Goal: Task Accomplishment & Management: Complete application form

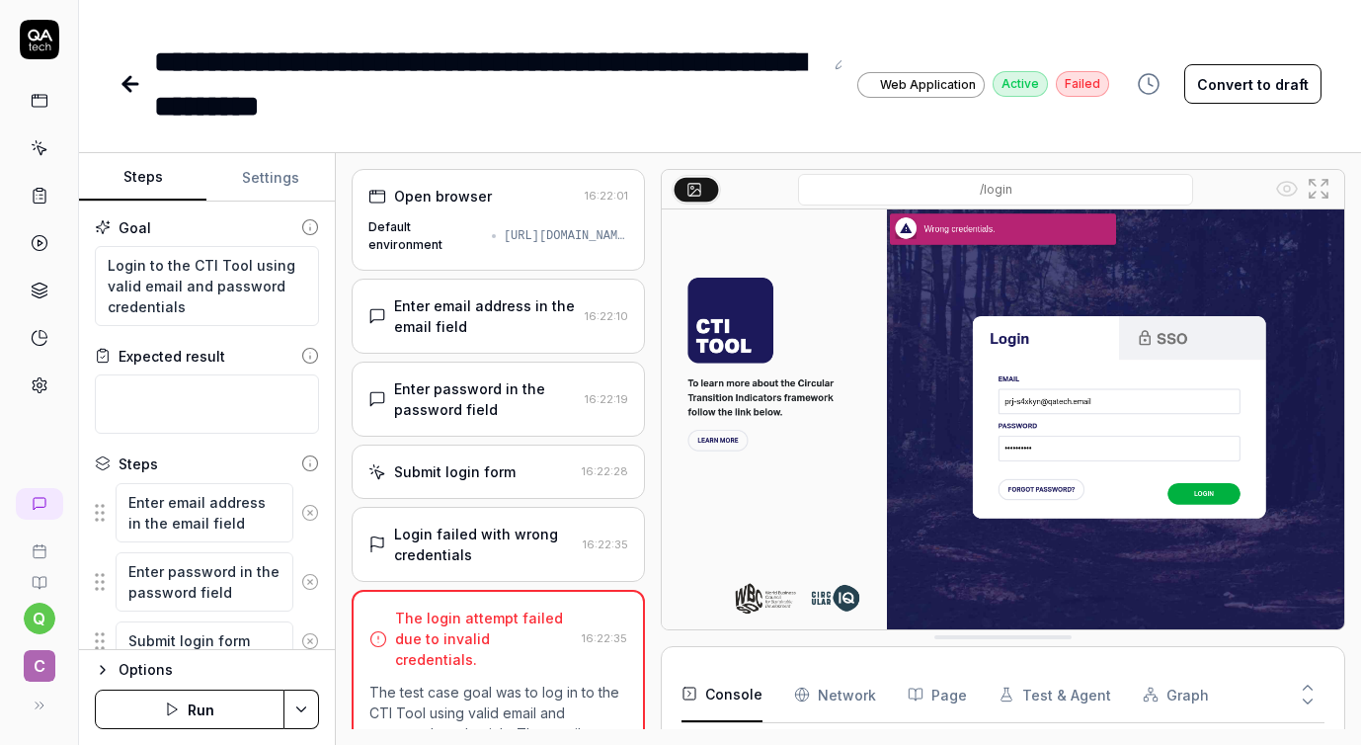
scroll to position [112, 0]
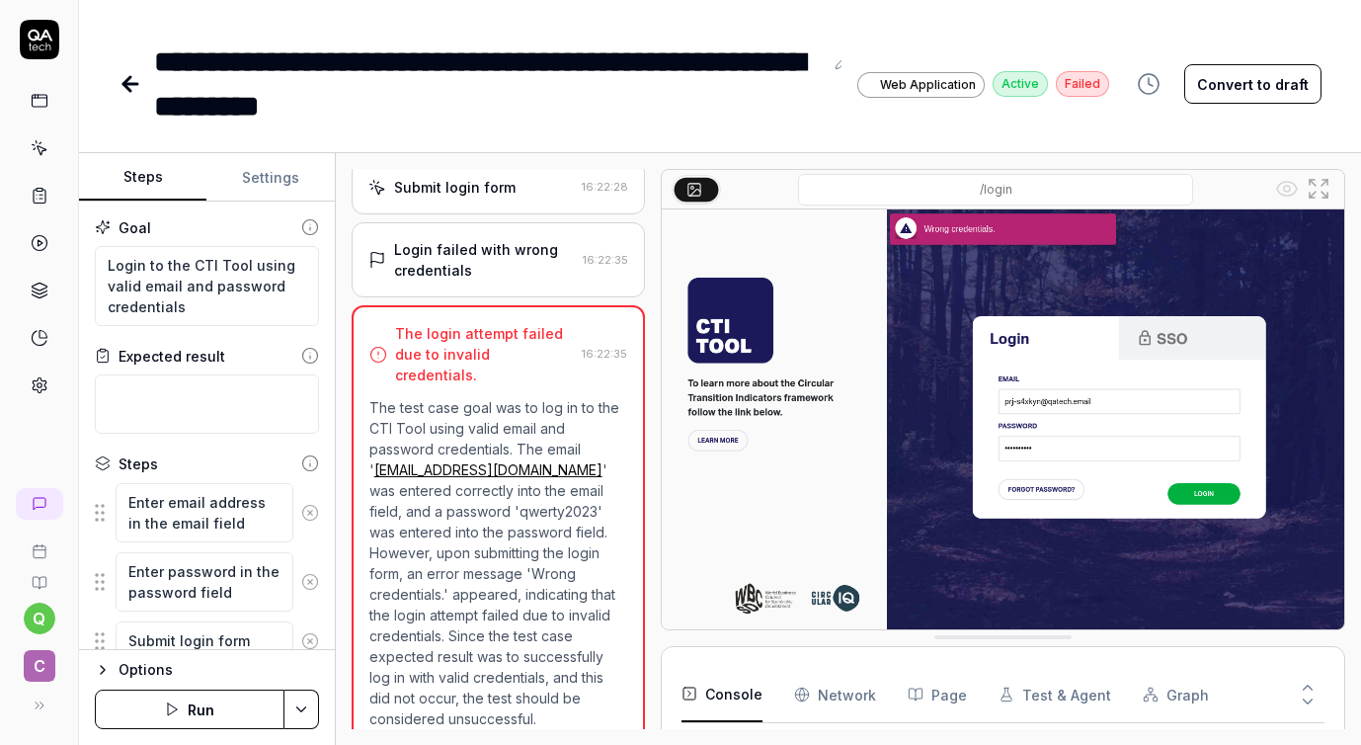
click at [125, 84] on icon at bounding box center [130, 84] width 14 height 0
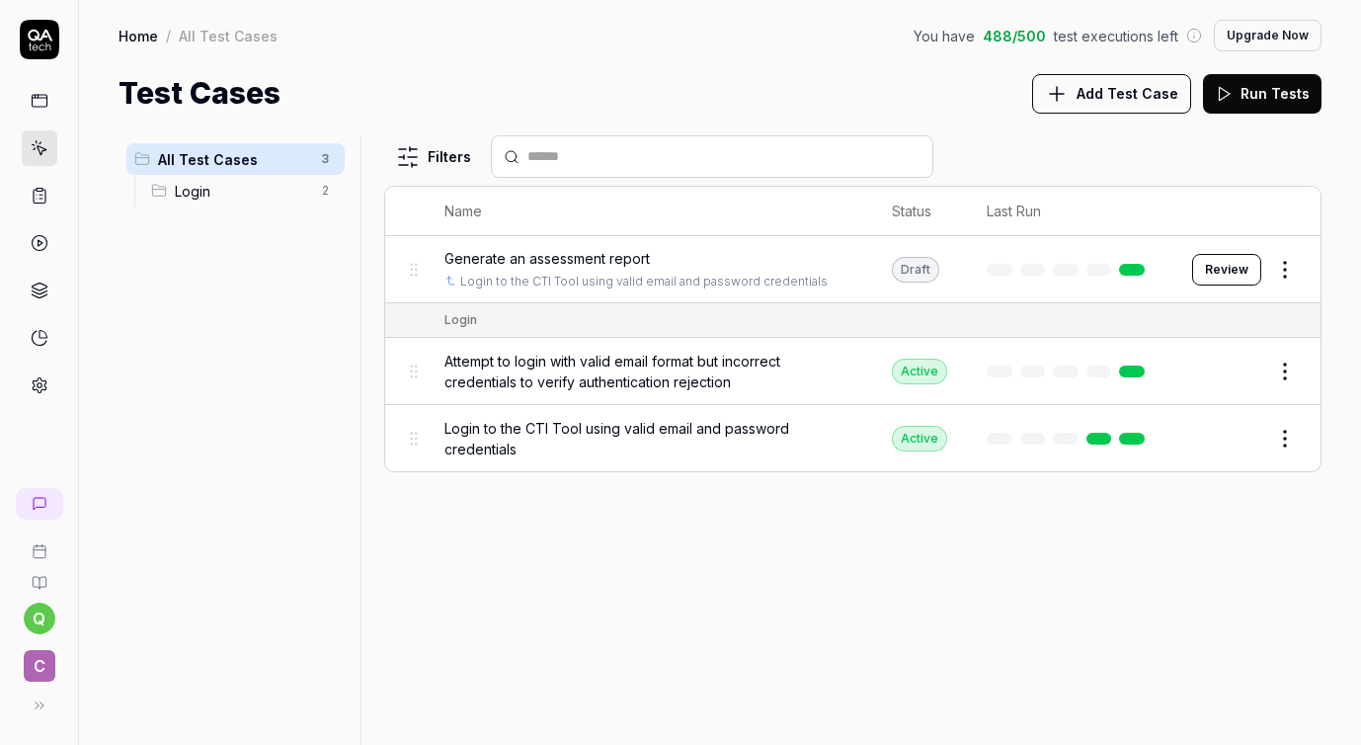
click at [126, 30] on link "Home" at bounding box center [139, 36] width 40 height 20
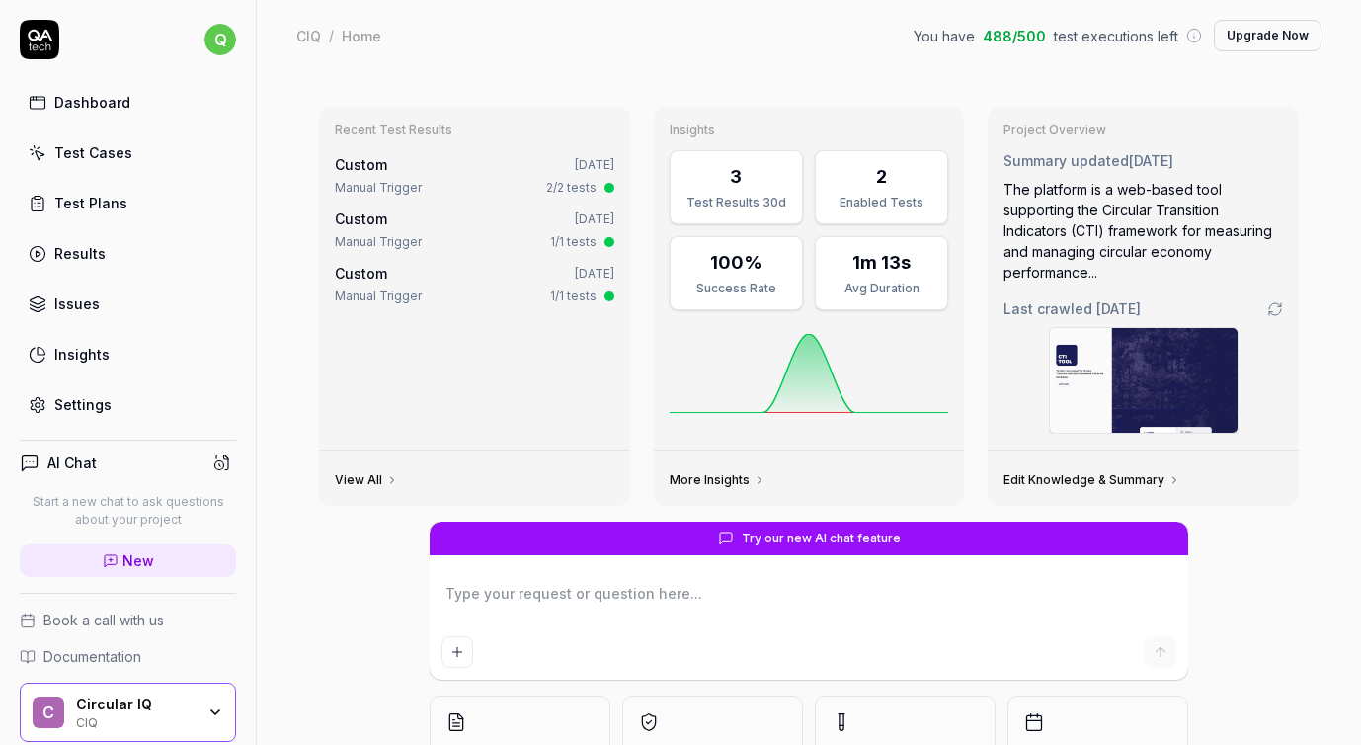
type textarea "*"
click at [123, 147] on div "Test Cases" at bounding box center [93, 152] width 78 height 21
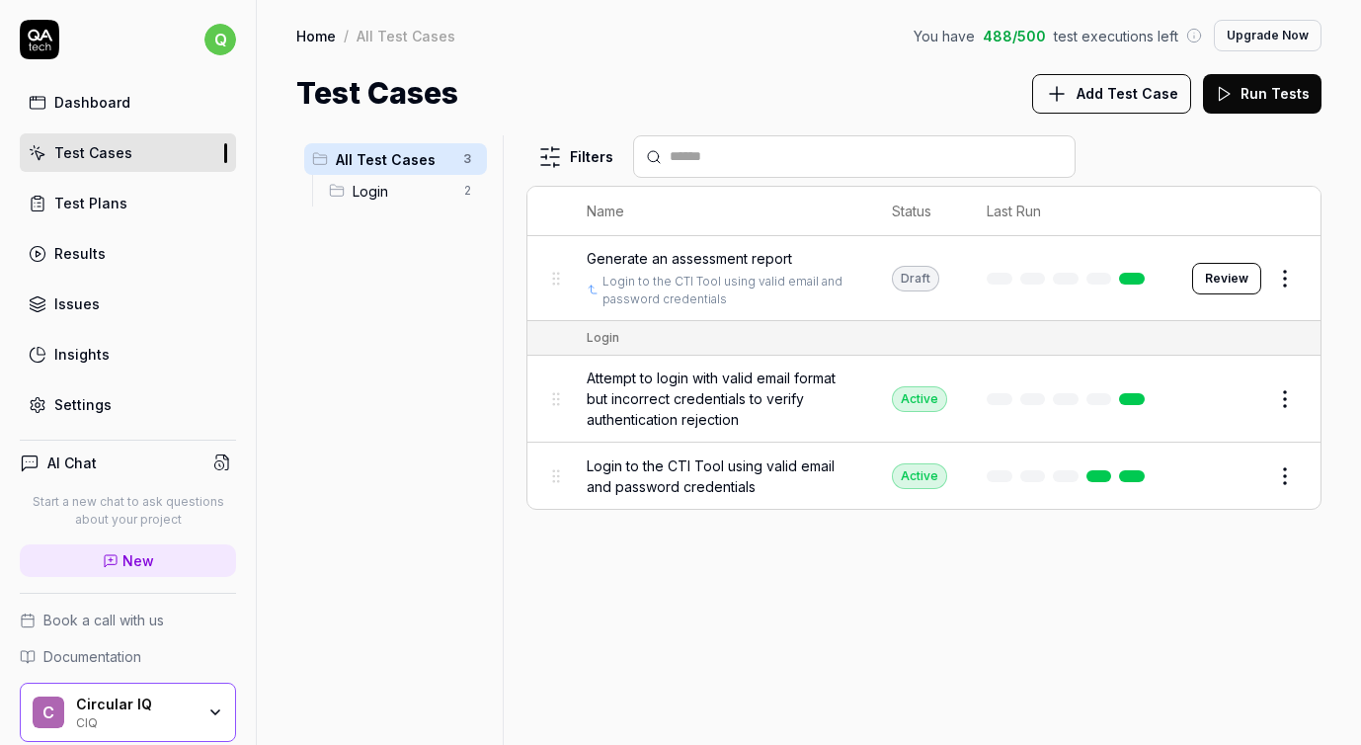
click at [1100, 88] on span "Add Test Case" at bounding box center [1127, 93] width 102 height 21
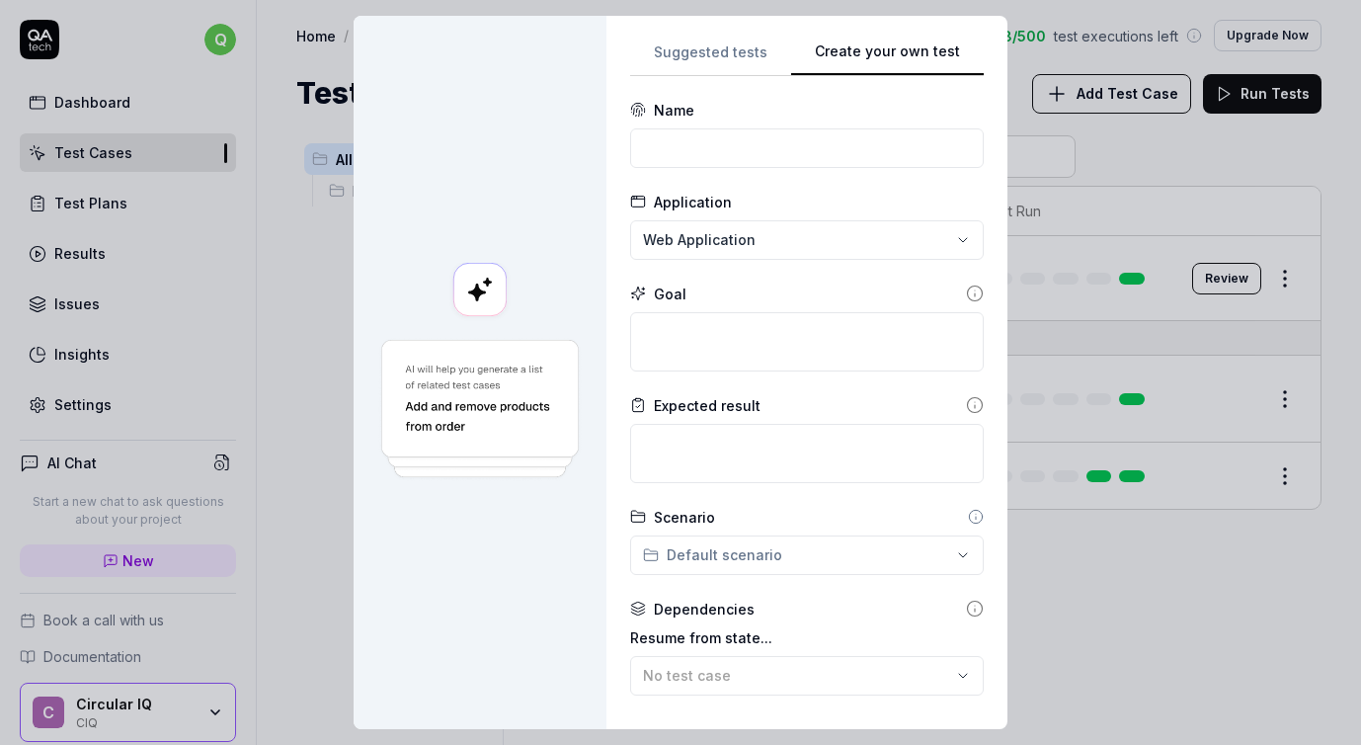
click at [961, 160] on div "Suggested tests Create your own test Name Application Web Application Goal Expe…" at bounding box center [807, 373] width 354 height 666
click at [911, 149] on input at bounding box center [807, 148] width 354 height 40
type input "l"
type input "add inflow"
click at [810, 348] on textarea at bounding box center [807, 341] width 354 height 59
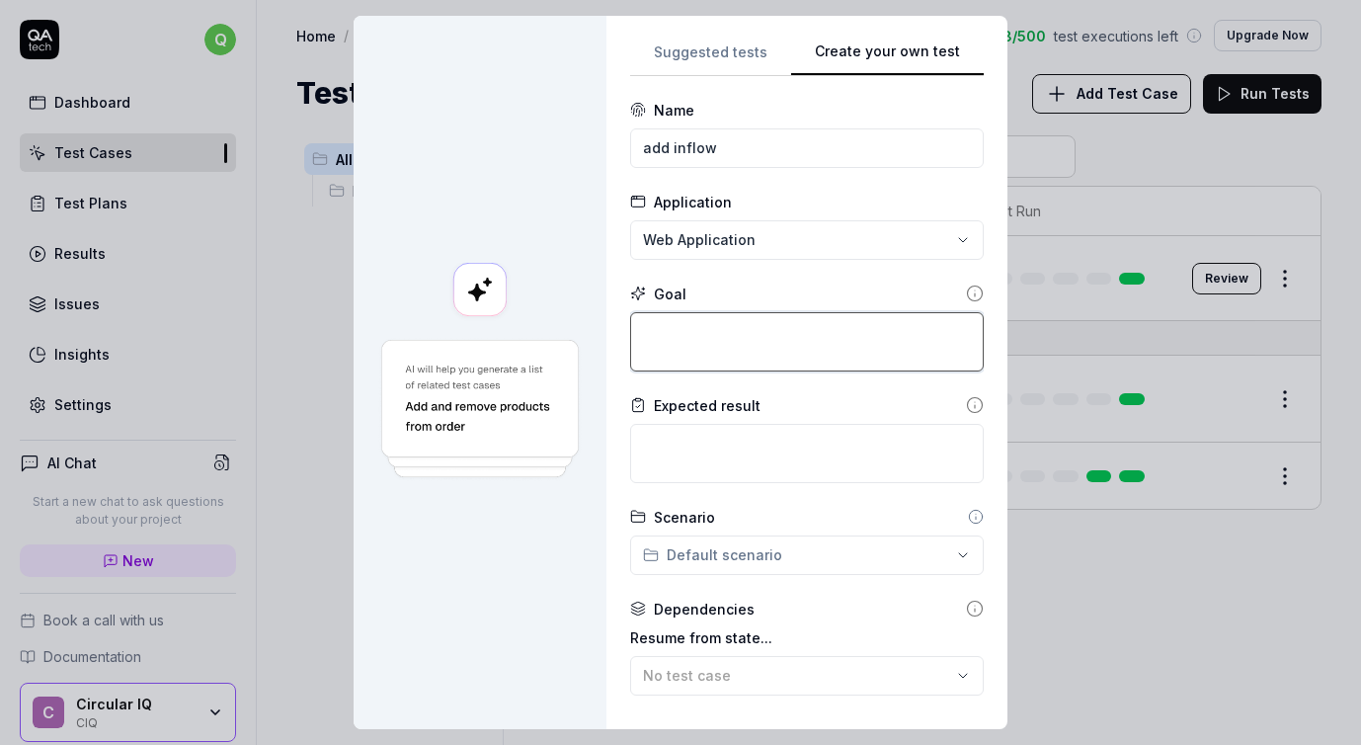
type textarea "*"
type textarea "L"
type textarea "*"
type textarea "Lo"
type textarea "*"
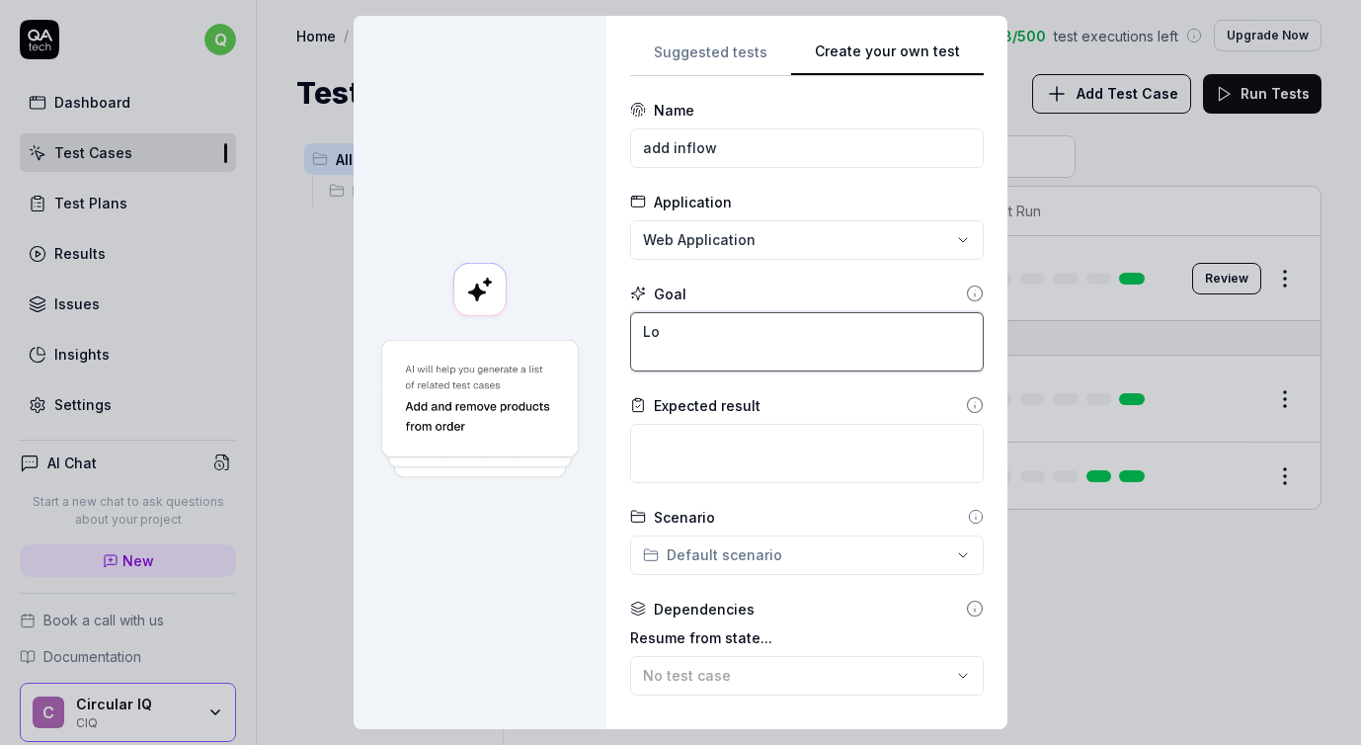
type textarea "Log"
type textarea "*"
type textarea "Logi"
type textarea "*"
type textarea "Login"
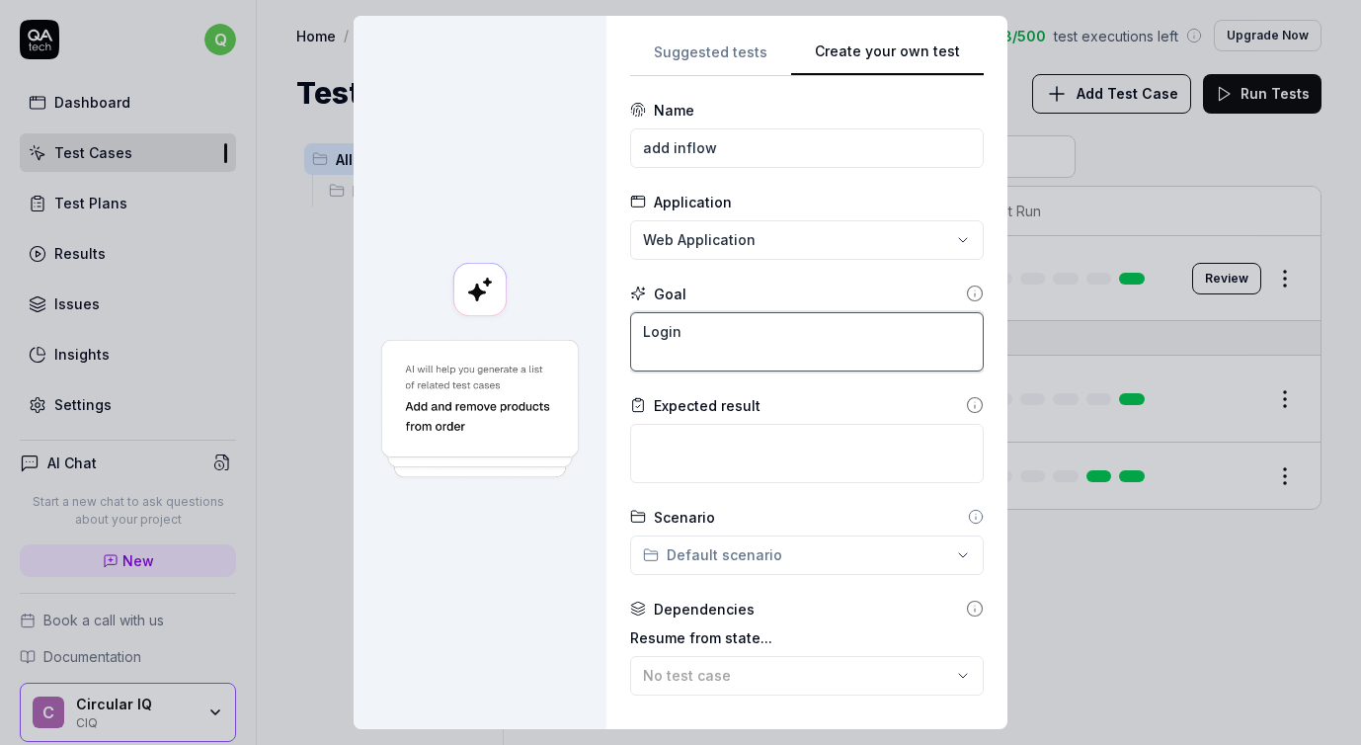
type textarea "*"
type textarea "Login"
type textarea "*"
type textarea "Login t"
type textarea "*"
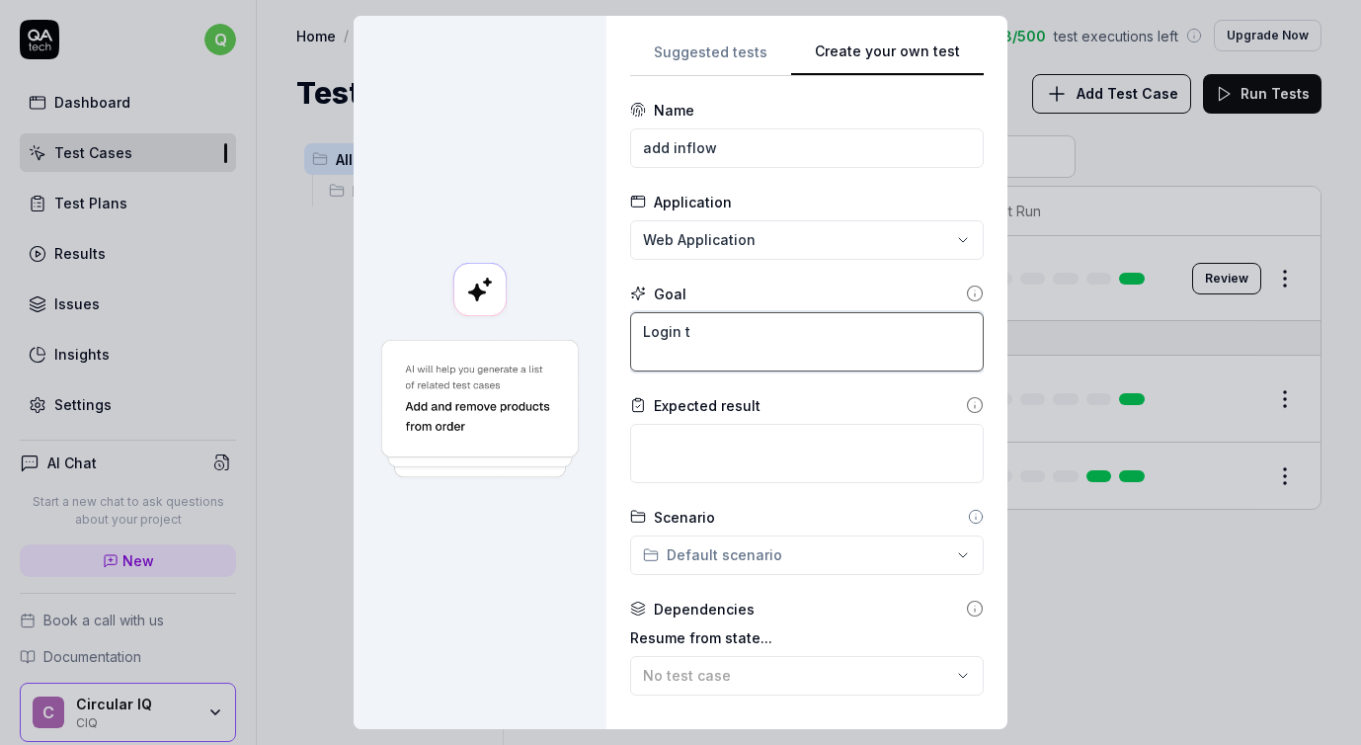
type textarea "Login to"
type textarea "*"
type textarea "Login to"
type textarea "*"
type textarea "Login to C"
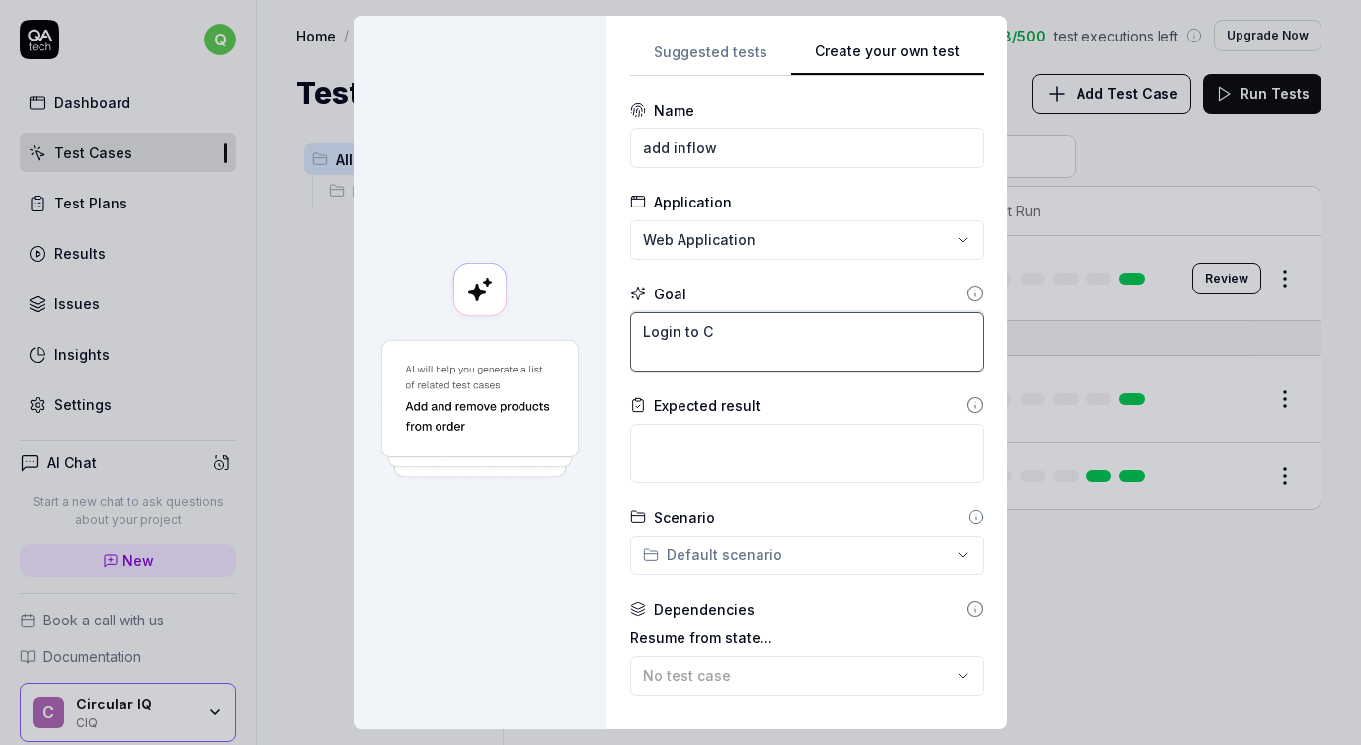
type textarea "*"
type textarea "Login to [GEOGRAPHIC_DATA]"
type textarea "*"
type textarea "Login to CTI"
type textarea "*"
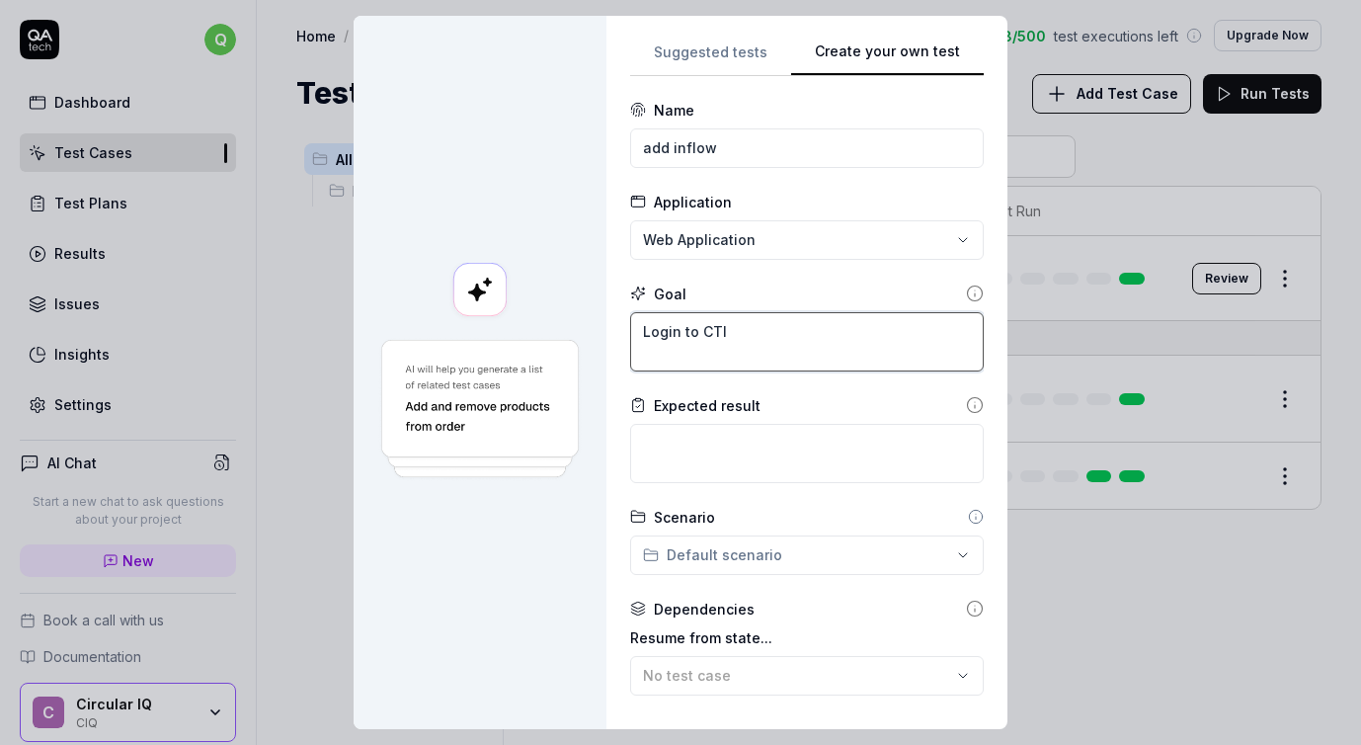
type textarea "Login to CTI"
type textarea "*"
type textarea "Login to CTI t"
type textarea "*"
type textarea "Login to CTI to"
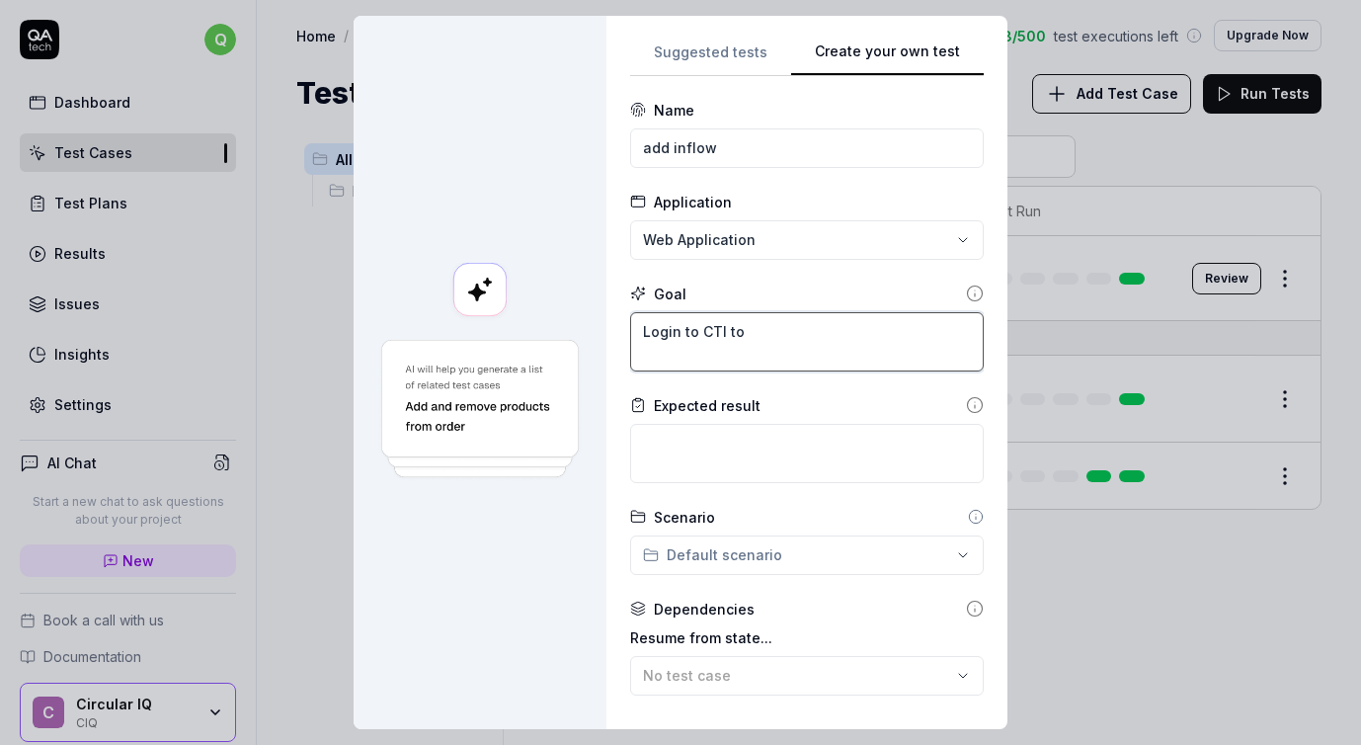
type textarea "*"
type textarea "Login to CTI too"
type textarea "*"
type textarea "Login to CTI tool"
type textarea "*"
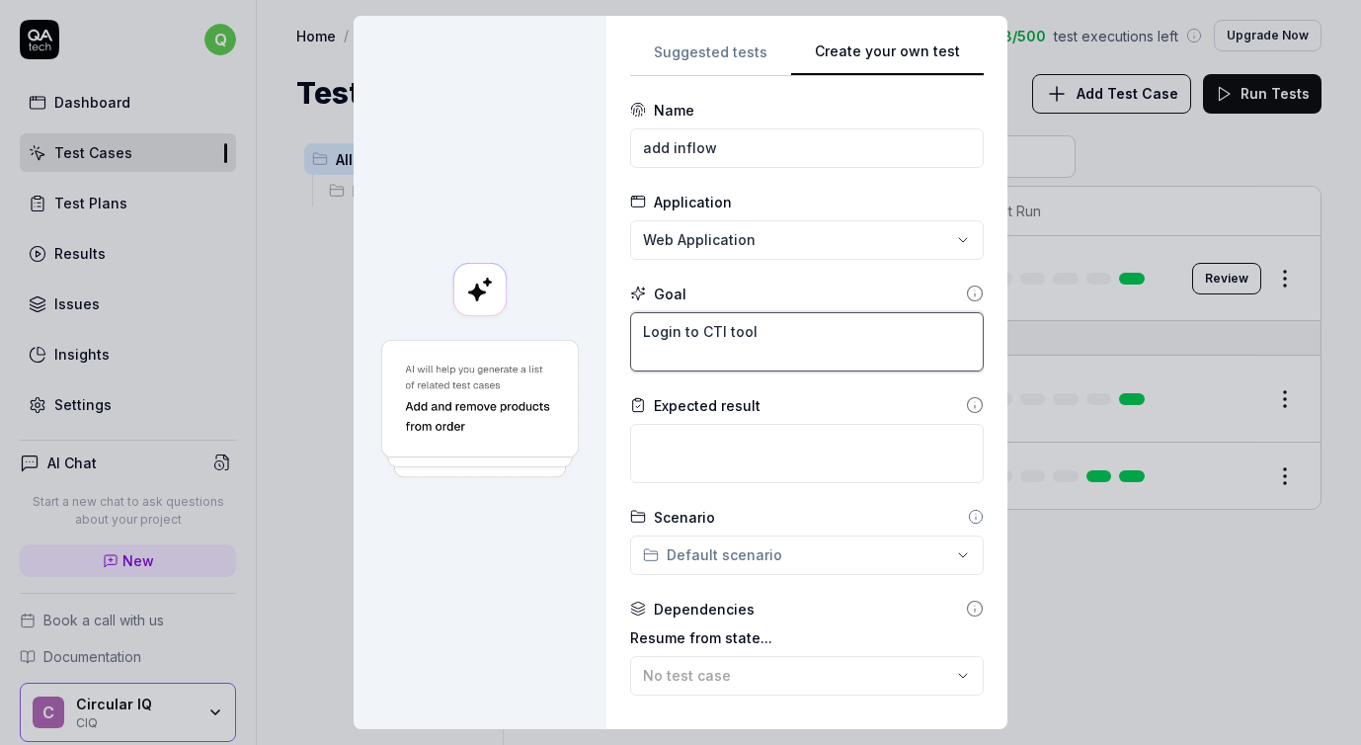
type textarea "Login to CTI tool."
type textarea "*"
type textarea "Login to CTI tool."
type textarea "*"
type textarea "Login to CTI tool. L"
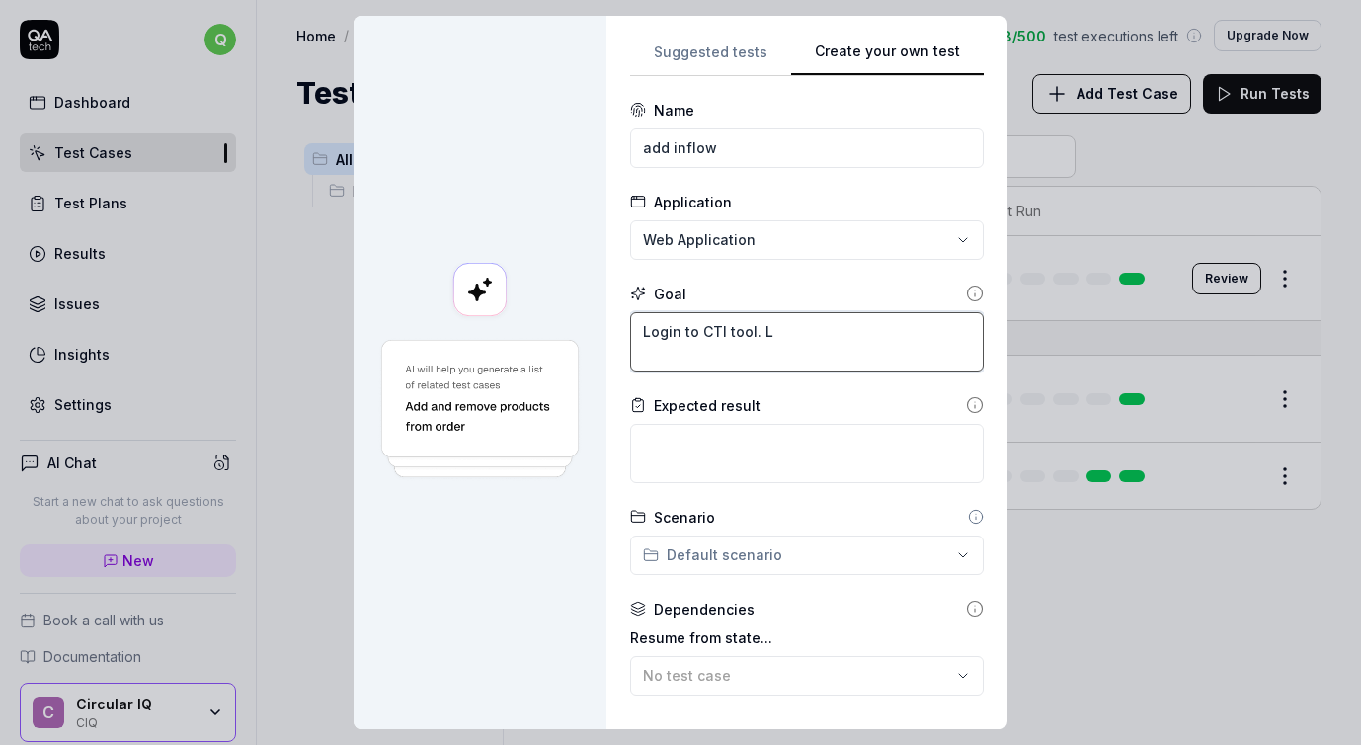
type textarea "*"
type textarea "Login to CTI tool. Li"
type textarea "*"
type textarea "Login to CTI tool. Lis"
type textarea "*"
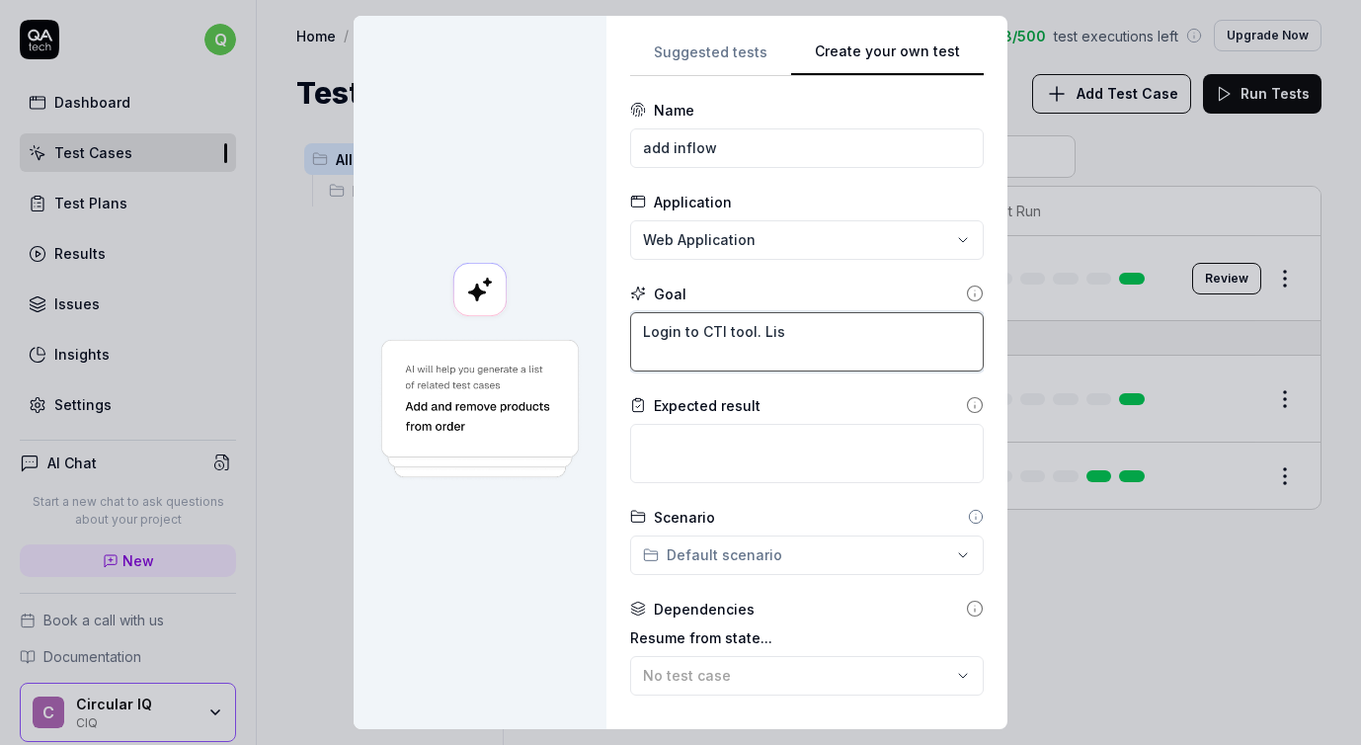
type textarea "Login to CTI tool. List"
type textarea "*"
type textarea "Login to CTI tool. List"
type textarea "*"
type textarea "Login to CTI tool. List a"
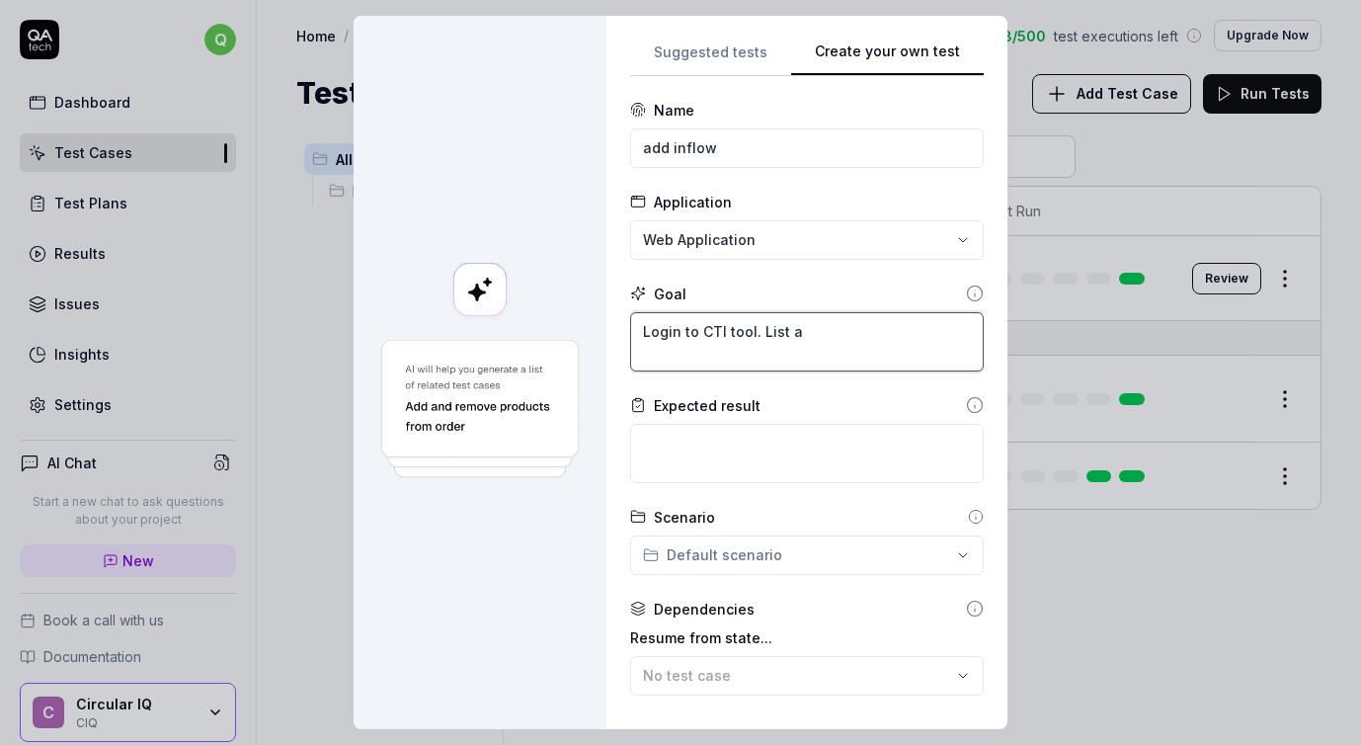
type textarea "*"
type textarea "Login to CTI tool. List"
type textarea "*"
type textarea "Login to CTI tool. List"
type textarea "*"
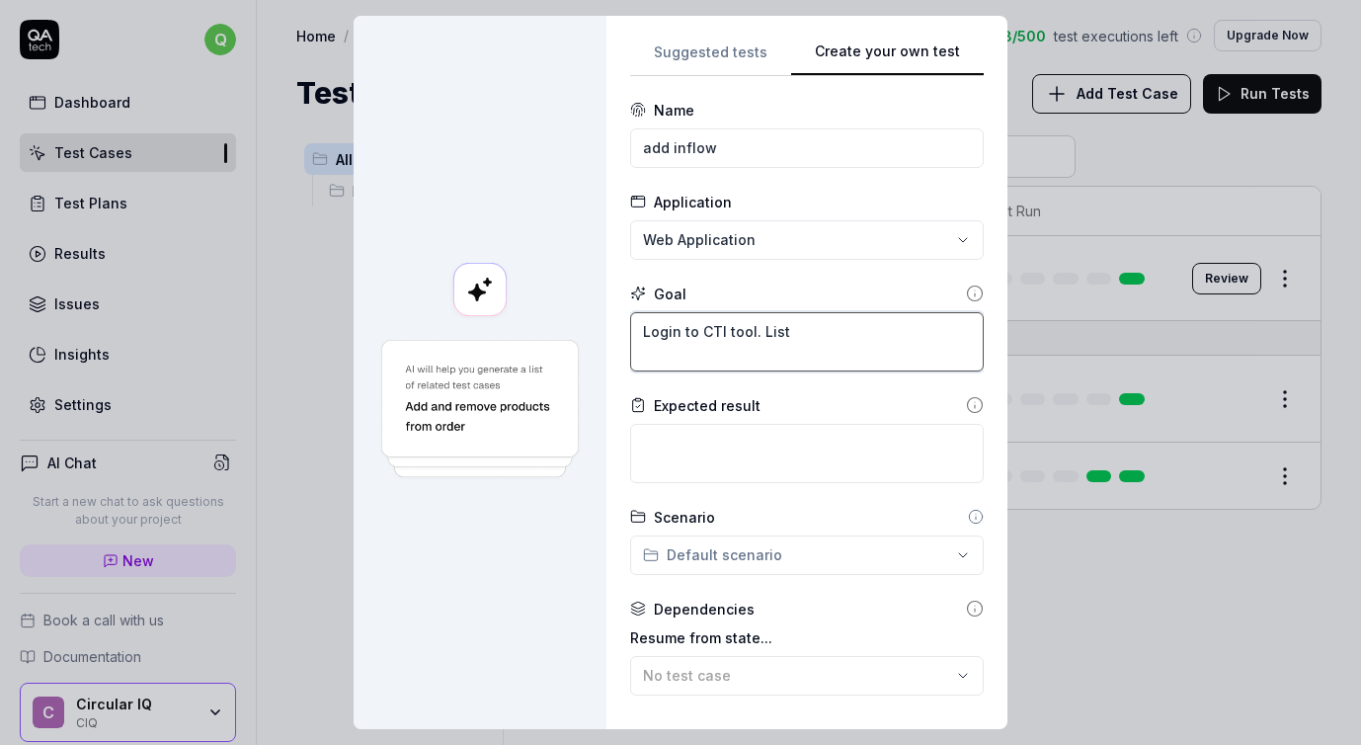
type textarea "Login to CTI tool. Lis"
type textarea "*"
type textarea "Login to CTI tool. Li"
type textarea "*"
type textarea "Login to CTI tool. L"
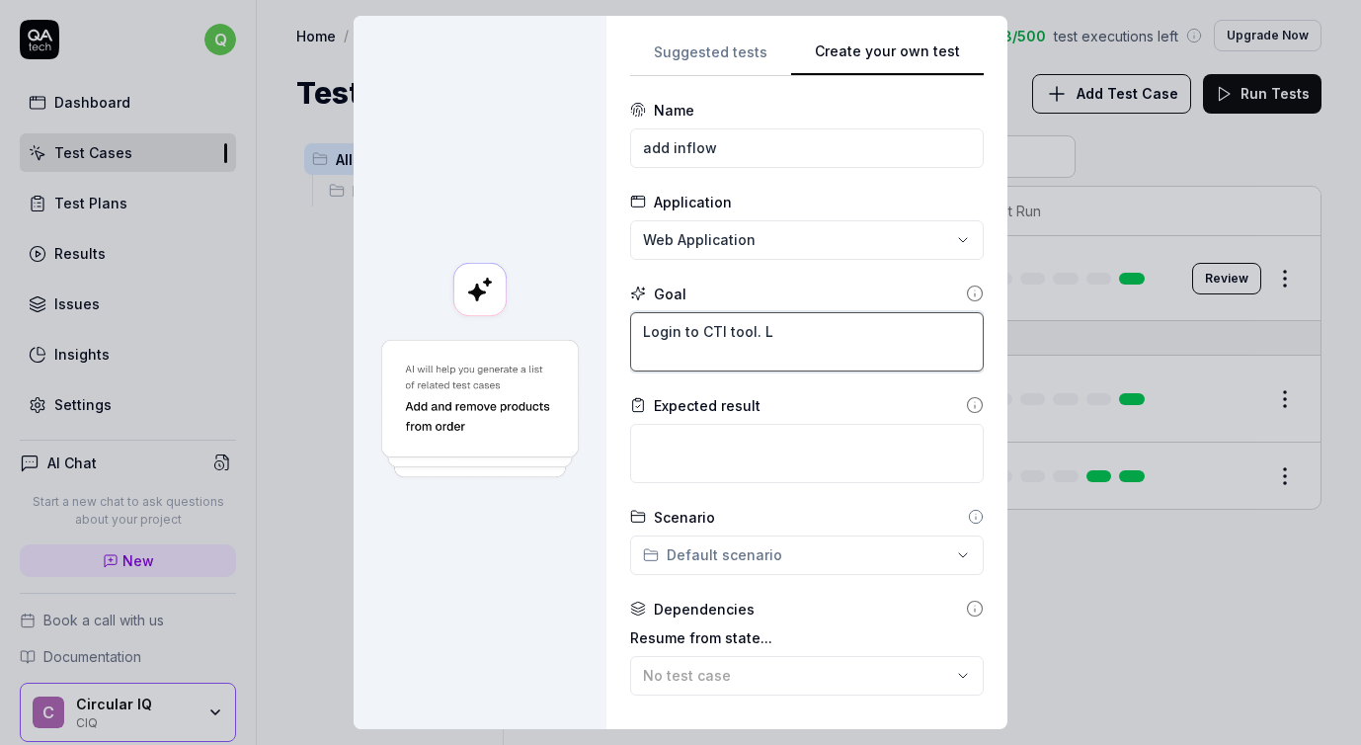
type textarea "*"
type textarea "Login to CTI tool."
type textarea "*"
type textarea "Login to CTI tool. O"
type textarea "*"
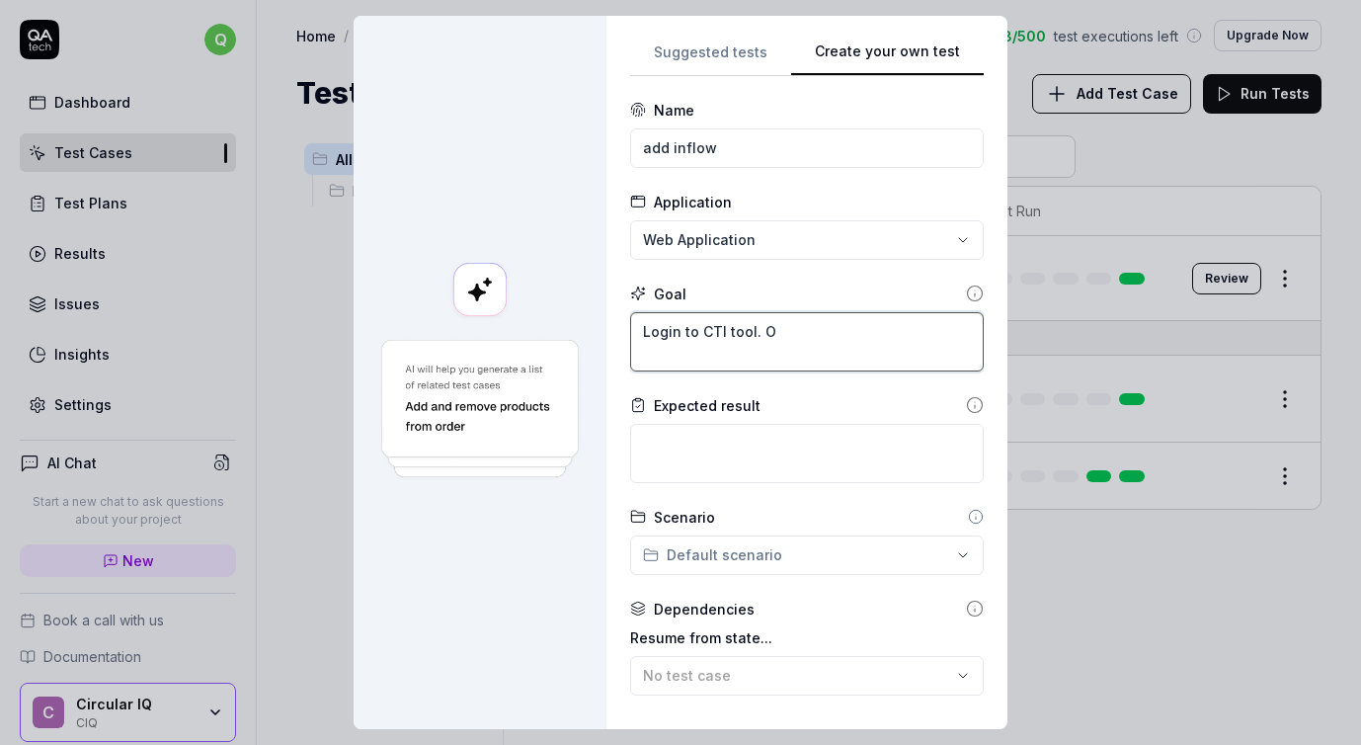
type textarea "Login to CTI tool. On"
type textarea "*"
type textarea "Login to CTI tool. On"
type textarea "*"
type textarea "Login to CTI tool. On l"
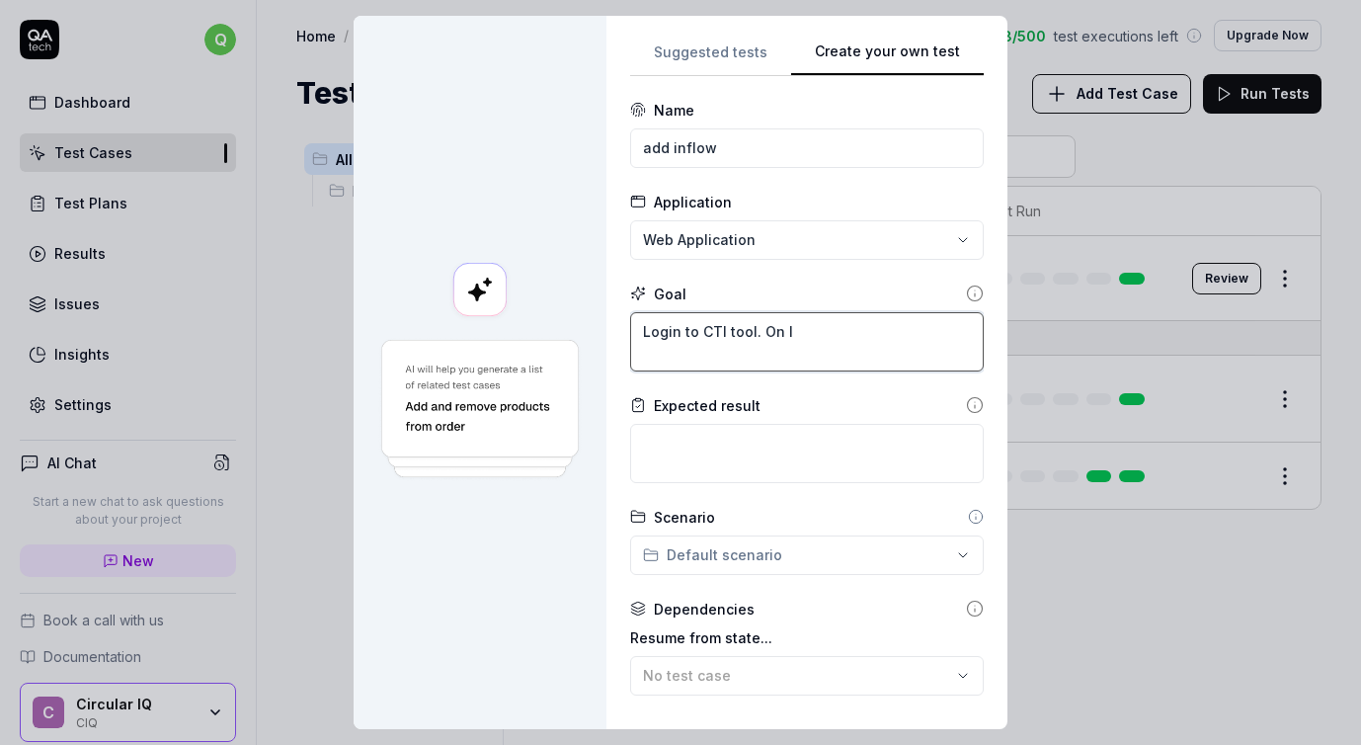
type textarea "*"
type textarea "Login to CTI tool. On lo"
type textarea "*"
type textarea "Login to CTI tool. On loa"
type textarea "*"
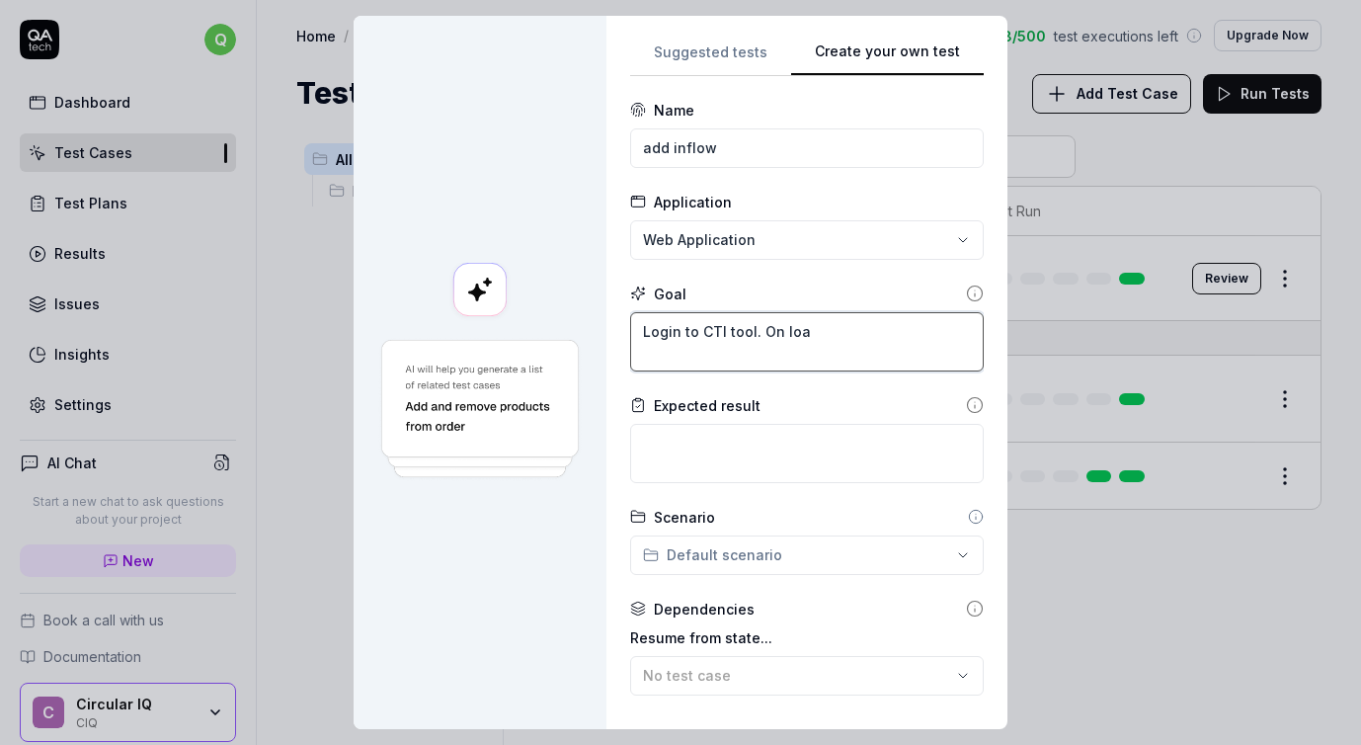
type textarea "Login to CTI tool. On loab"
type textarea "*"
type textarea "Login to CTI tool. On loabe"
type textarea "*"
type textarea "Login to CTI tool. On loabel"
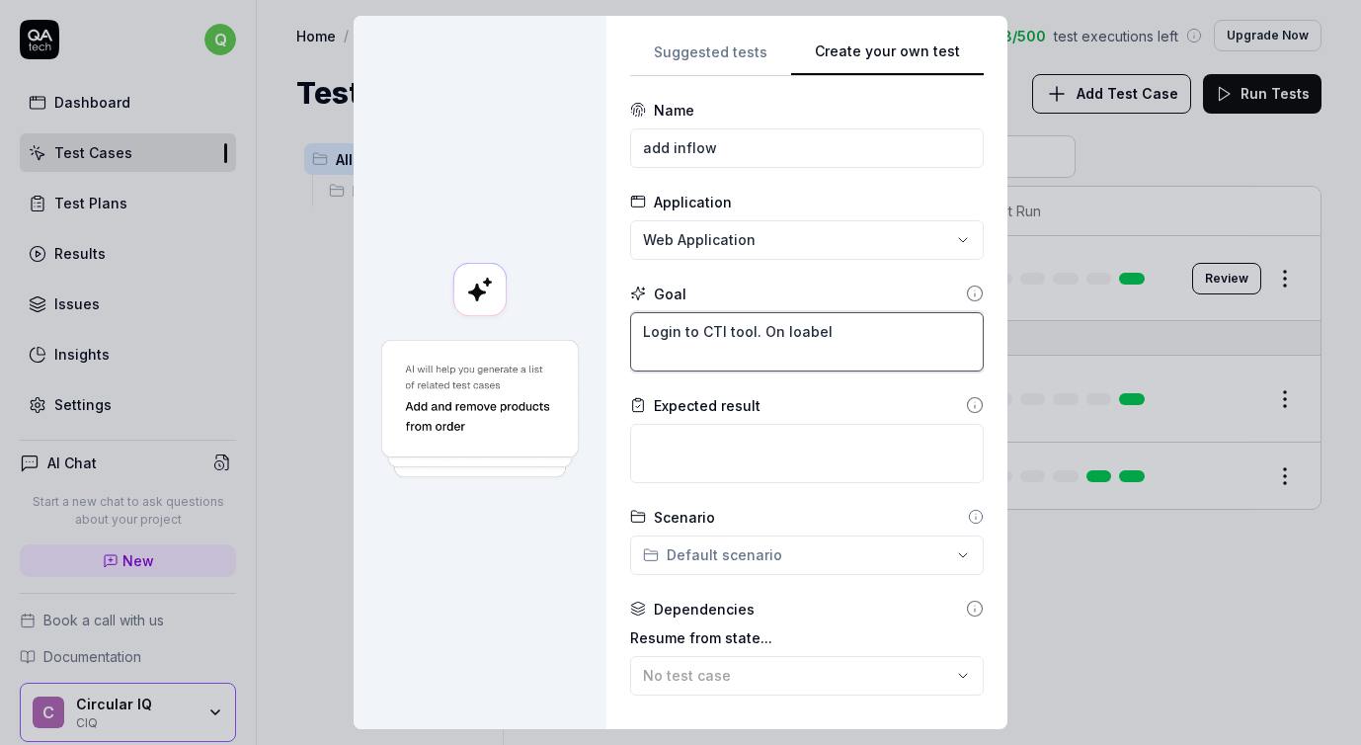
type textarea "*"
type textarea "Login to CTI tool. On loabel"
type textarea "*"
type textarea "Login to CTI tool. On loabe"
type textarea "*"
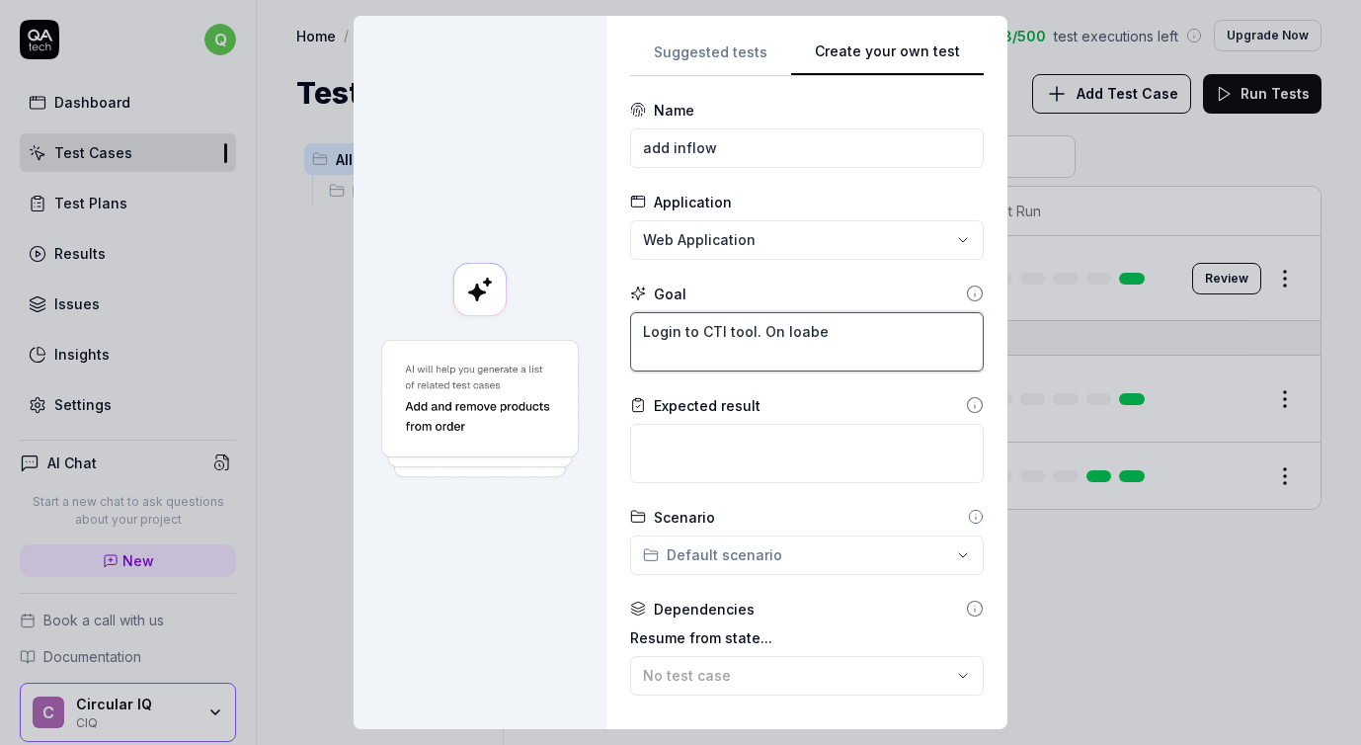
type textarea "Login to CTI tool. On loab"
type textarea "*"
type textarea "Login to CTI tool. On loa"
type textarea "*"
type textarea "Login to CTI tool. On lo"
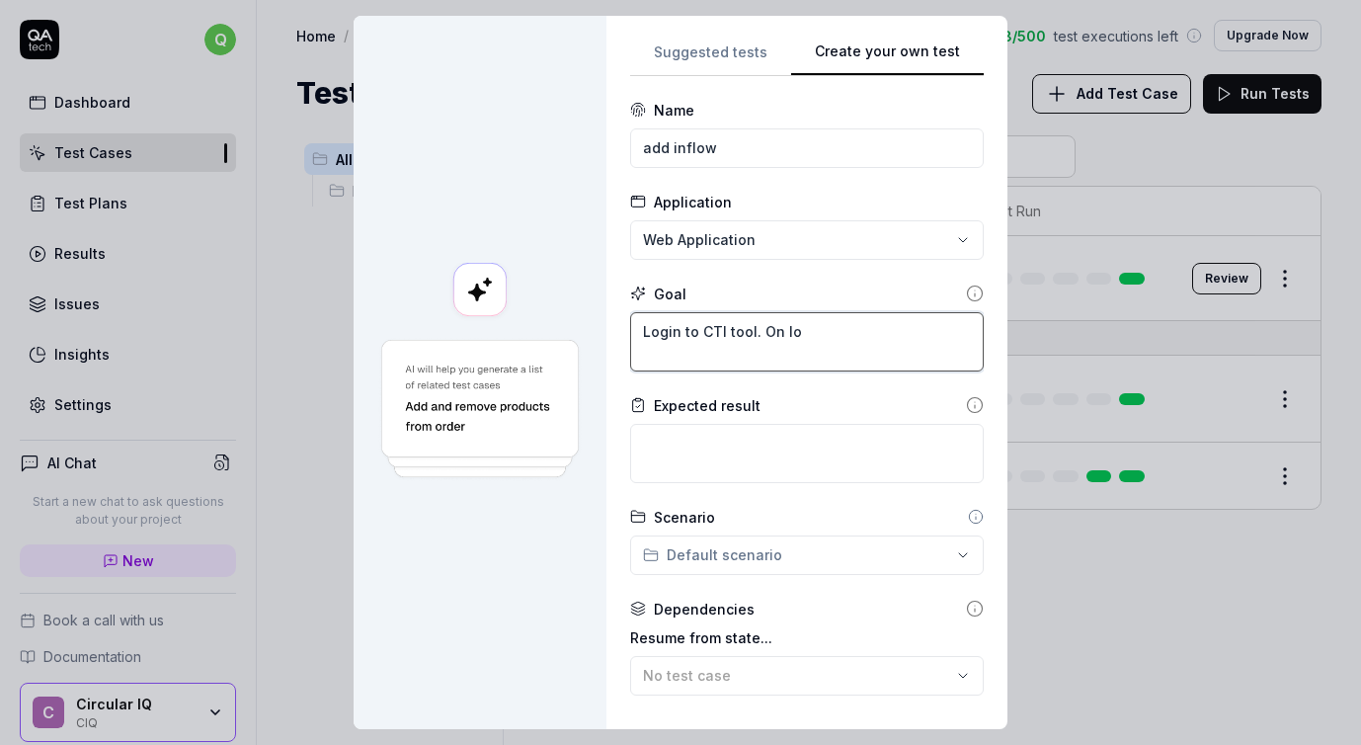
type textarea "*"
type textarea "Login to CTI tool. On l"
type textarea "*"
type textarea "Login to CTI tool. On la"
type textarea "*"
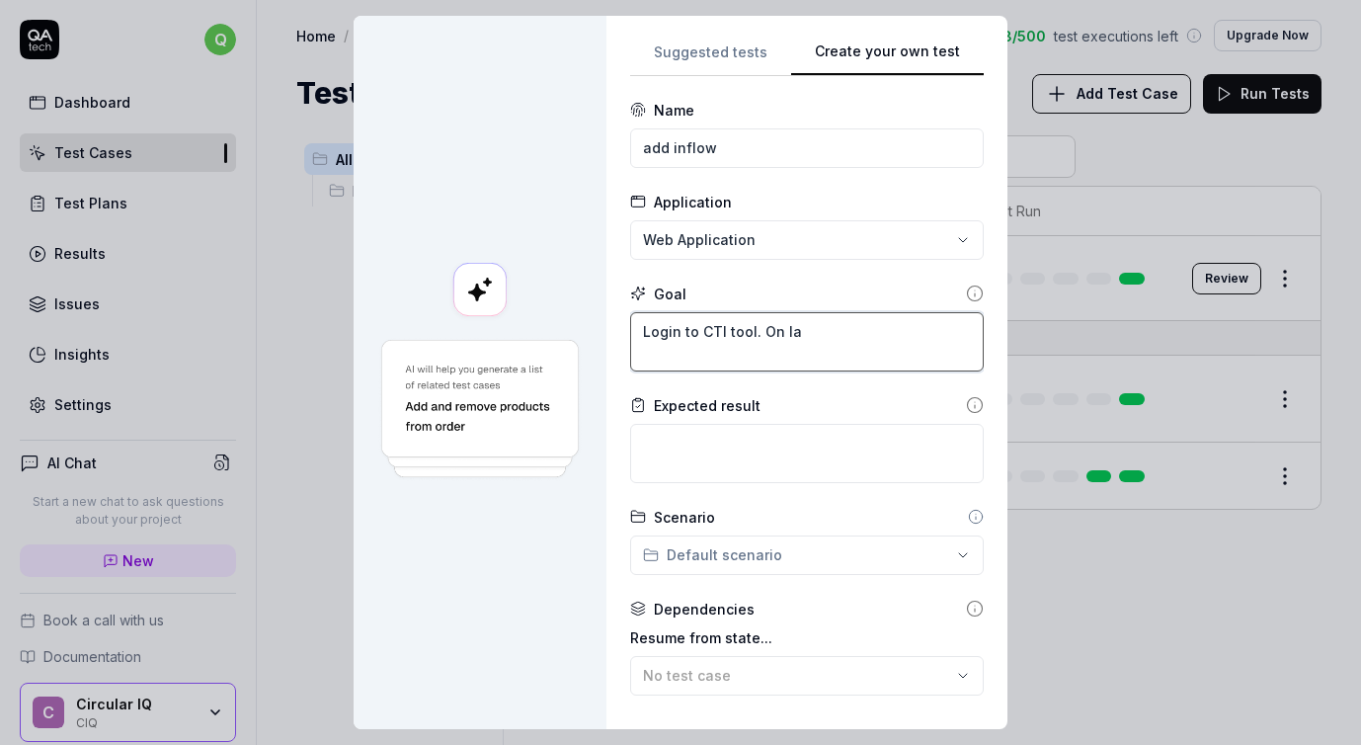
type textarea "Login to CTI tool. On lab"
type textarea "*"
type textarea "Login to CTI tool. On labe"
type textarea "*"
type textarea "Login to CTI tool. On label"
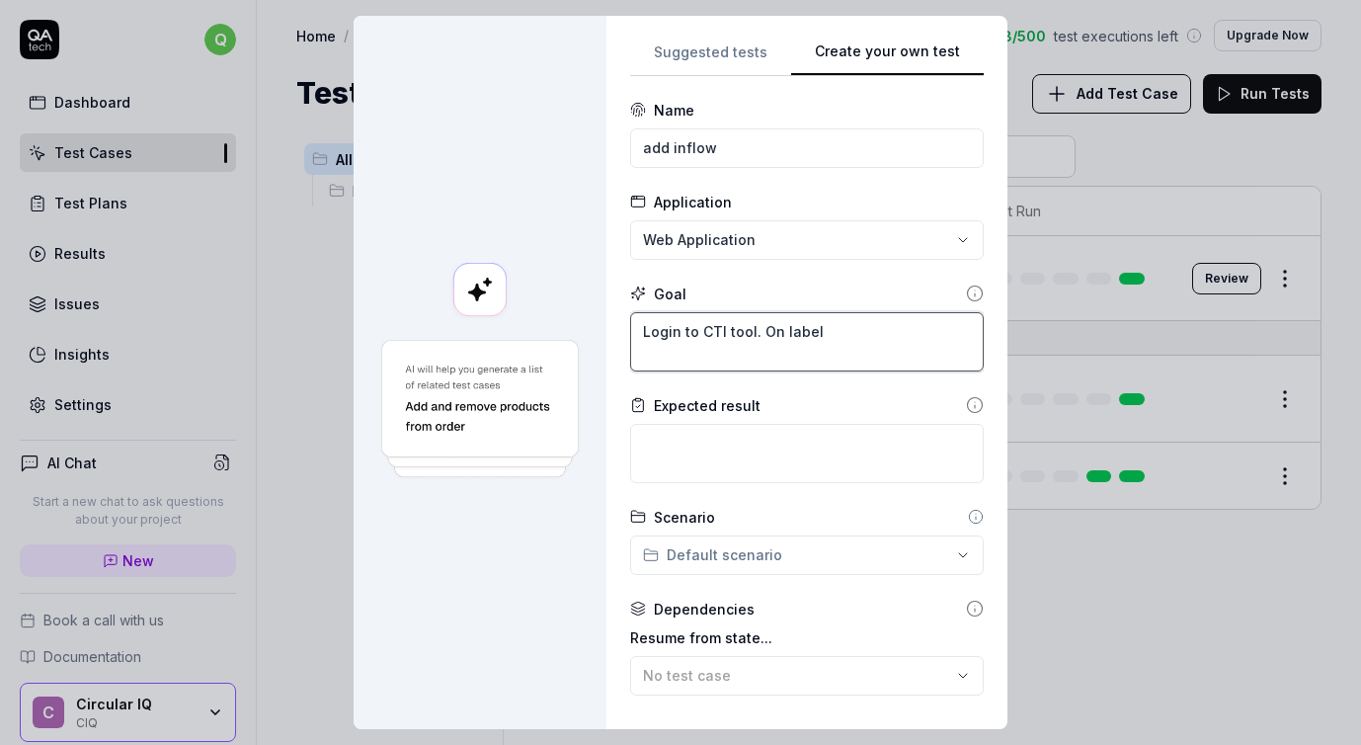
type textarea "*"
type textarea "Login to CTI tool. On label"
type textarea "*"
type textarea "Login to CTI tool. On label"
type textarea "*"
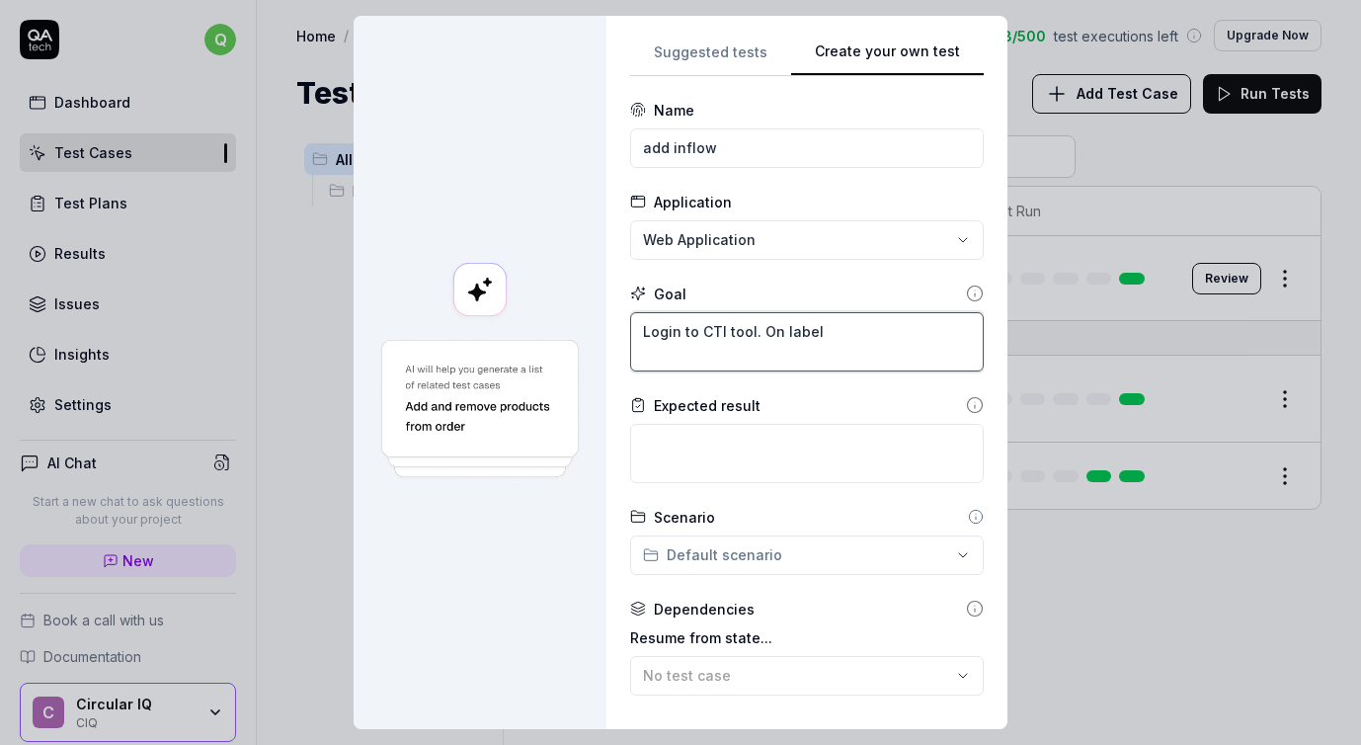
type textarea "Login to CTI tool. On labe"
type textarea "*"
type textarea "Login to CTI tool. On lab"
type textarea "*"
type textarea "Login to CTI tool. On la"
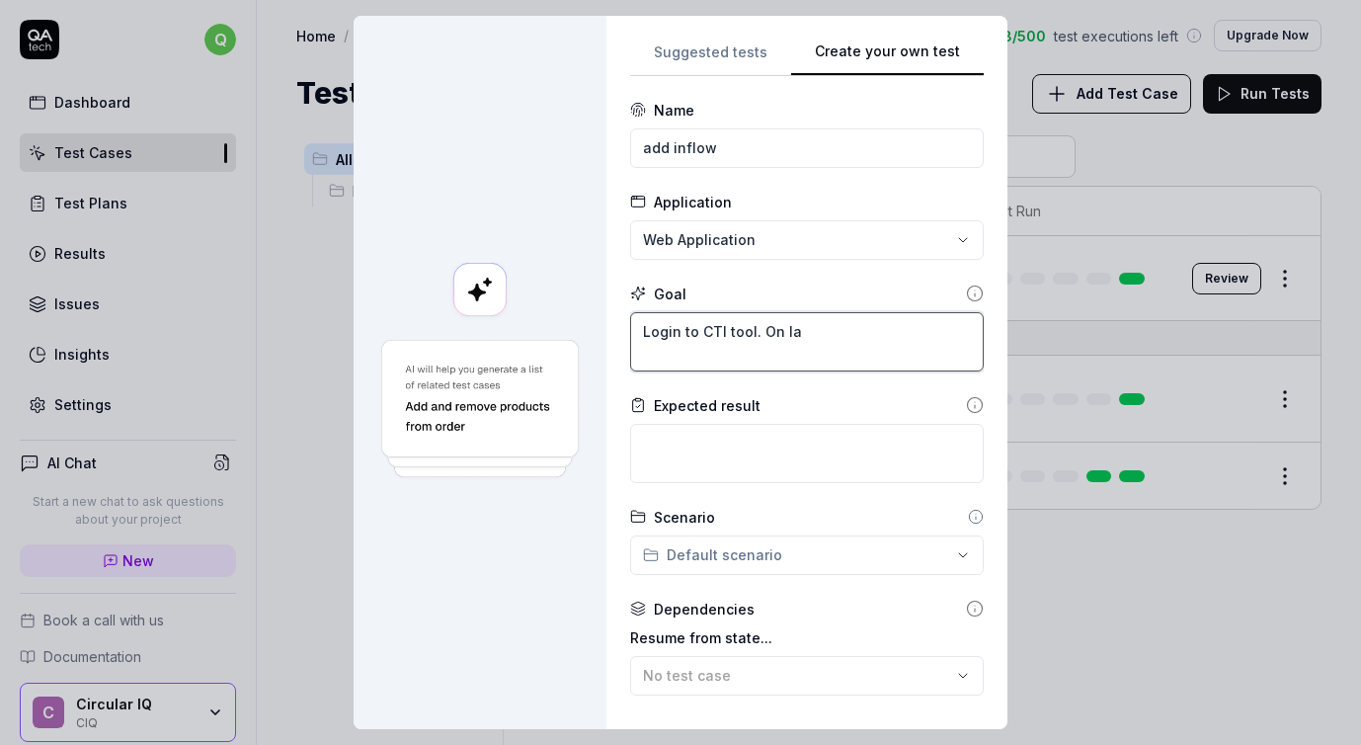
type textarea "*"
type textarea "Login to CTI tool. On l"
type textarea "*"
type textarea "Login to CTI tool. On"
type textarea "*"
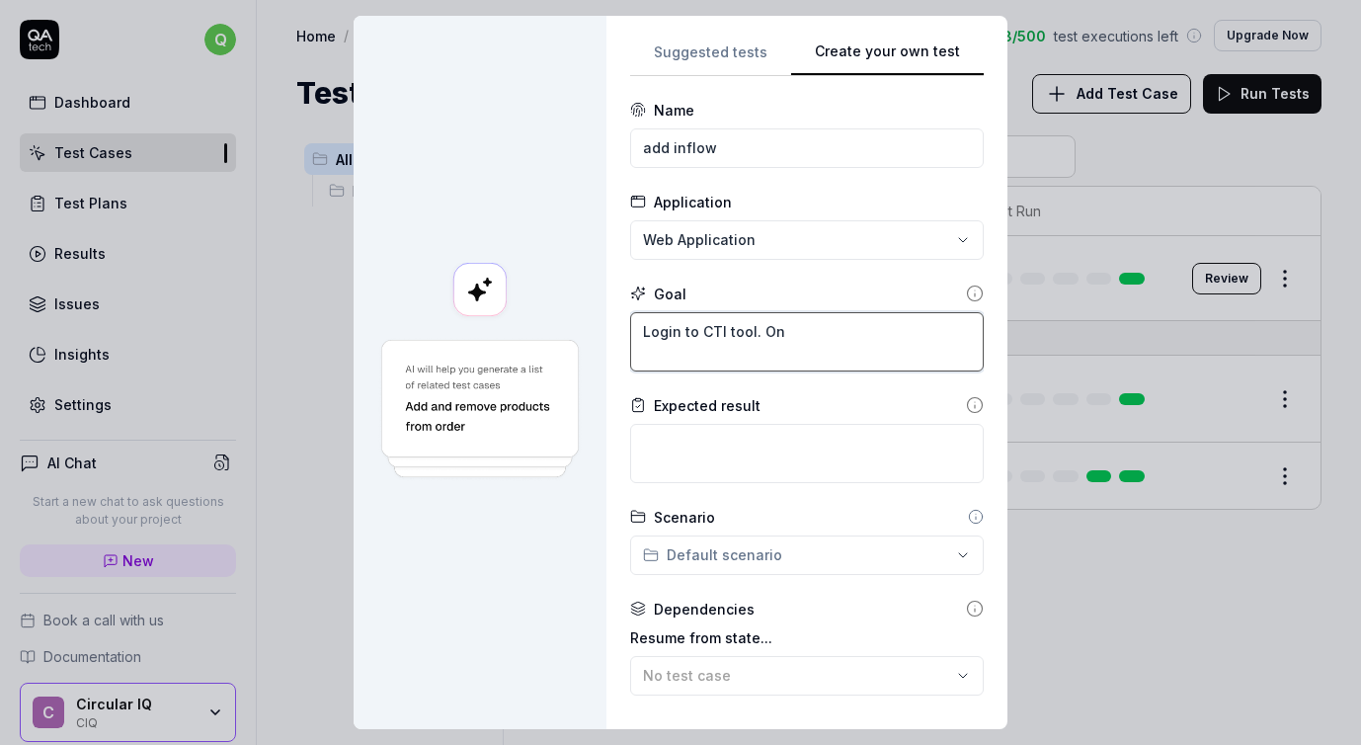
type textarea "Login to CTI tool. On"
type textarea "*"
type textarea "Login to CTI tool. O"
type textarea "*"
type textarea "Login to CTI tool."
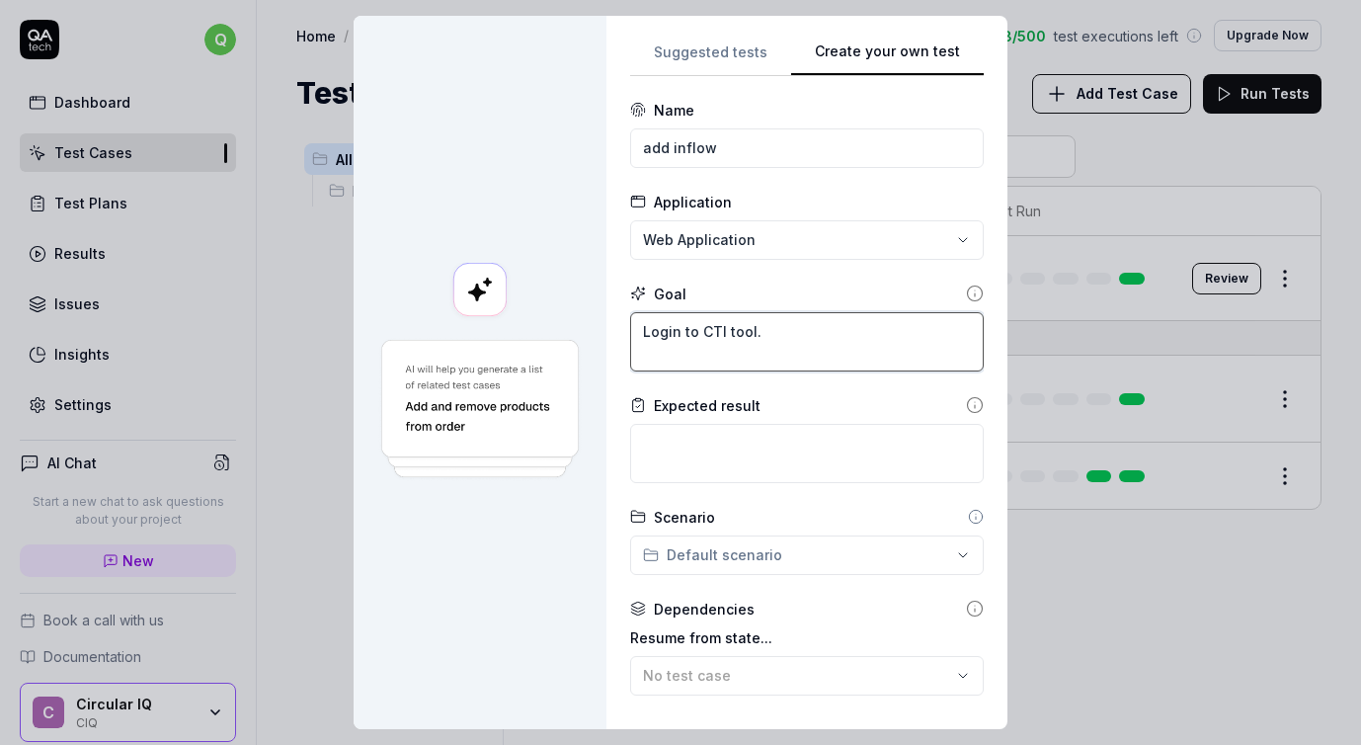
type textarea "*"
type textarea "Login to CTI tool. S"
type textarea "*"
type textarea "Login to CTI tool. Se"
type textarea "*"
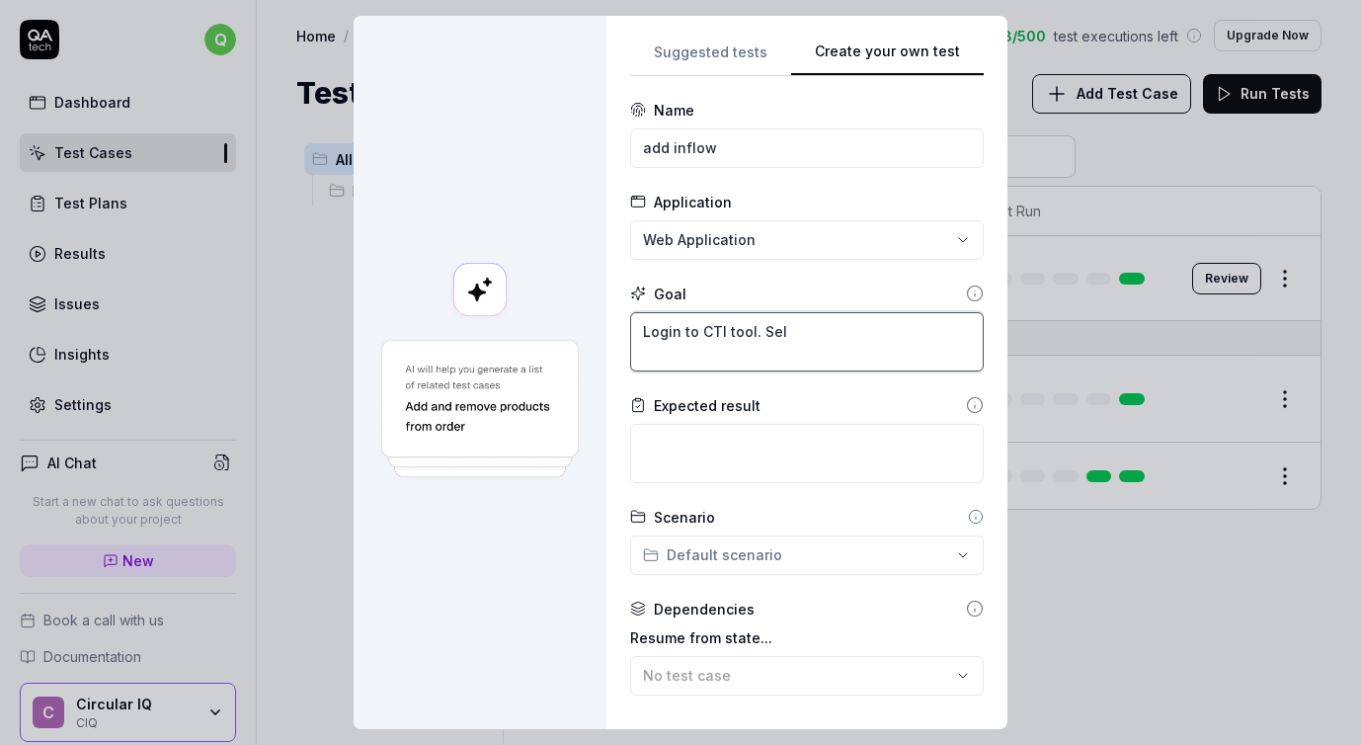
type textarea "Login to CTI tool. Sele"
type textarea "*"
type textarea "Login to CTI tool. [GEOGRAPHIC_DATA]"
type textarea "*"
type textarea "Login to CTI tool. Select"
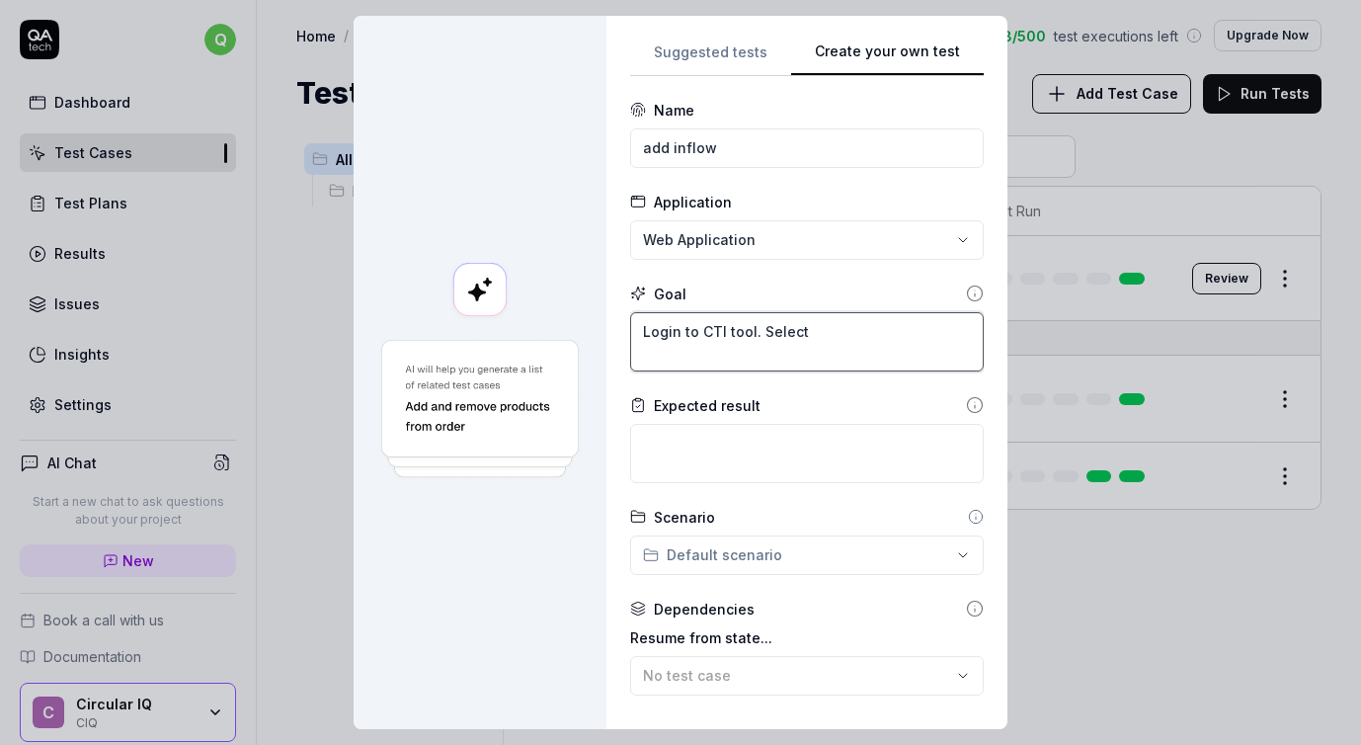
type textarea "*"
type textarea "Login to CTI tool. Select"
type textarea "*"
type textarea "Login to CTI tool. Select a"
type textarea "*"
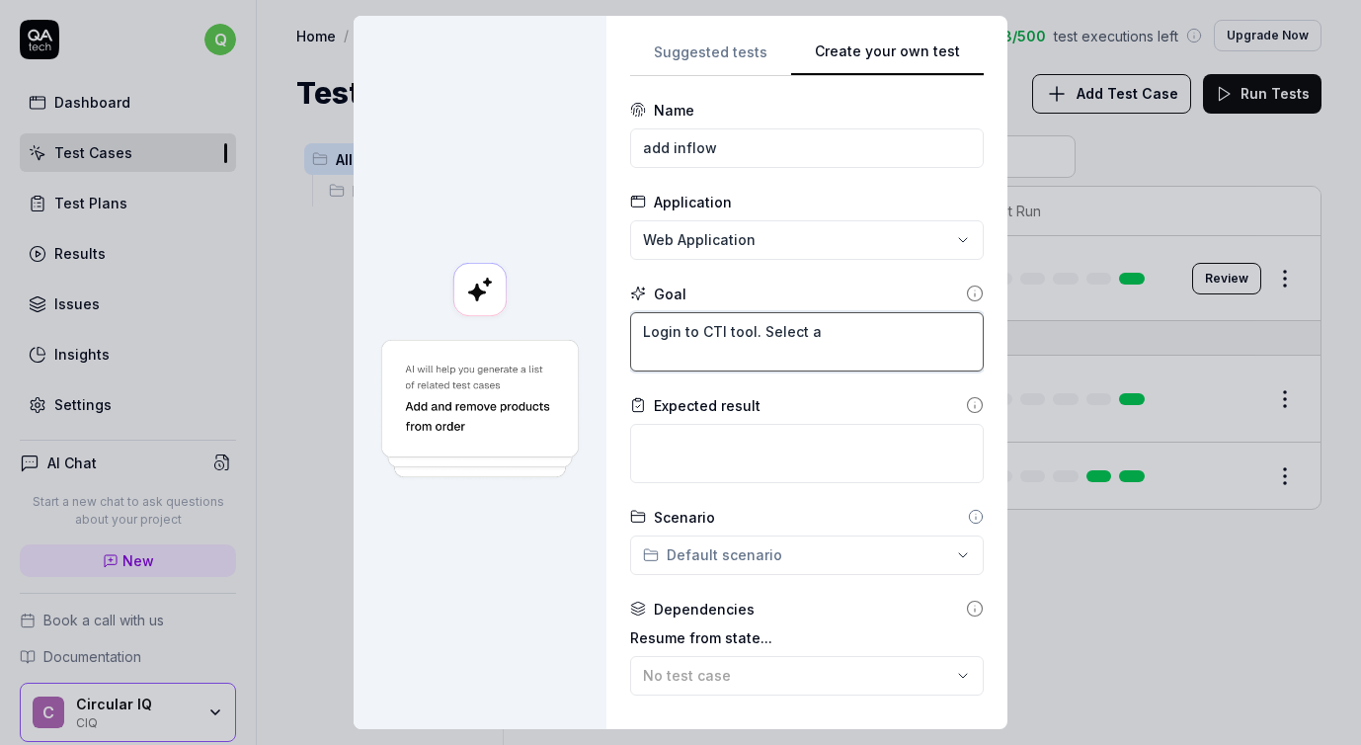
type textarea "Login to CTI tool. Select a"
type textarea "*"
type textarea "Login to CTI tool. Select a l"
type textarea "*"
type textarea "Login to CTI tool. Select a la"
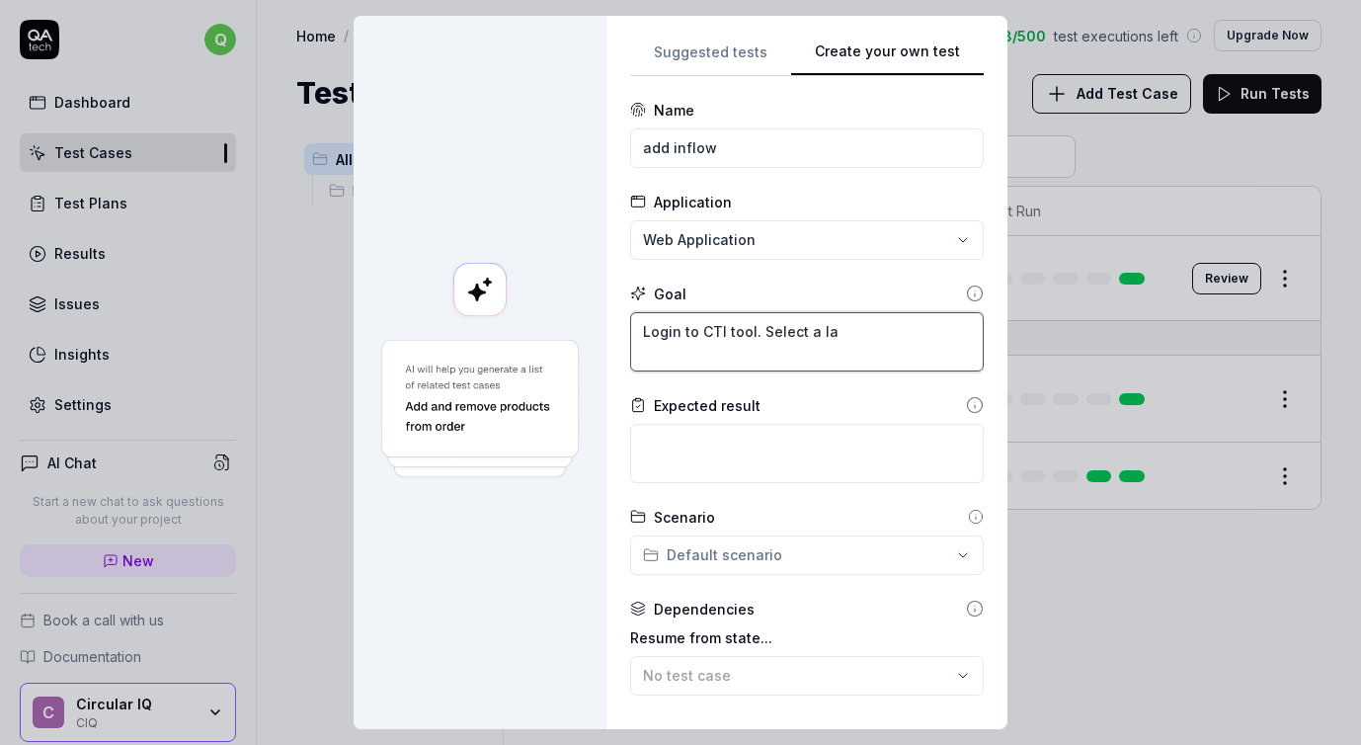
type textarea "*"
type textarea "Login to CTI tool. Select a lab"
type textarea "*"
type textarea "Login to CTI tool. Select a labe"
type textarea "*"
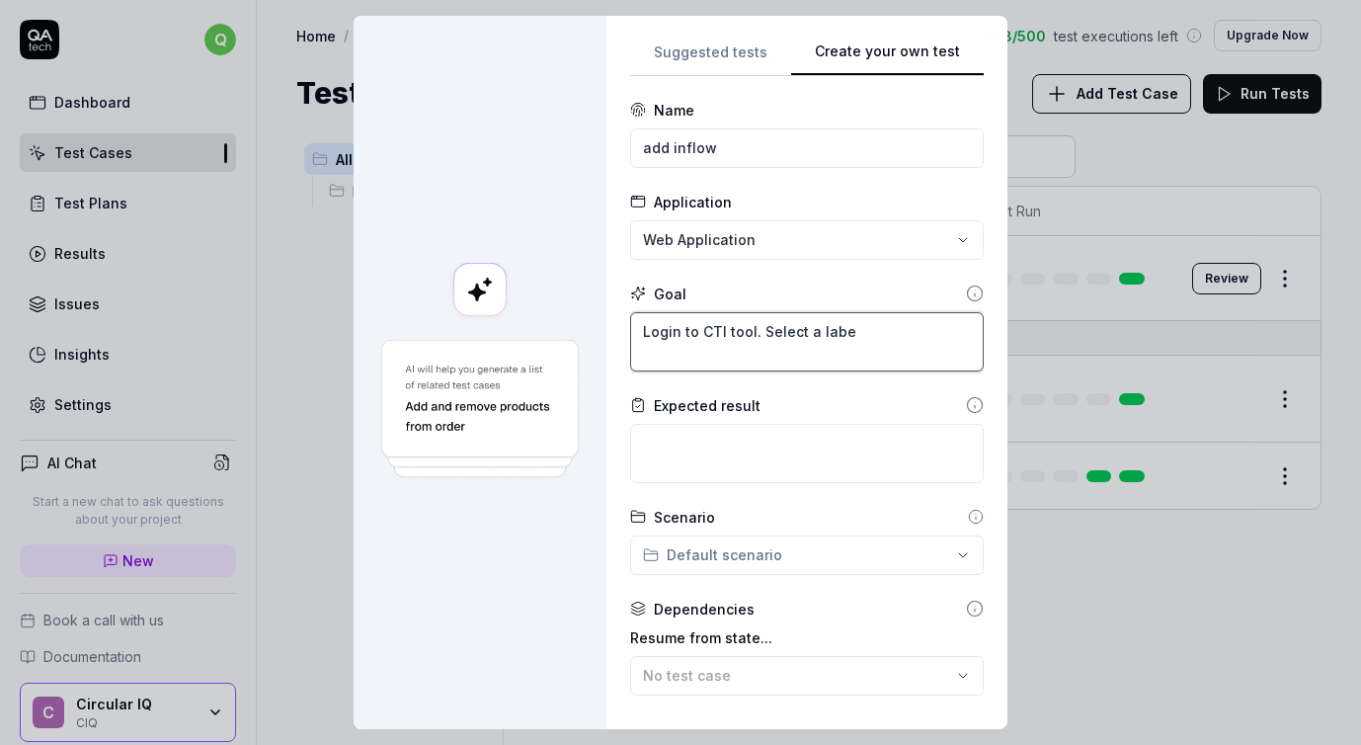
type textarea "Login to CTI tool. Select a label"
type textarea "*"
type textarea "Login to CTI tool. Select a label"
type textarea "*"
type textarea "Login to CTI tool. Select a label t"
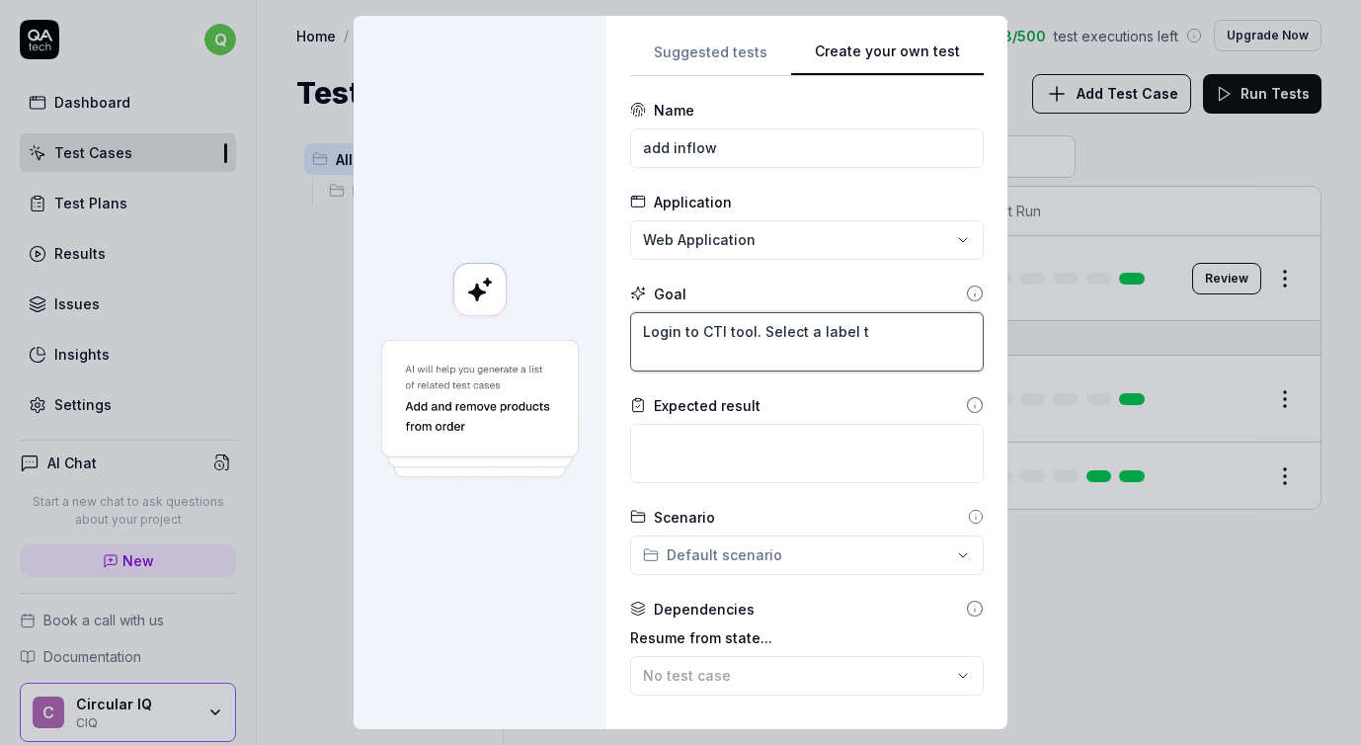
type textarea "*"
type textarea "Login to CTI tool. Select a label to"
type textarea "*"
type textarea "Login to CTI tool. Select a label to"
type textarea "*"
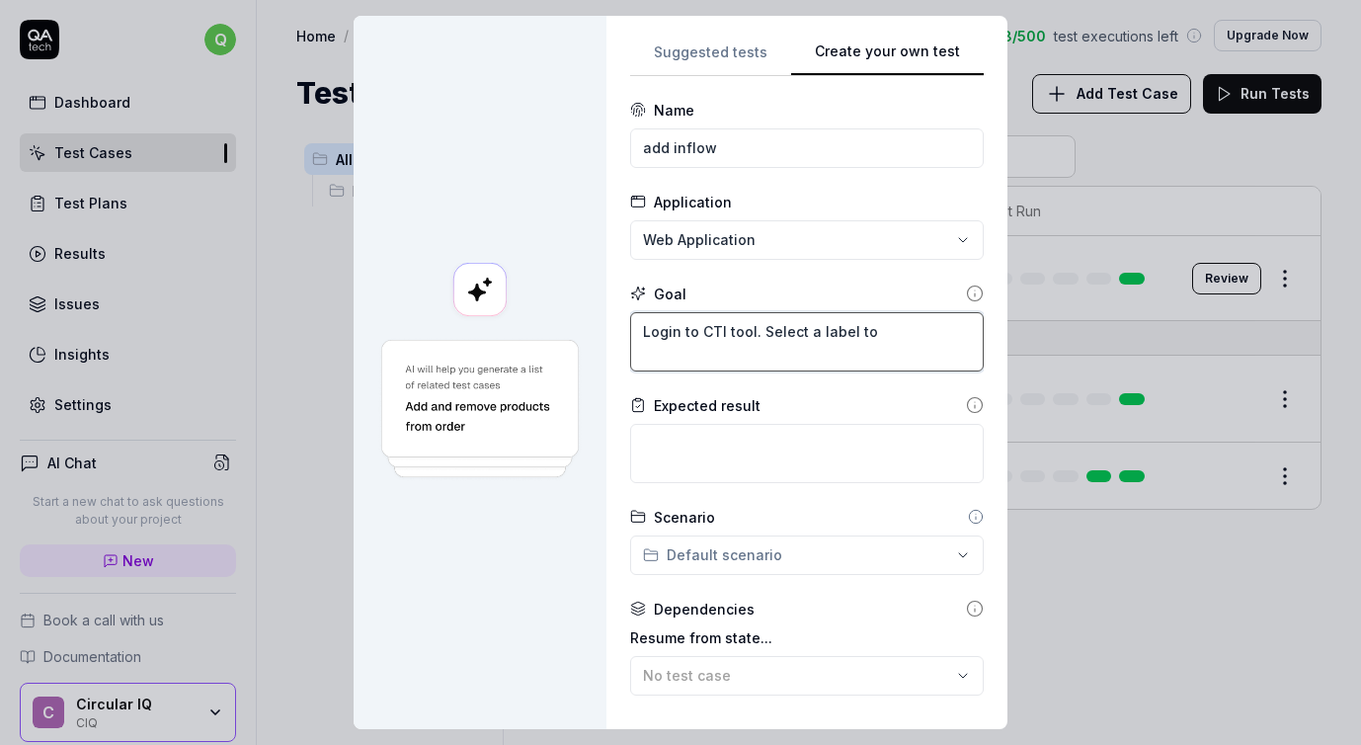
type textarea "Login to CTI tool. Select a label to l"
type textarea "*"
type textarea "Login to CTI tool. Select a label to li"
type textarea "*"
type textarea "Login to CTI tool. Select a label to lis"
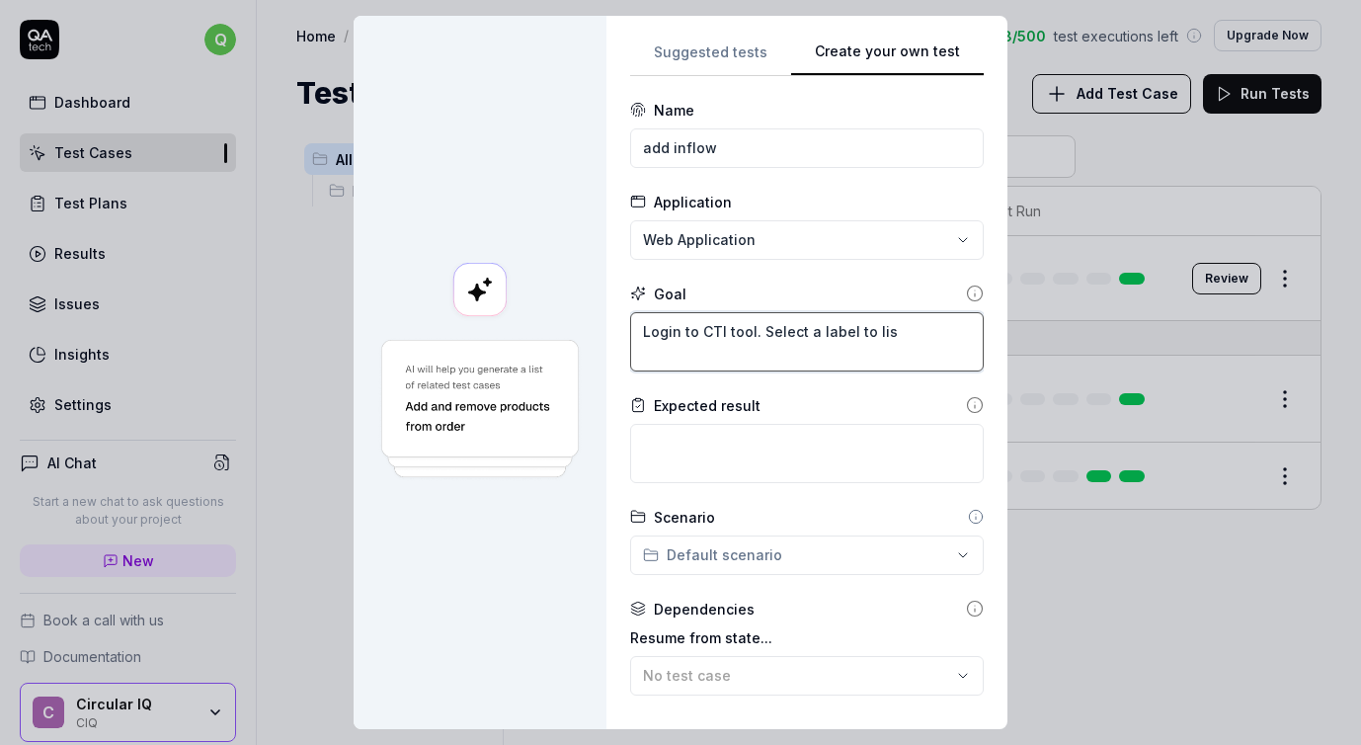
type textarea "*"
type textarea "Login to CTI tool. Select a label to list"
type textarea "*"
type textarea "Login to CTI tool. Select a label to list a"
type textarea "*"
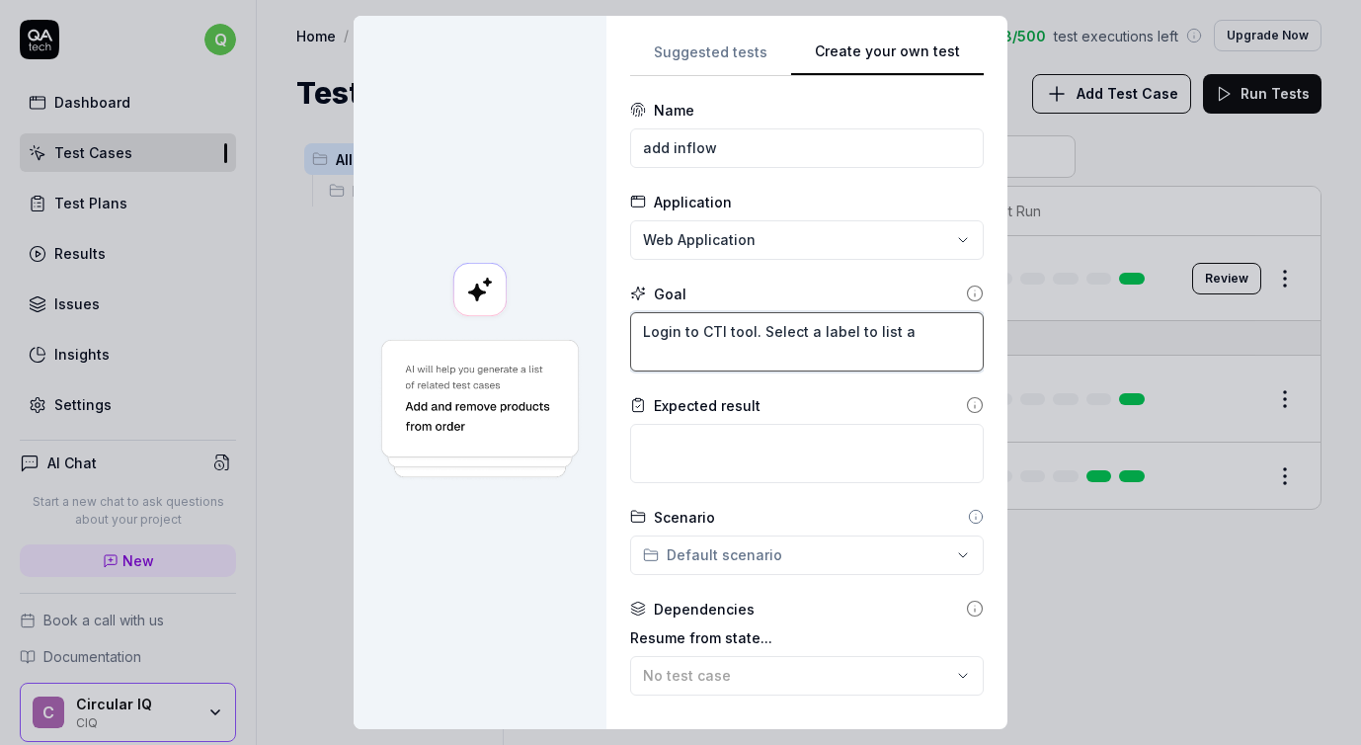
type textarea "Login to CTI tool. Select a label to list as"
type textarea "*"
type textarea "Login to CTI tool. Select a label to list ass"
type textarea "*"
type textarea "Login to CTI tool. Select a label to list as"
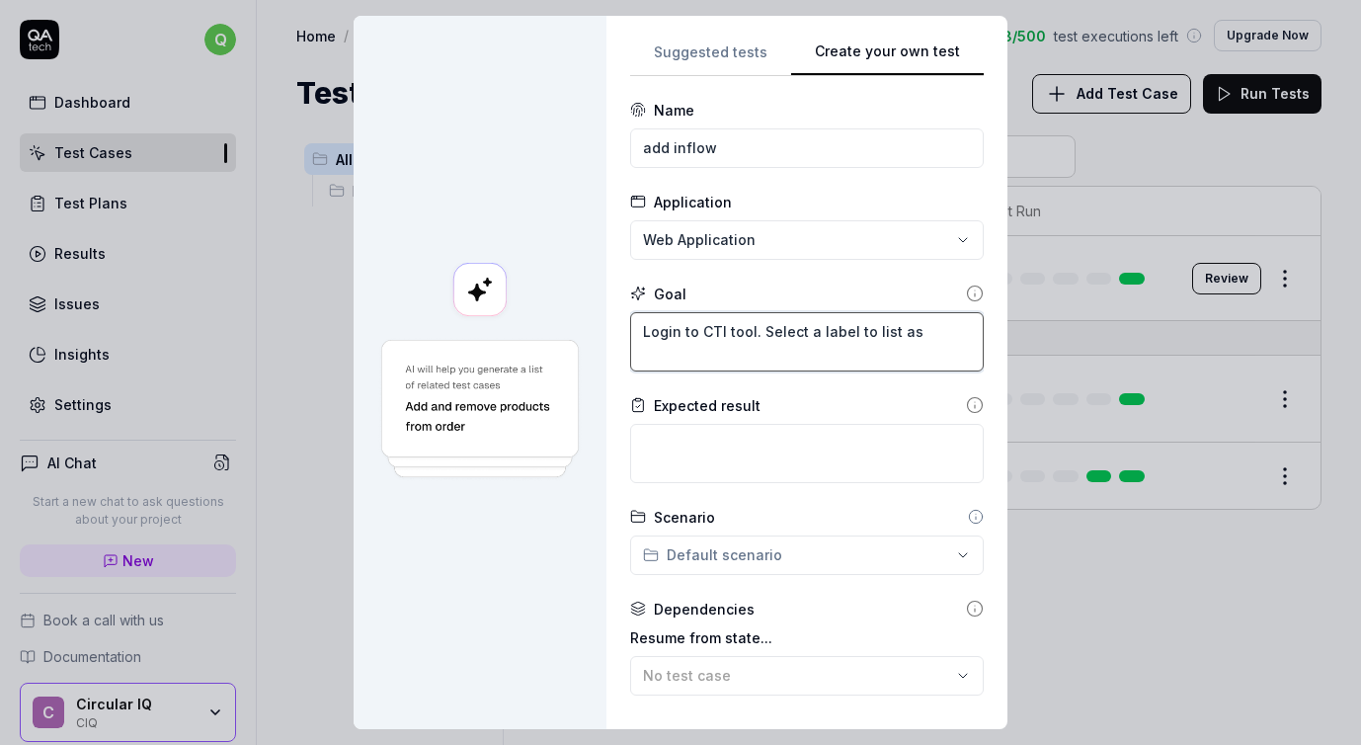
type textarea "*"
type textarea "Login to CTI tool. Select a label to list a"
type textarea "*"
type textarea "Login to CTI tool. Select a label to list"
type textarea "*"
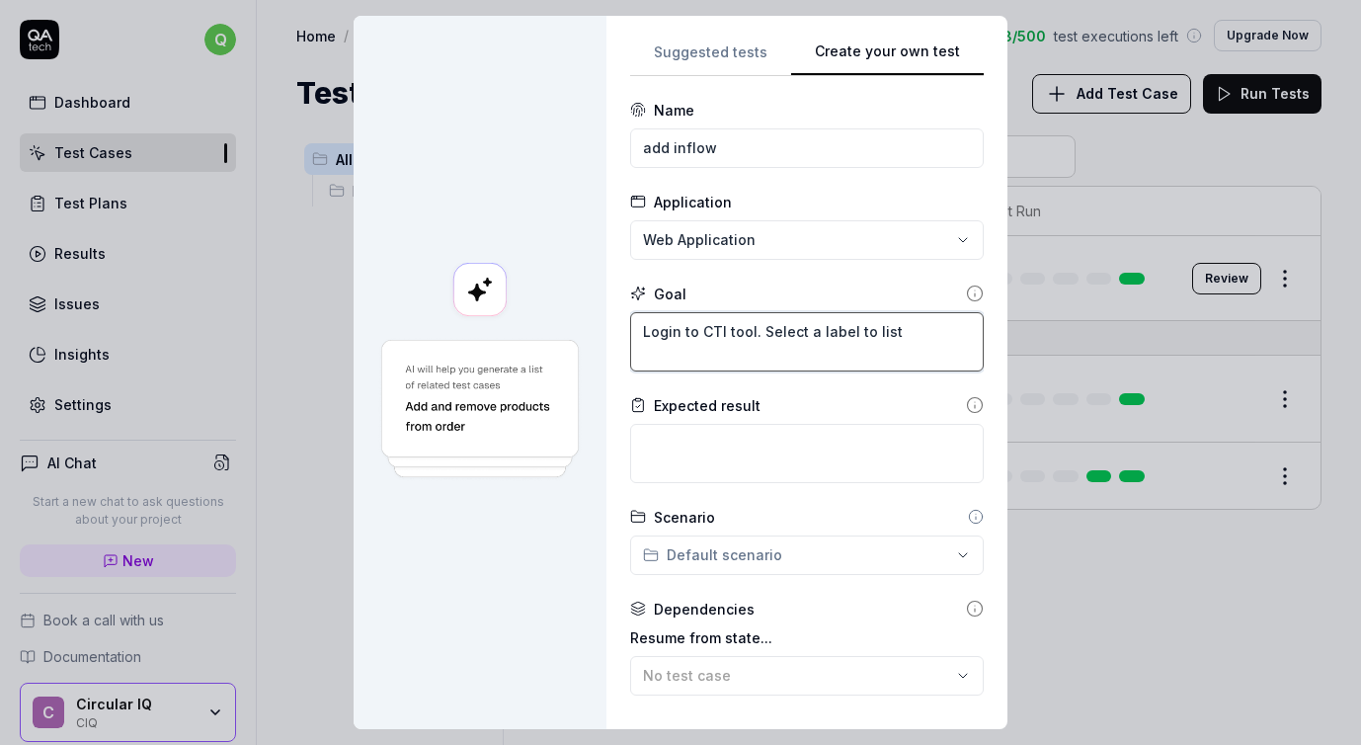
type textarea "Login to CTI tool. Select a label to list"
type textarea "*"
type textarea "Login to CTI tool. Select a label to lis"
type textarea "*"
type textarea "Login to CTI tool. Select a label to li"
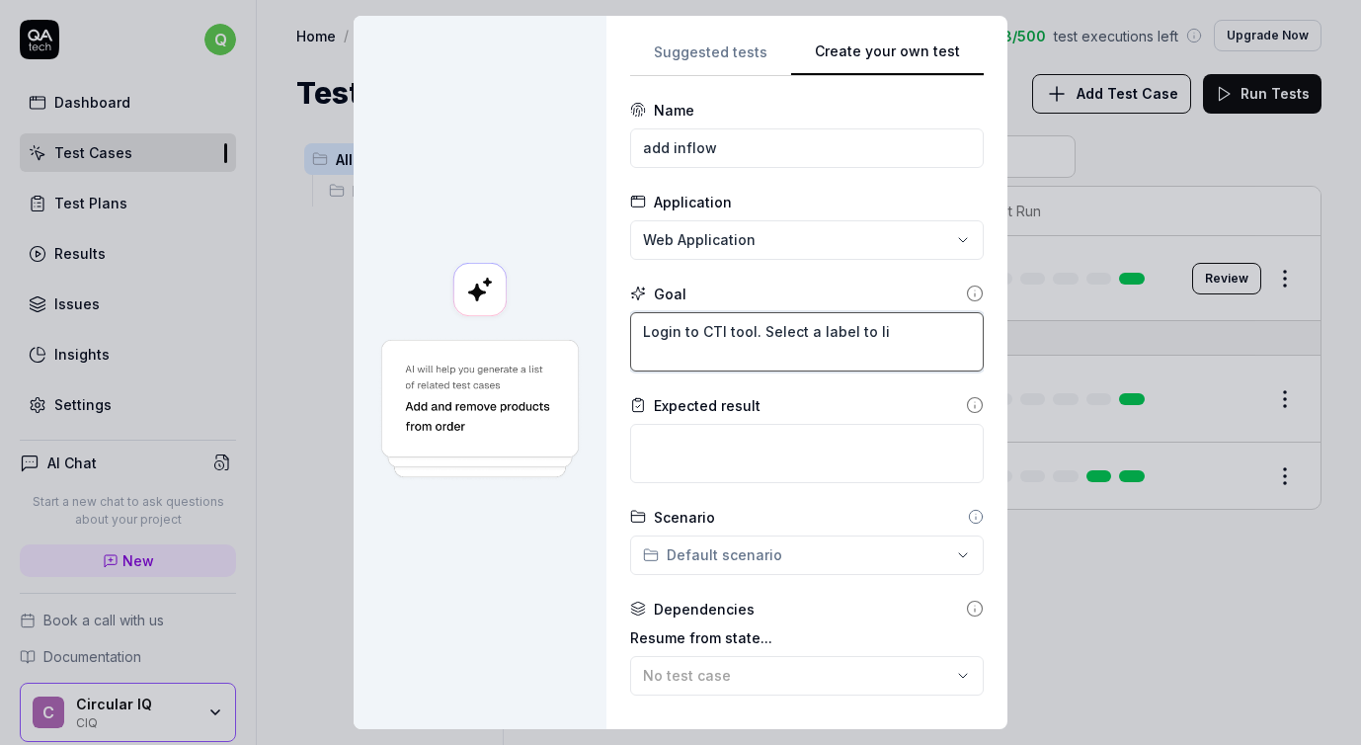
type textarea "*"
type textarea "Login to CTI tool. Select a label to l"
type textarea "*"
type textarea "Login to CTI tool. Select a label to"
type textarea "*"
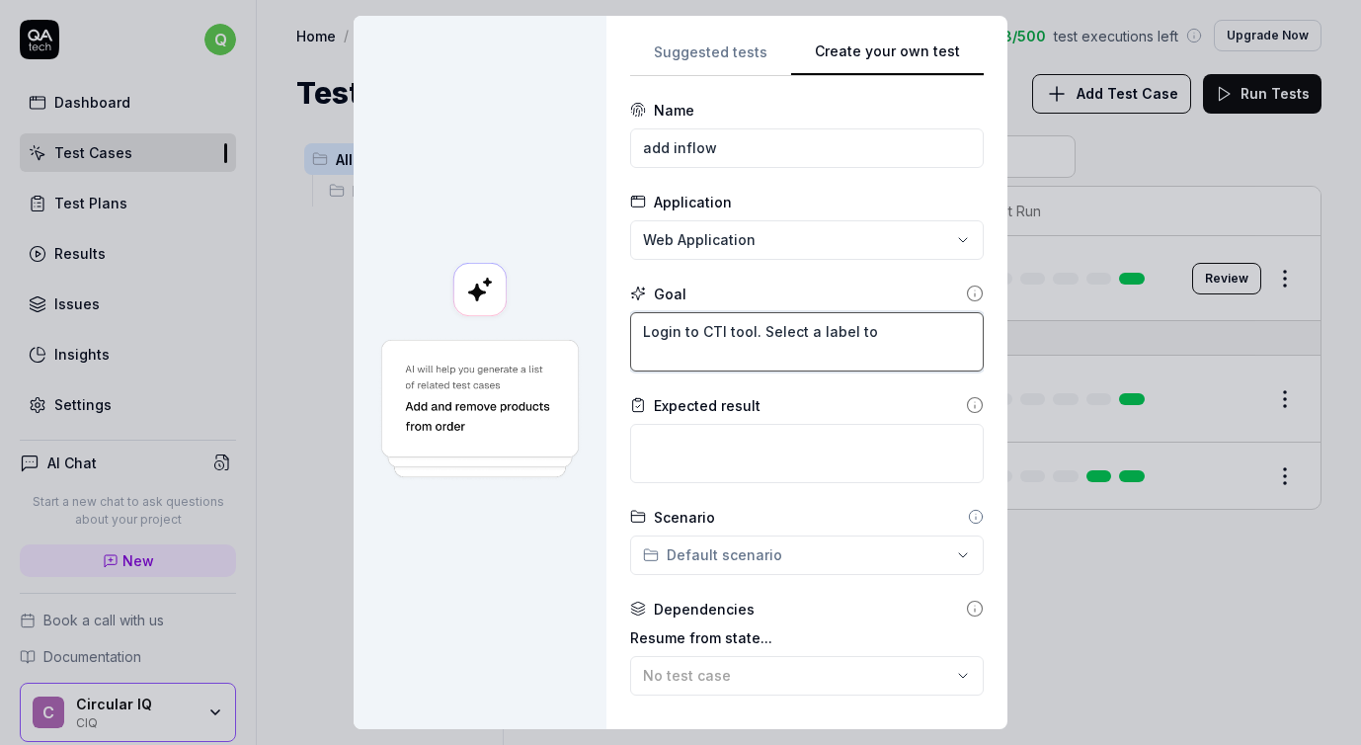
type textarea "Login to CTI tool. Select a label to"
type textarea "*"
type textarea "Login to CTI tool. Select a label t"
type textarea "*"
type textarea "Login to CTI tool. Select a label"
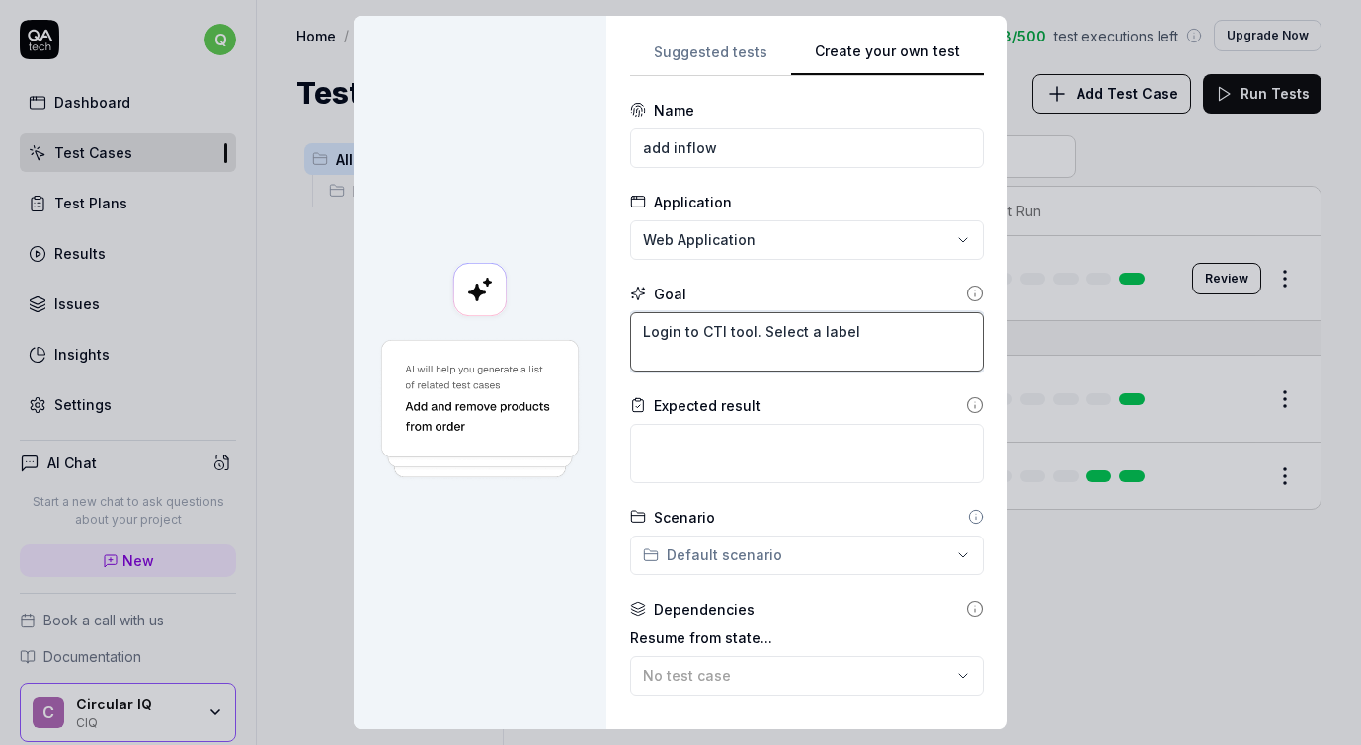
type textarea "*"
type textarea "Login to CTI tool. Select a label"
type textarea "*"
type textarea "Login to CTI tool. Select a labe"
type textarea "*"
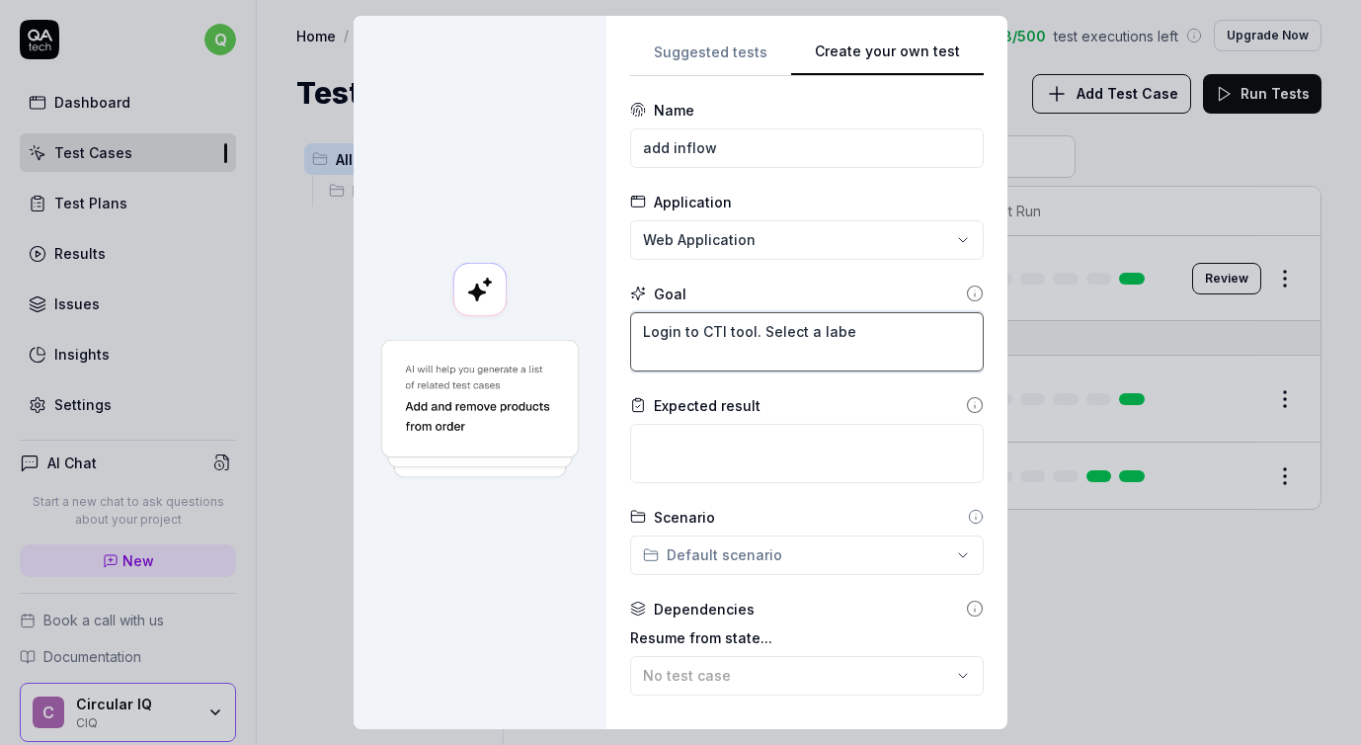
type textarea "Login to CTI tool. Select a lab"
type textarea "*"
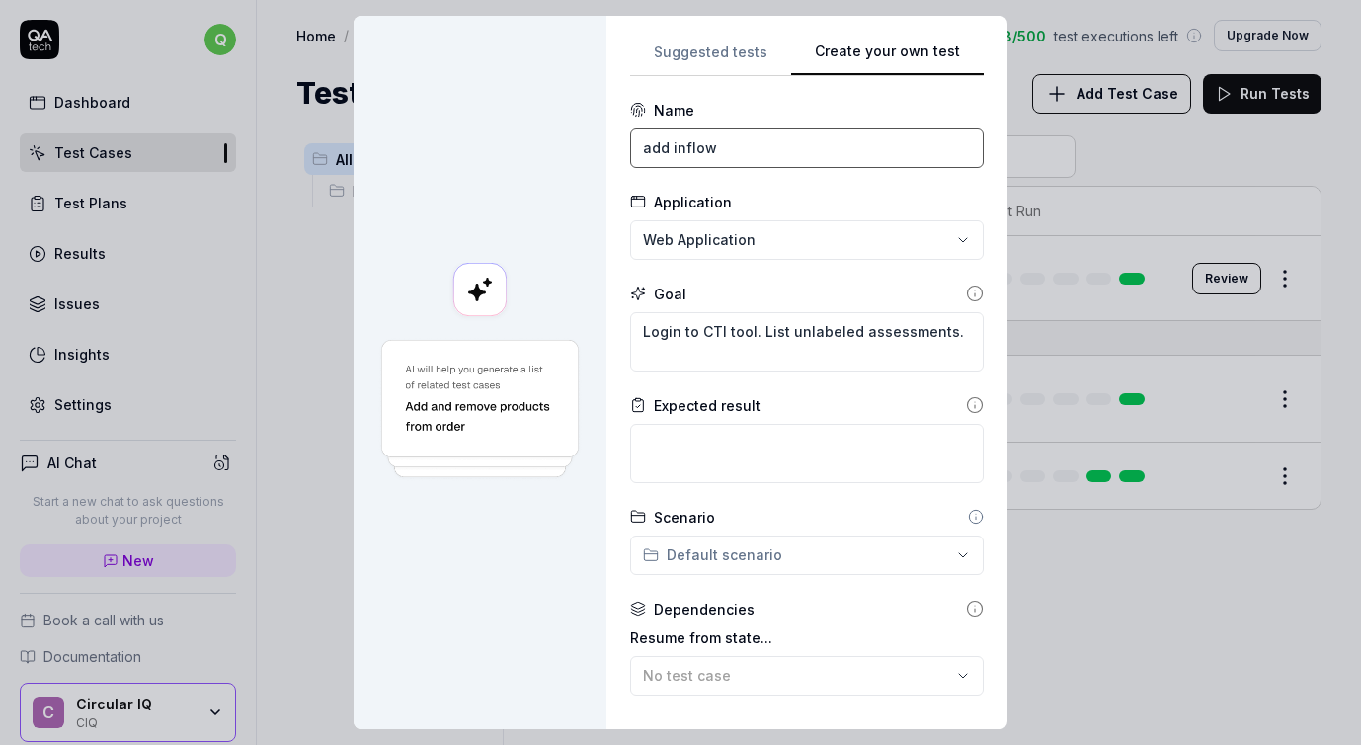
click at [698, 148] on input "add inflow" at bounding box center [807, 148] width 354 height 40
click at [961, 335] on textarea "Login to CTI tool. List unlabelled assessments." at bounding box center [807, 341] width 354 height 59
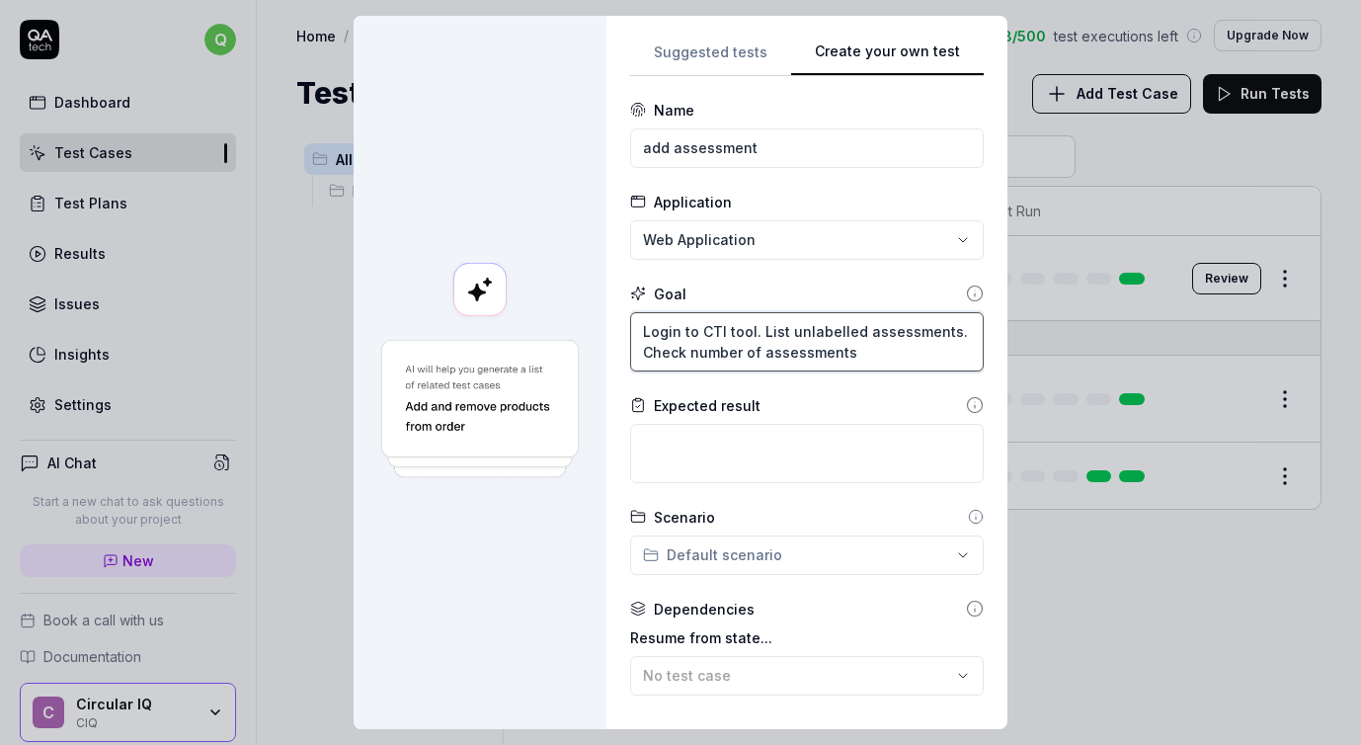
click at [647, 350] on textarea "Login to CTI tool. List unlabelled assessments. Check number of assessments" at bounding box center [807, 341] width 354 height 59
click at [868, 349] on textarea "Login to CTI tool. List unlabelled assessments. Keep number of assessments" at bounding box center [807, 341] width 354 height 59
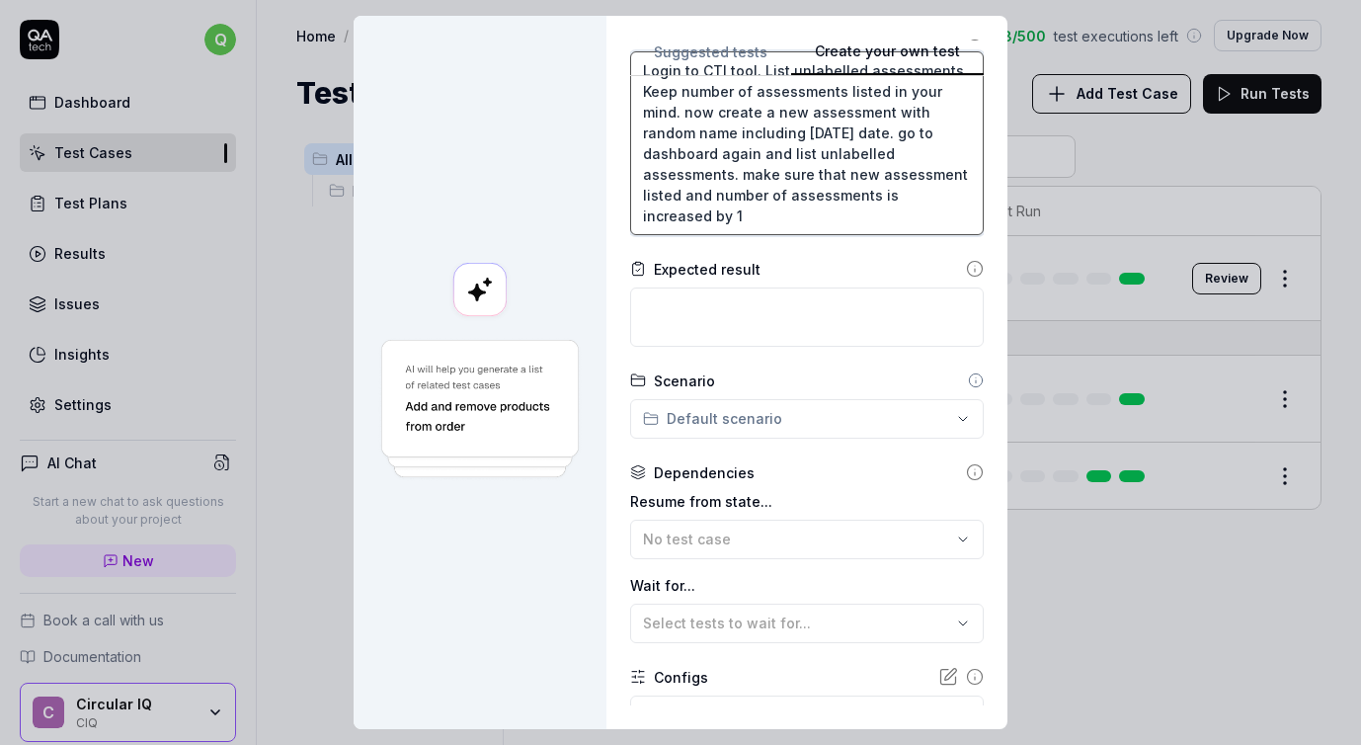
scroll to position [265, 0]
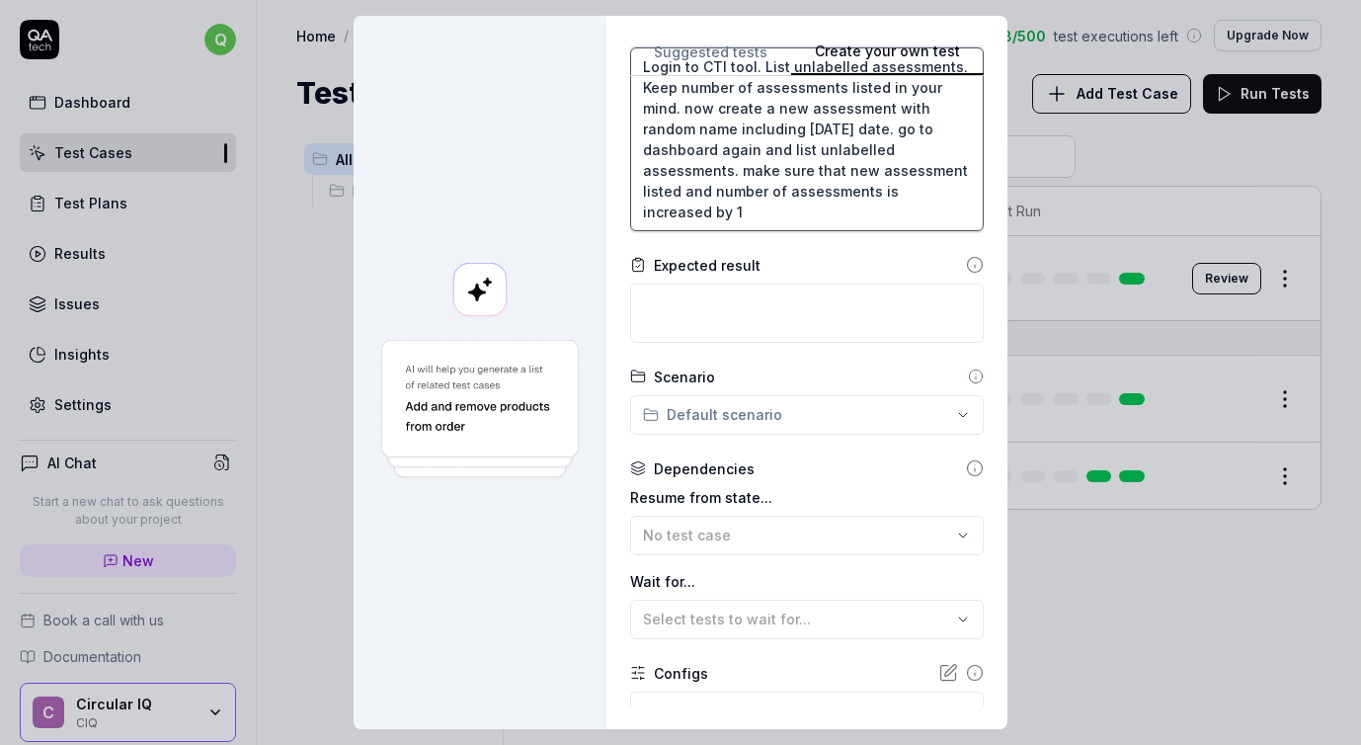
drag, startPoint x: 752, startPoint y: 206, endPoint x: 742, endPoint y: 164, distance: 43.8
click at [742, 164] on textarea "Login to CTI tool. List unlabelled assessments. Keep number of assessments list…" at bounding box center [807, 139] width 354 height 184
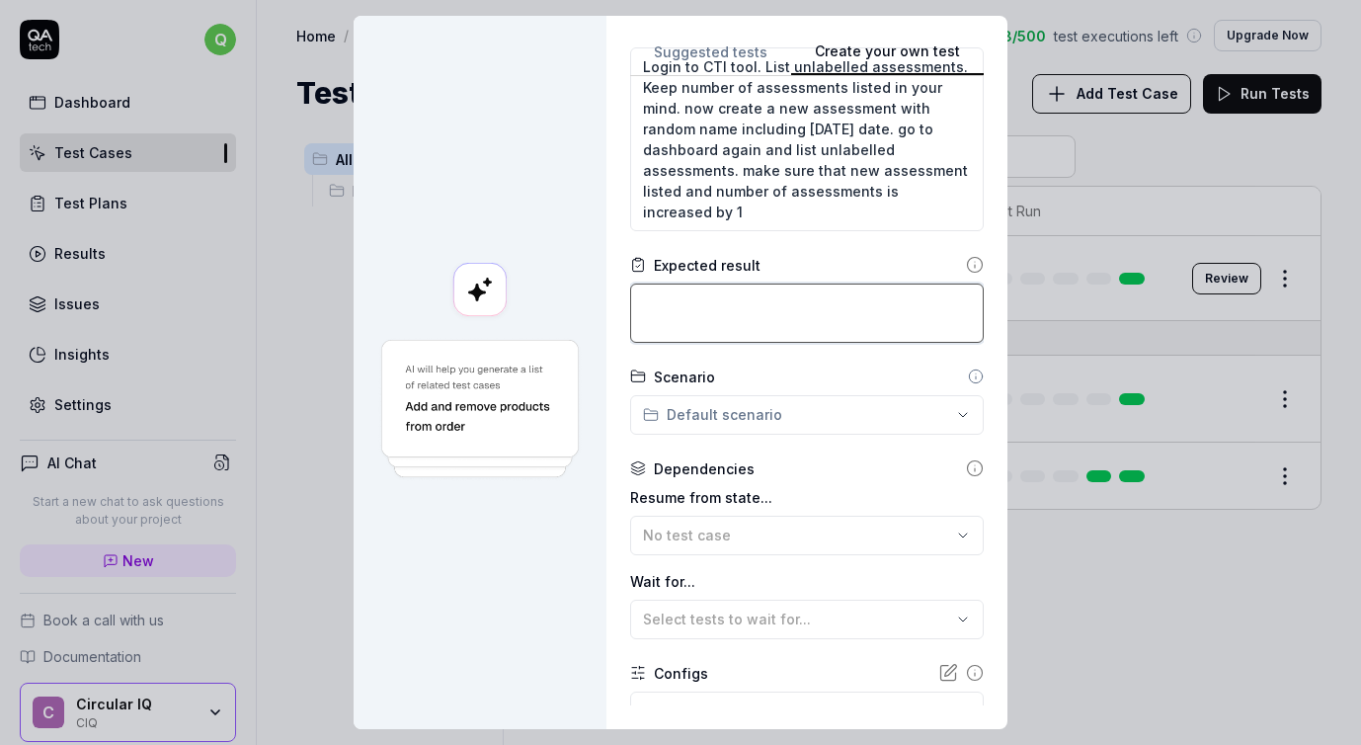
click at [690, 303] on textarea at bounding box center [807, 312] width 354 height 59
paste textarea "make sure that new assessment listed and number of assessments is increased by 1"
drag, startPoint x: 663, startPoint y: 299, endPoint x: 640, endPoint y: 299, distance: 22.7
click at [641, 299] on textarea "make sure that new assessment listed and number of assessments is increased by 1" at bounding box center [807, 312] width 354 height 59
click at [907, 306] on textarea "Make sure that new assessment listed and number of assessments is increased by 1" at bounding box center [807, 312] width 354 height 59
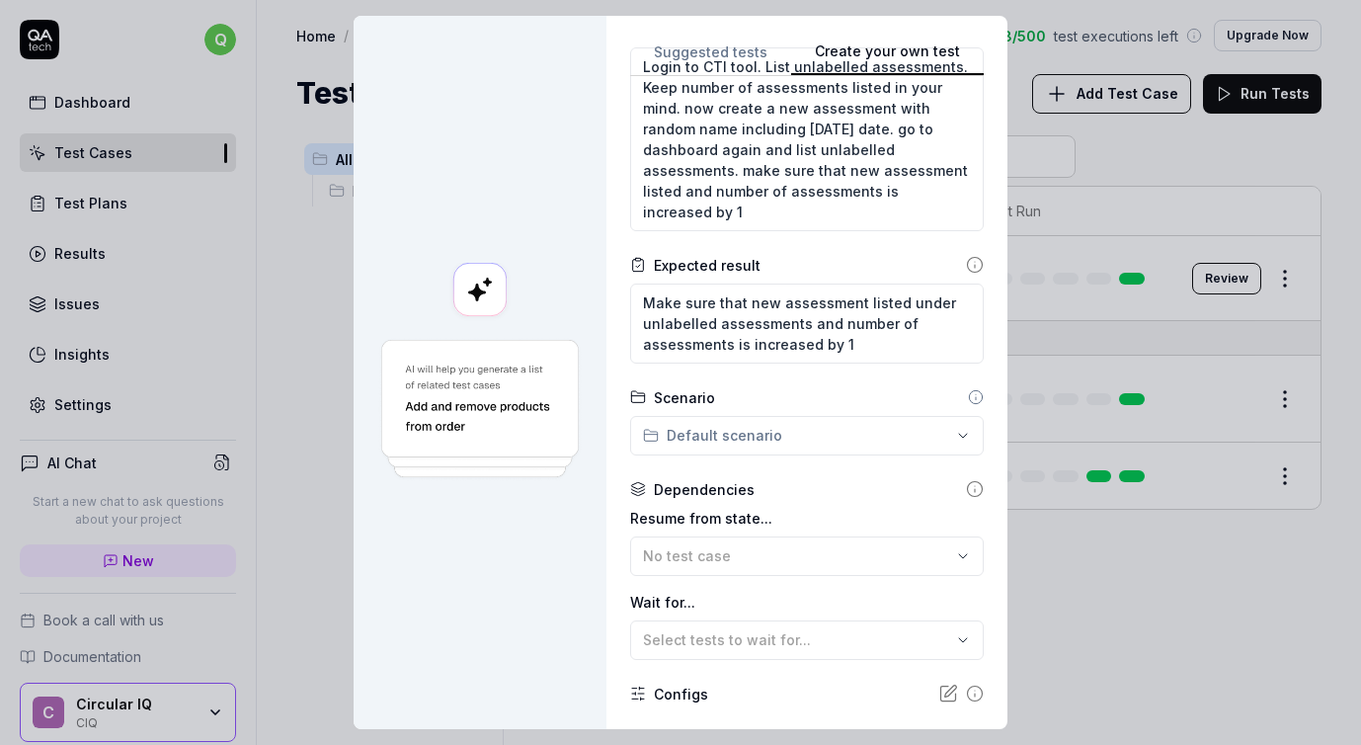
click at [872, 432] on div "**********" at bounding box center [680, 372] width 1361 height 745
click at [840, 496] on div "**********" at bounding box center [680, 372] width 1361 height 745
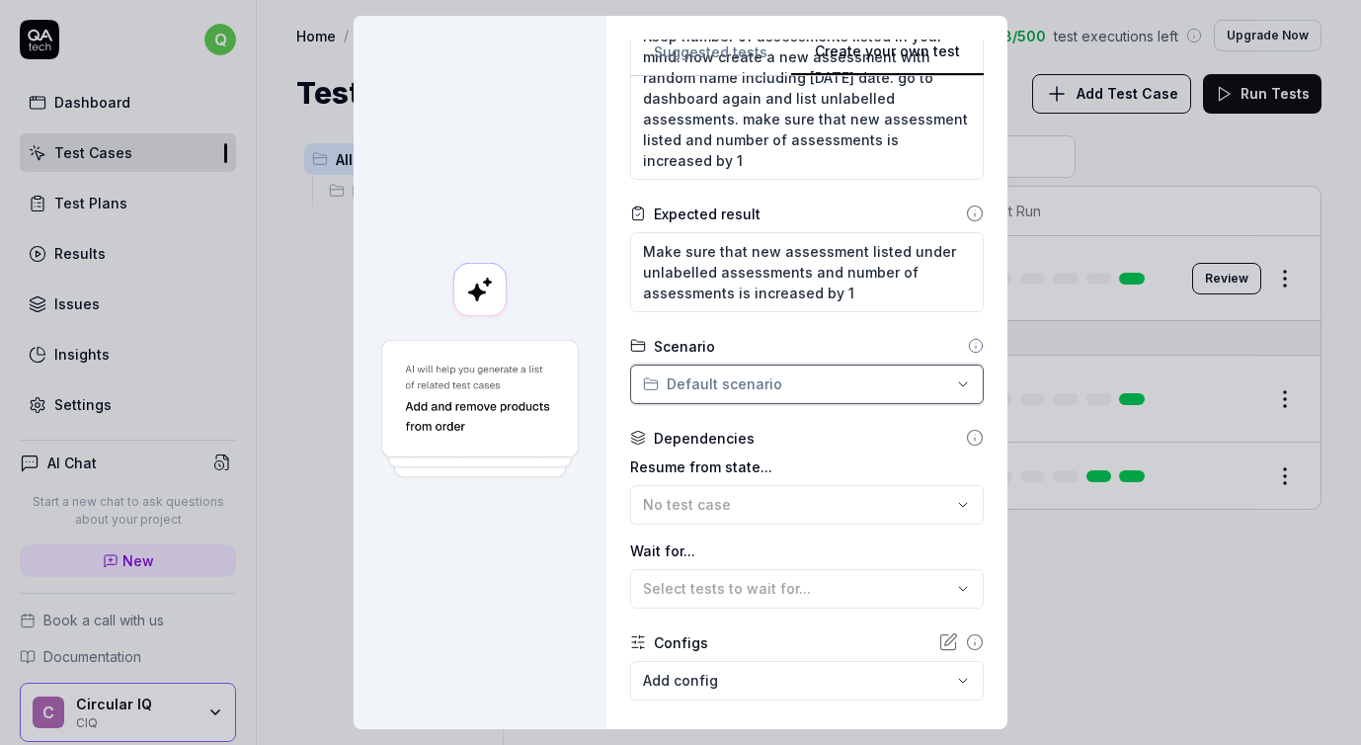
scroll to position [317, 0]
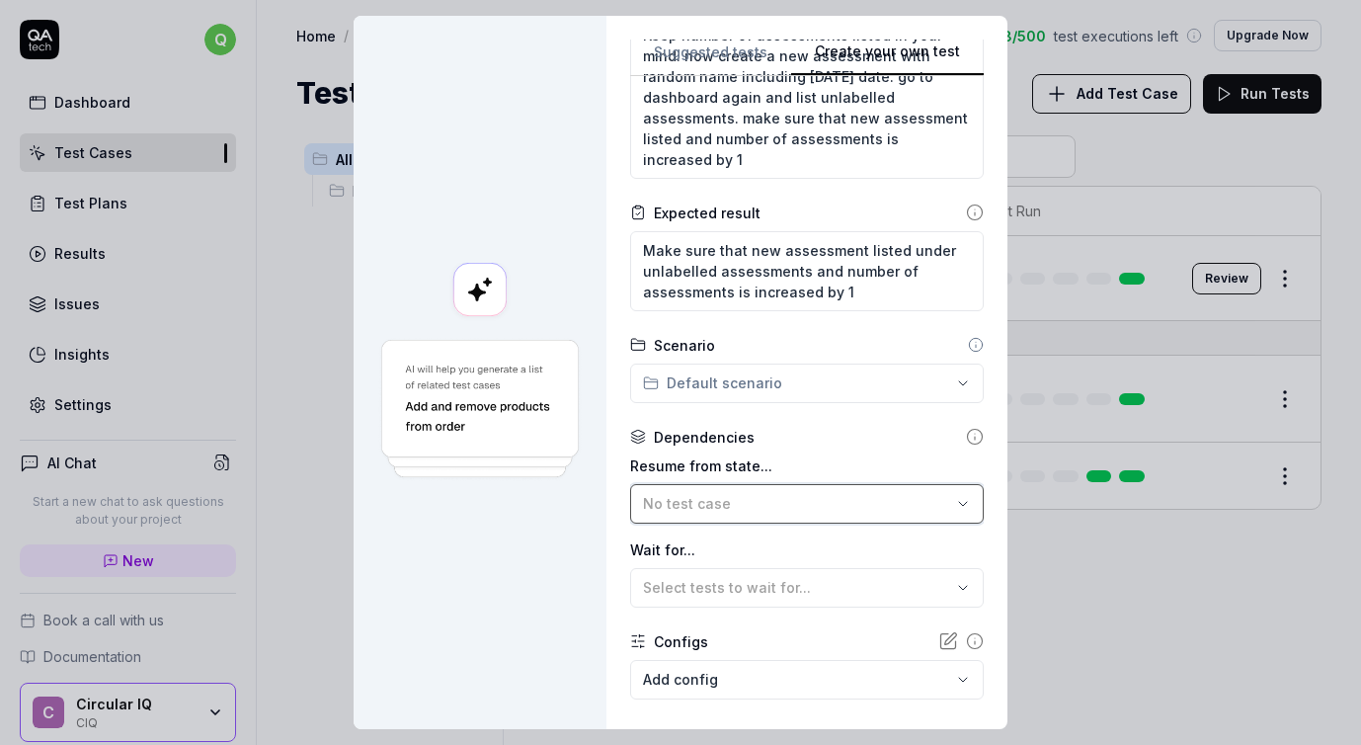
click at [840, 496] on div "No test case" at bounding box center [797, 503] width 308 height 21
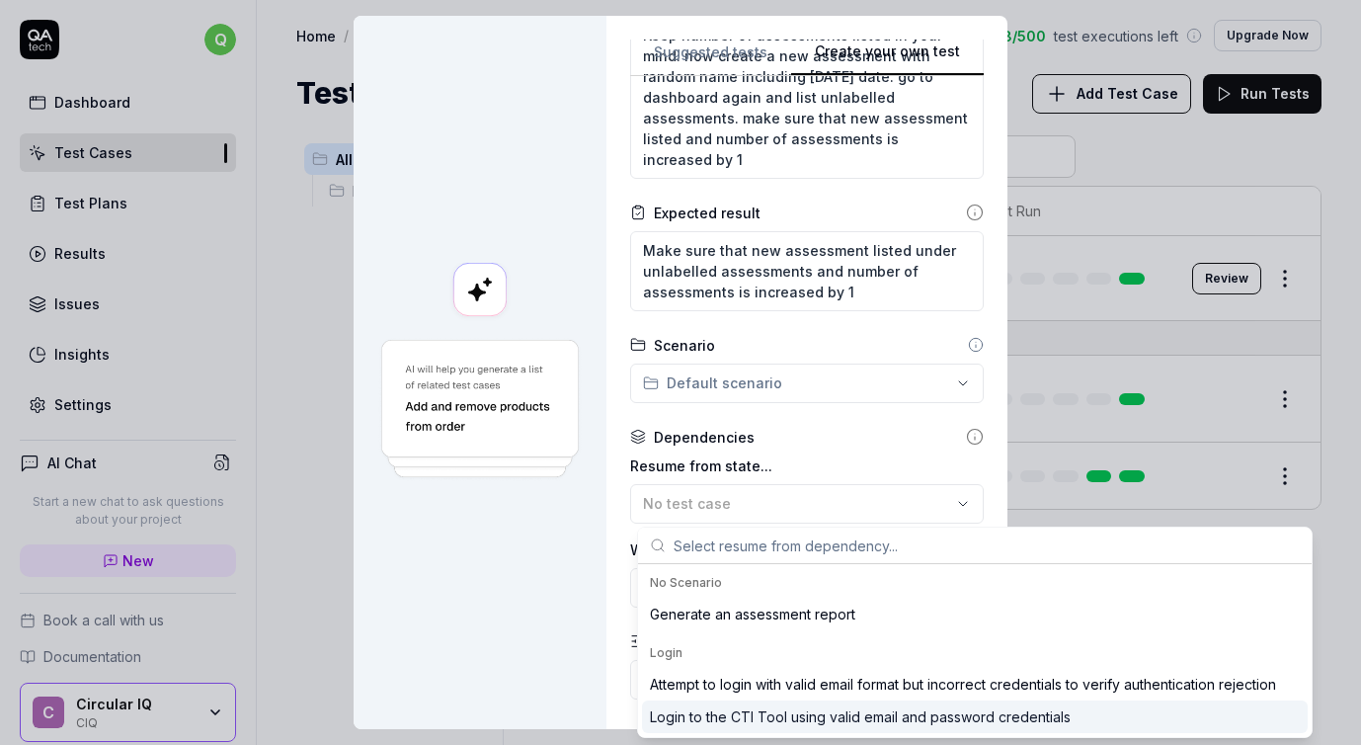
click at [803, 718] on div "Login to the CTI Tool using valid email and password credentials" at bounding box center [860, 716] width 421 height 21
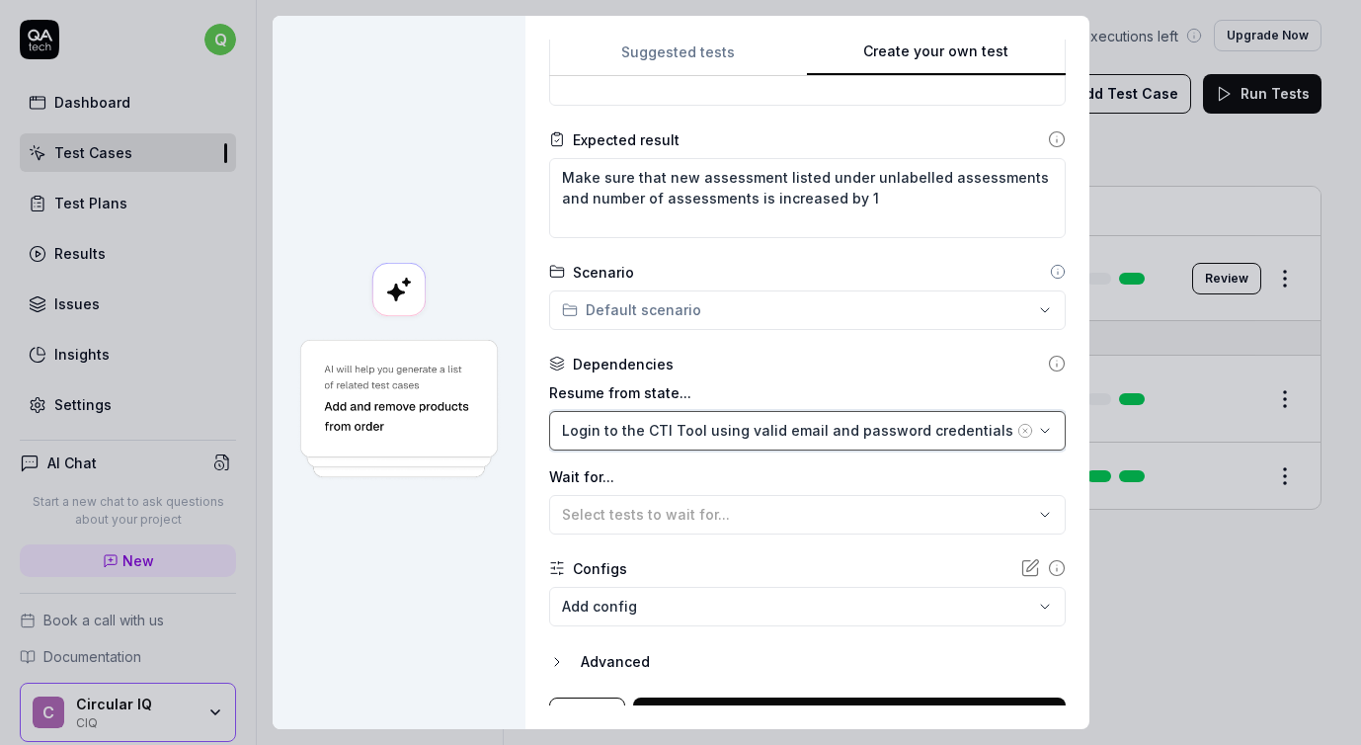
scroll to position [421, 0]
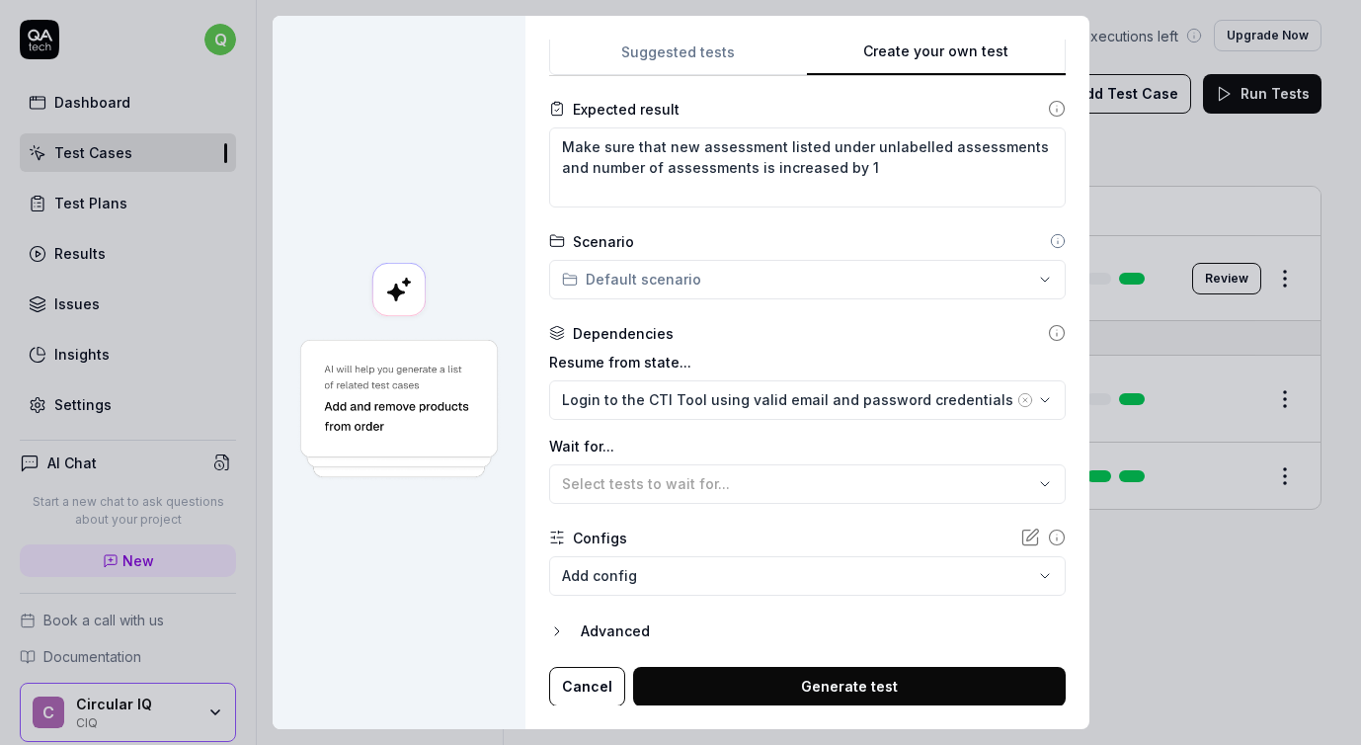
click at [807, 685] on button "Generate test" at bounding box center [849, 687] width 433 height 40
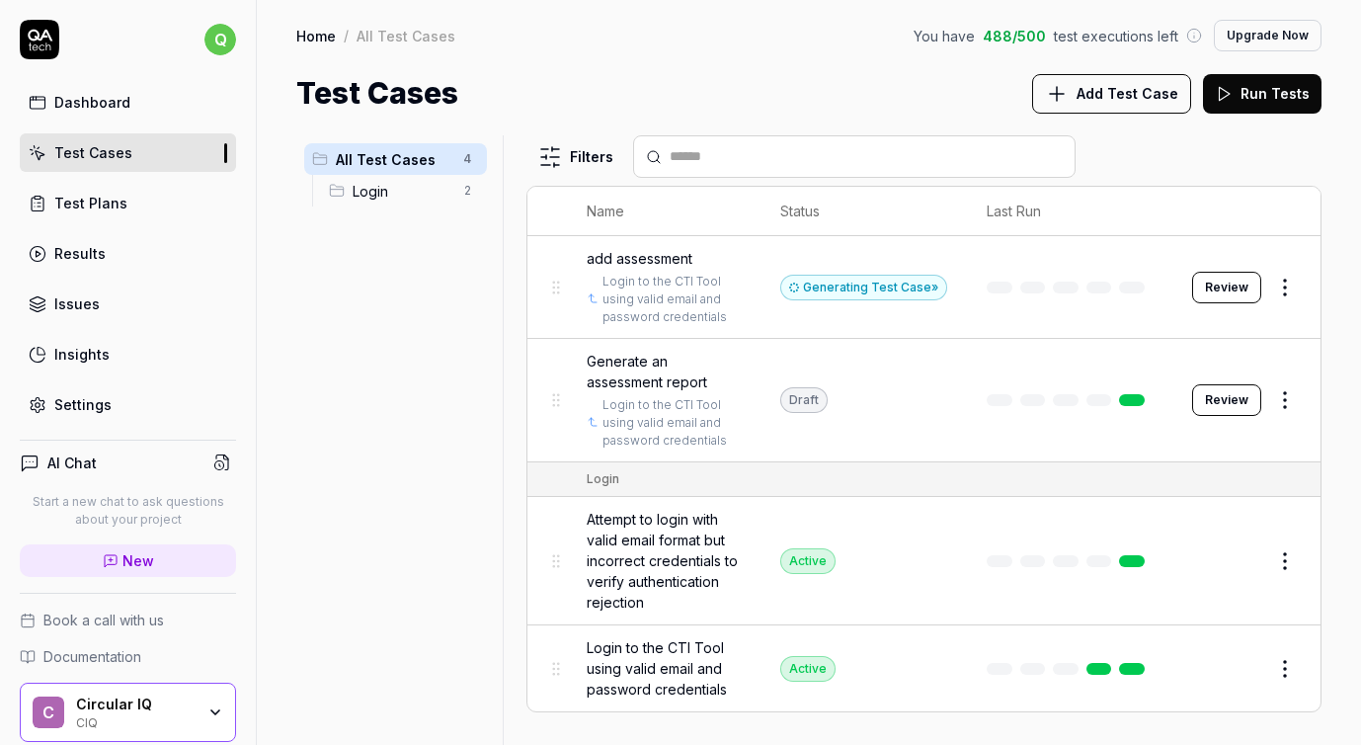
click at [1282, 408] on html "q Dashboard Test Cases Test Plans Results Issues Insights Settings AI Chat Star…" at bounding box center [680, 372] width 1361 height 745
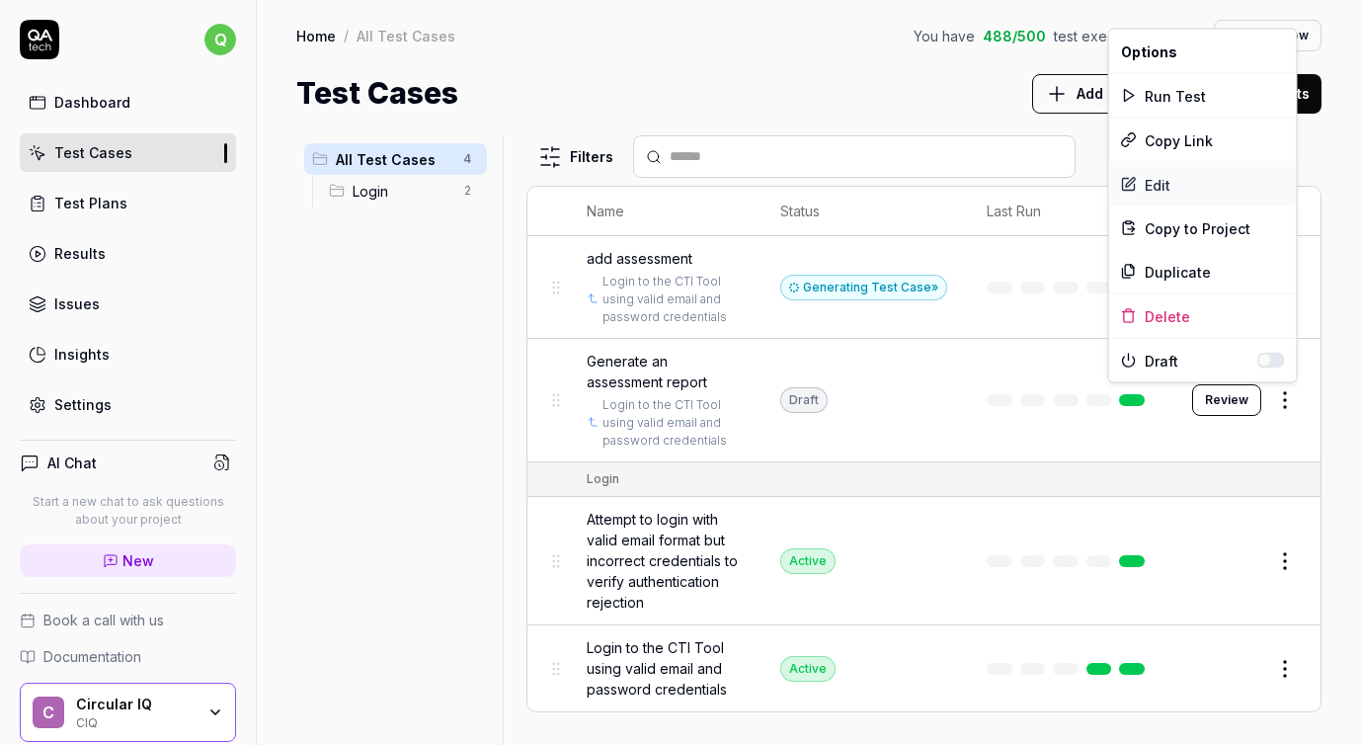
click at [1210, 186] on div "Edit" at bounding box center [1203, 184] width 188 height 43
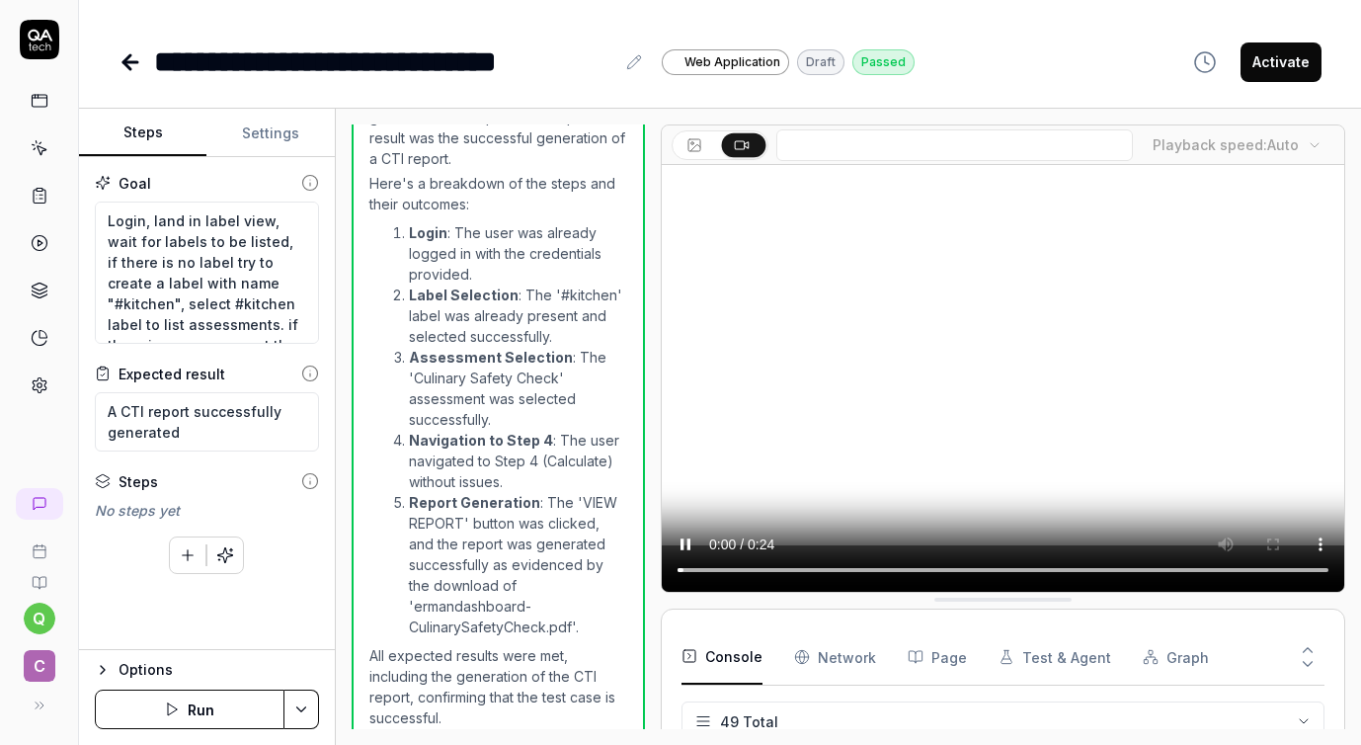
scroll to position [2076, 0]
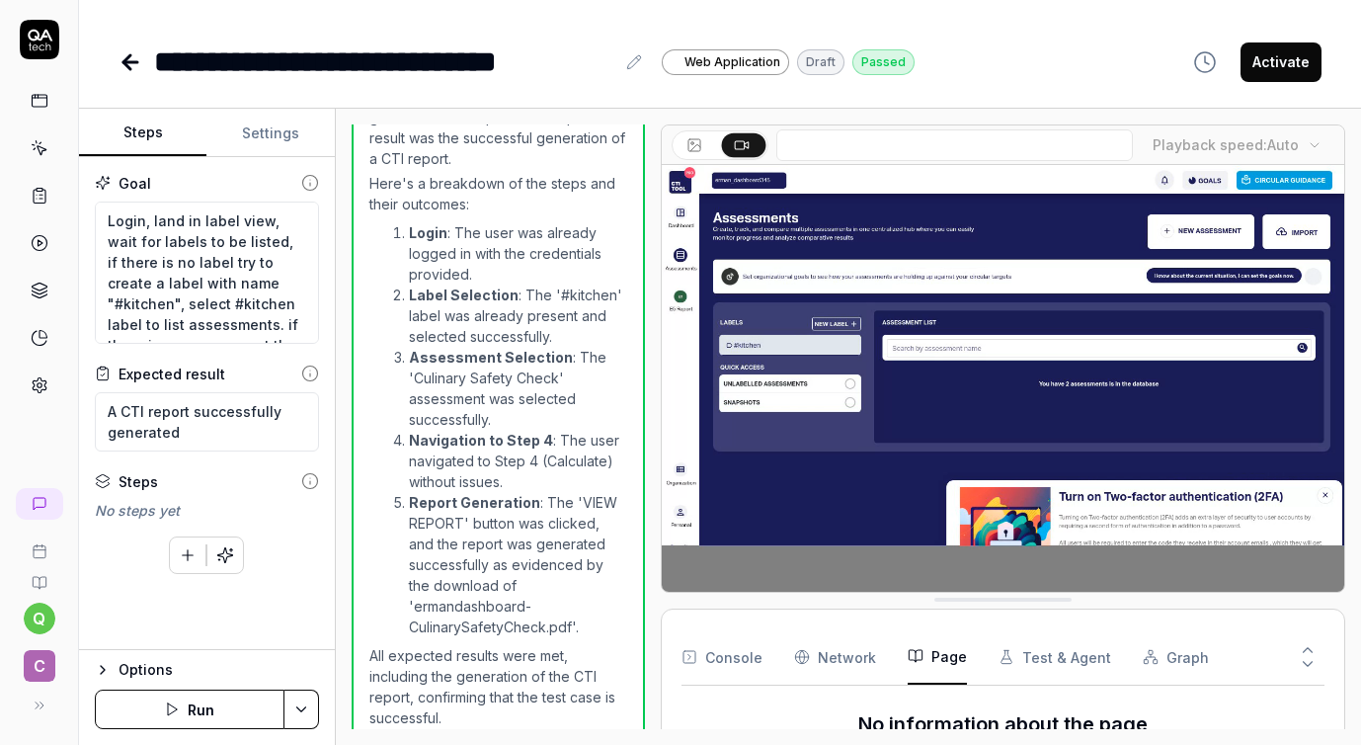
click at [937, 663] on button "Page" at bounding box center [937, 656] width 59 height 55
type textarea "*"
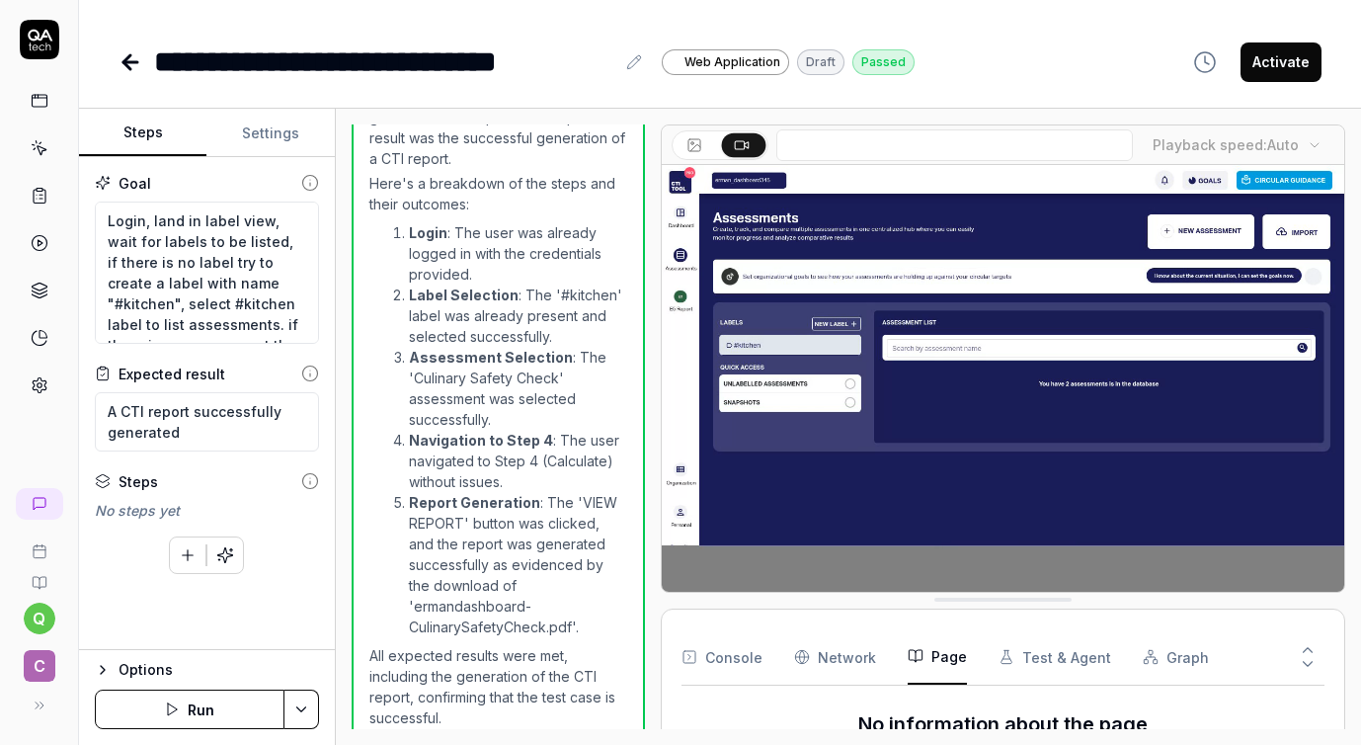
click at [278, 118] on button "Settings" at bounding box center [269, 133] width 127 height 47
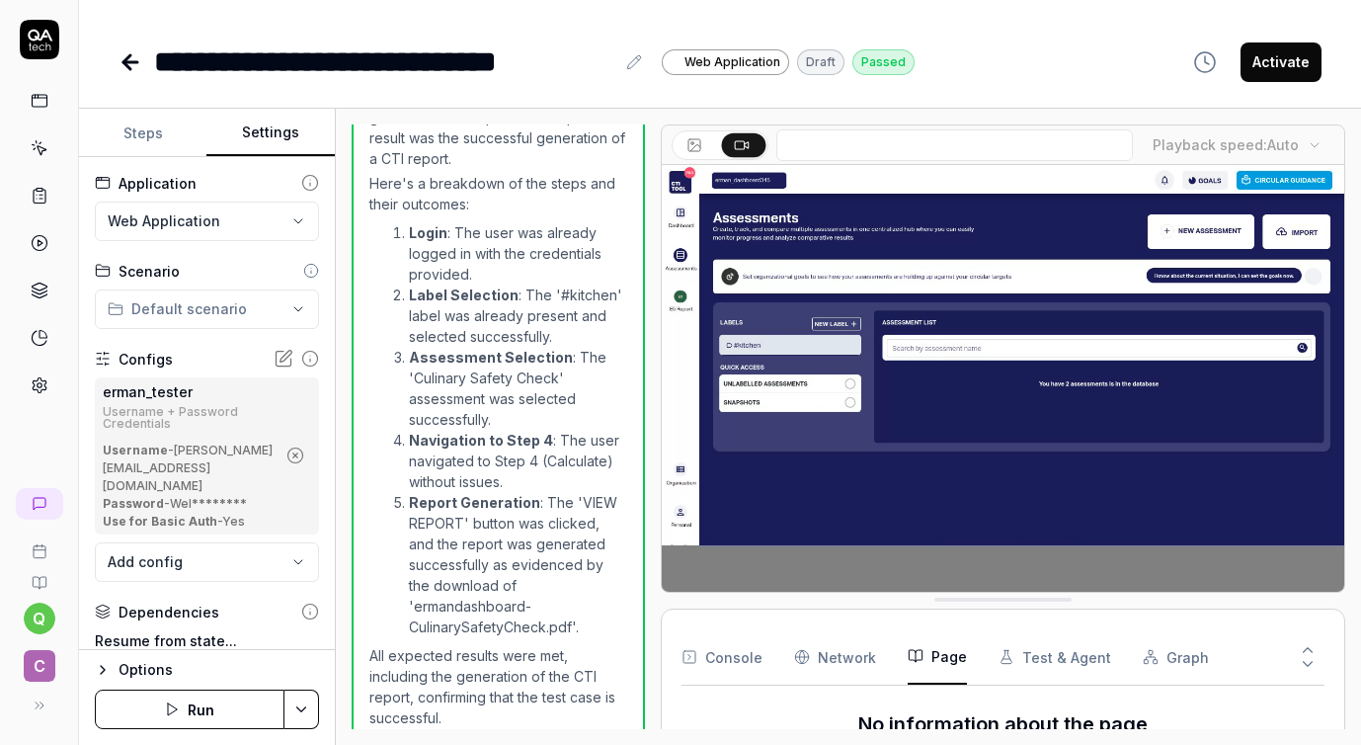
click at [245, 291] on html "**********" at bounding box center [680, 372] width 1361 height 745
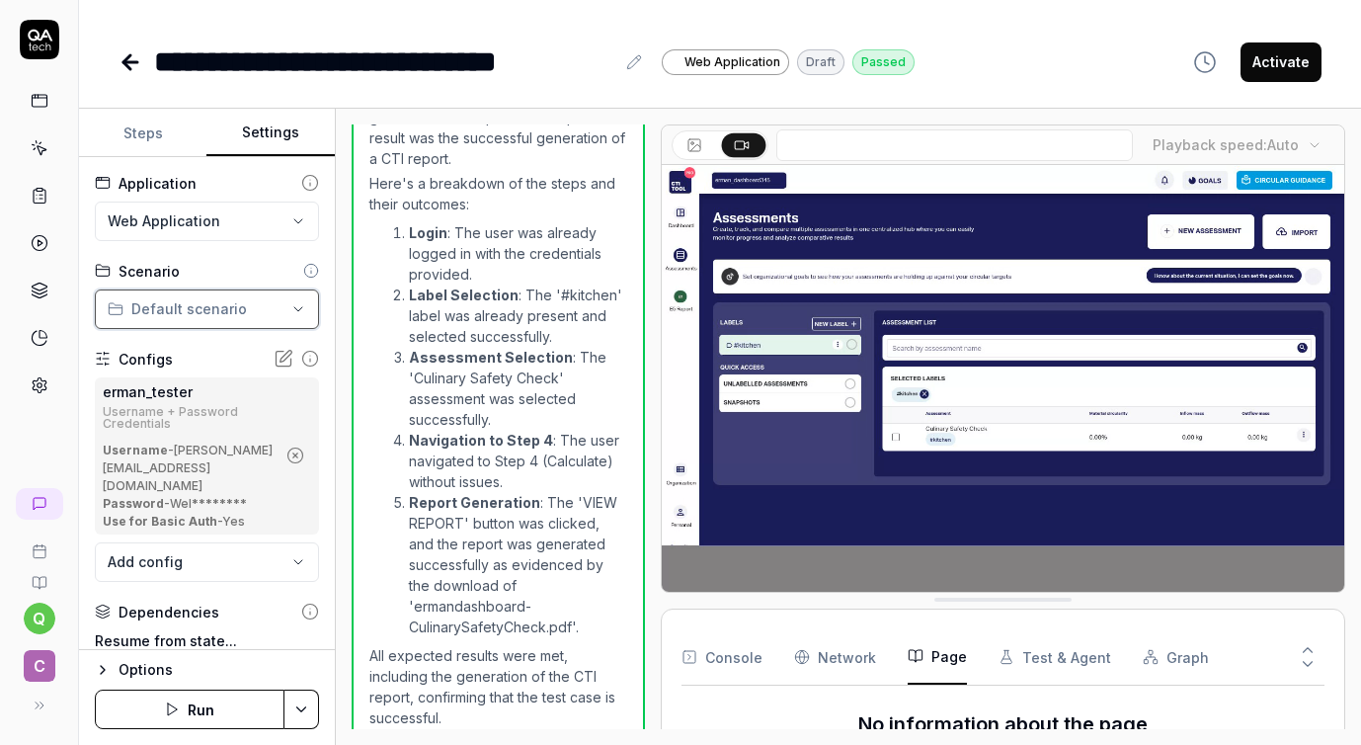
click at [292, 305] on html "**********" at bounding box center [680, 372] width 1361 height 745
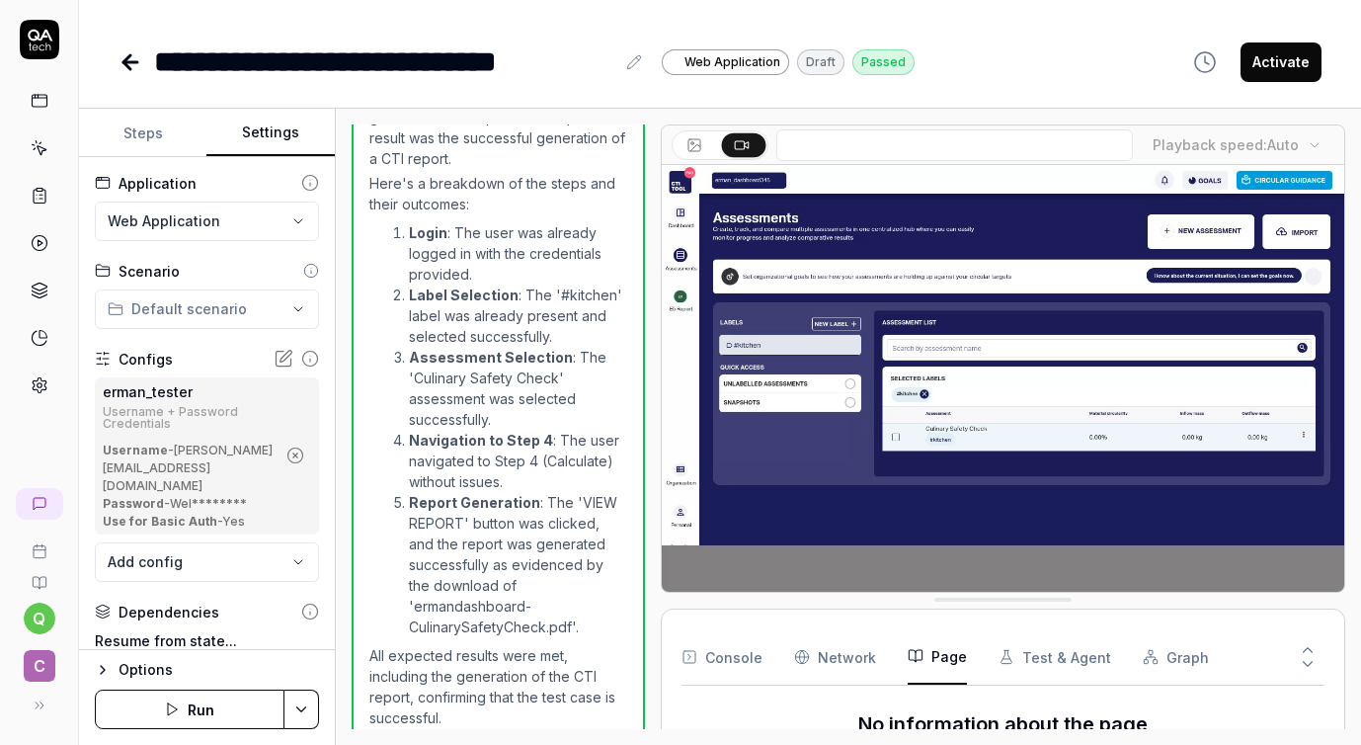
click at [311, 266] on icon at bounding box center [311, 271] width 16 height 16
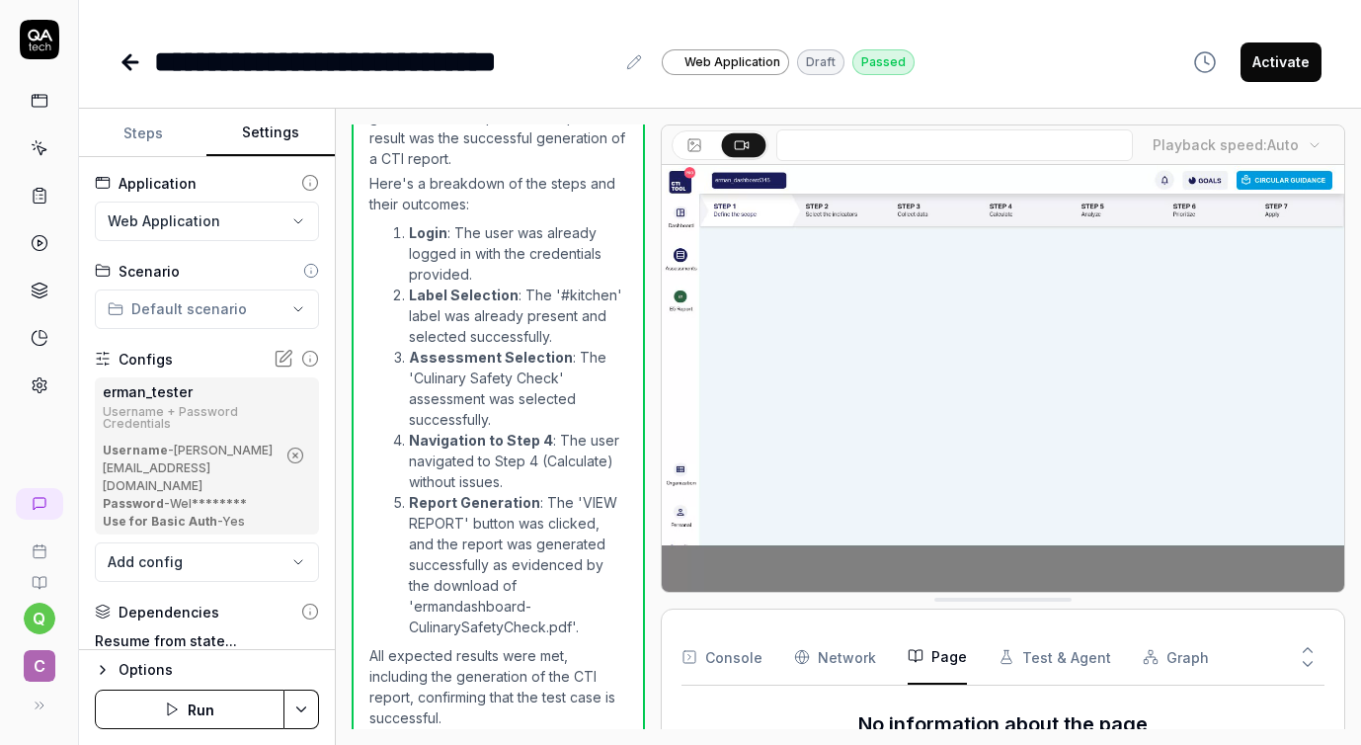
click at [309, 268] on icon at bounding box center [311, 271] width 16 height 16
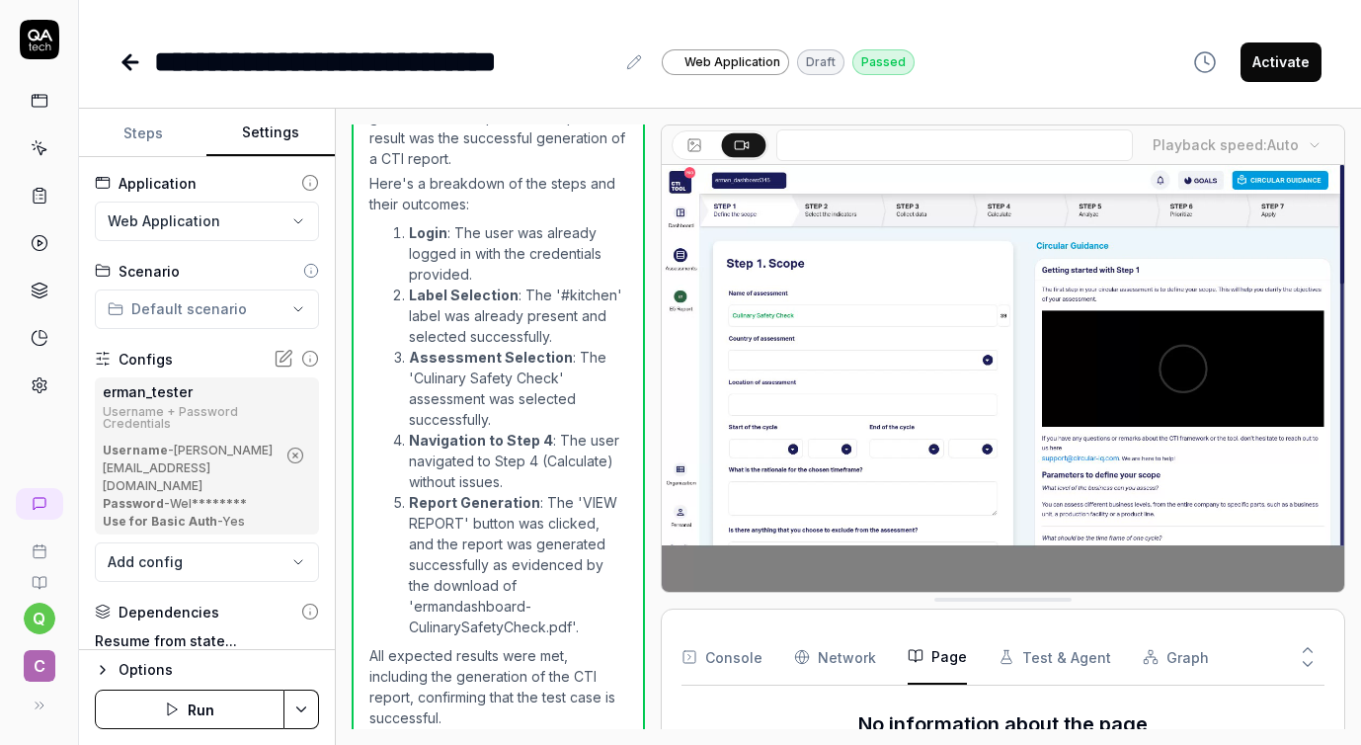
click at [304, 271] on circle at bounding box center [310, 270] width 13 height 13
click at [309, 353] on icon at bounding box center [310, 359] width 18 height 18
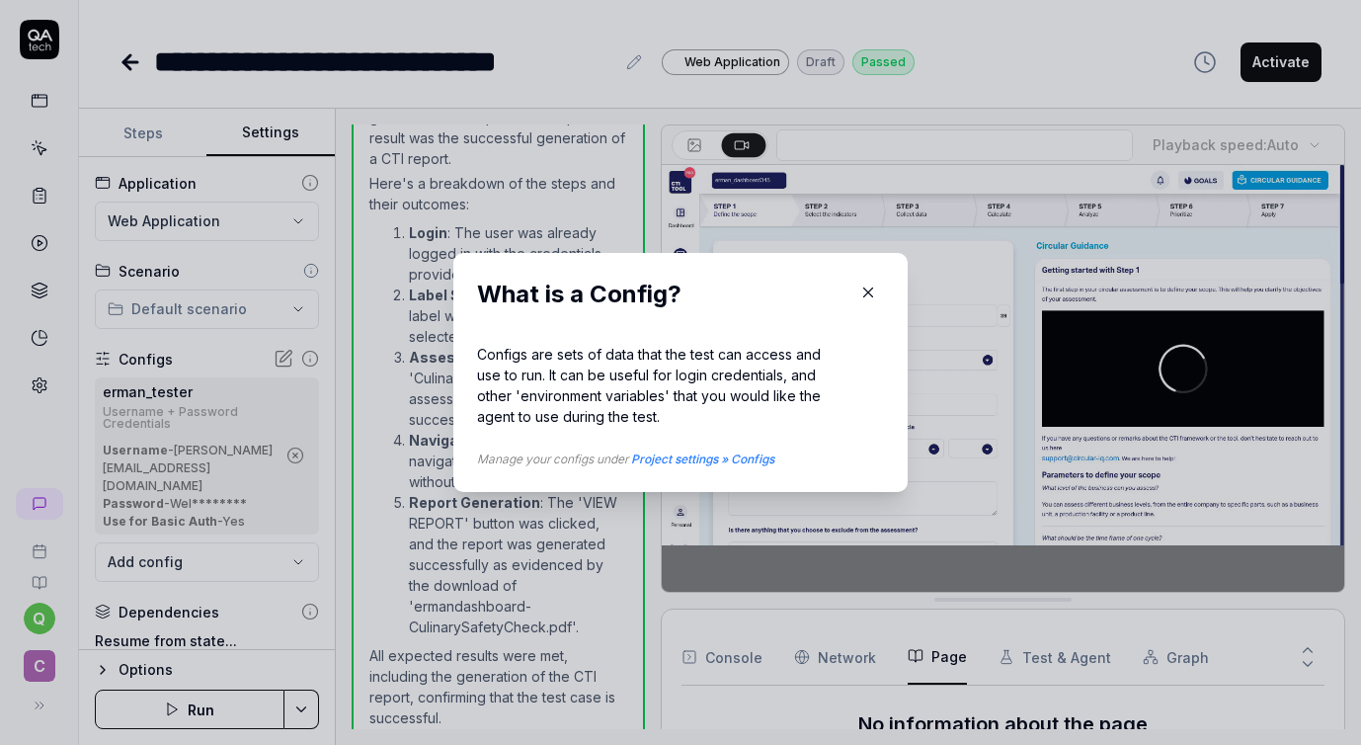
click at [867, 285] on icon "button" at bounding box center [868, 292] width 18 height 18
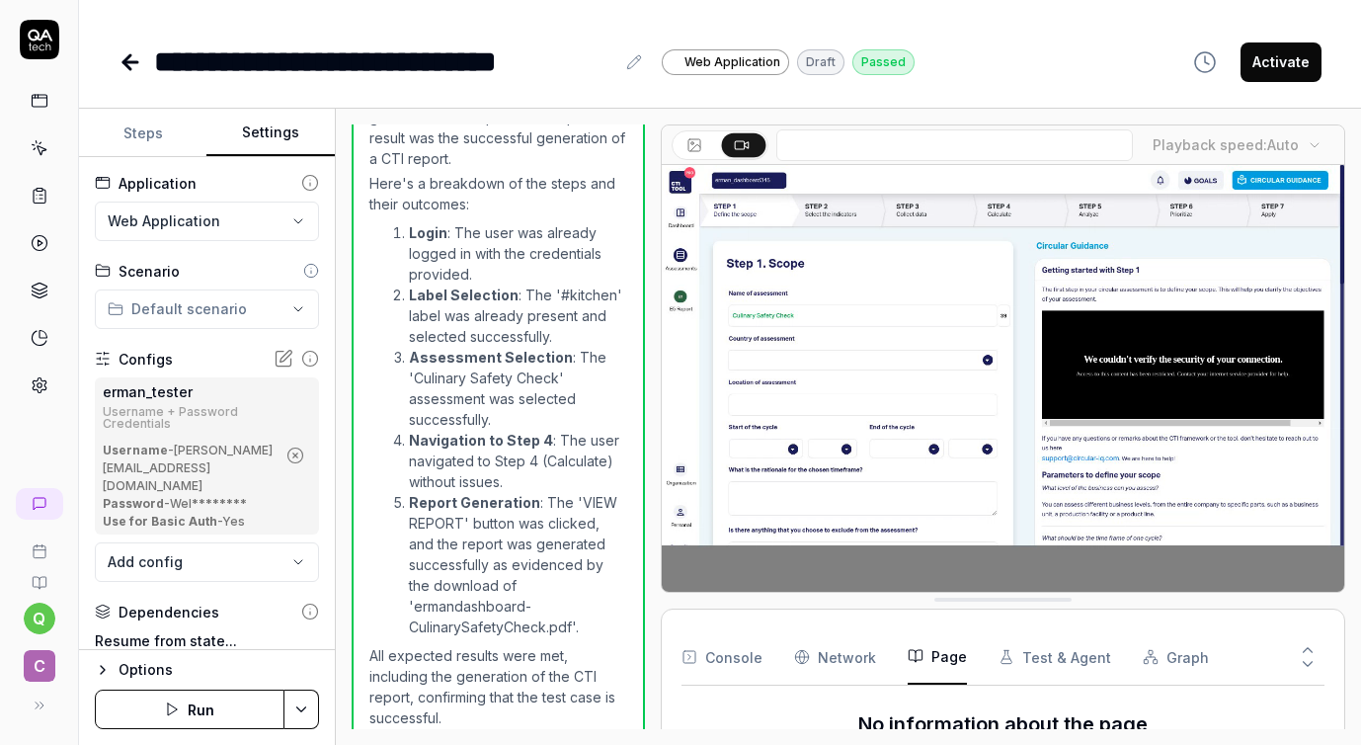
click at [307, 269] on icon at bounding box center [311, 271] width 16 height 16
click at [307, 183] on icon at bounding box center [310, 183] width 18 height 18
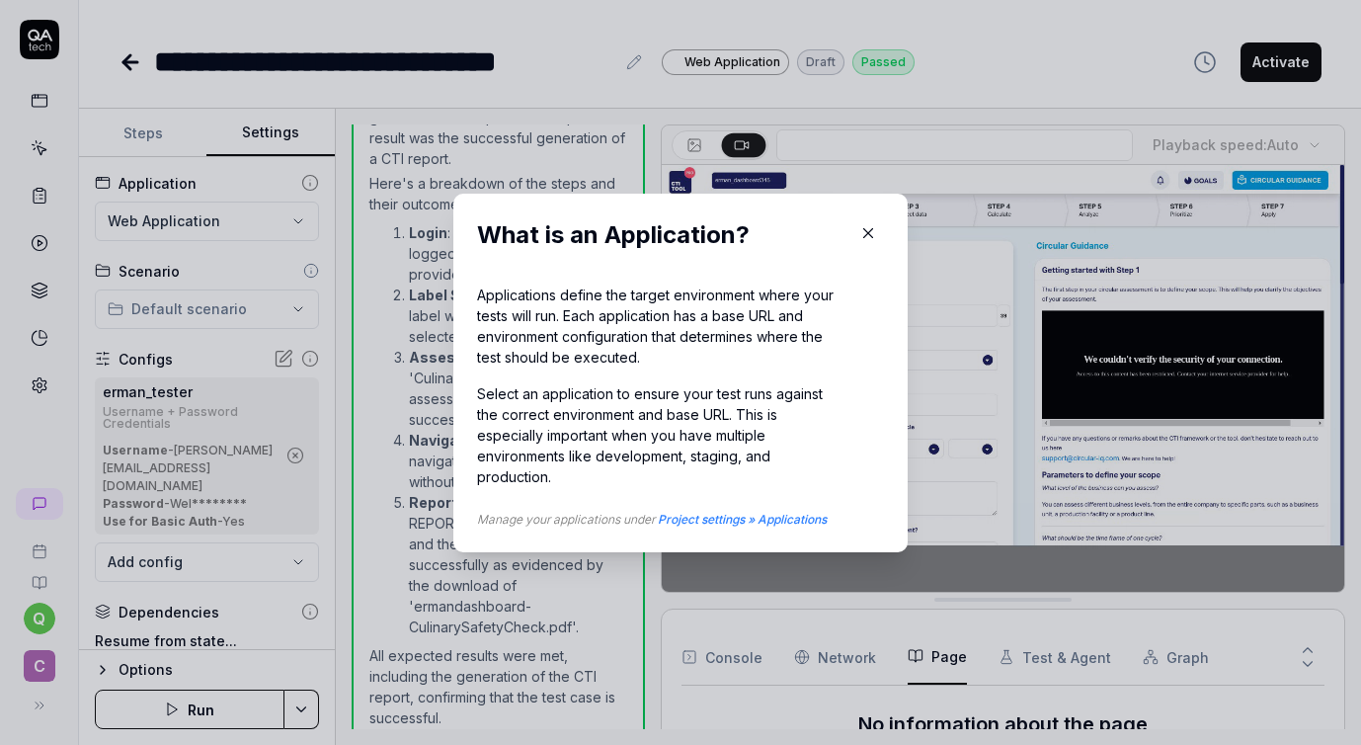
click at [871, 232] on icon "button" at bounding box center [868, 233] width 18 height 18
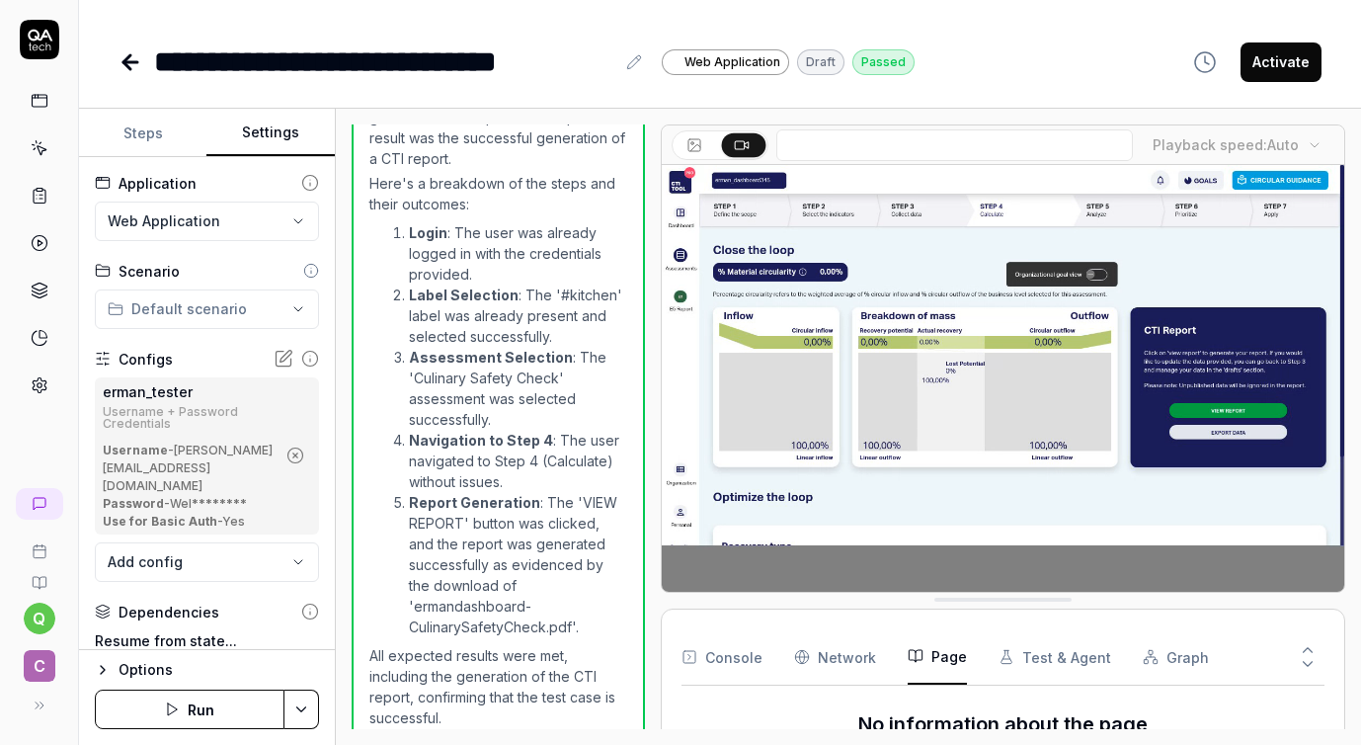
click at [51, 150] on link at bounding box center [40, 148] width 36 height 36
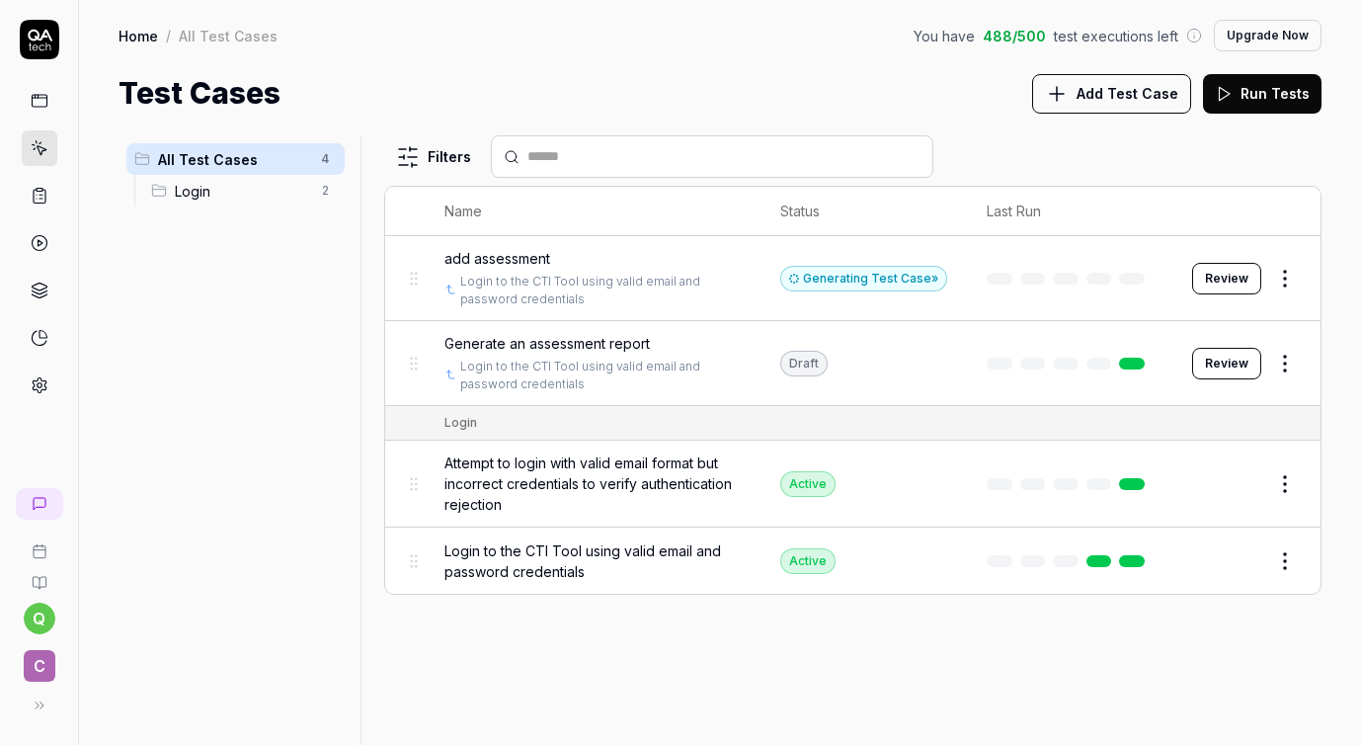
click at [324, 159] on html "q C Home / All Test Cases You have 488 / 500 test executions left Upgrade Now H…" at bounding box center [680, 372] width 1361 height 745
click at [291, 198] on div "Add Scenario" at bounding box center [254, 197] width 156 height 43
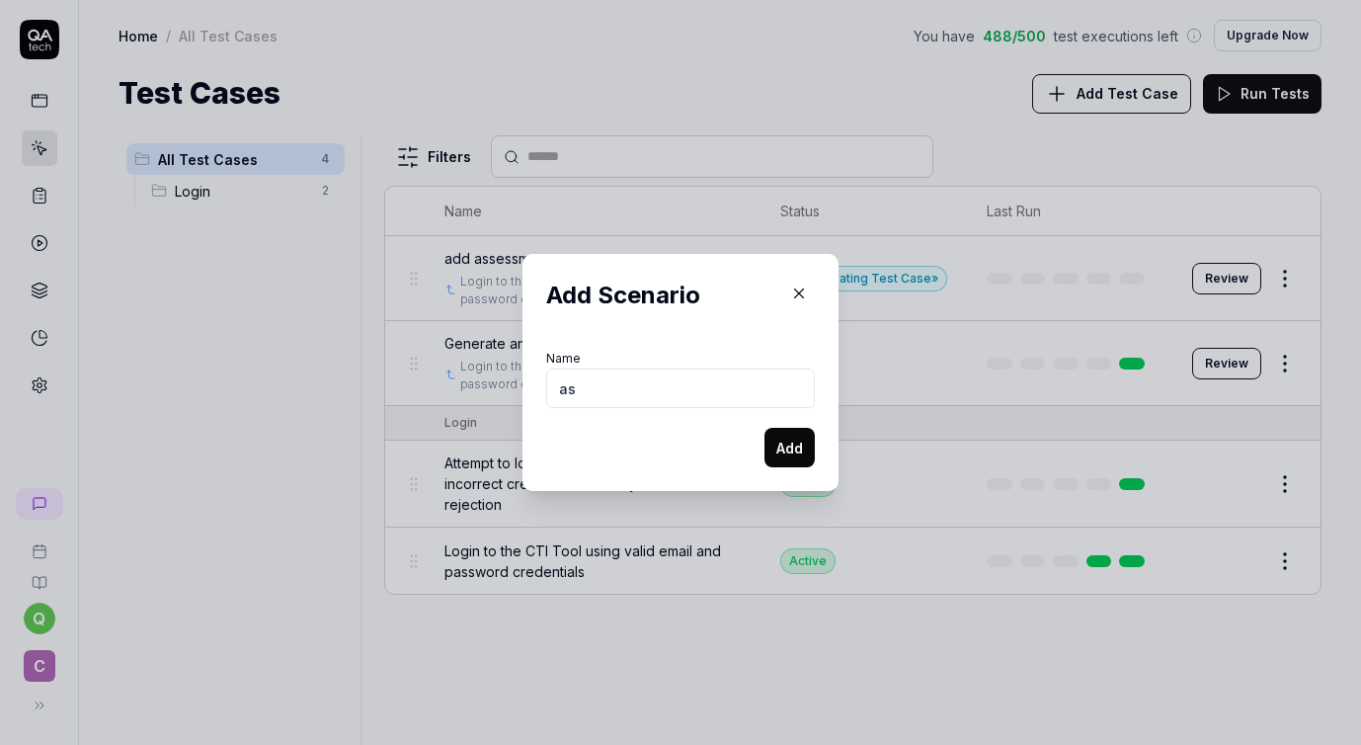
type input "a"
type input "Assessment"
click at [785, 456] on button "Add" at bounding box center [789, 448] width 50 height 40
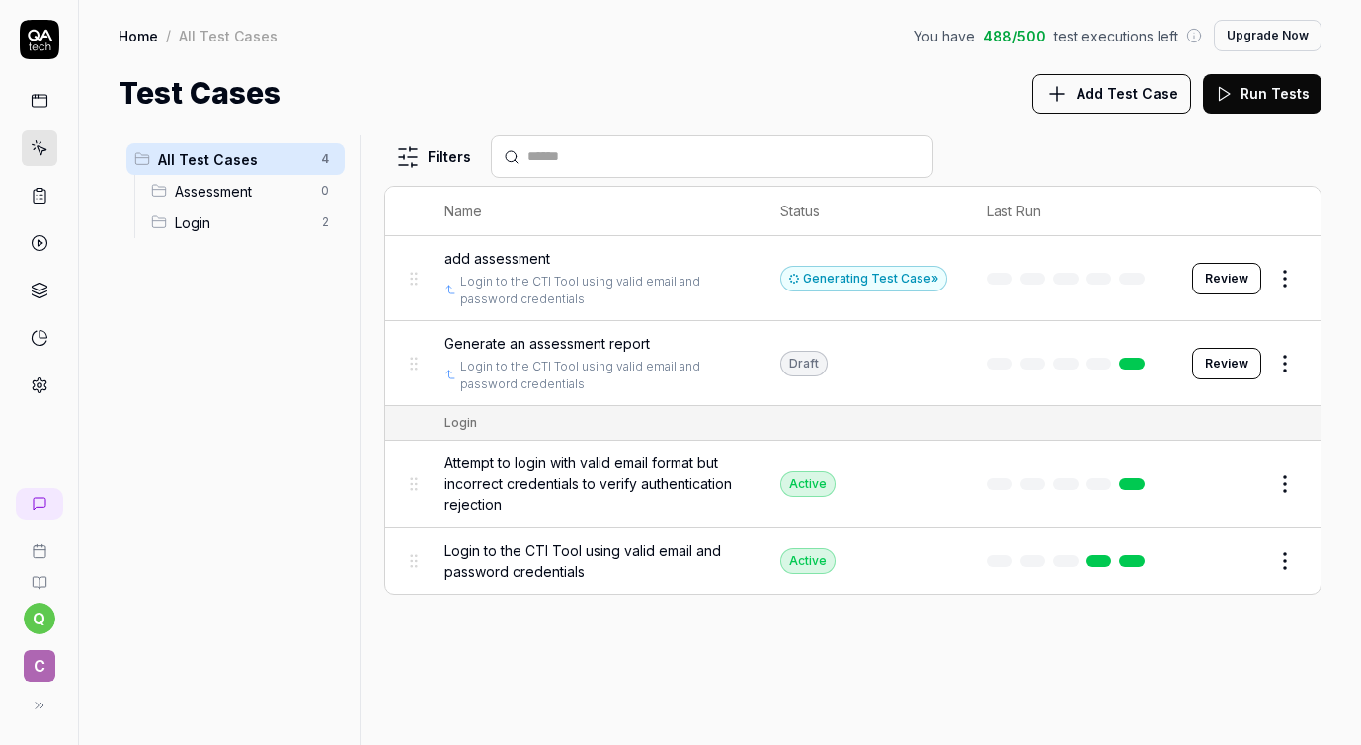
click at [1291, 357] on html "q C Home / All Test Cases You have 488 / 500 test executions left Upgrade Now H…" at bounding box center [680, 372] width 1361 height 745
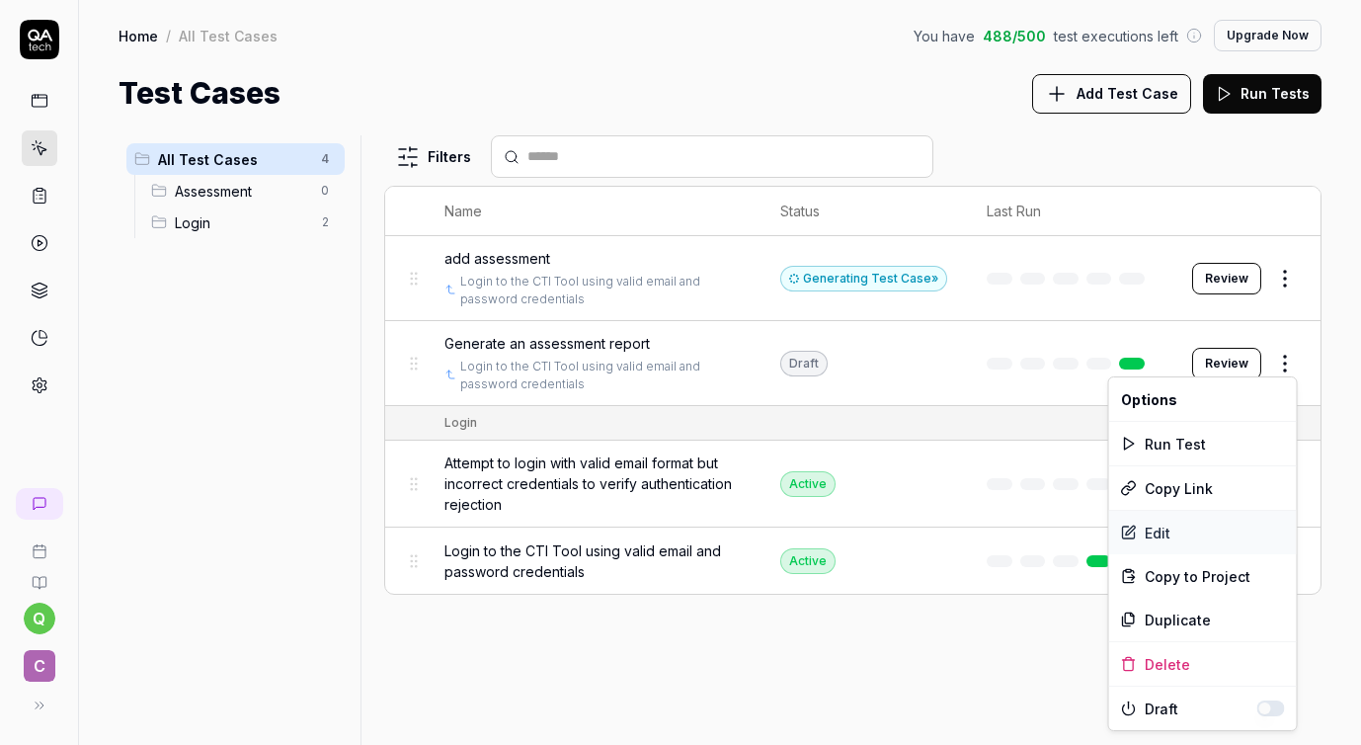
click at [1177, 526] on div "Edit" at bounding box center [1203, 532] width 188 height 43
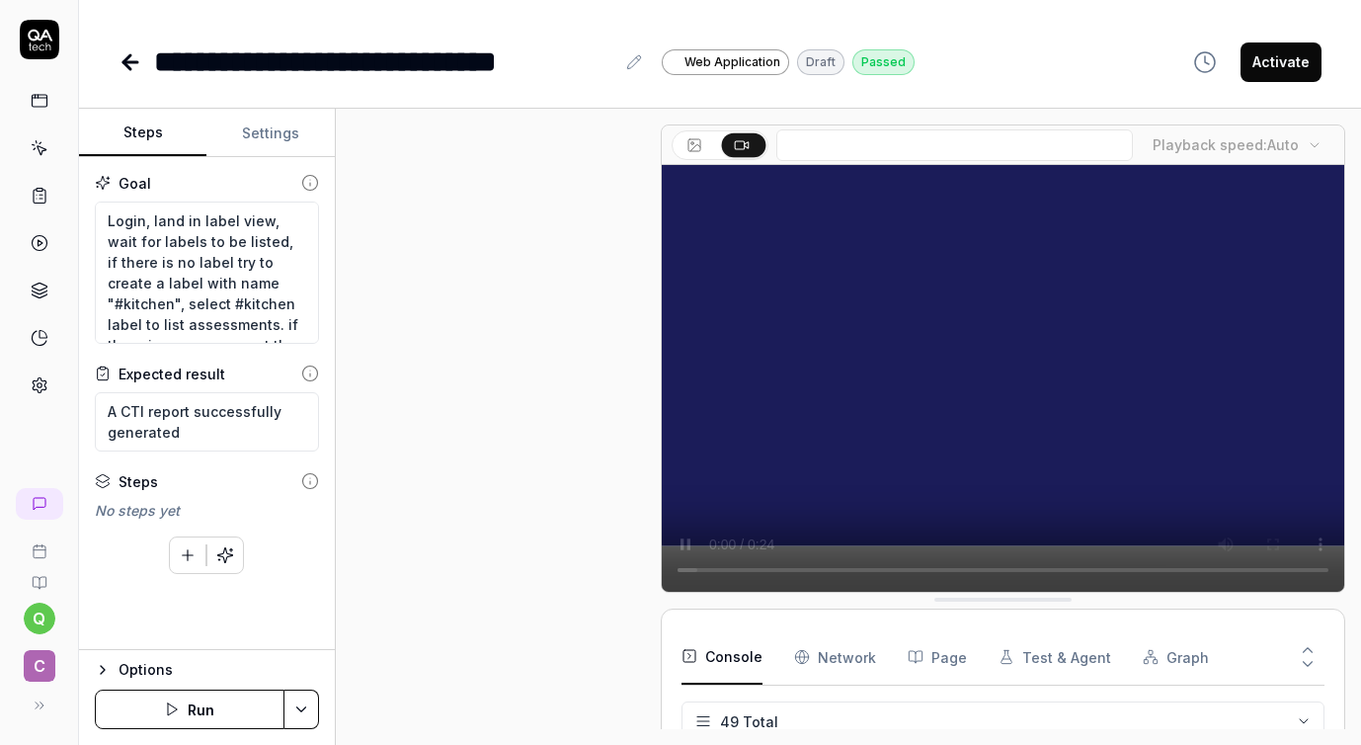
scroll to position [738, 0]
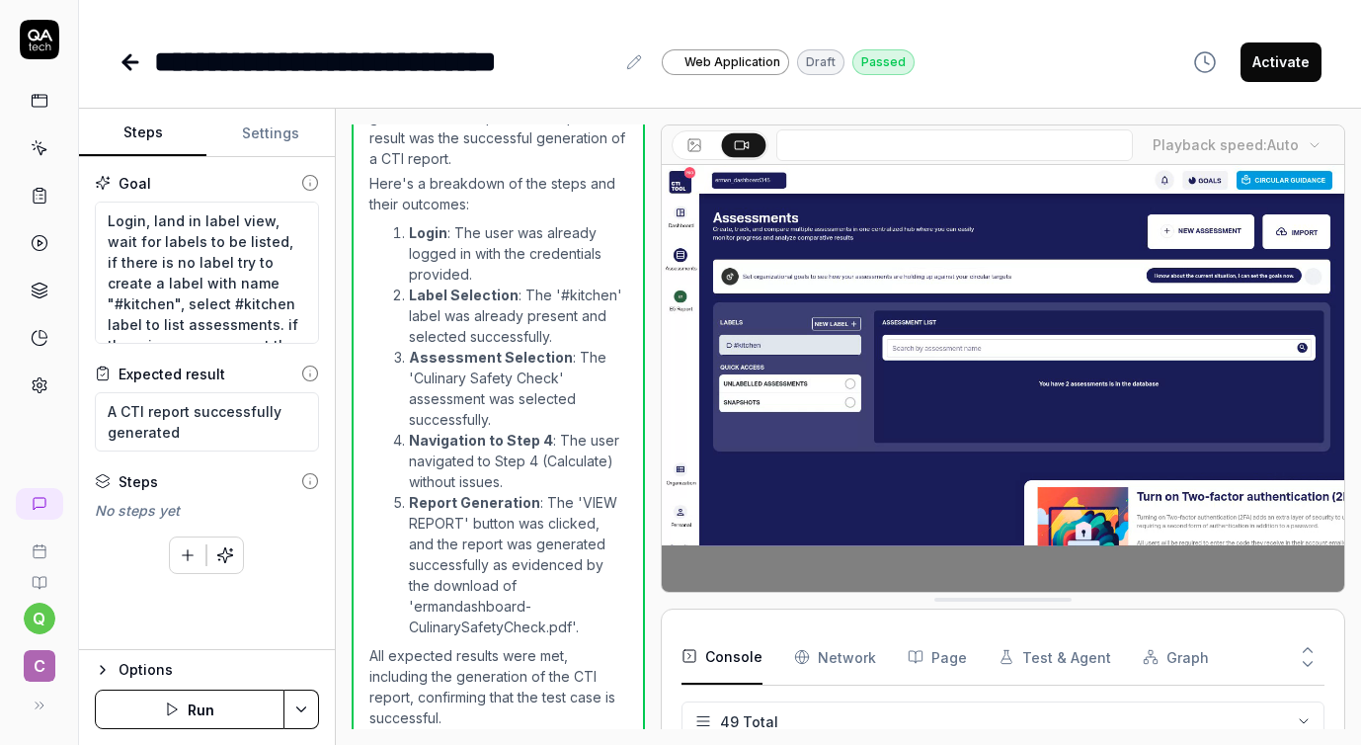
click at [274, 120] on button "Settings" at bounding box center [269, 133] width 127 height 47
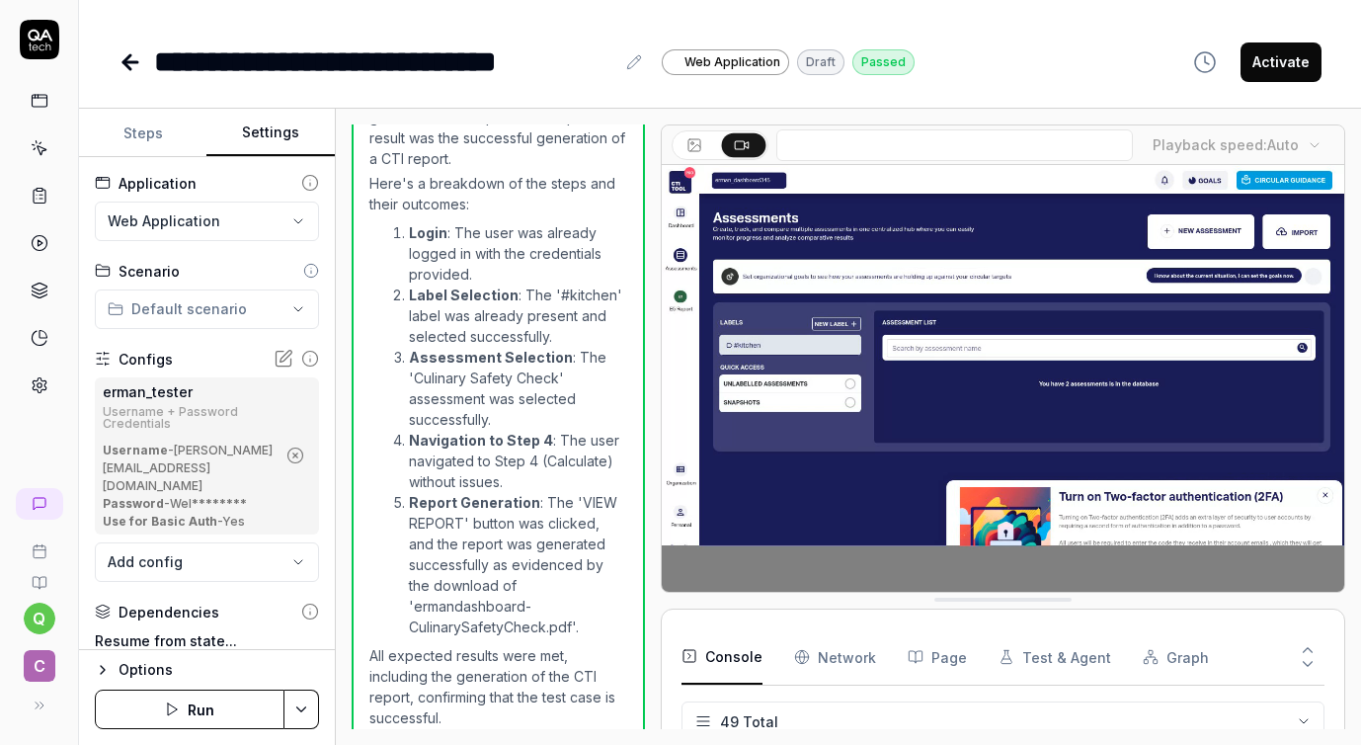
click at [218, 312] on html "**********" at bounding box center [680, 372] width 1361 height 745
click at [194, 344] on span "Assessment" at bounding box center [189, 346] width 113 height 21
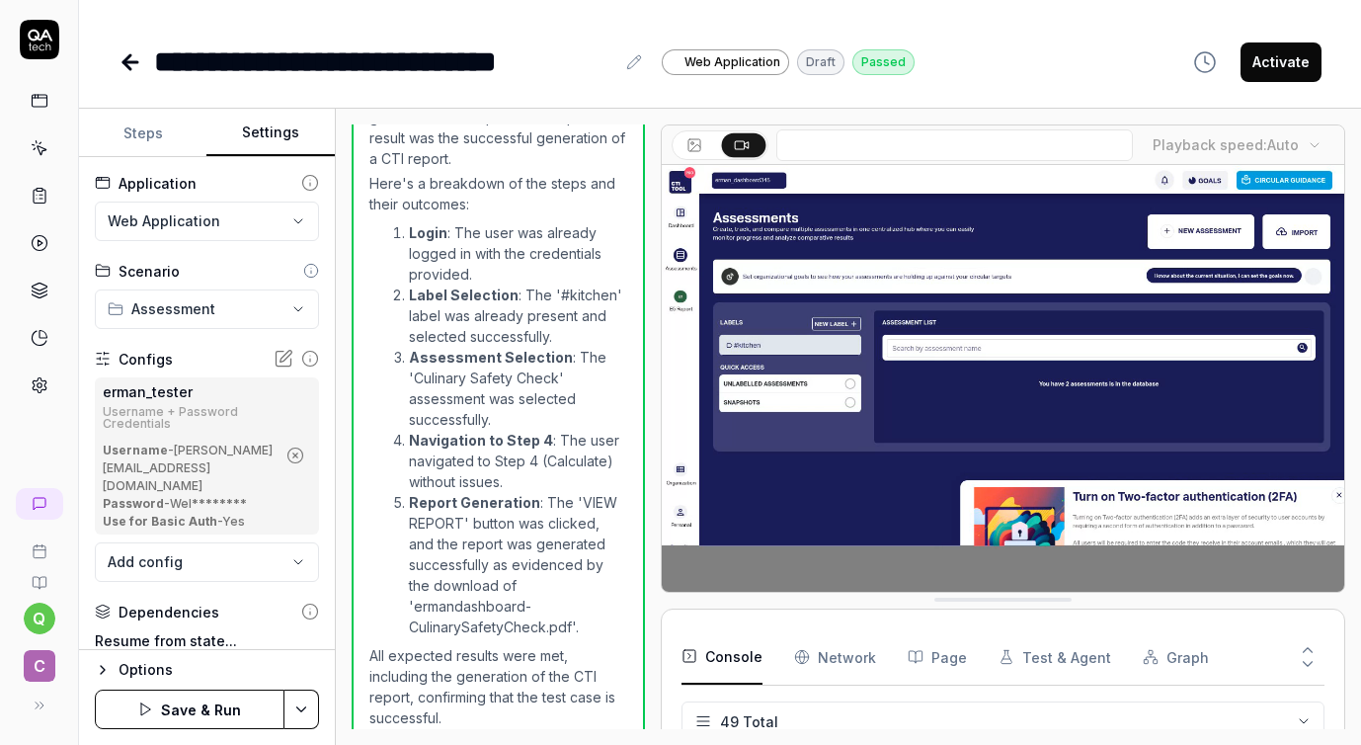
click at [47, 147] on icon at bounding box center [40, 148] width 18 height 18
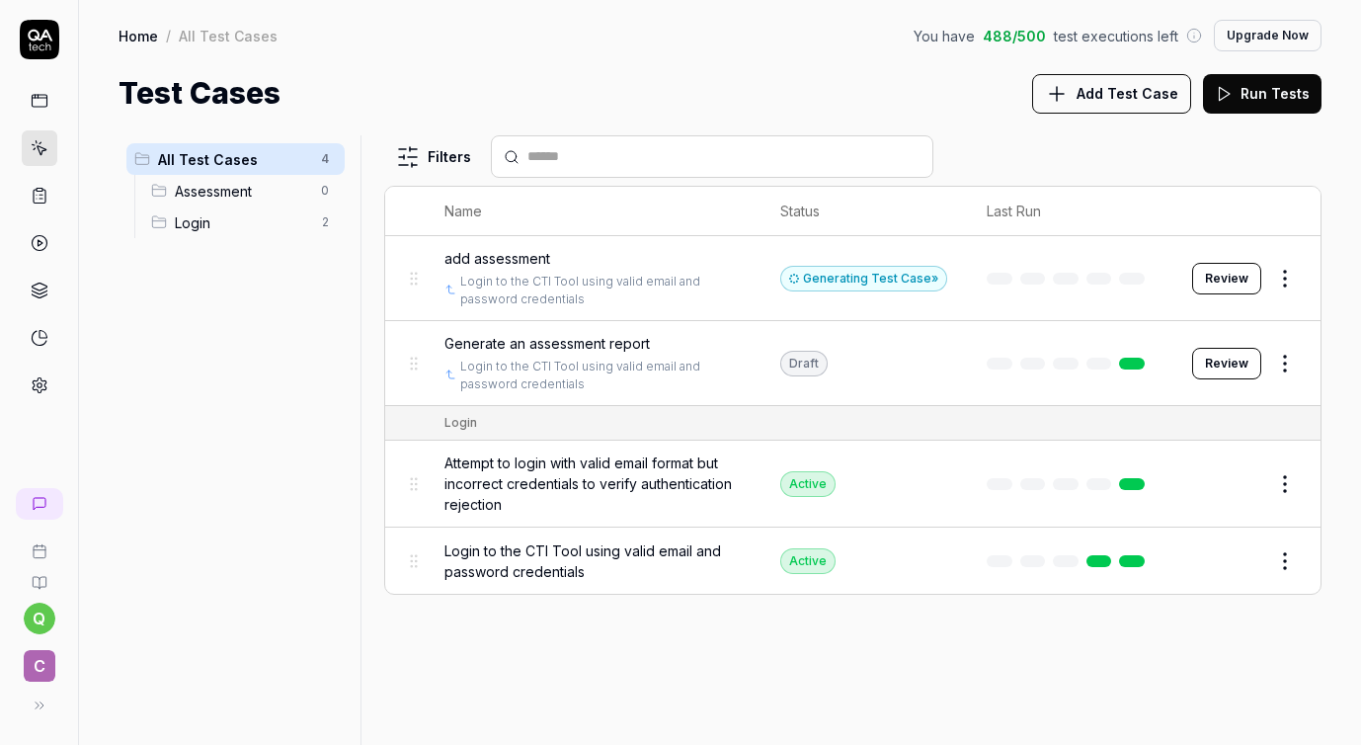
click at [245, 186] on span "Assessment" at bounding box center [242, 191] width 134 height 21
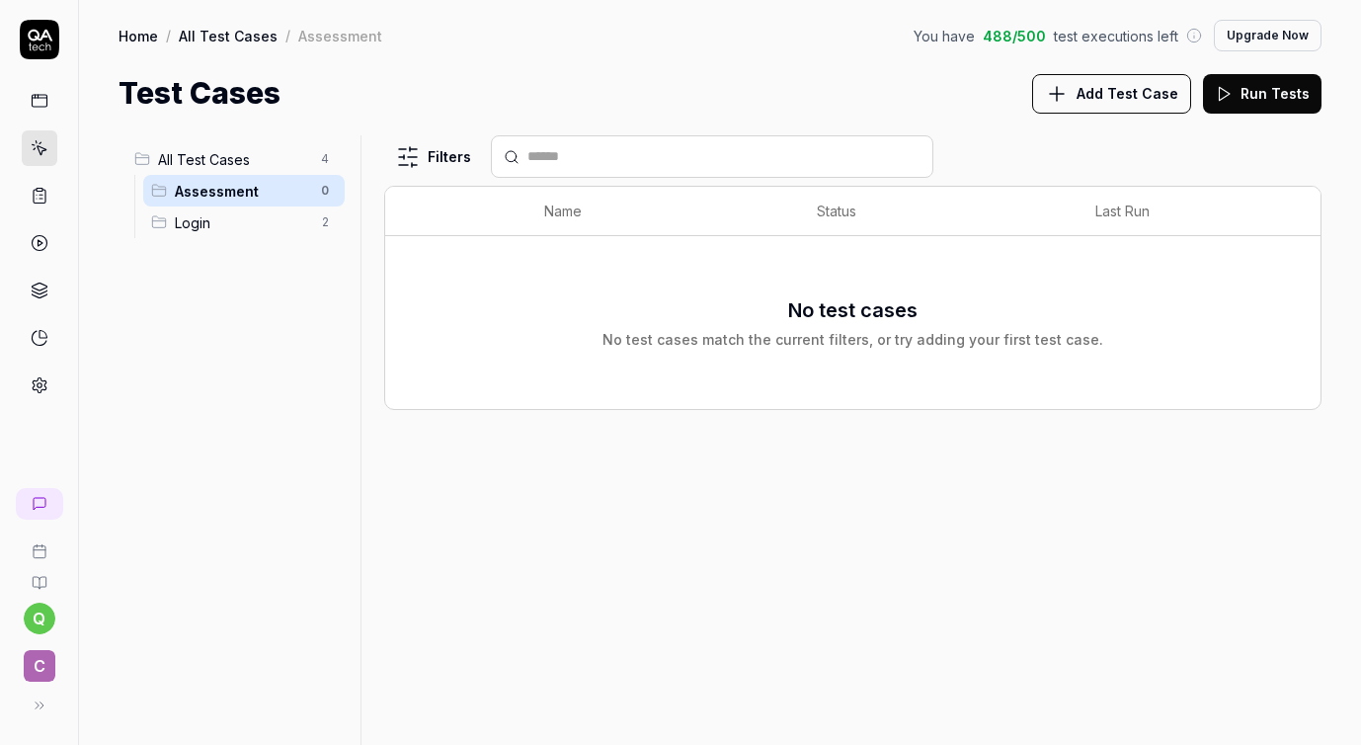
click at [263, 159] on span "All Test Cases" at bounding box center [233, 159] width 151 height 21
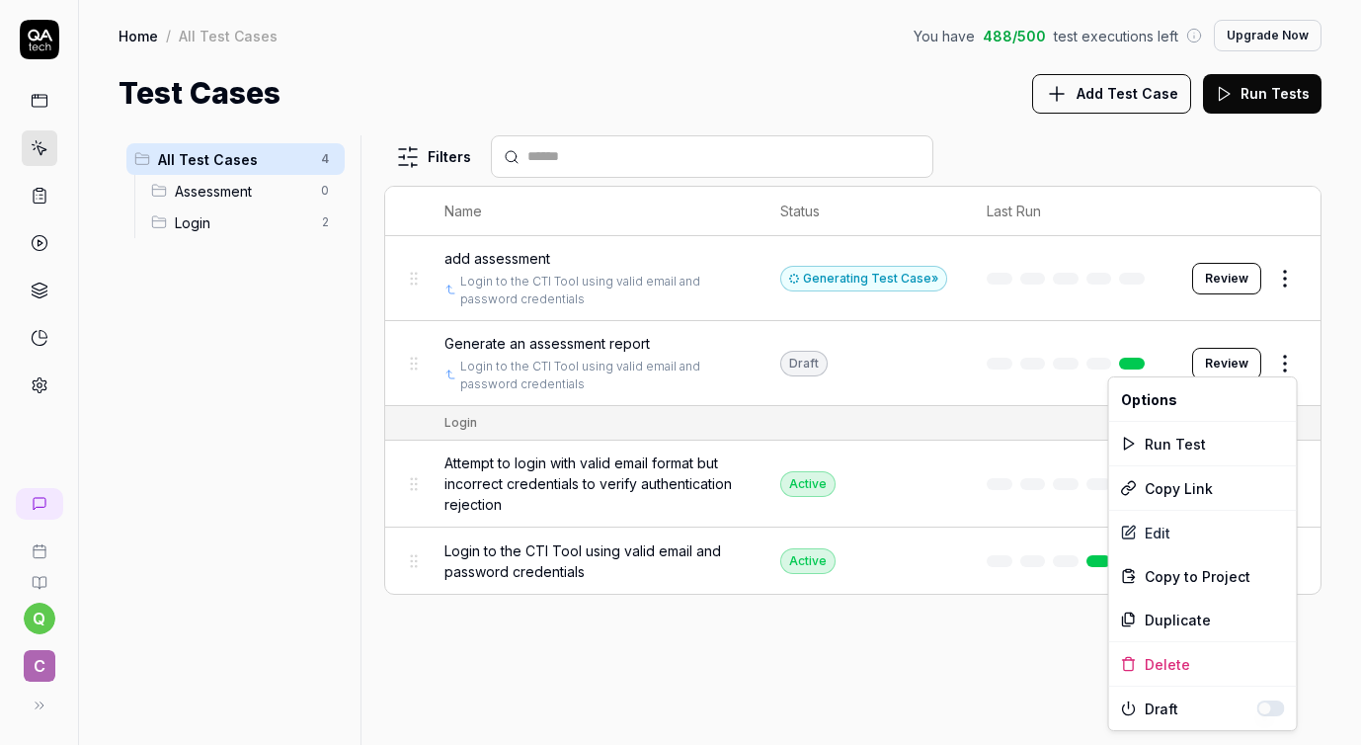
click at [1286, 358] on html "q C Home / All Test Cases You have 488 / 500 test executions left Upgrade Now H…" at bounding box center [680, 372] width 1361 height 745
click at [1165, 528] on div "Edit" at bounding box center [1203, 532] width 188 height 43
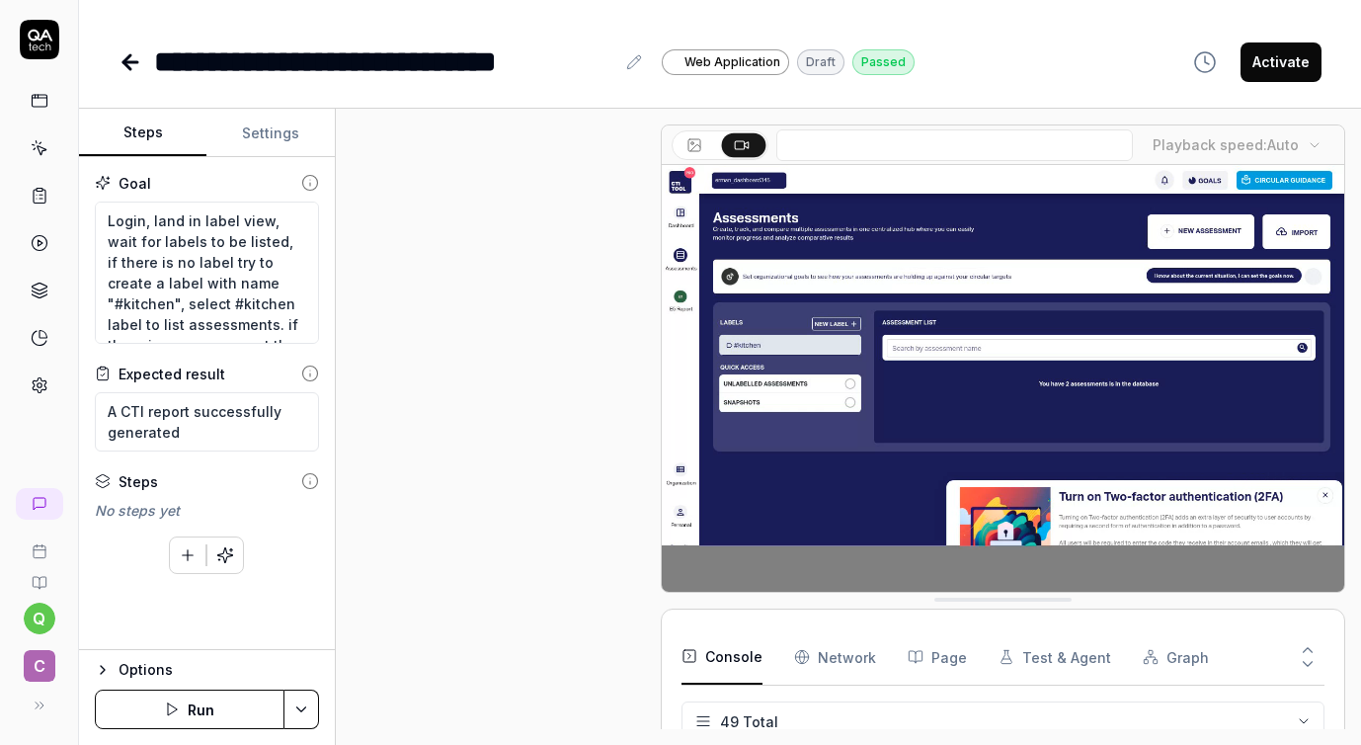
scroll to position [738, 0]
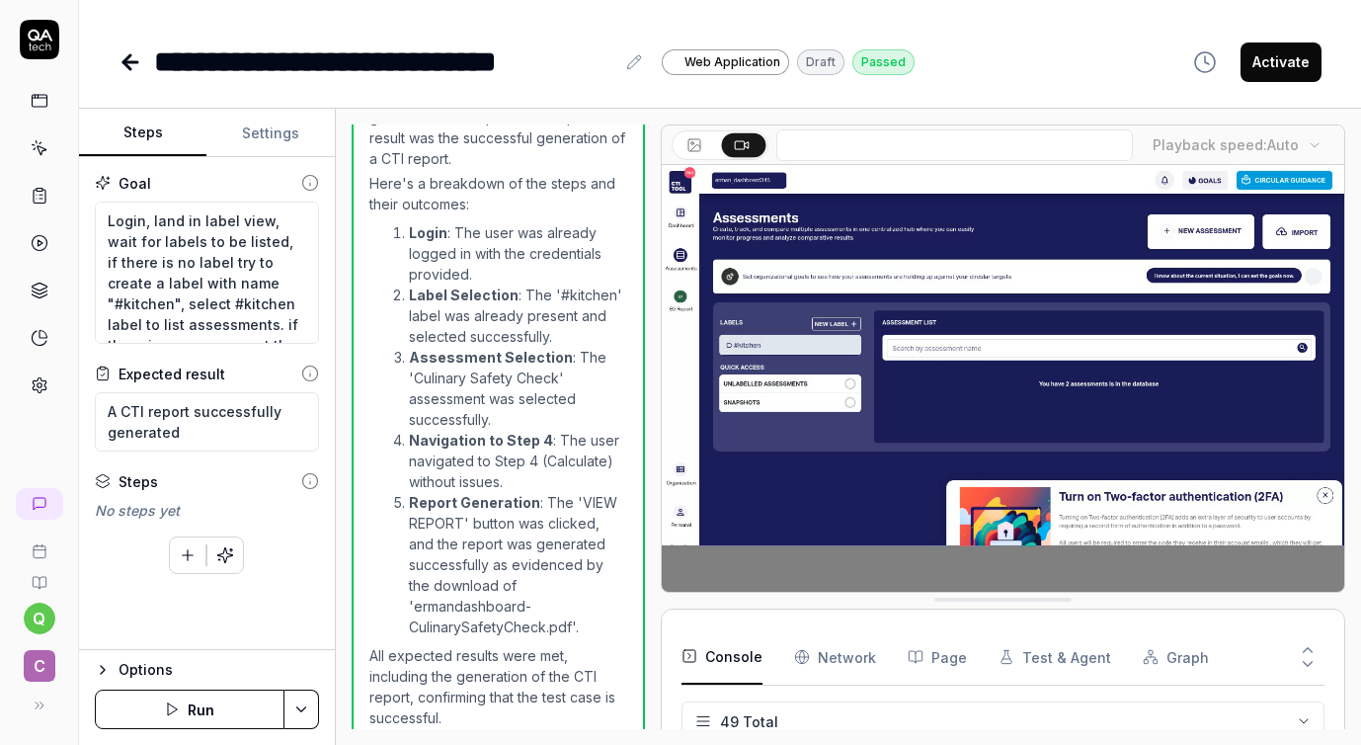
click at [153, 669] on div "Options" at bounding box center [219, 670] width 200 height 24
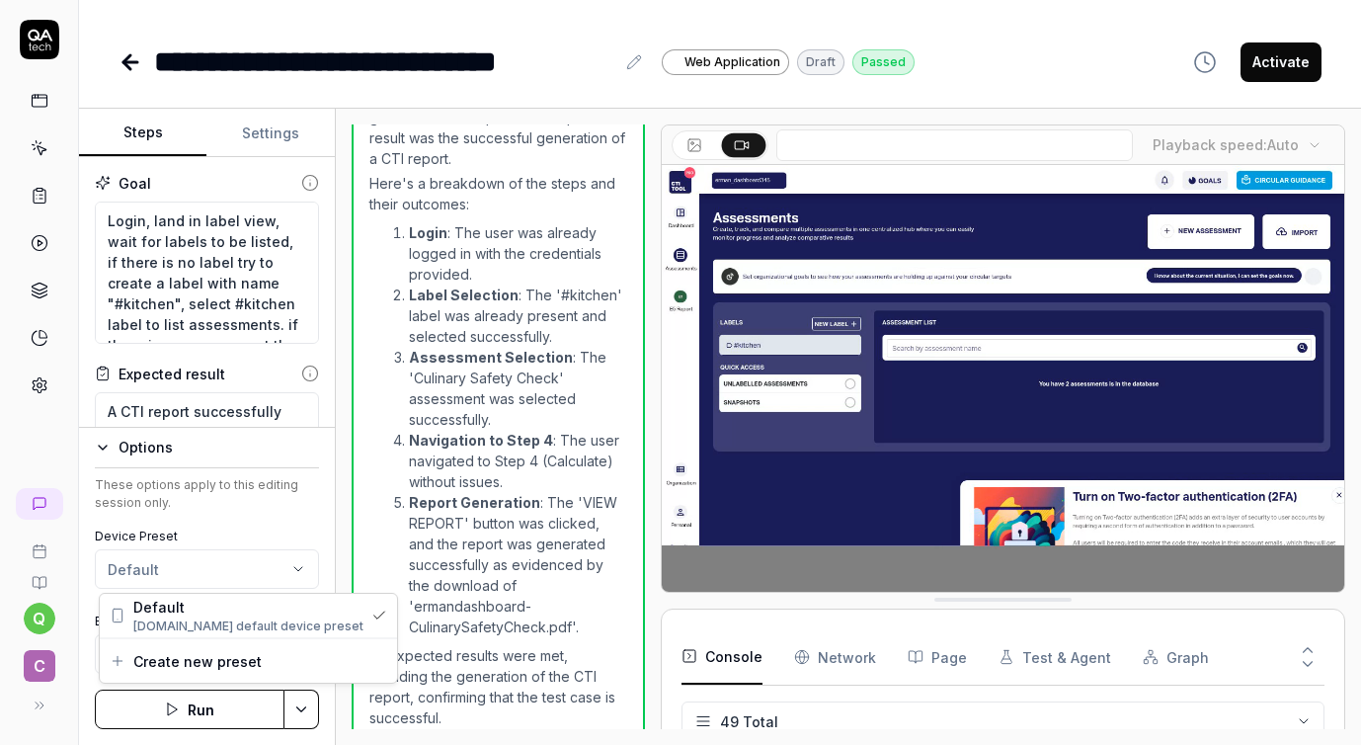
click at [204, 565] on html "**********" at bounding box center [680, 372] width 1361 height 745
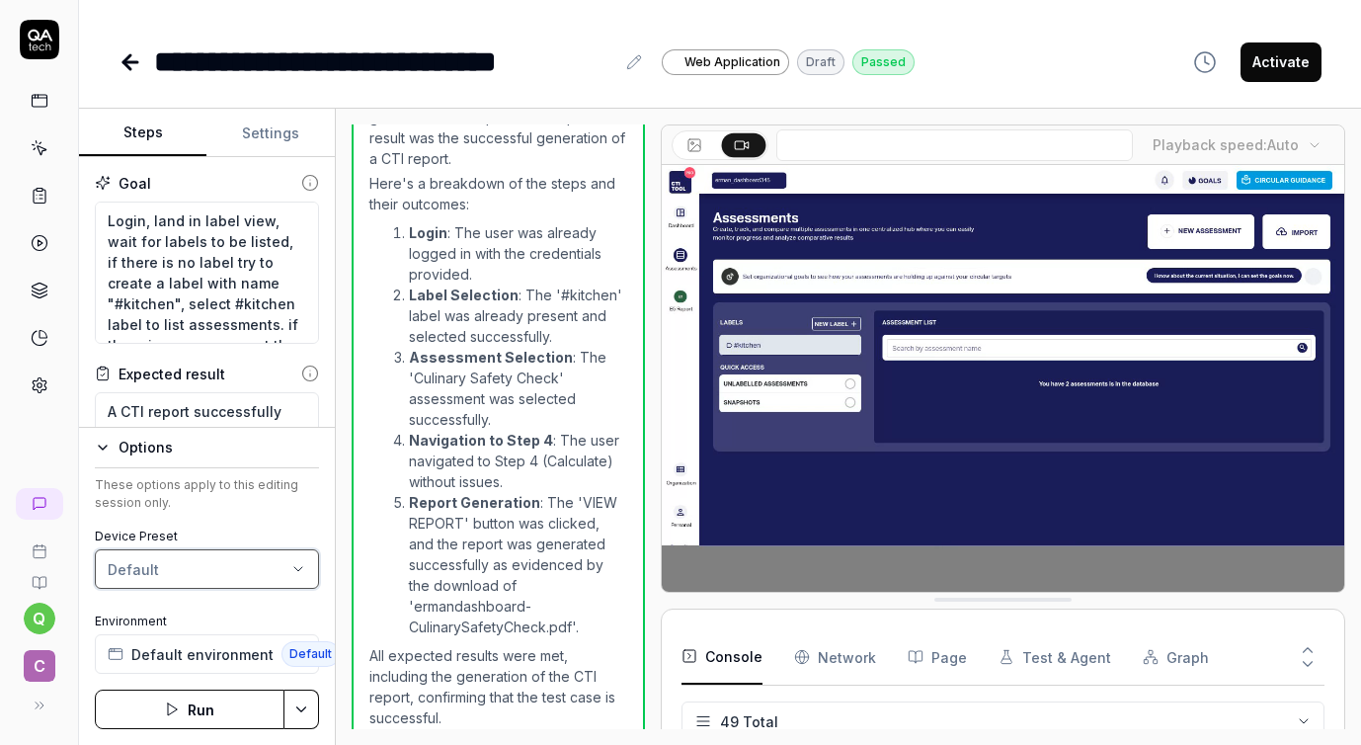
click at [204, 565] on html "**********" at bounding box center [680, 372] width 1361 height 745
click at [267, 134] on button "Settings" at bounding box center [269, 133] width 127 height 47
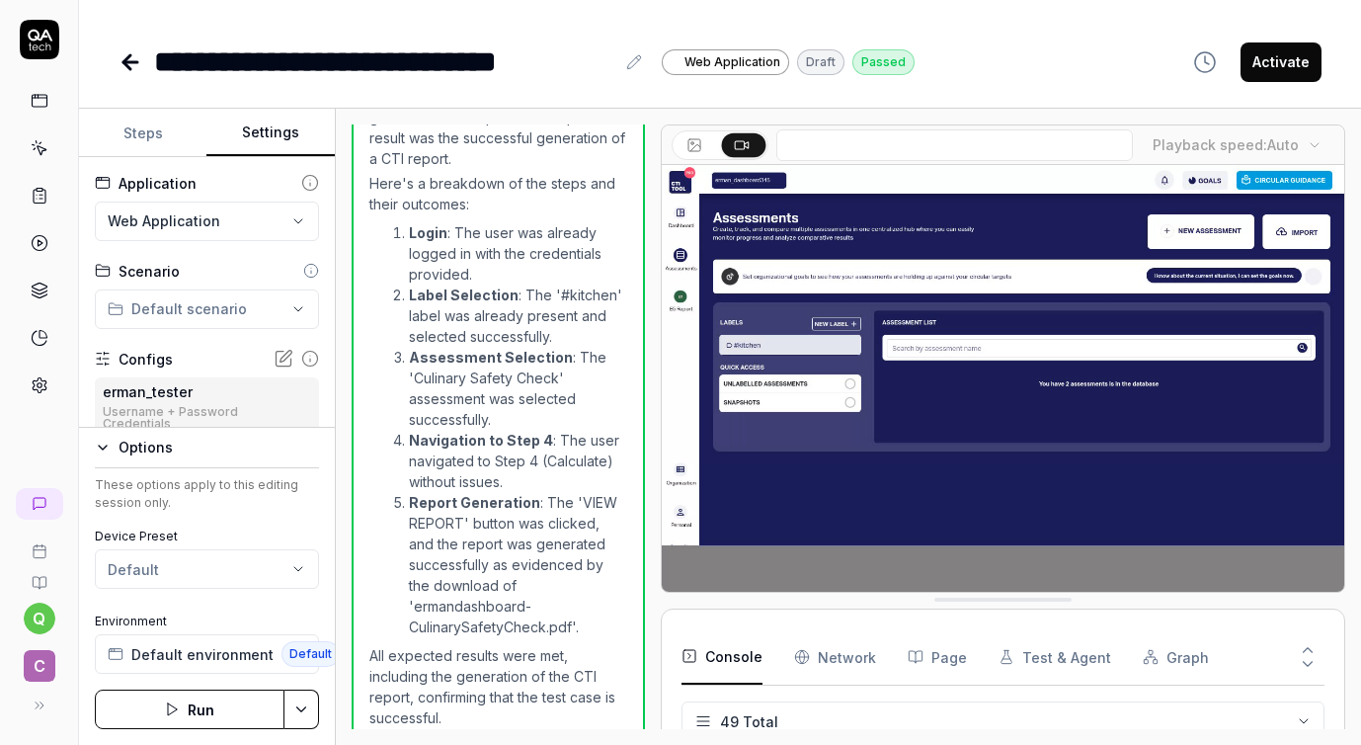
scroll to position [46, 0]
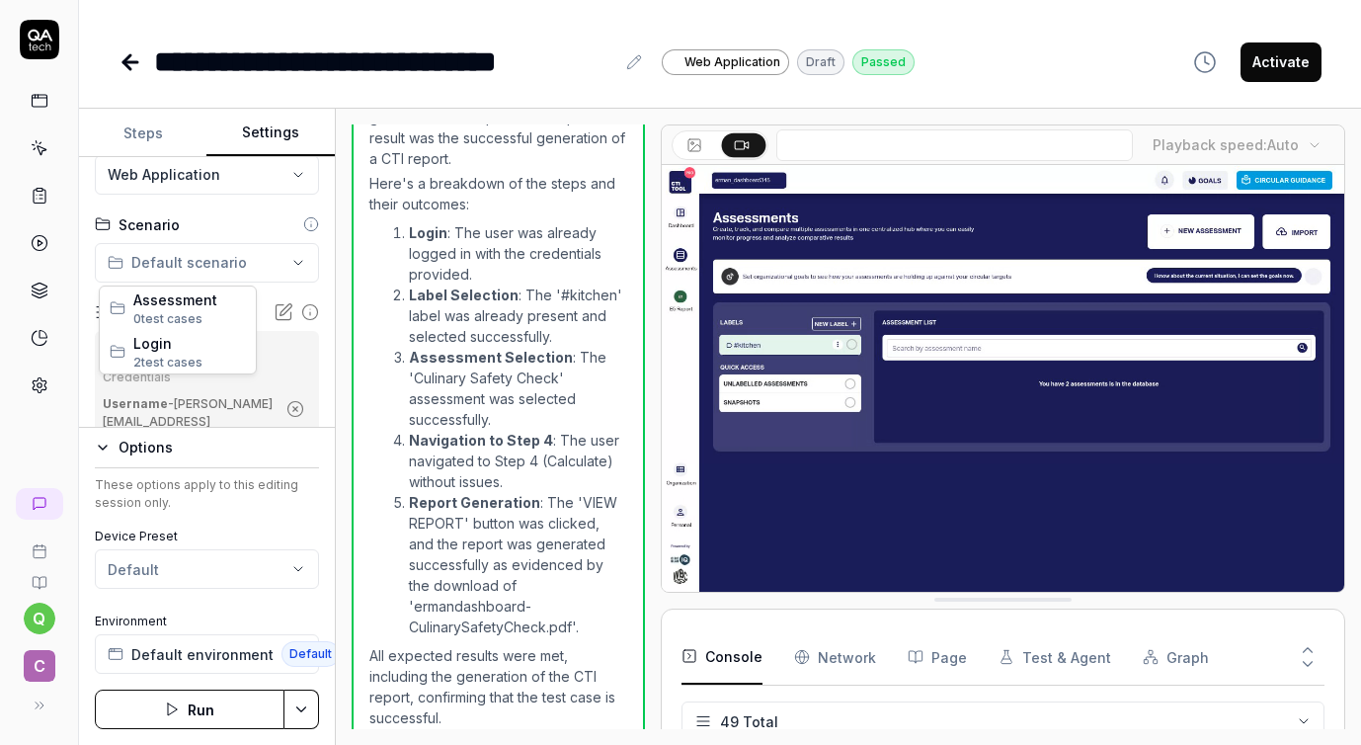
click at [216, 262] on html "**********" at bounding box center [680, 372] width 1361 height 745
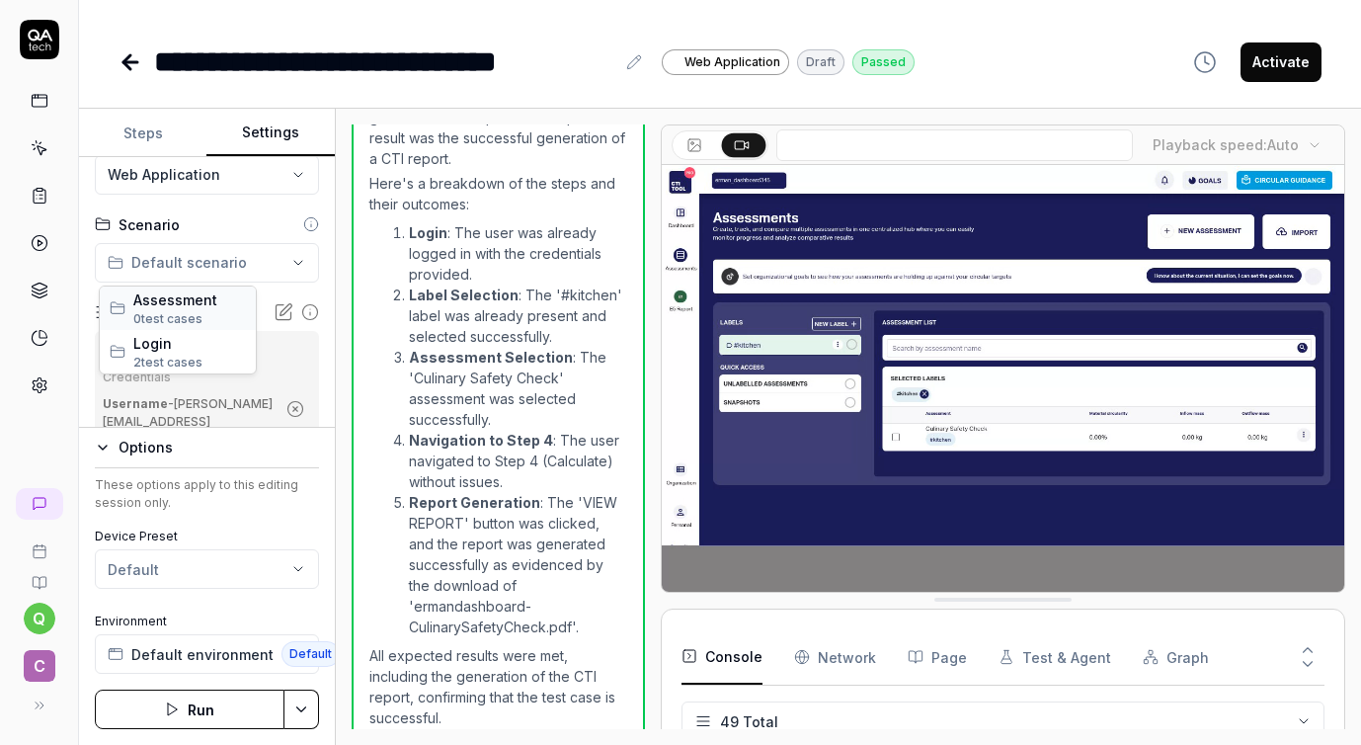
click at [179, 305] on span "Assessment" at bounding box center [189, 299] width 113 height 21
click at [201, 696] on button "Save & Run" at bounding box center [190, 709] width 190 height 40
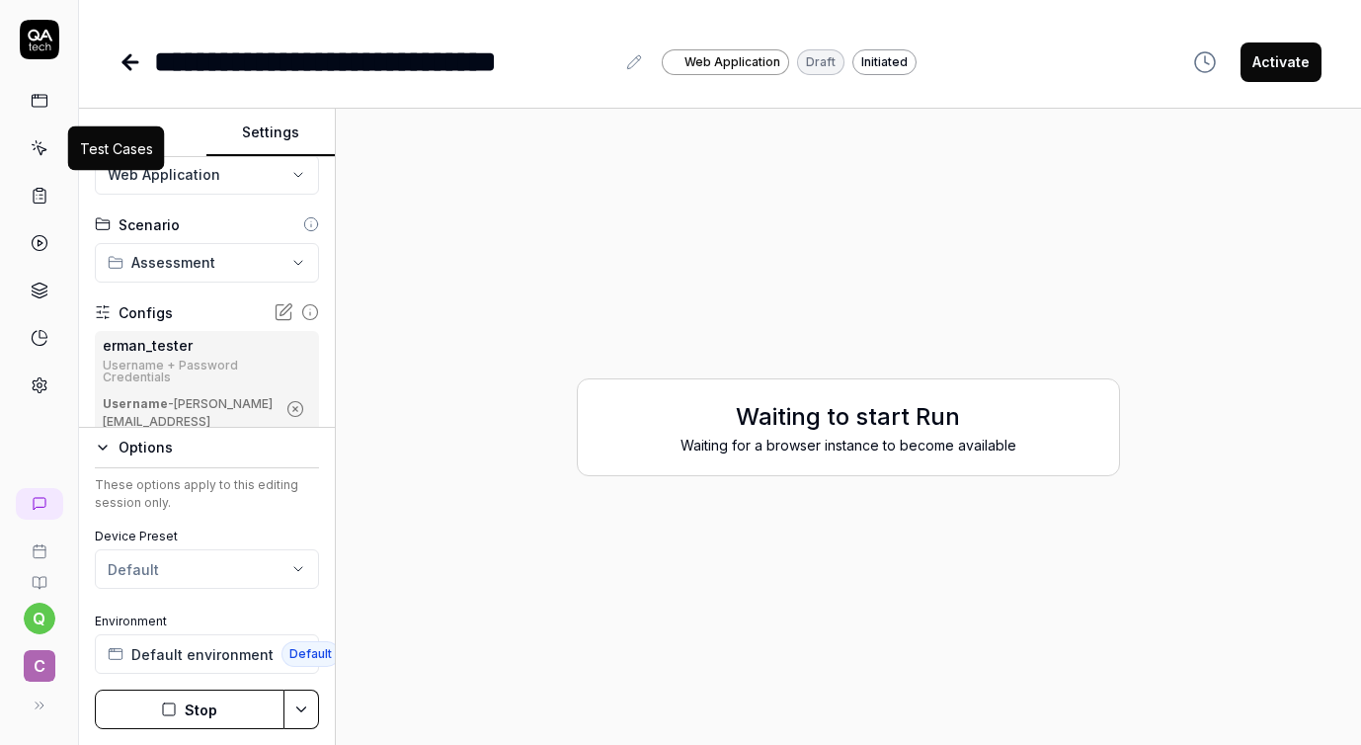
click at [35, 150] on icon at bounding box center [40, 148] width 18 height 18
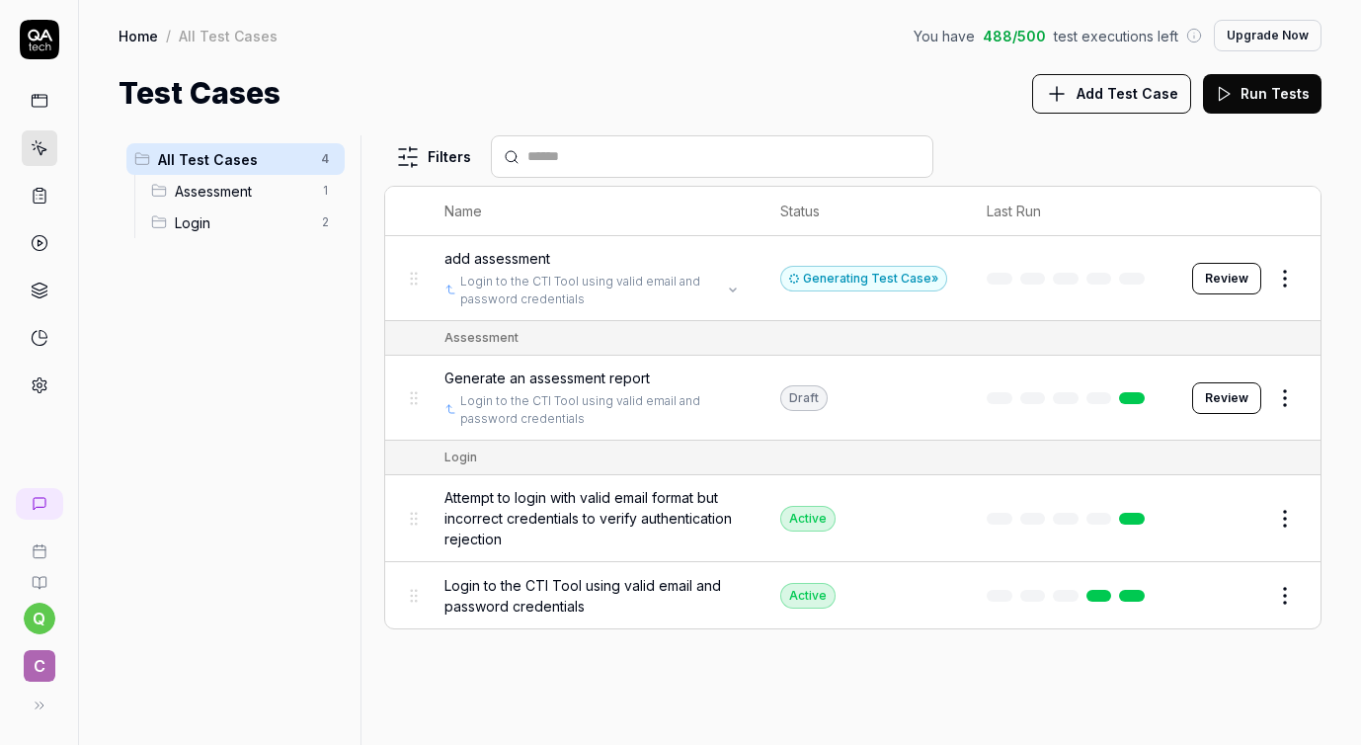
click at [658, 284] on link "Login to the CTI Tool using valid email and password credentials" at bounding box center [590, 291] width 261 height 36
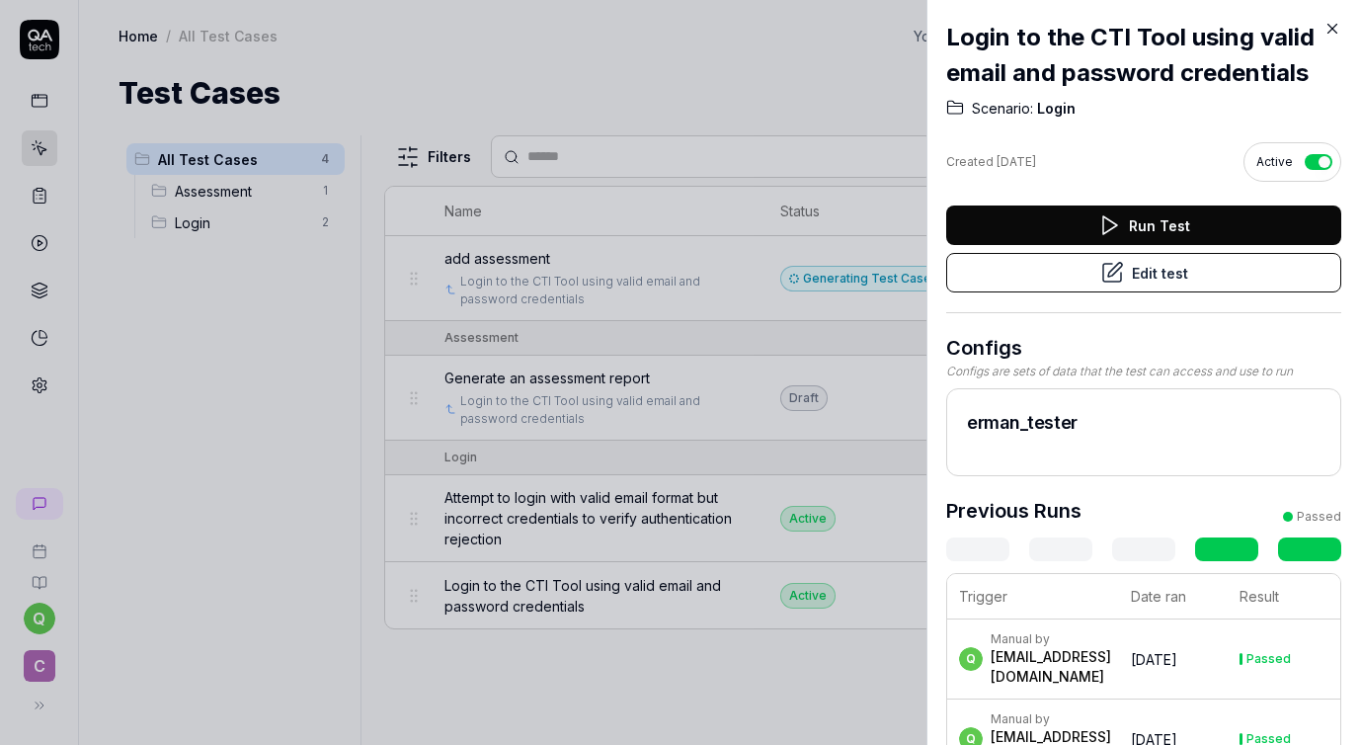
click at [1334, 26] on icon at bounding box center [1332, 29] width 9 height 9
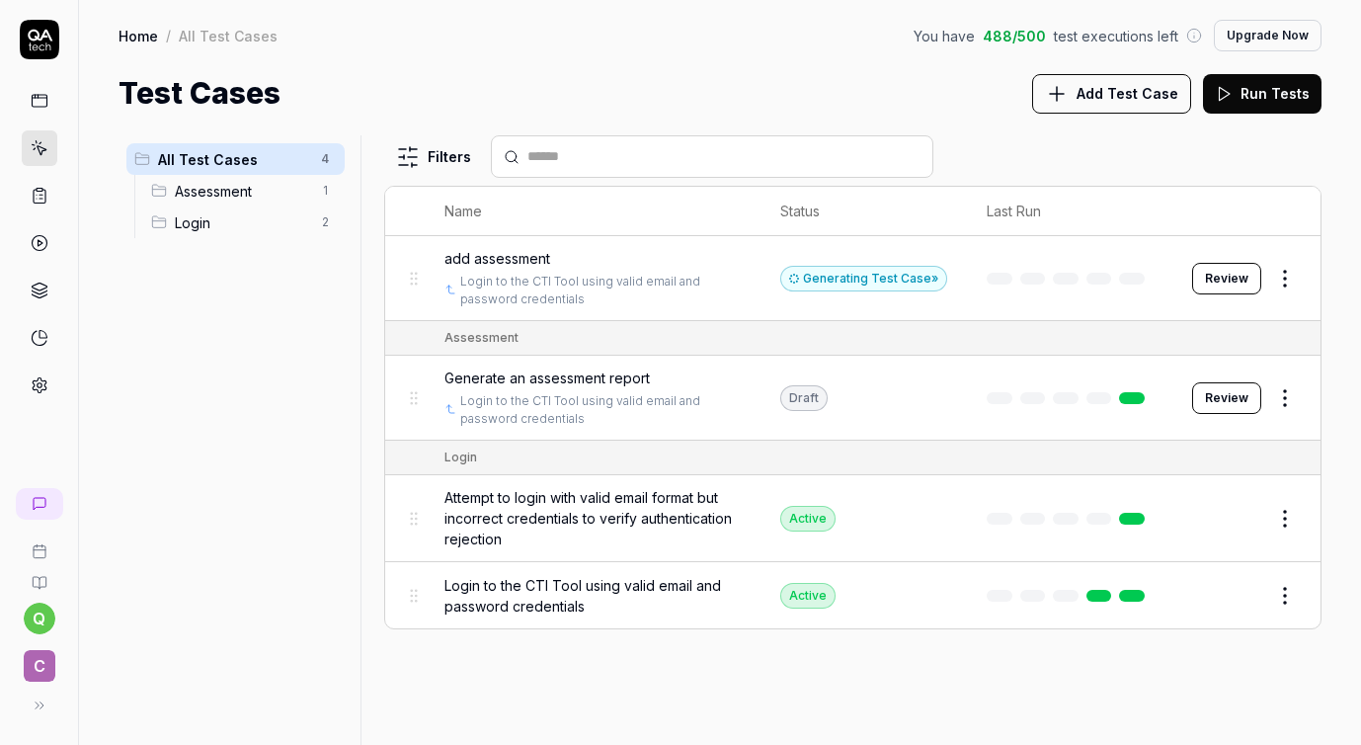
click at [1279, 274] on html "q C Home / All Test Cases You have 488 / 500 test executions left Upgrade Now H…" at bounding box center [680, 372] width 1361 height 745
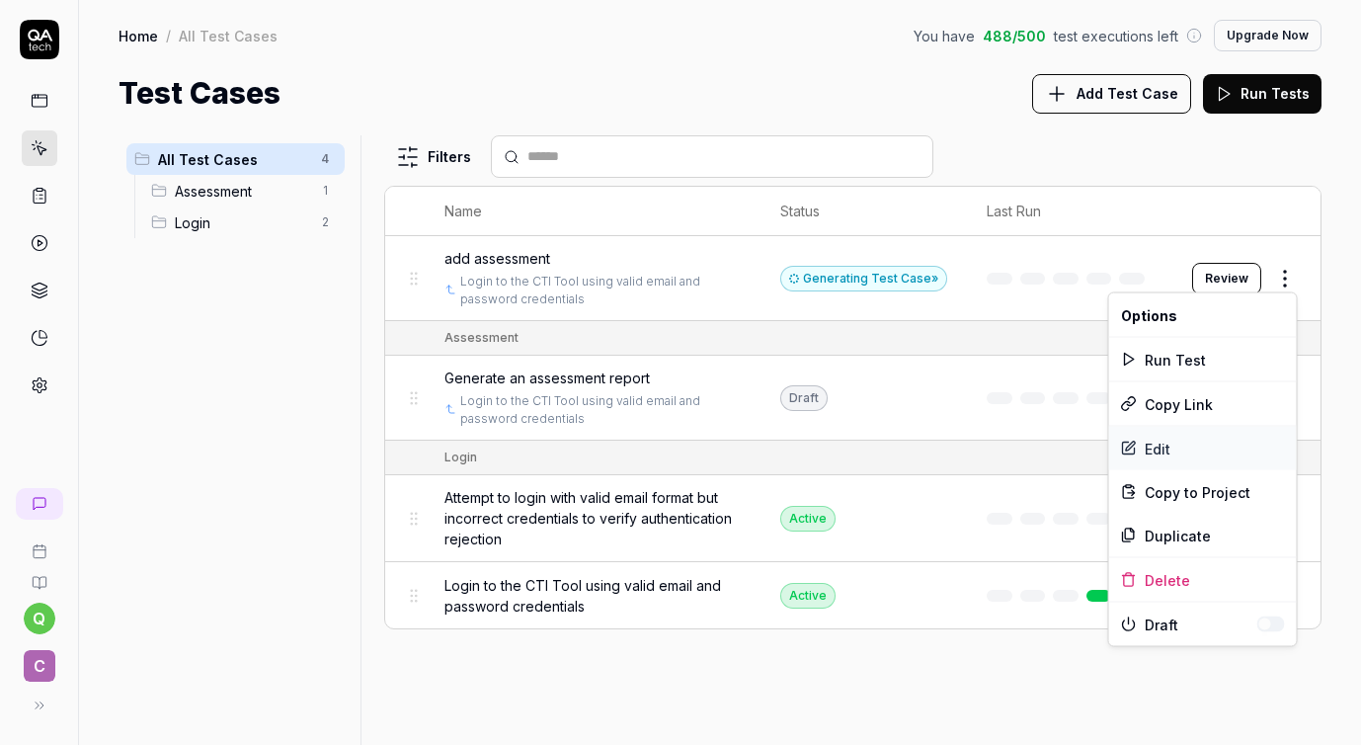
click at [1173, 442] on div "Edit" at bounding box center [1203, 448] width 188 height 43
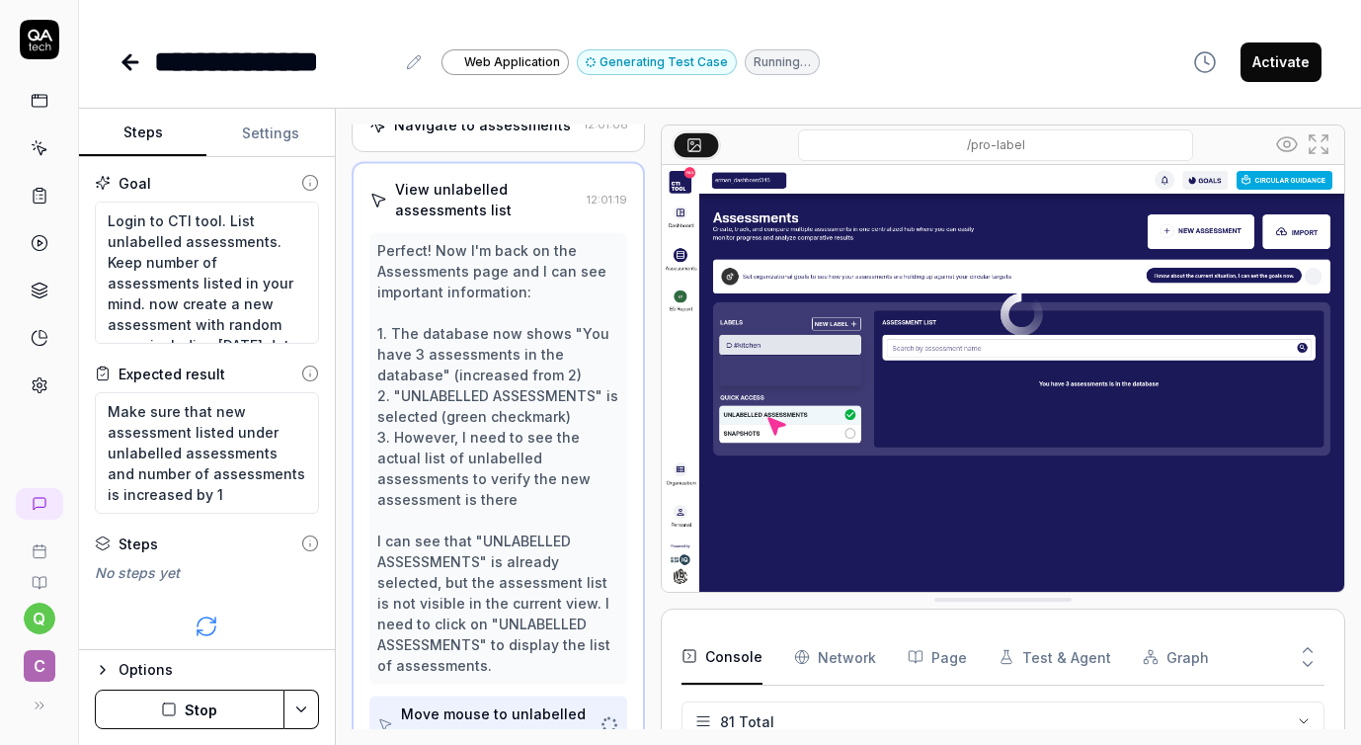
click at [271, 136] on button "Settings" at bounding box center [269, 133] width 127 height 47
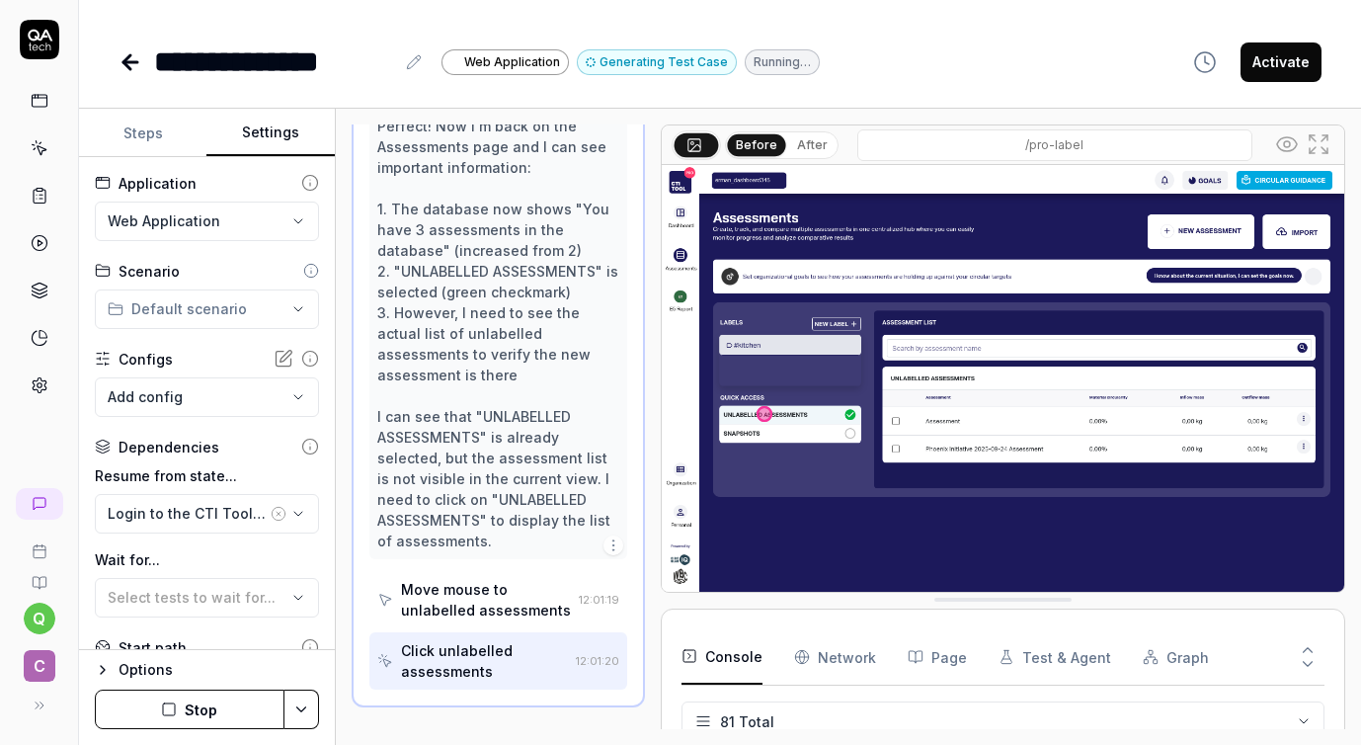
click at [216, 324] on body "**********" at bounding box center [680, 372] width 1361 height 745
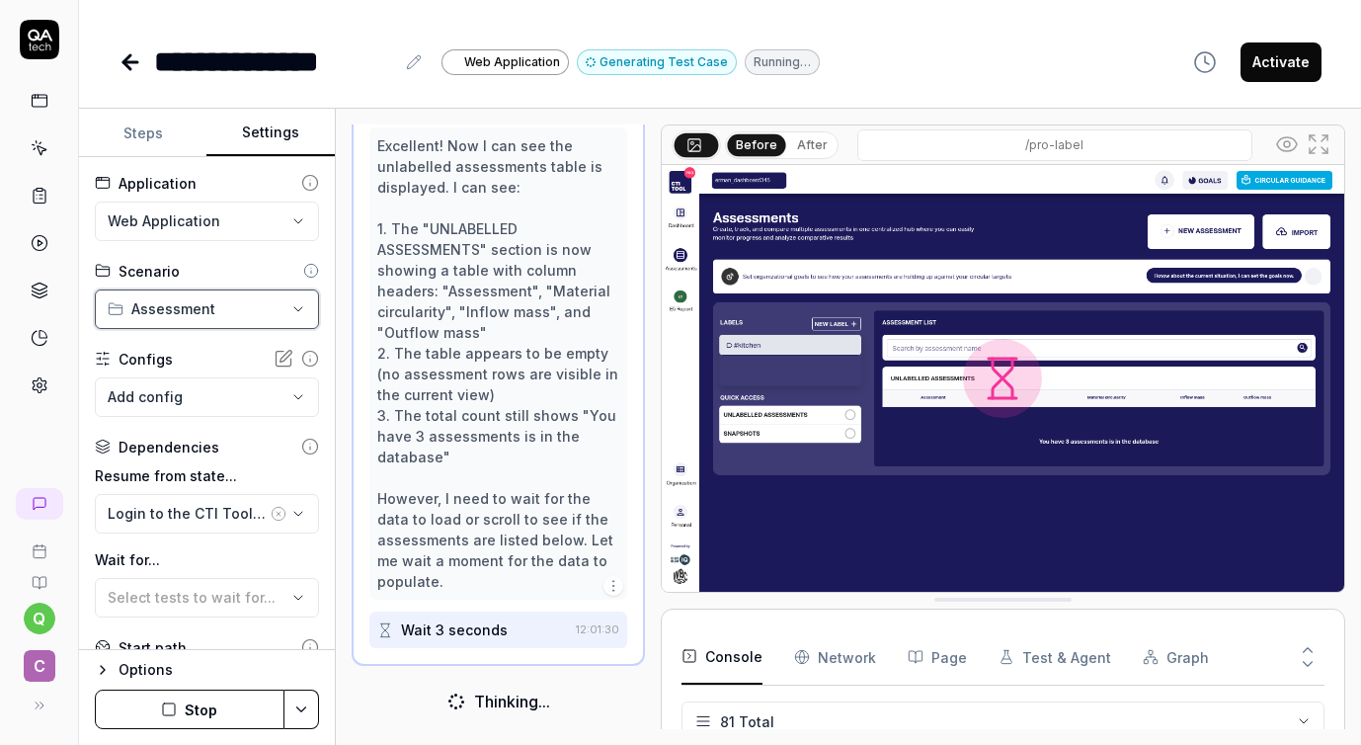
scroll to position [717, 0]
click at [151, 133] on button "Steps" at bounding box center [142, 133] width 127 height 47
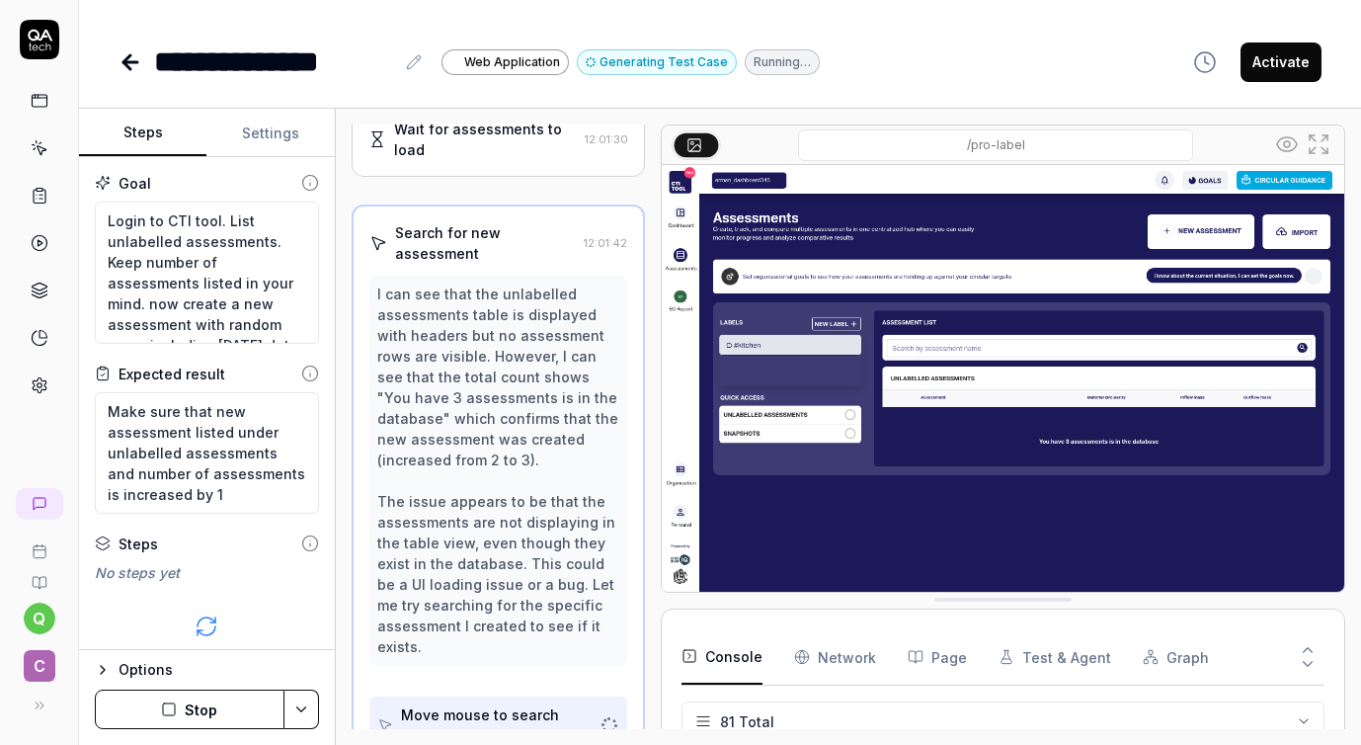
click at [251, 135] on button "Settings" at bounding box center [269, 133] width 127 height 47
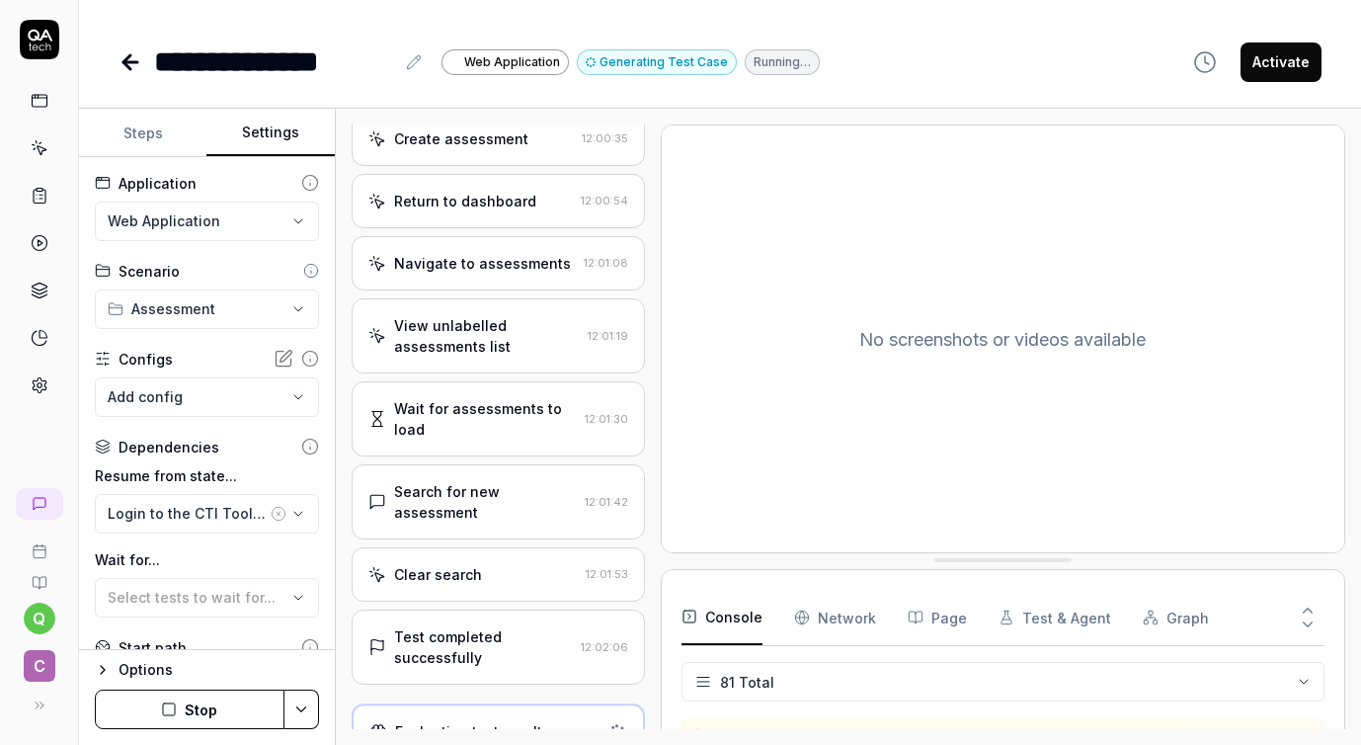
scroll to position [391, 0]
click at [900, 670] on html "**********" at bounding box center [680, 372] width 1361 height 745
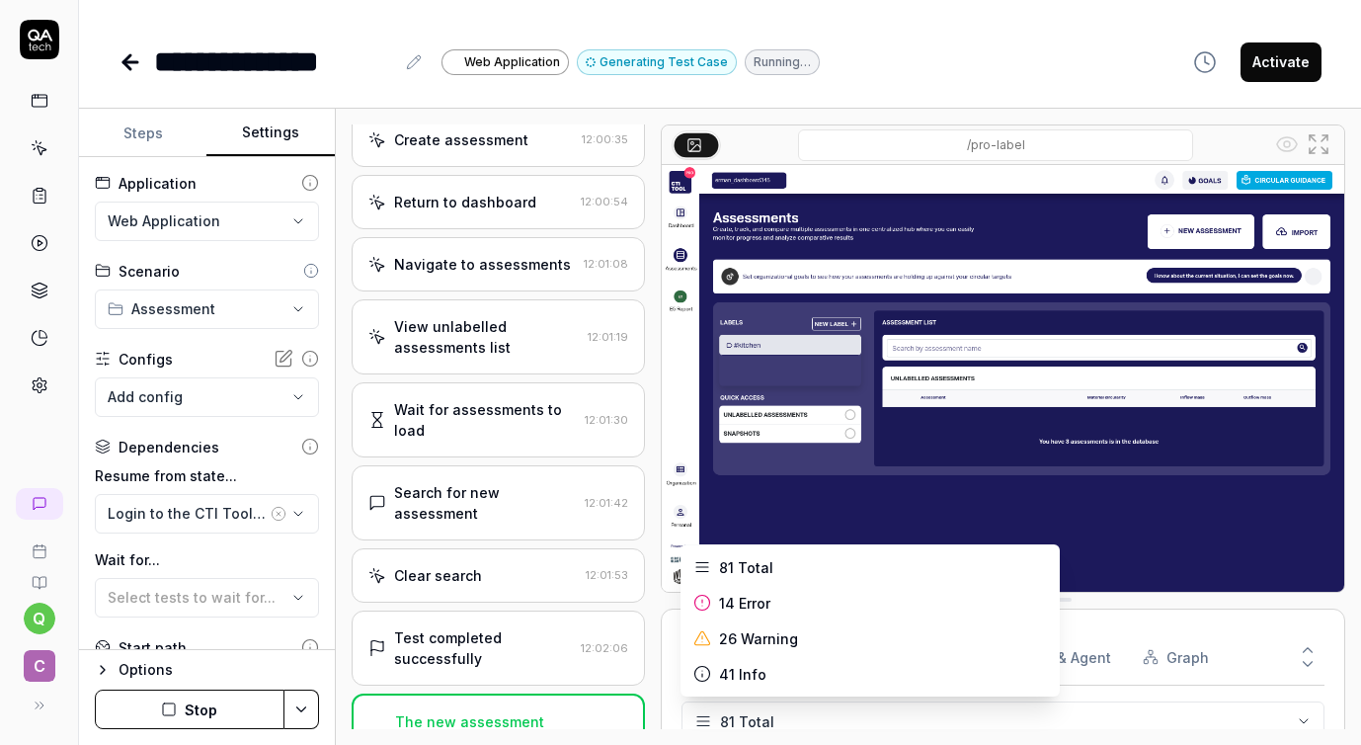
scroll to position [411, 0]
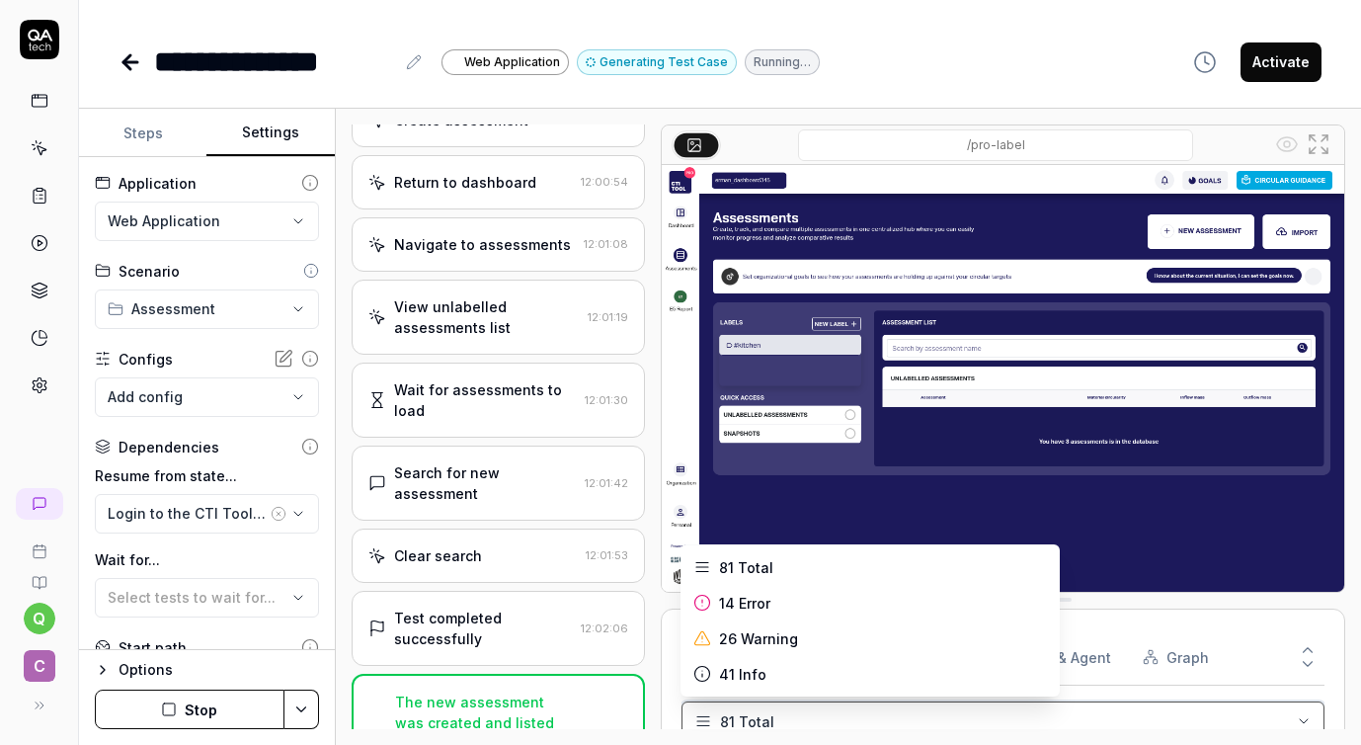
click at [1084, 67] on html "**********" at bounding box center [680, 372] width 1361 height 745
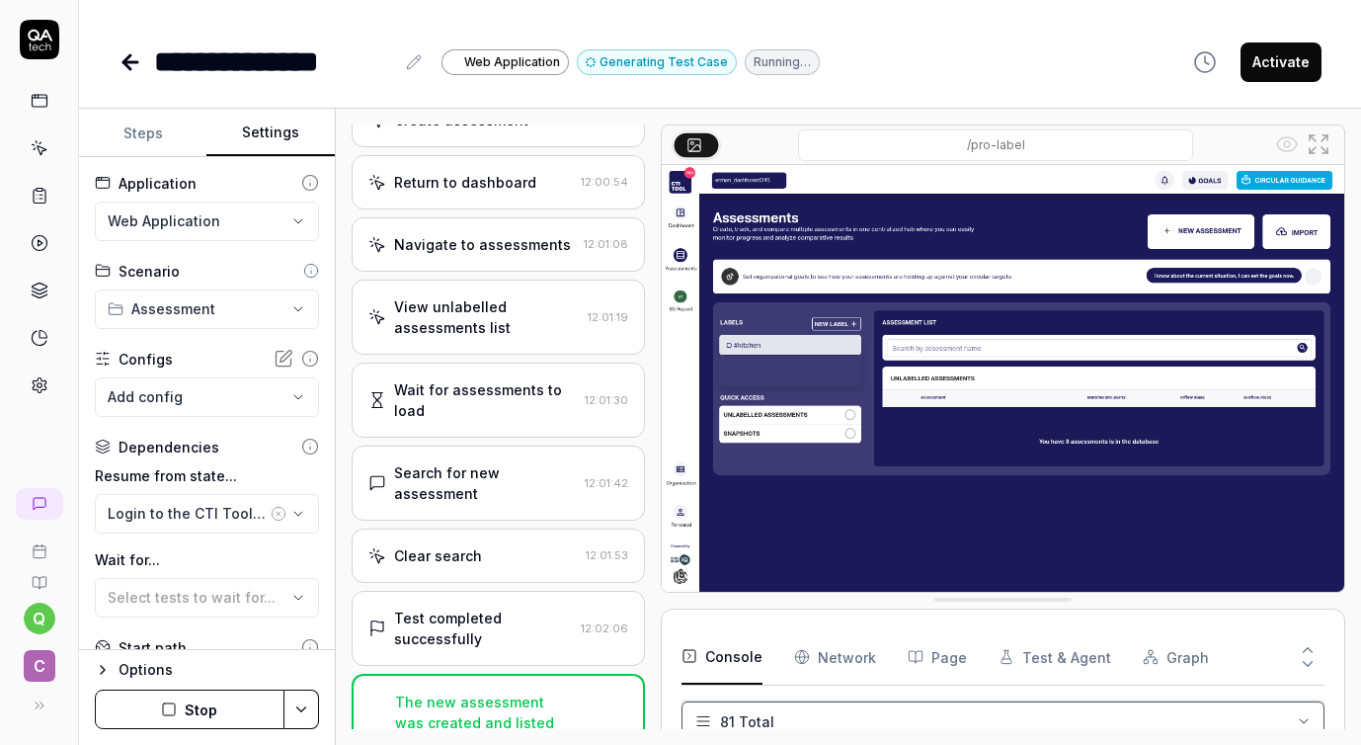
scroll to position [0, 0]
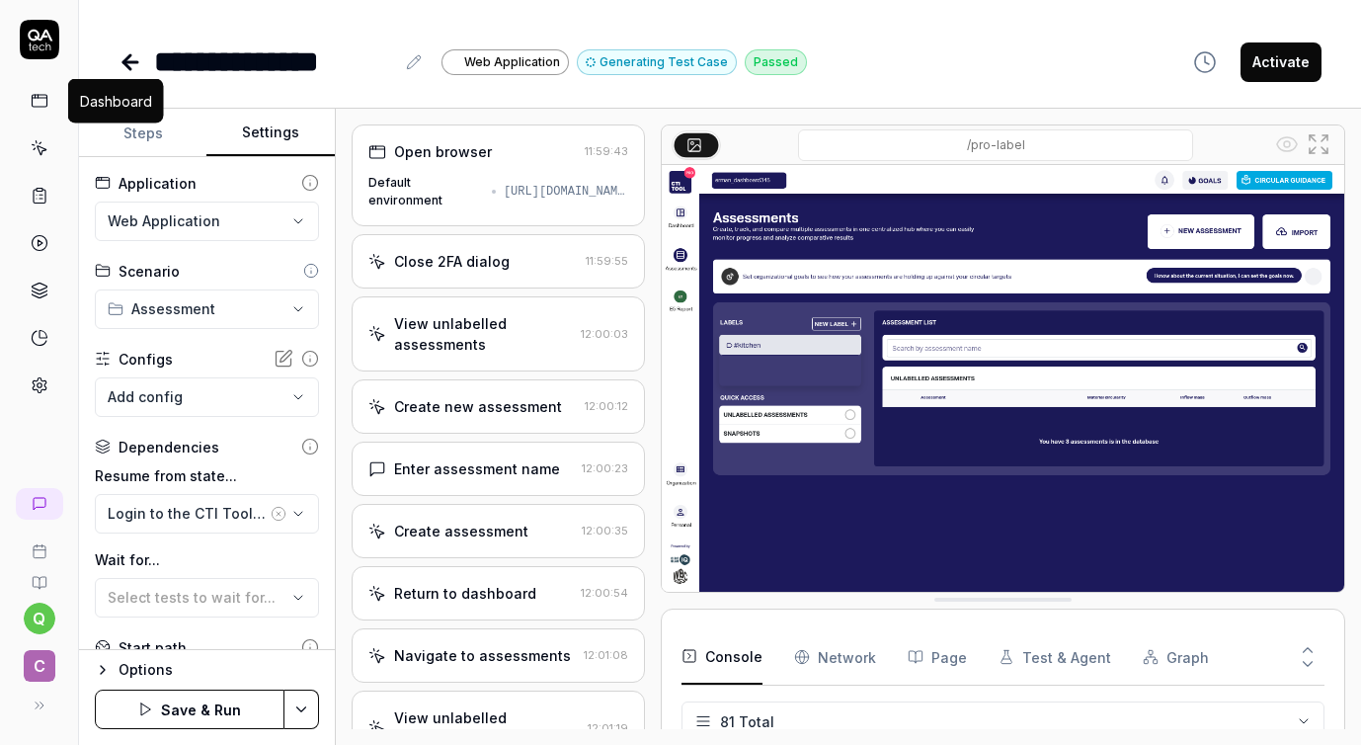
click at [40, 100] on icon at bounding box center [40, 101] width 18 height 18
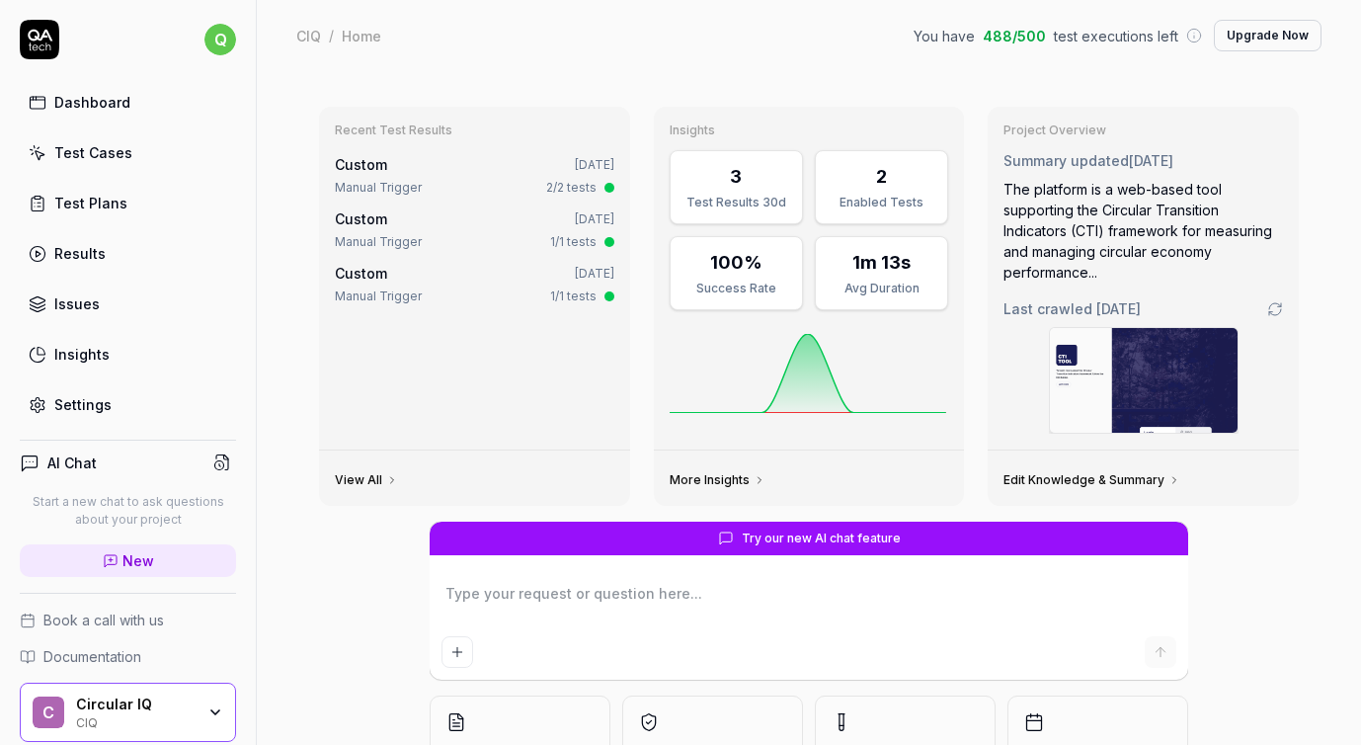
click at [69, 156] on div "Test Cases" at bounding box center [93, 152] width 78 height 21
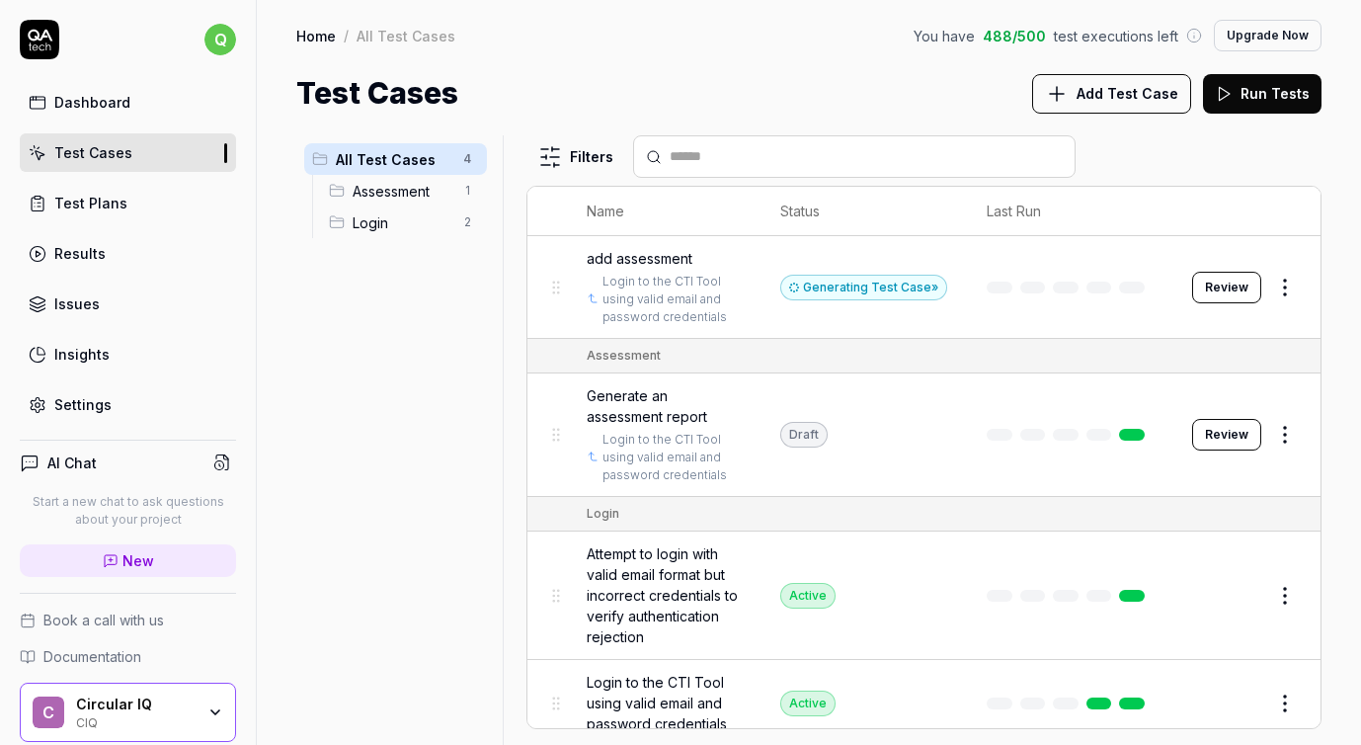
click at [1288, 290] on html "q Dashboard Test Cases Test Plans Results Issues Insights Settings AI Chat Star…" at bounding box center [680, 372] width 1361 height 745
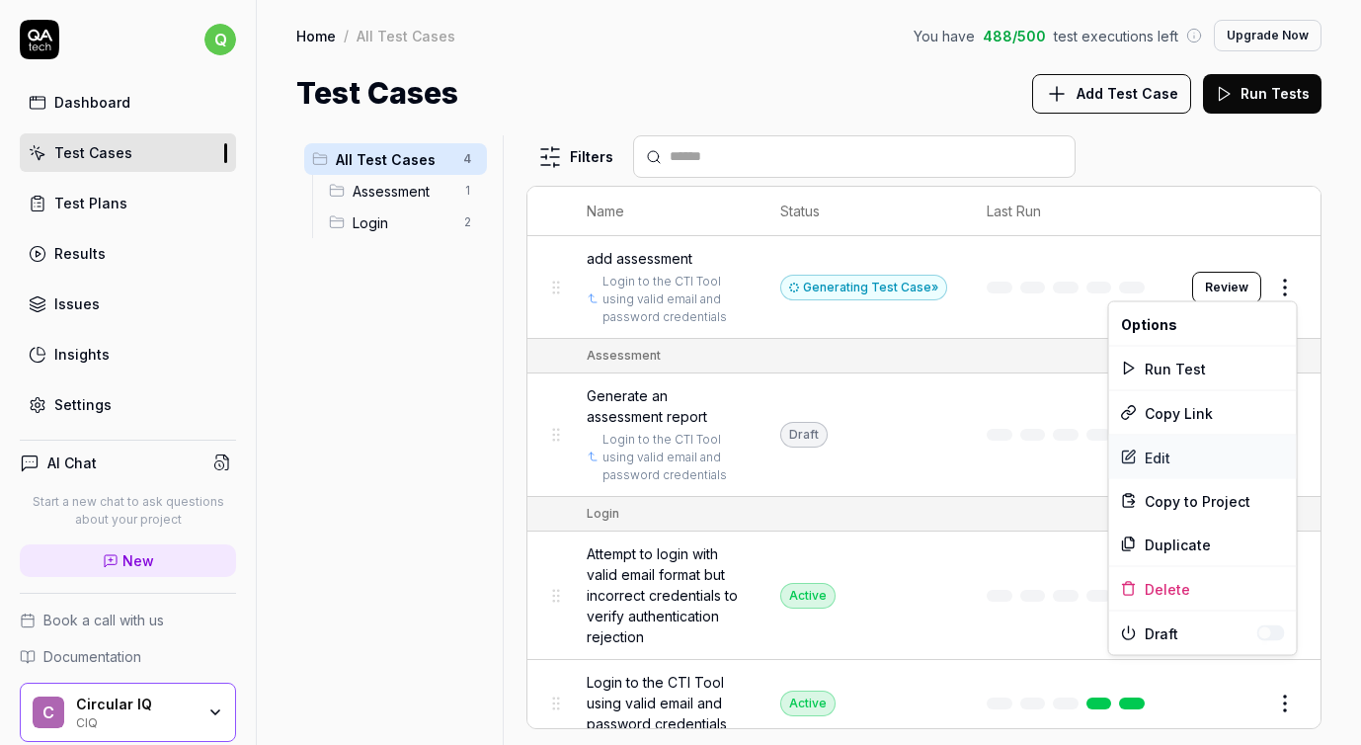
click at [1165, 450] on div "Edit" at bounding box center [1203, 457] width 188 height 43
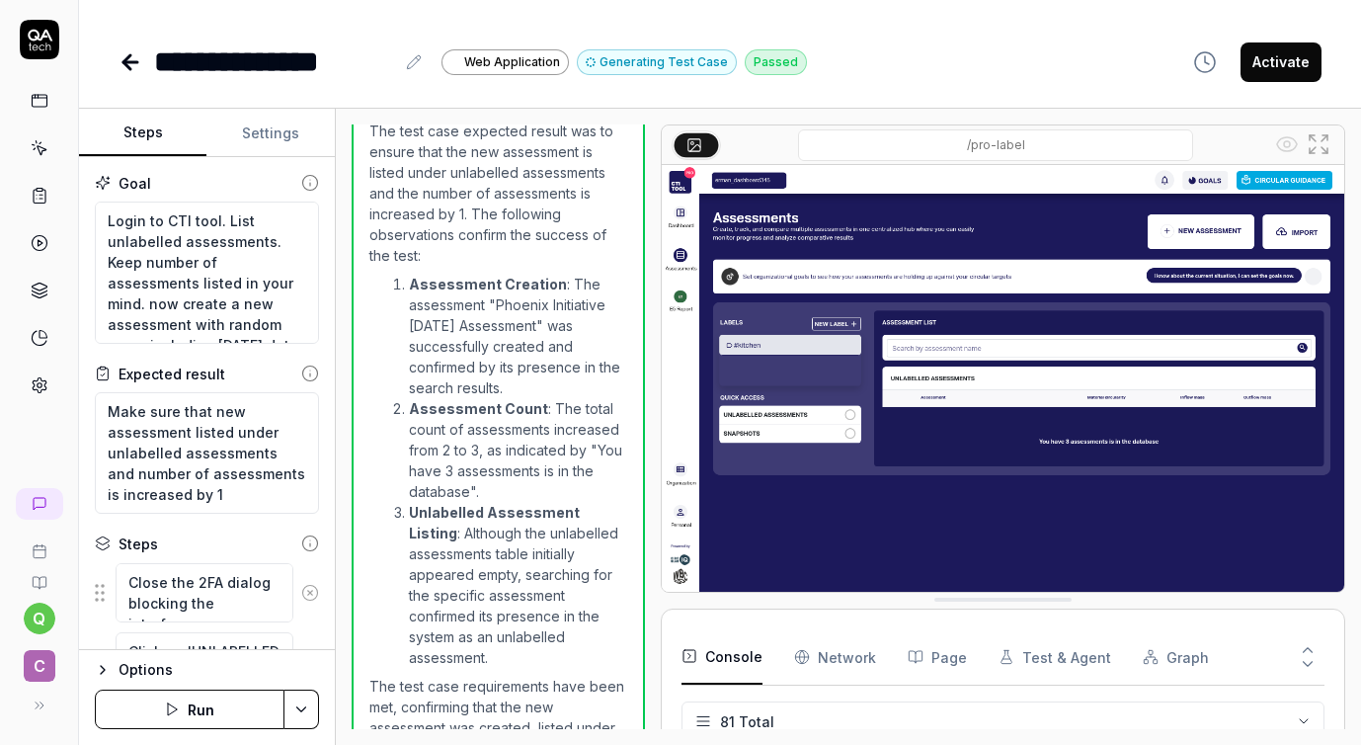
scroll to position [1128, 0]
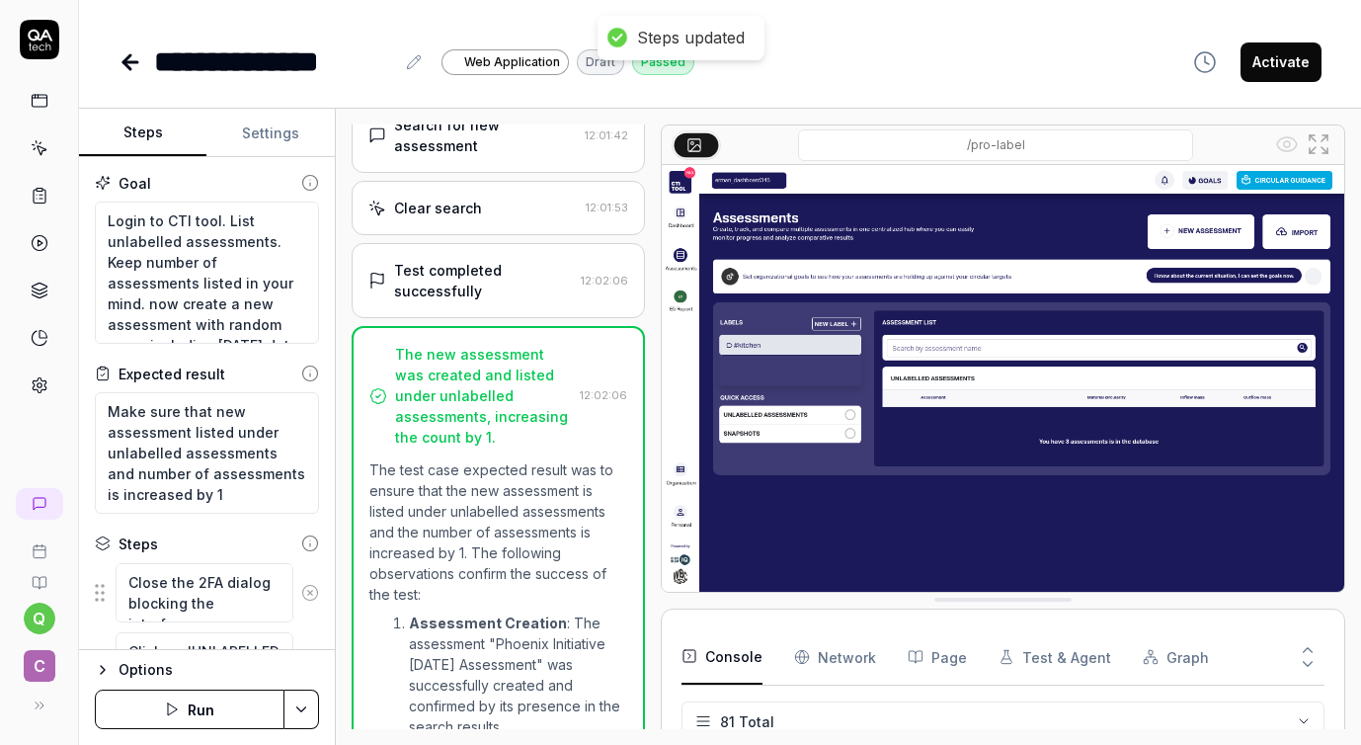
scroll to position [757, 0]
type textarea "*"
click at [286, 144] on button "Settings" at bounding box center [269, 133] width 127 height 47
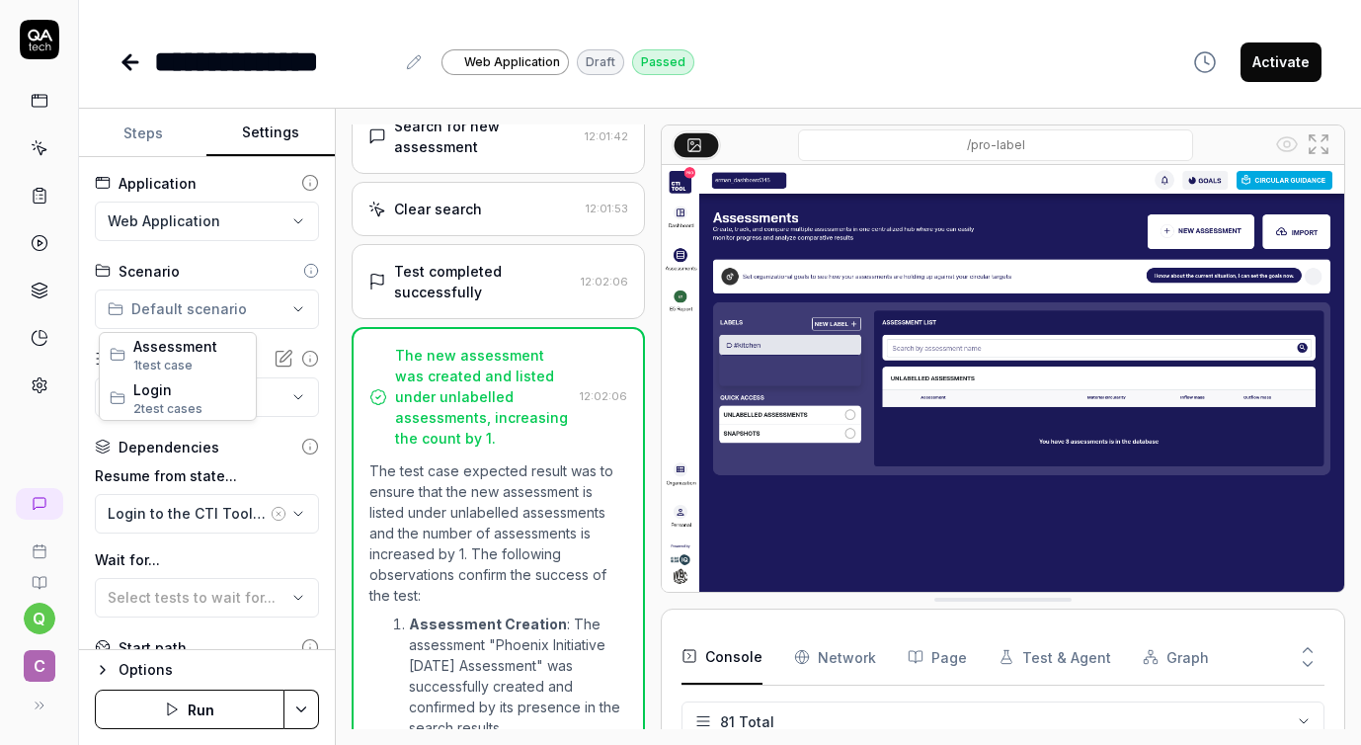
click at [283, 307] on html "**********" at bounding box center [680, 372] width 1361 height 745
click at [190, 356] on span "1 test case" at bounding box center [189, 365] width 113 height 18
click at [208, 704] on button "Save & Run" at bounding box center [190, 709] width 190 height 40
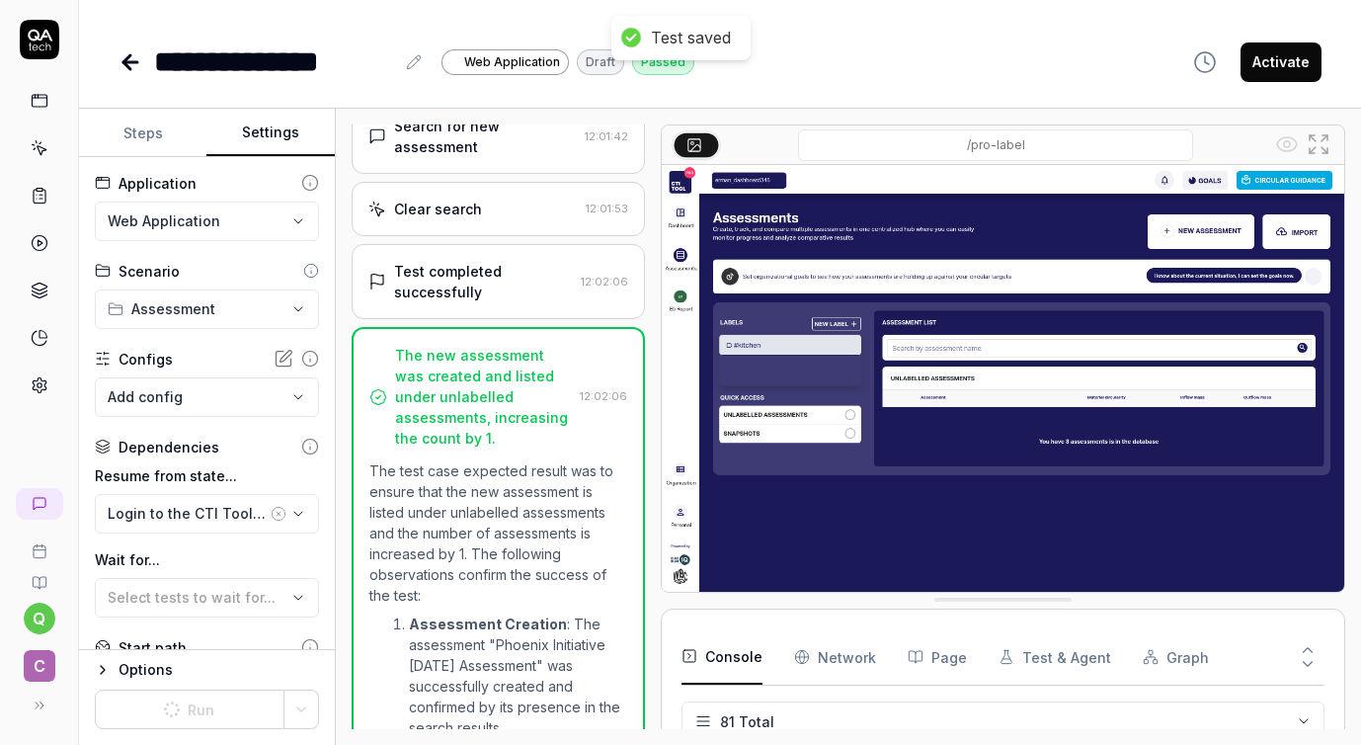
click at [39, 147] on icon at bounding box center [40, 148] width 18 height 18
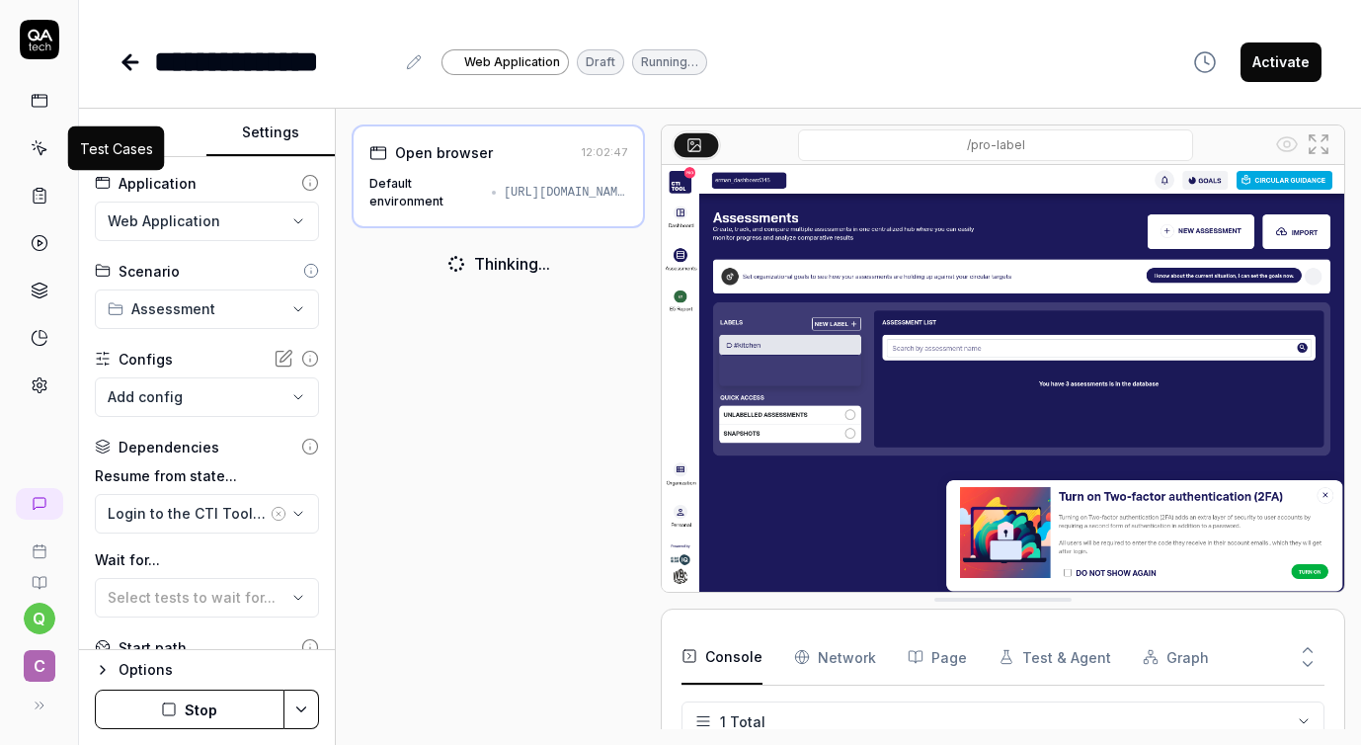
click at [41, 149] on icon at bounding box center [40, 148] width 18 height 18
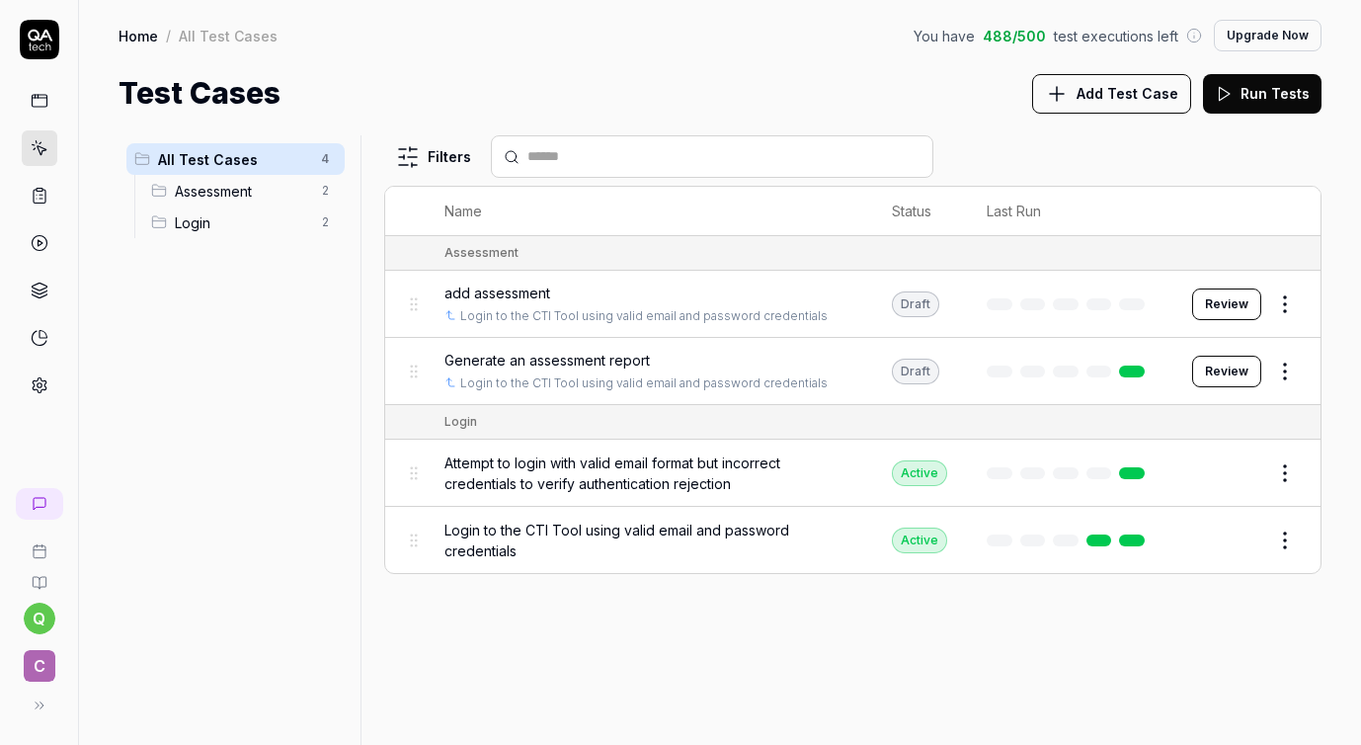
click at [45, 42] on icon at bounding box center [40, 40] width 40 height 40
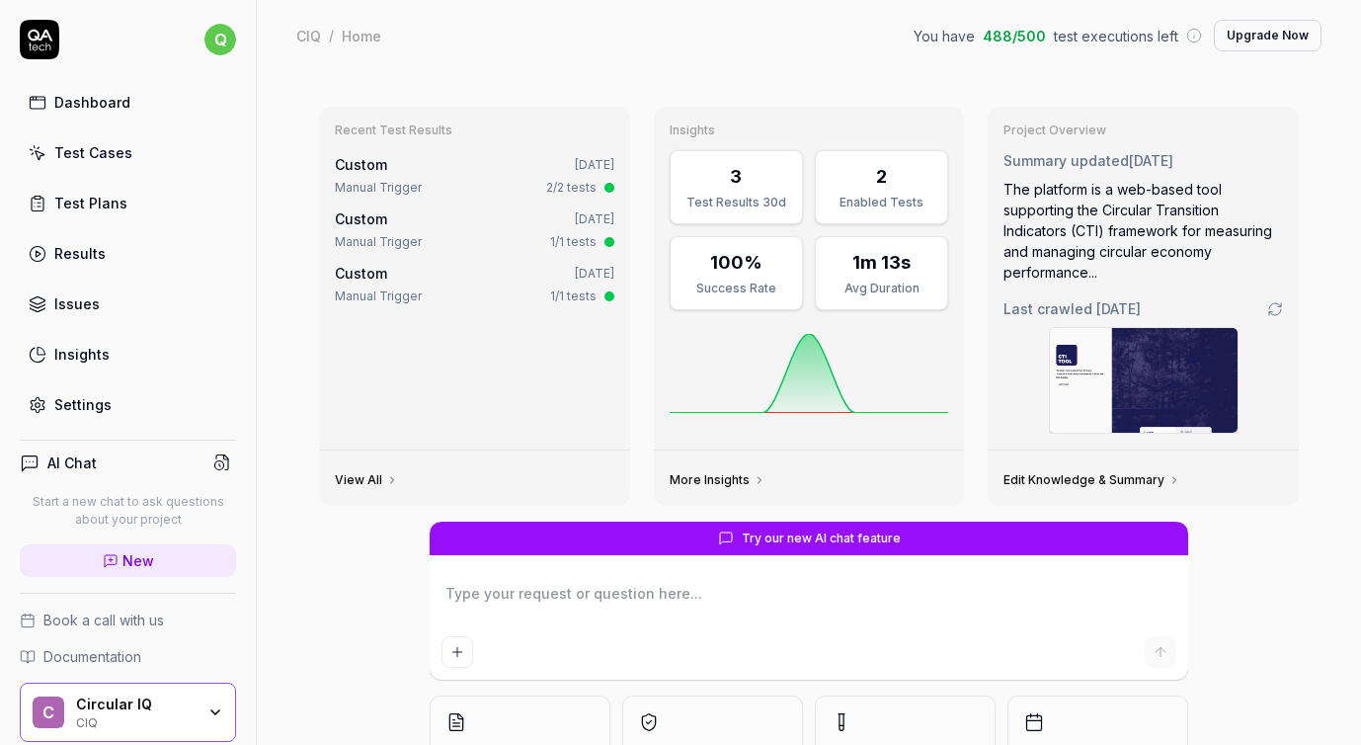
click at [381, 476] on link "View All" at bounding box center [366, 480] width 63 height 16
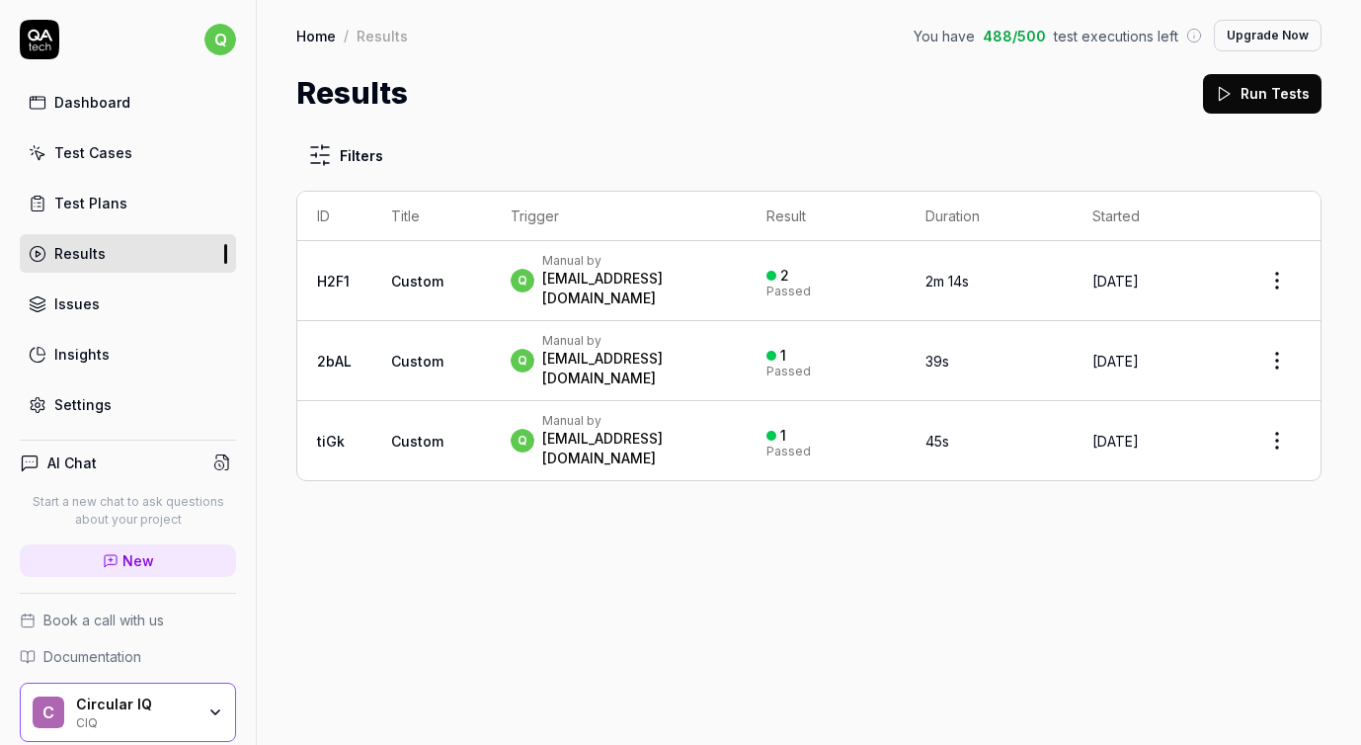
click at [111, 157] on div "Test Cases" at bounding box center [93, 152] width 78 height 21
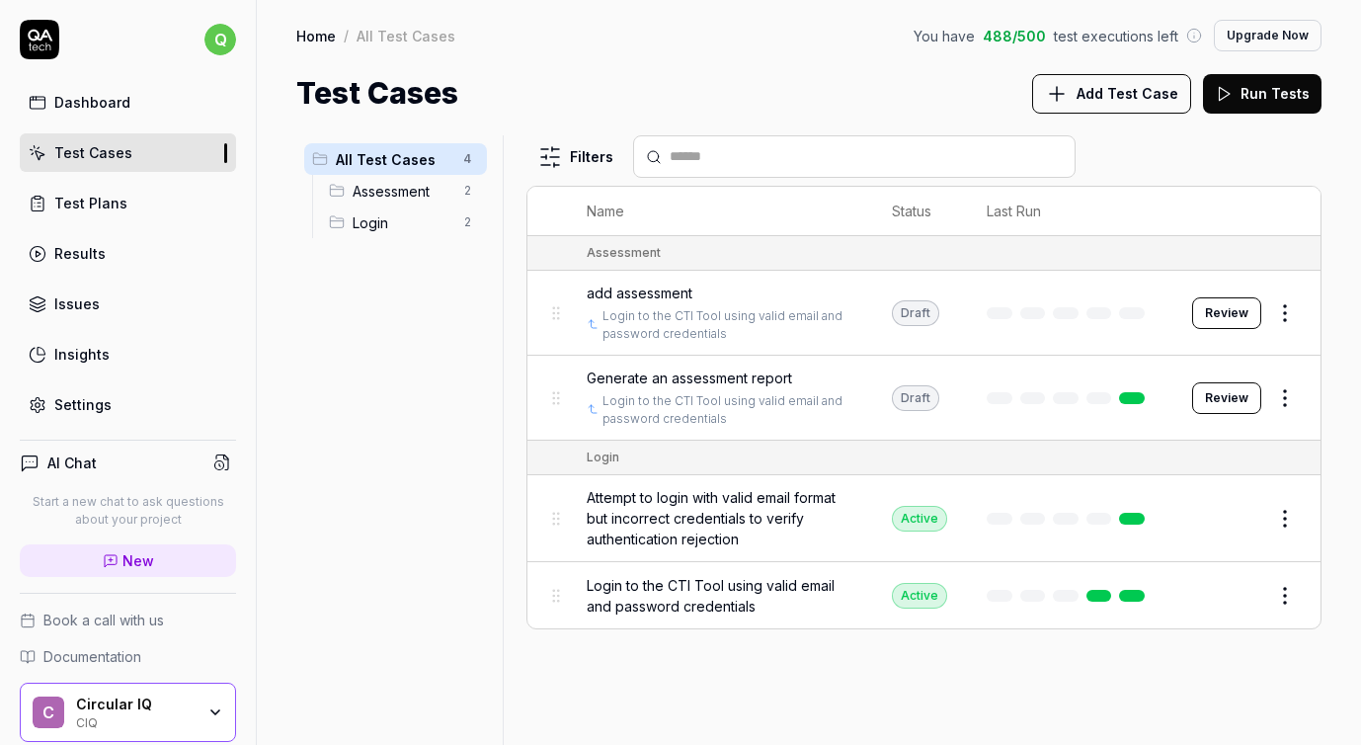
click at [1232, 87] on icon at bounding box center [1224, 94] width 18 height 18
click at [76, 251] on div "Results" at bounding box center [79, 253] width 51 height 21
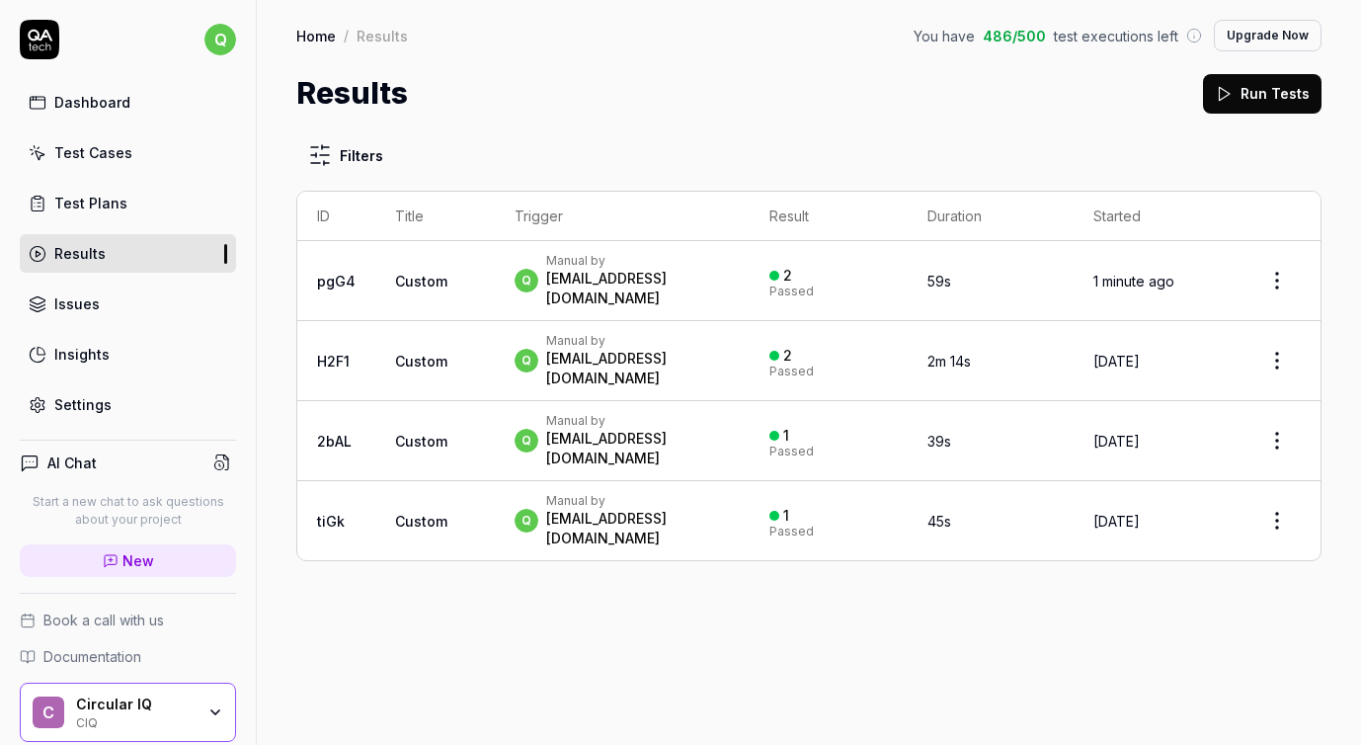
click at [136, 97] on link "Dashboard" at bounding box center [128, 102] width 216 height 39
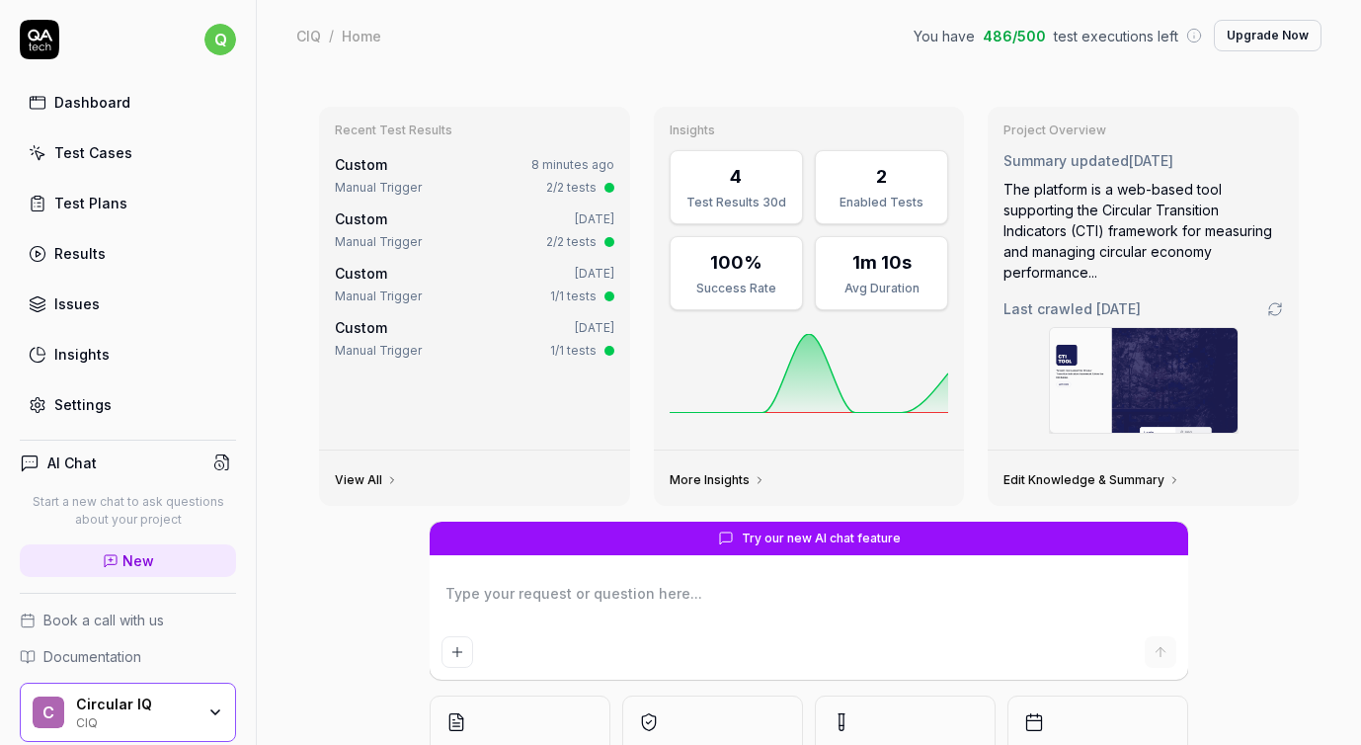
click at [122, 161] on div "Test Cases" at bounding box center [93, 152] width 78 height 21
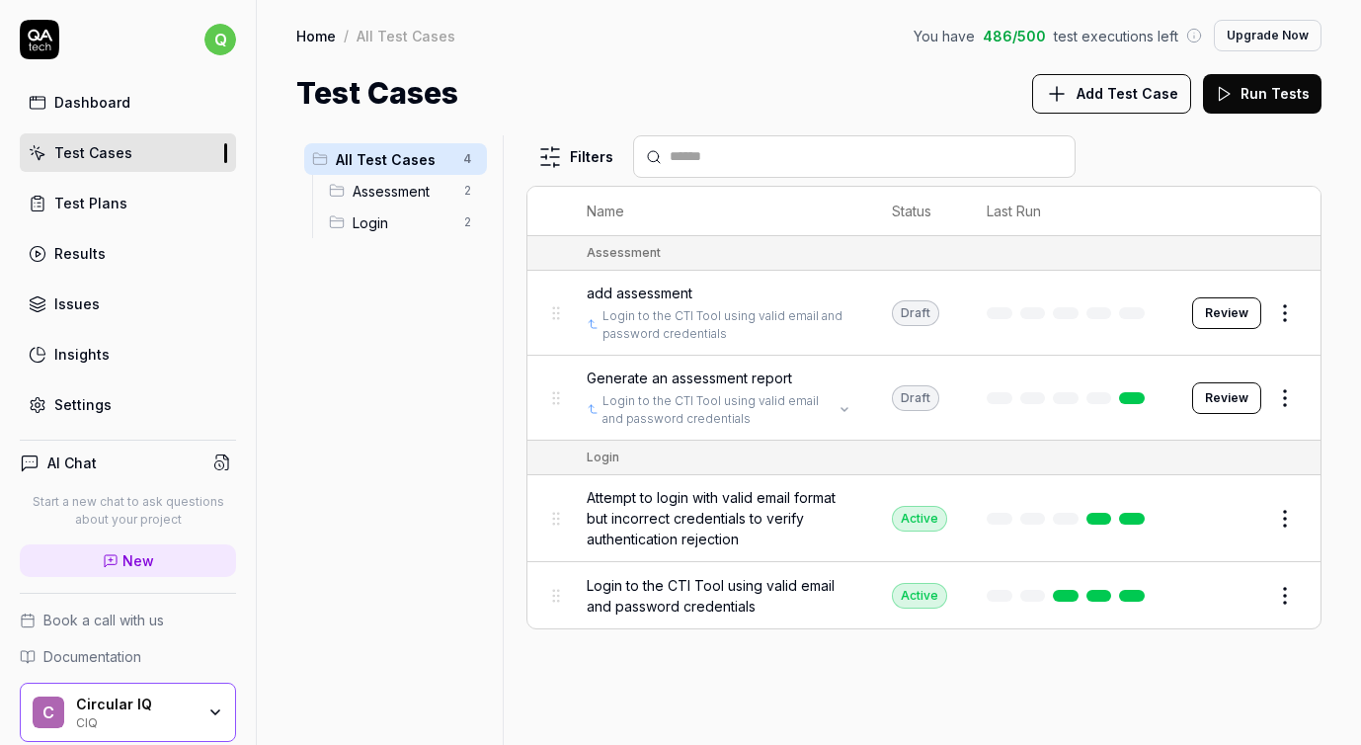
click at [696, 409] on link "Login to the CTI Tool using valid email and password credentials" at bounding box center [717, 410] width 230 height 36
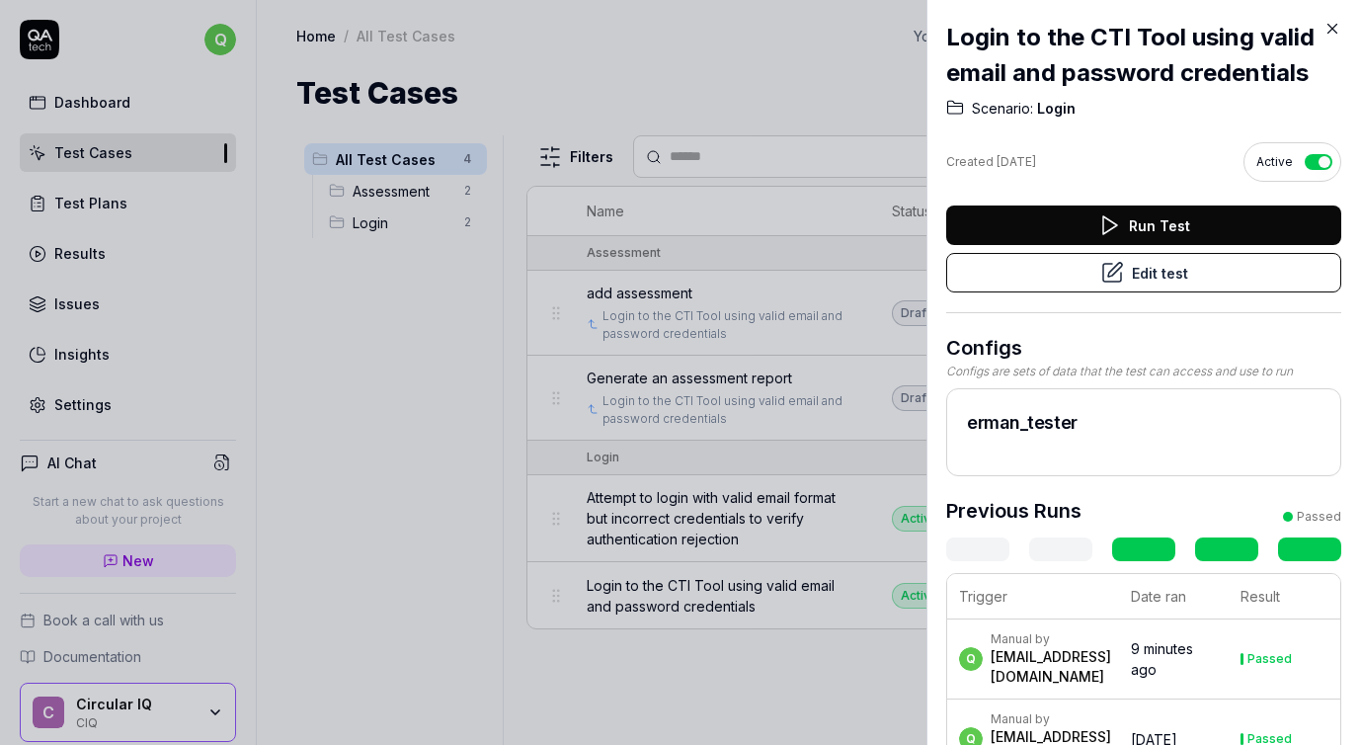
click at [1339, 24] on icon at bounding box center [1332, 29] width 18 height 18
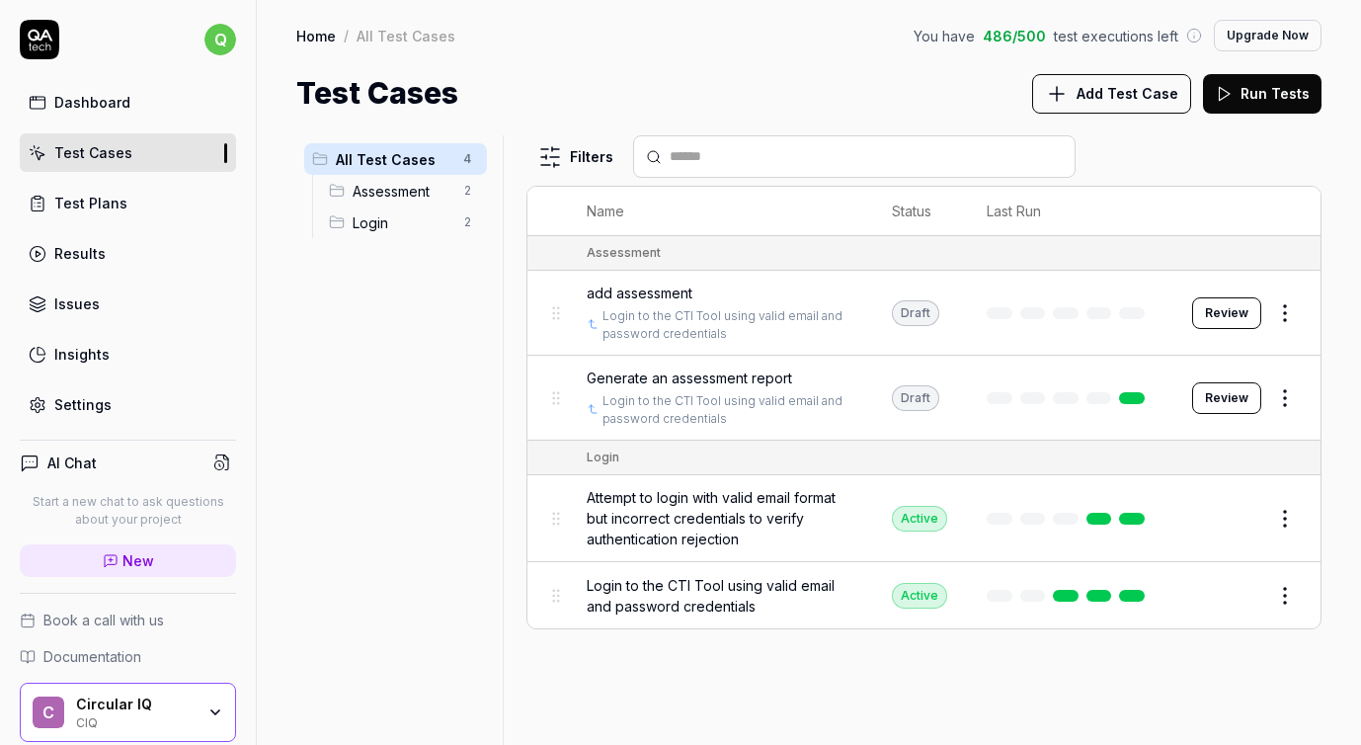
click at [847, 361] on td "Generate an assessment report Login to the CTI Tool using valid email and passw…" at bounding box center [719, 398] width 305 height 85
click at [1285, 393] on html "q Dashboard Test Cases Test Plans Results Issues Insights Settings AI Chat Star…" at bounding box center [680, 372] width 1361 height 745
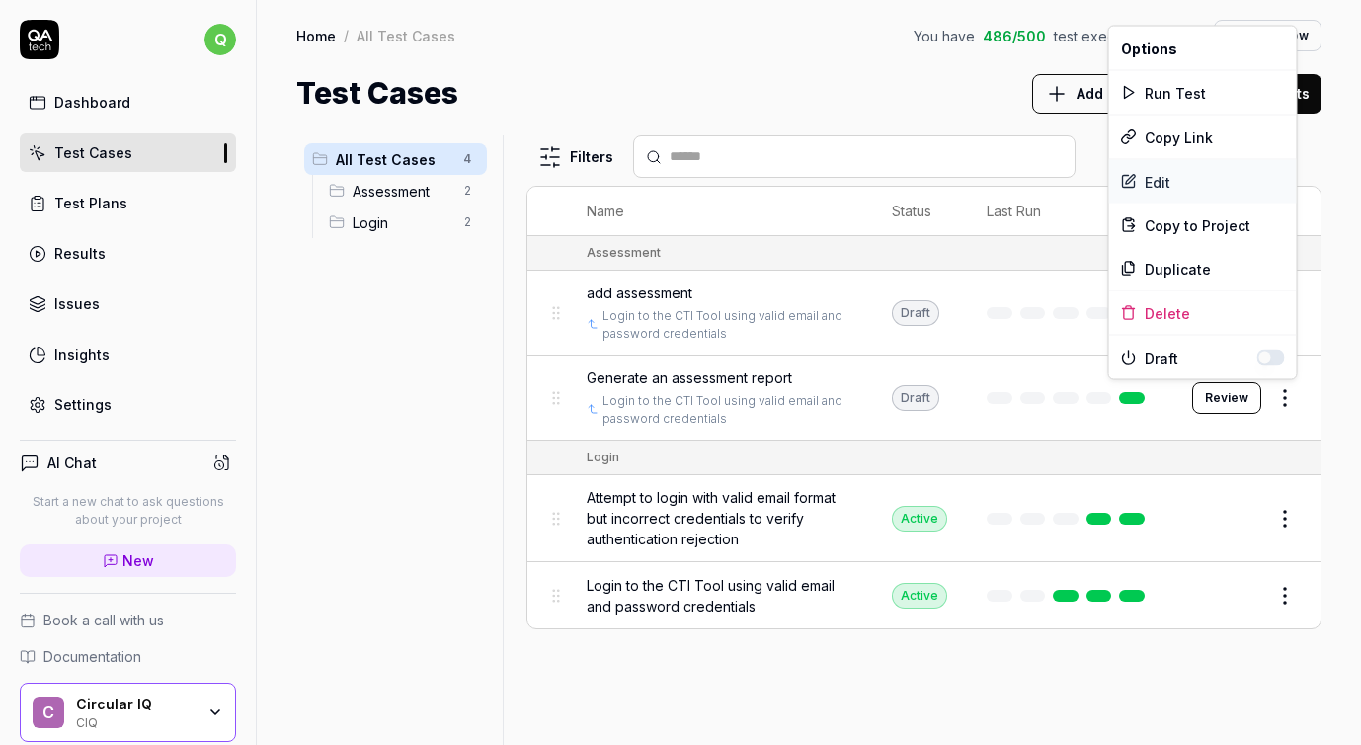
click at [1157, 174] on div "Edit" at bounding box center [1203, 181] width 188 height 43
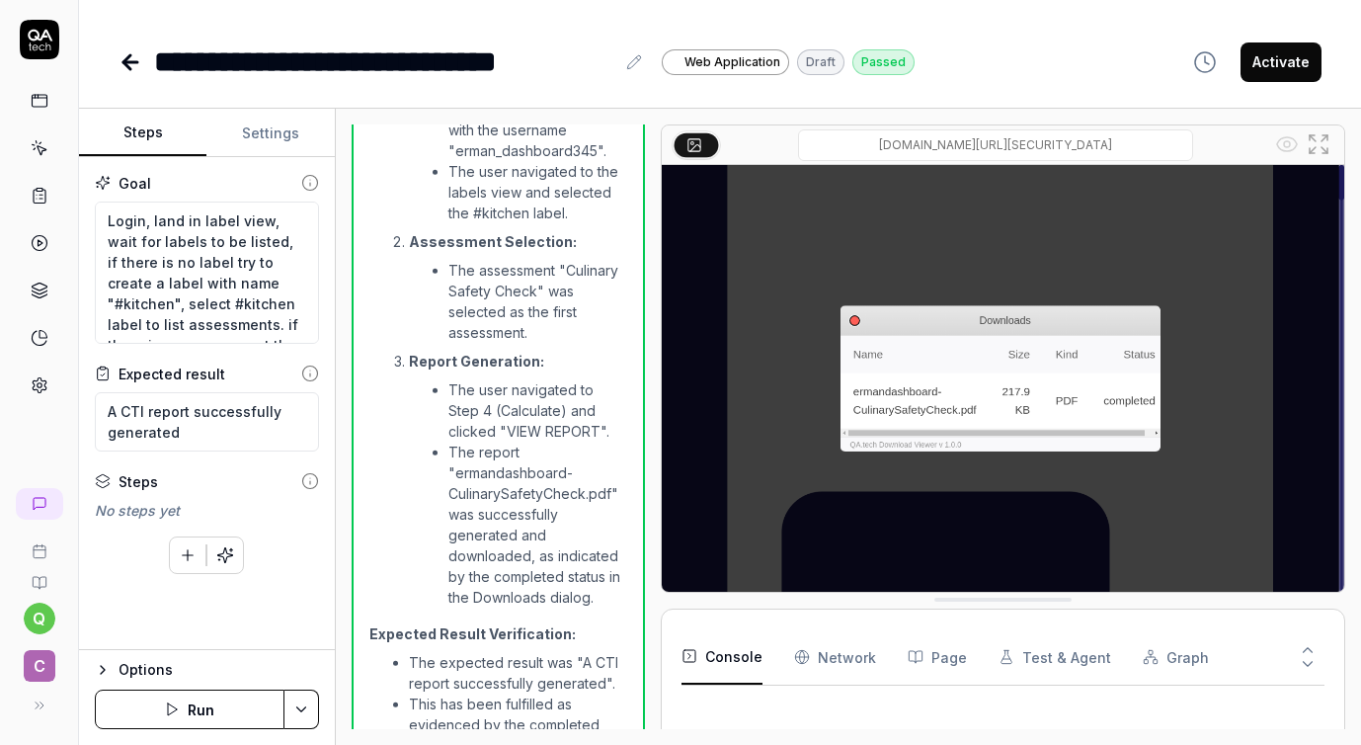
type textarea "*"
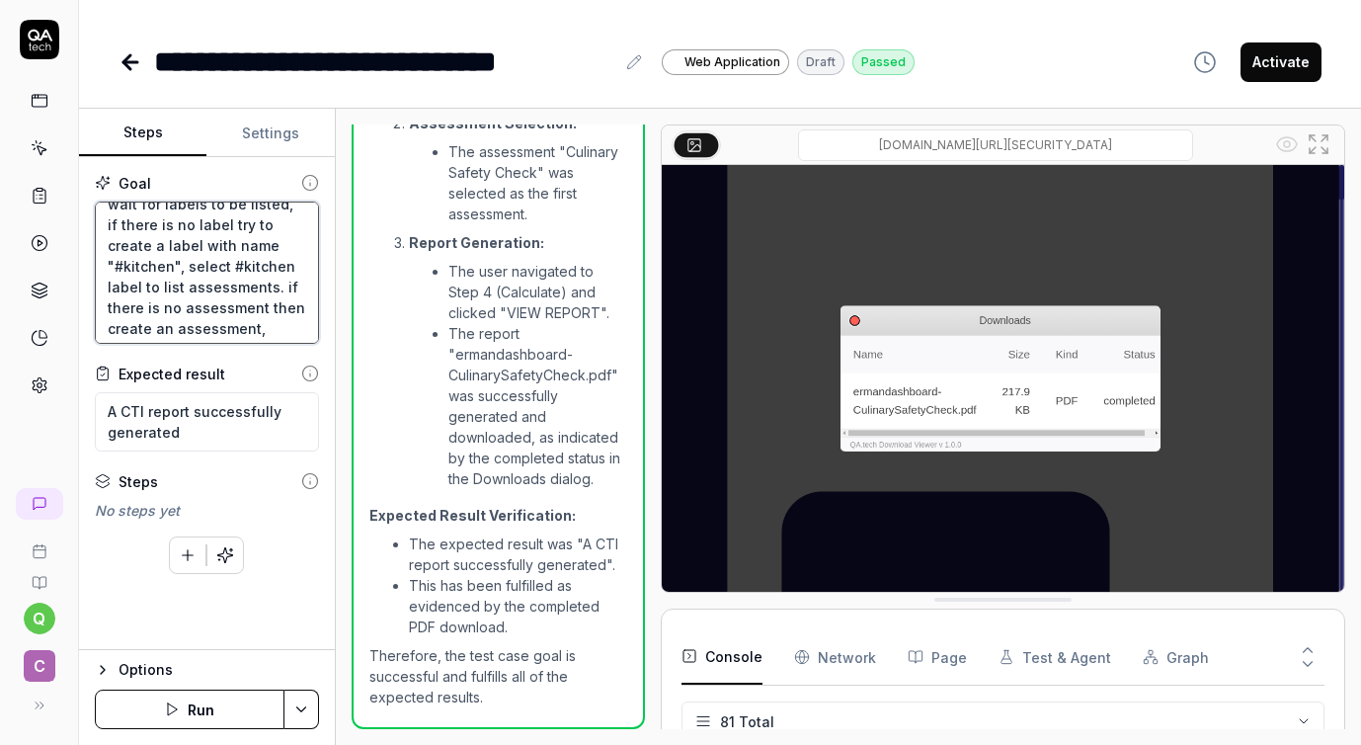
scroll to position [104, 0]
drag, startPoint x: 110, startPoint y: 224, endPoint x: 285, endPoint y: 336, distance: 208.2
click at [285, 336] on textarea "Login, land in label view, wait for labels to be listed, if there is no label t…" at bounding box center [207, 272] width 224 height 142
click at [128, 232] on textarea "Login, land in label view, wait for labels to be listed, if there is no label t…" at bounding box center [207, 272] width 224 height 142
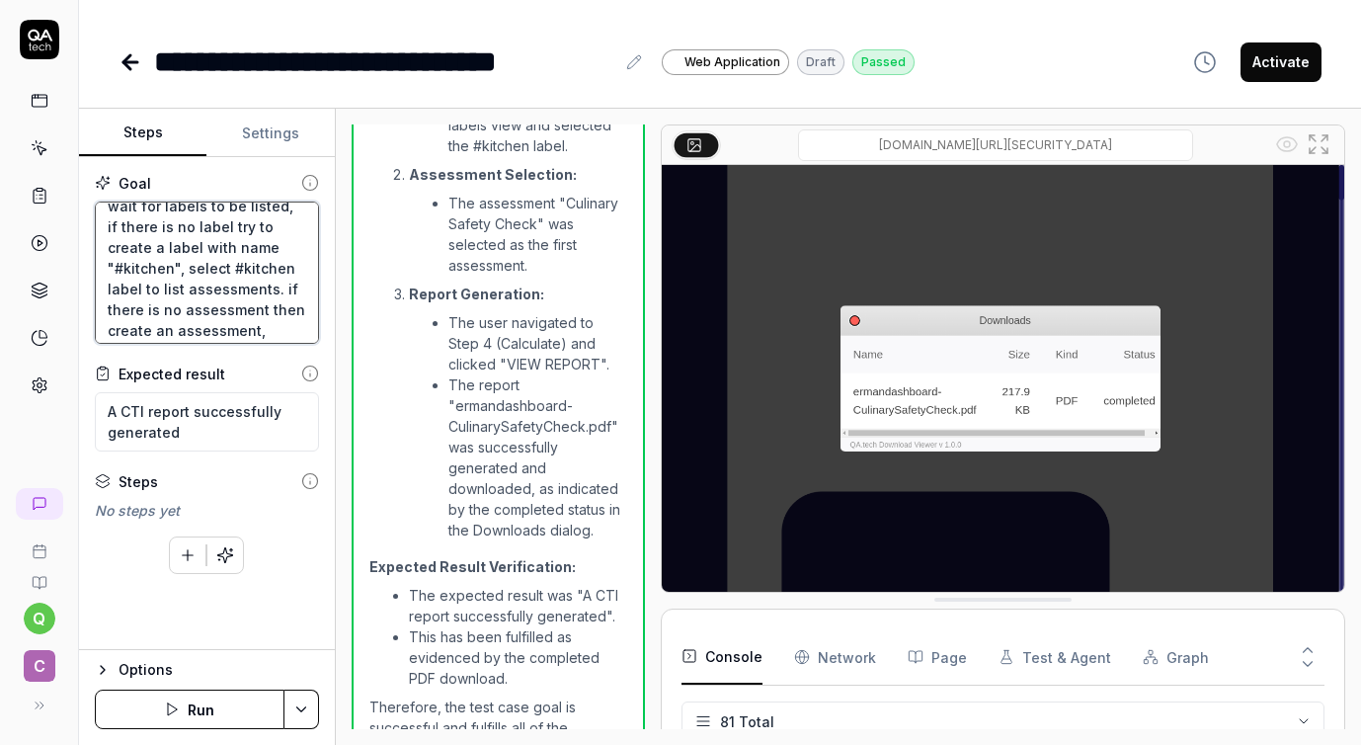
scroll to position [883, 0]
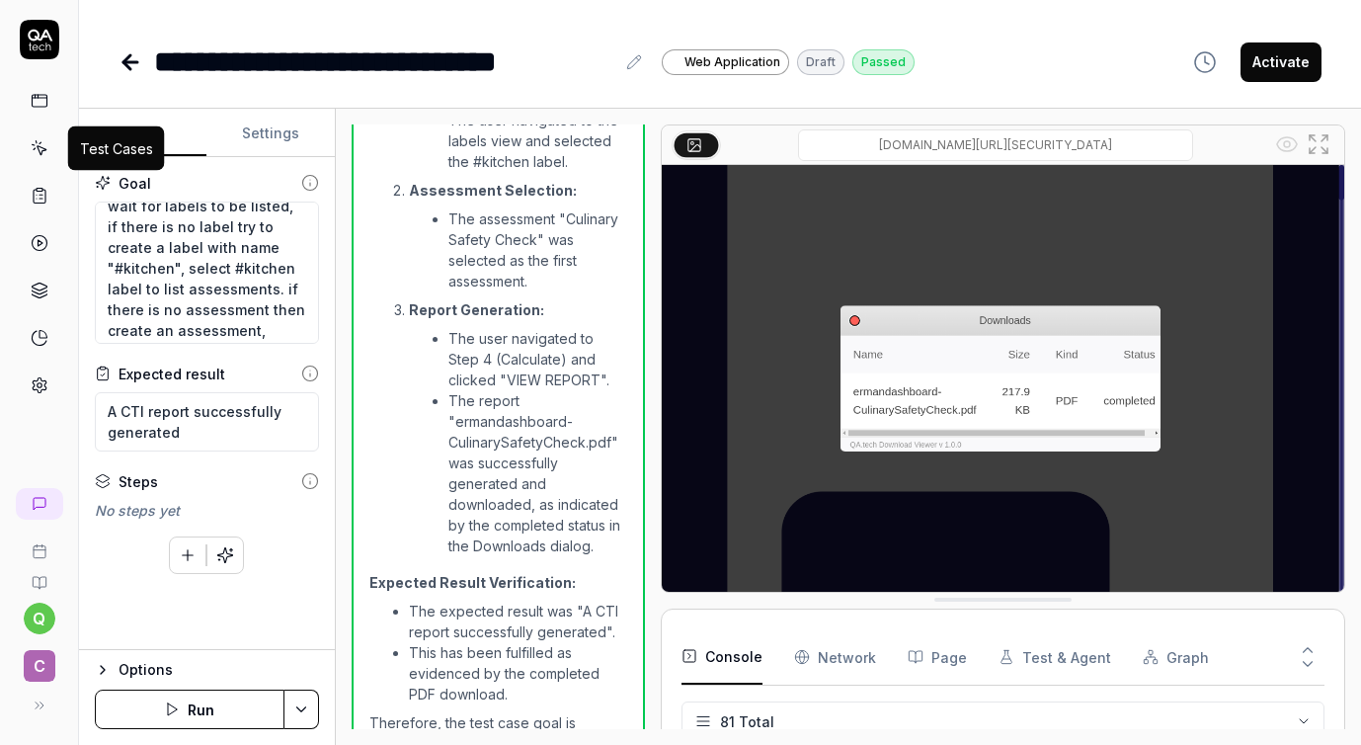
click at [40, 145] on icon at bounding box center [40, 148] width 18 height 18
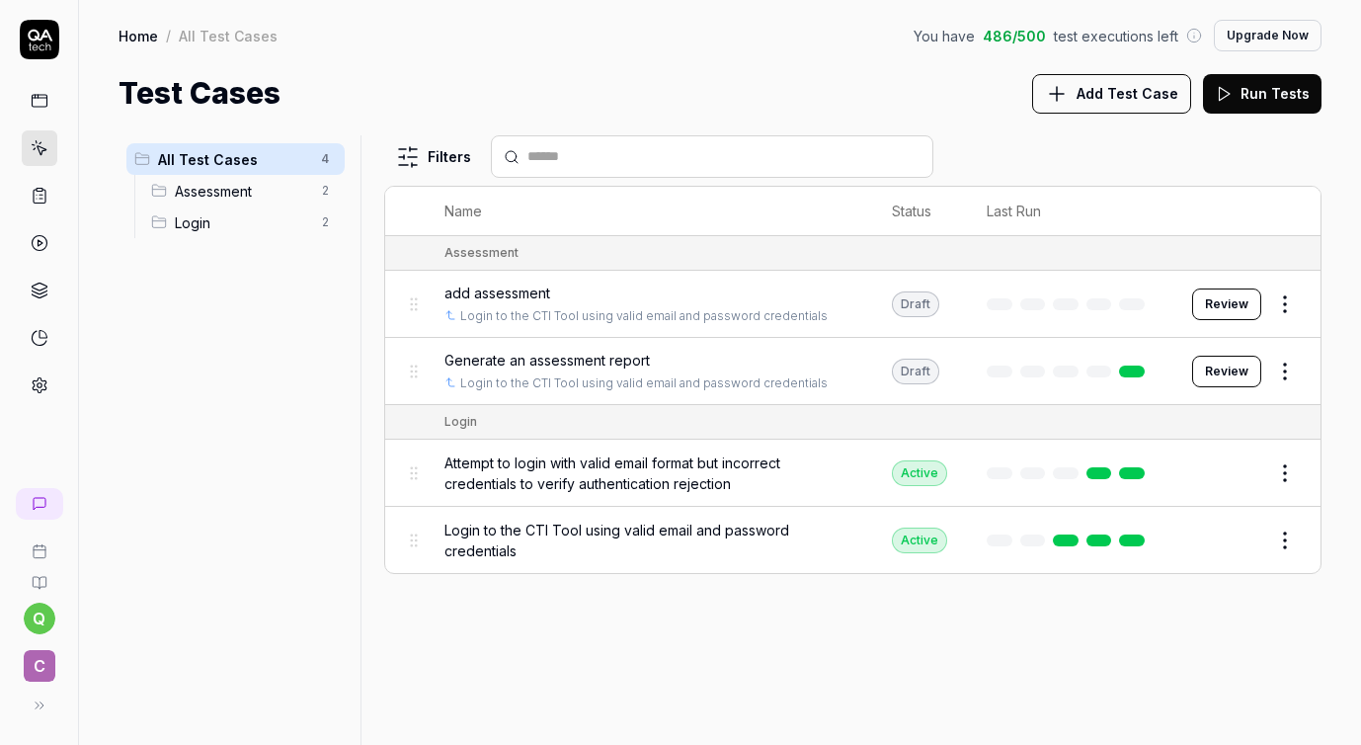
click at [1067, 83] on icon at bounding box center [1057, 94] width 24 height 24
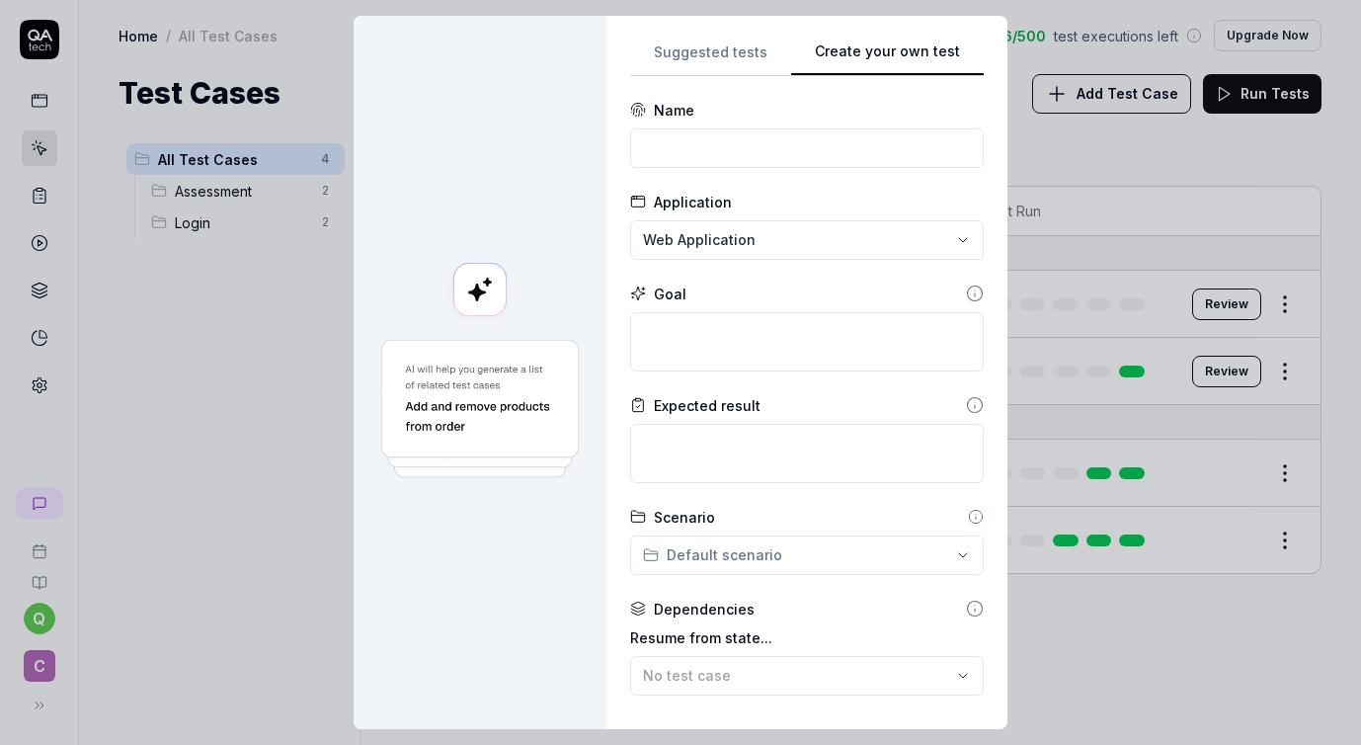
click at [968, 170] on div "Suggested tests Create your own test Name Application Web Application Goal Expe…" at bounding box center [807, 373] width 354 height 666
click at [691, 149] on input at bounding box center [807, 148] width 354 height 40
type input "c"
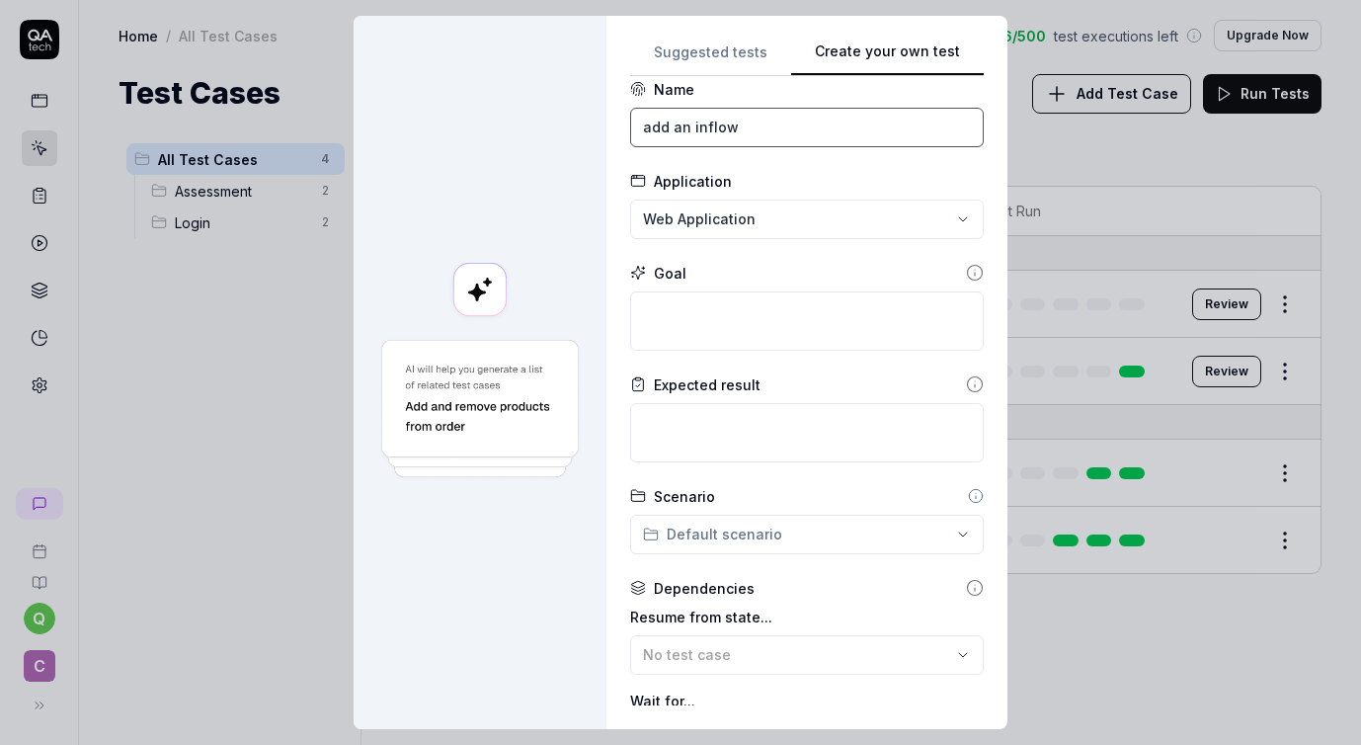
type input "add an inflow"
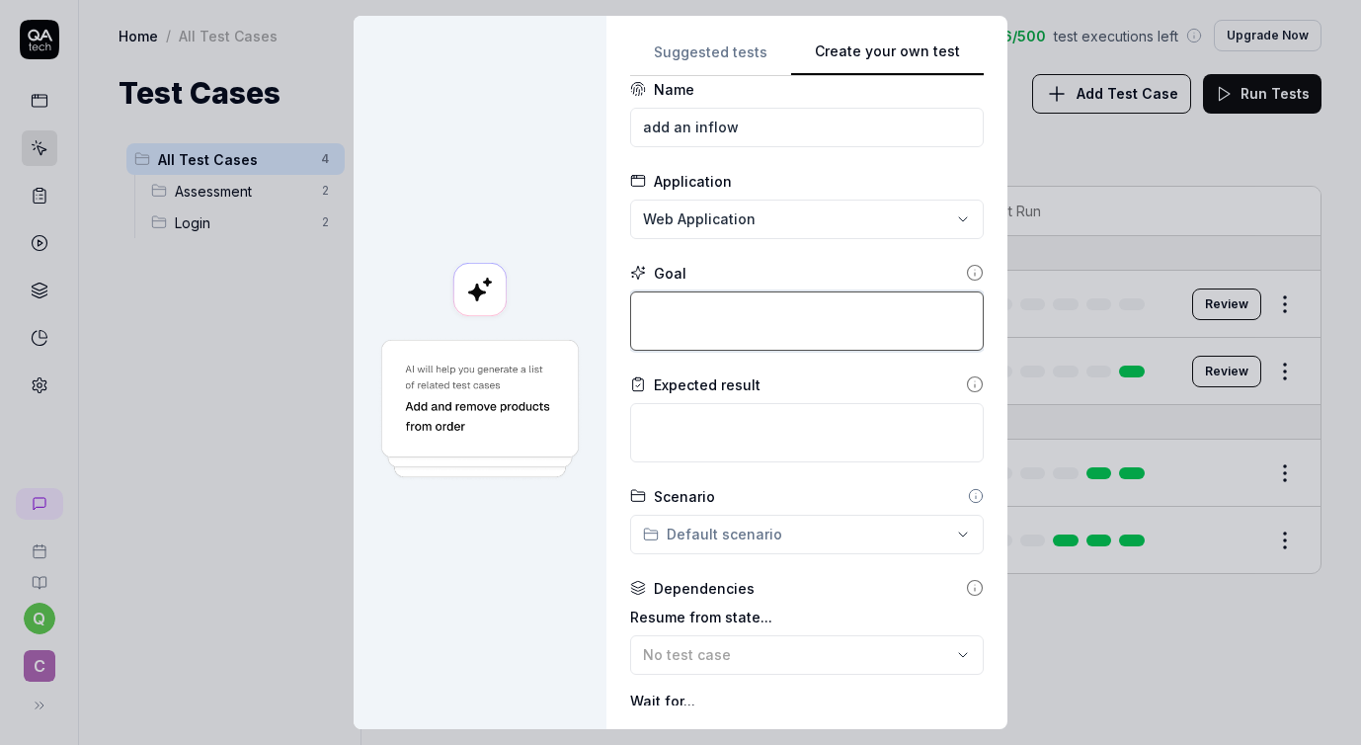
click at [689, 313] on textarea at bounding box center [807, 320] width 354 height 59
type textarea "*"
type textarea "t"
type textarea "*"
type textarea "to"
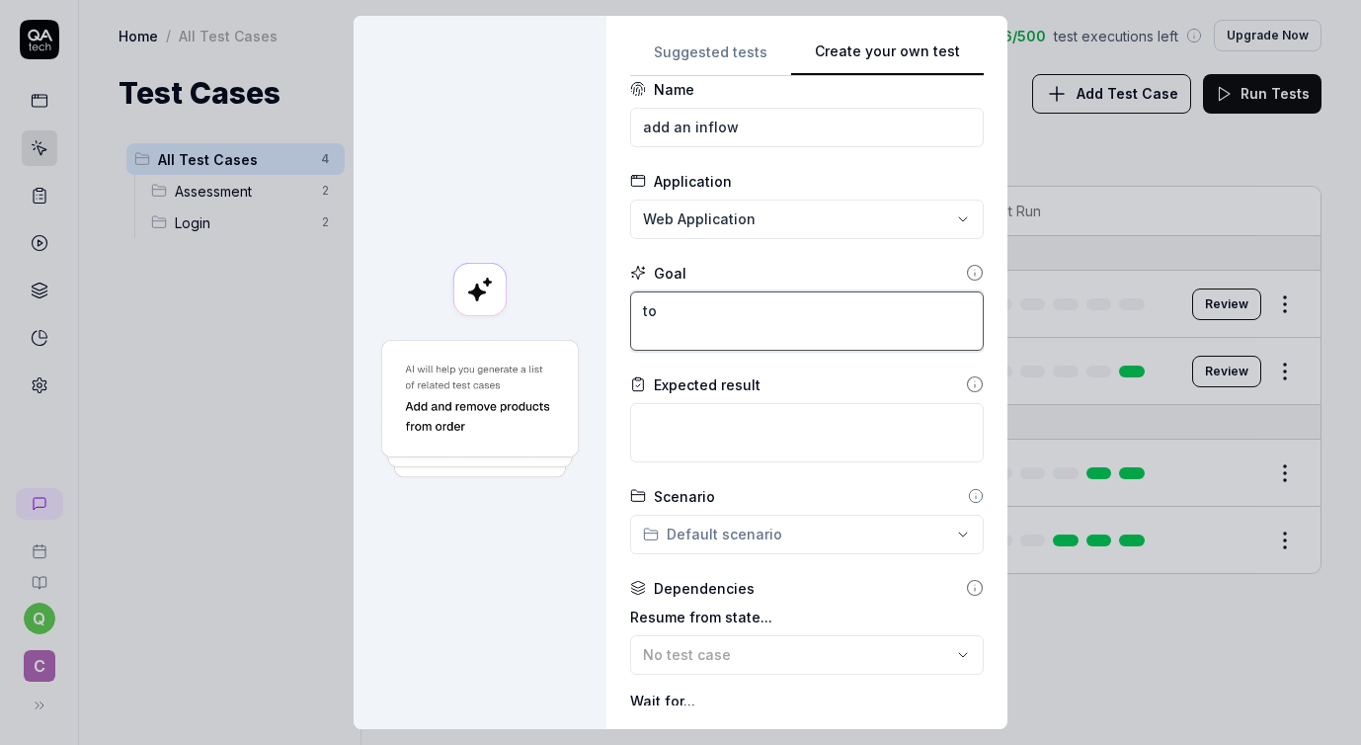
type textarea "*"
type textarea "to"
type textarea "*"
type textarea "to a"
type textarea "*"
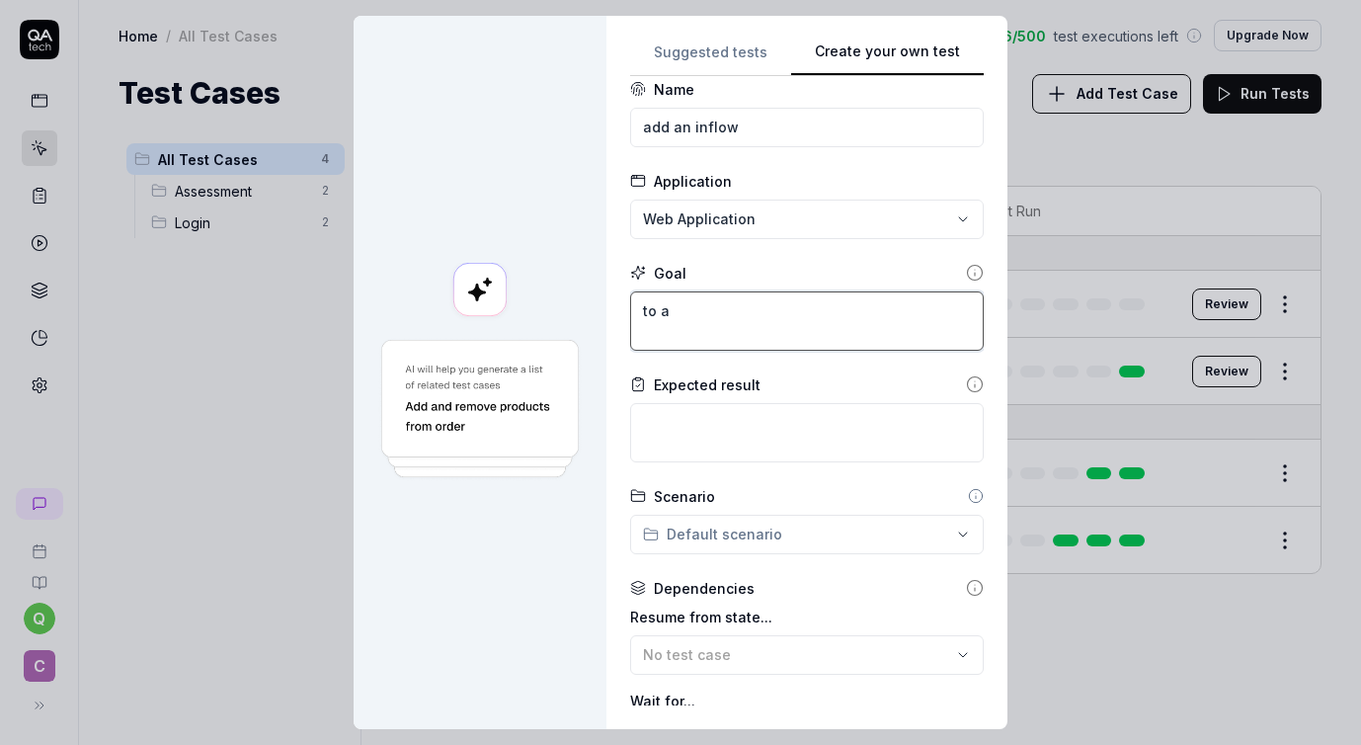
type textarea "to an"
type textarea "*"
type textarea "to an"
type textarea "*"
type textarea "to an a"
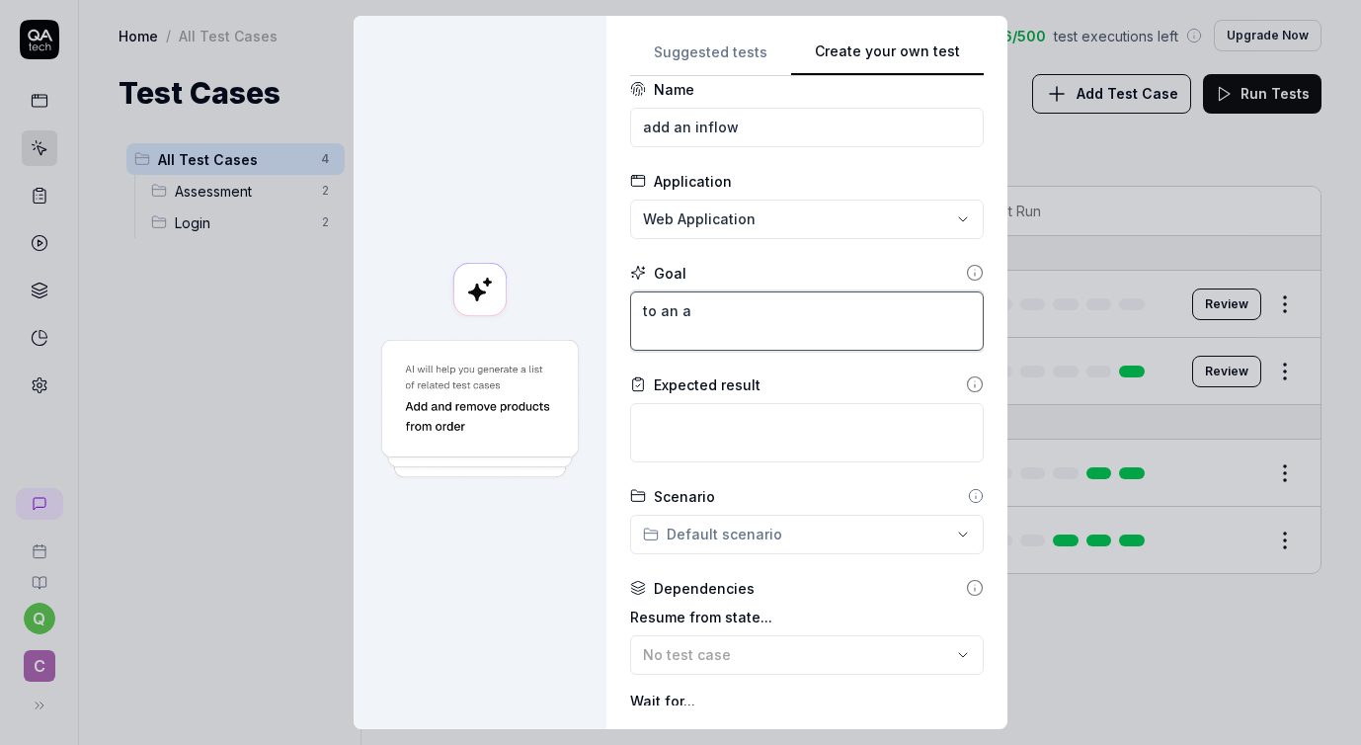
type textarea "*"
type textarea "to an aa"
type textarea "*"
type textarea "to an aad"
type textarea "*"
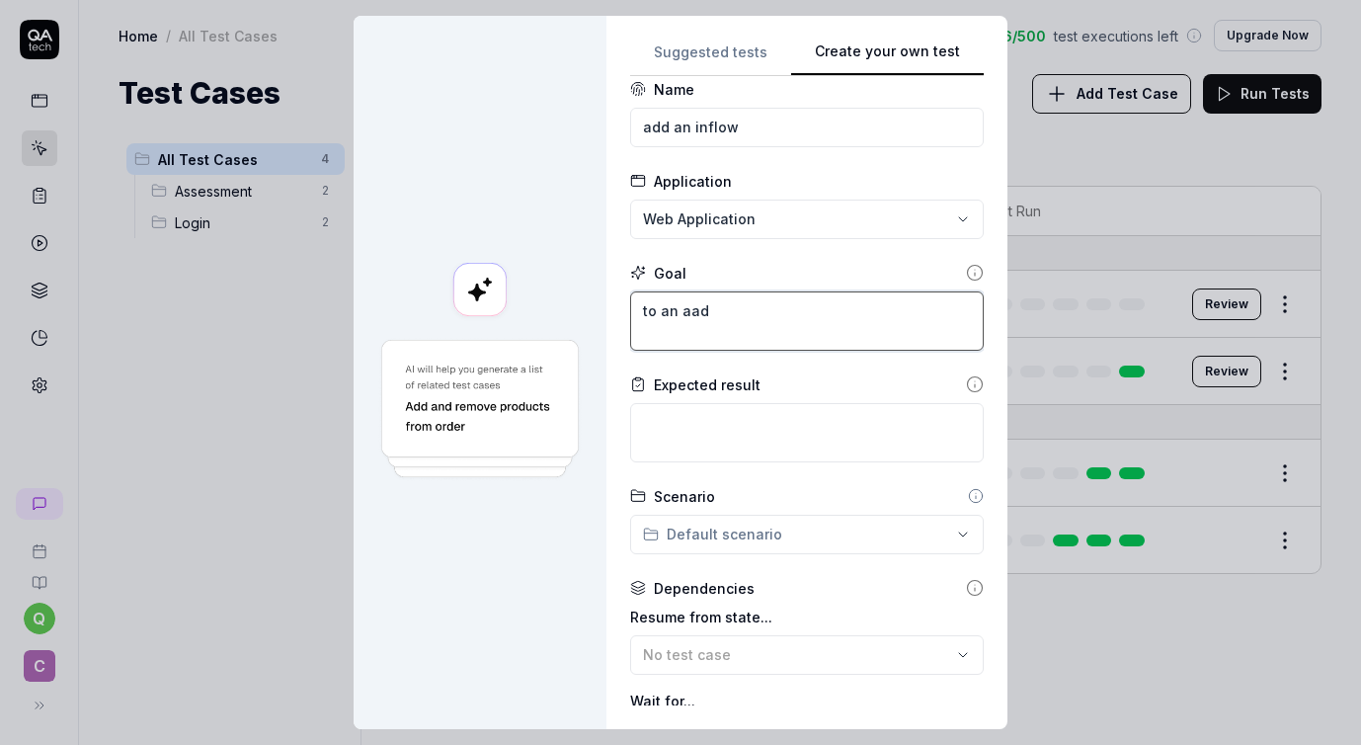
type textarea "to an aadn"
type textarea "*"
type textarea "to an aa"
type textarea "*"
type textarea "to an a"
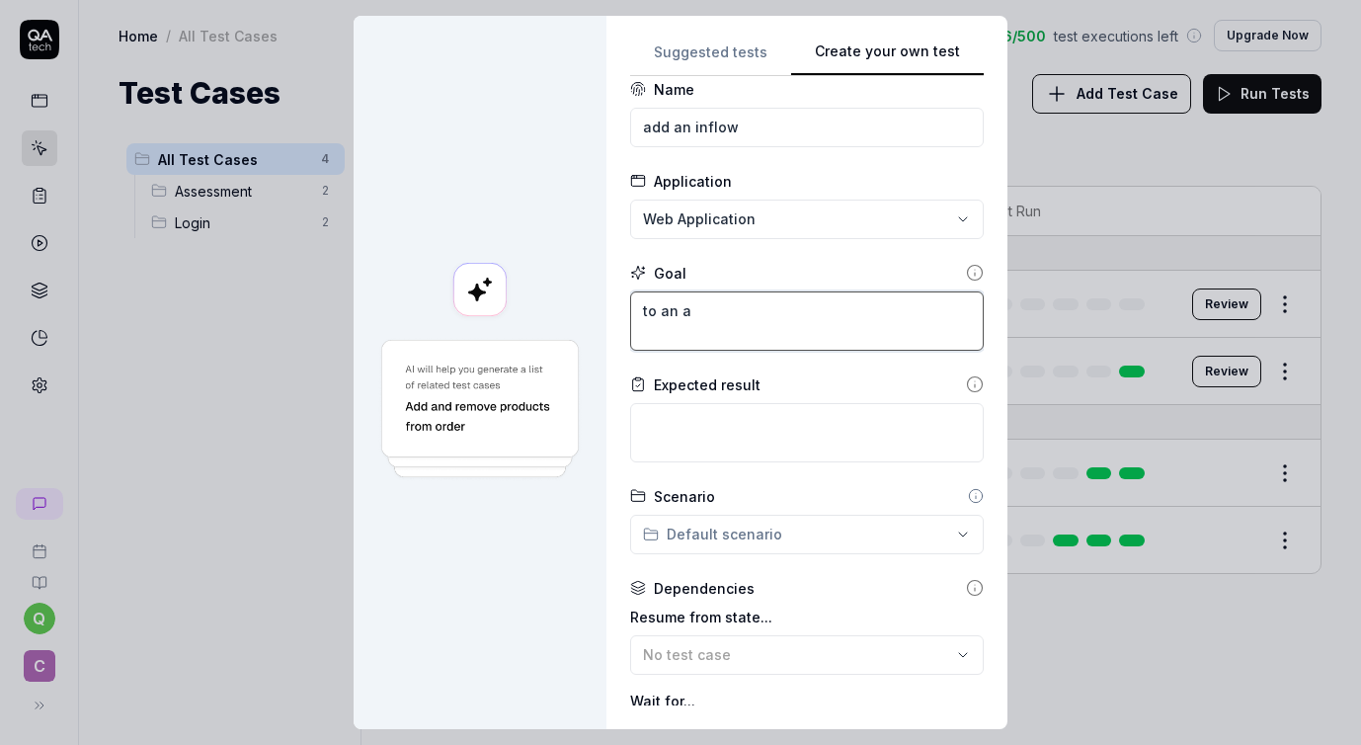
type textarea "*"
type textarea "to an"
type textarea "*"
type textarea "to an"
type textarea "*"
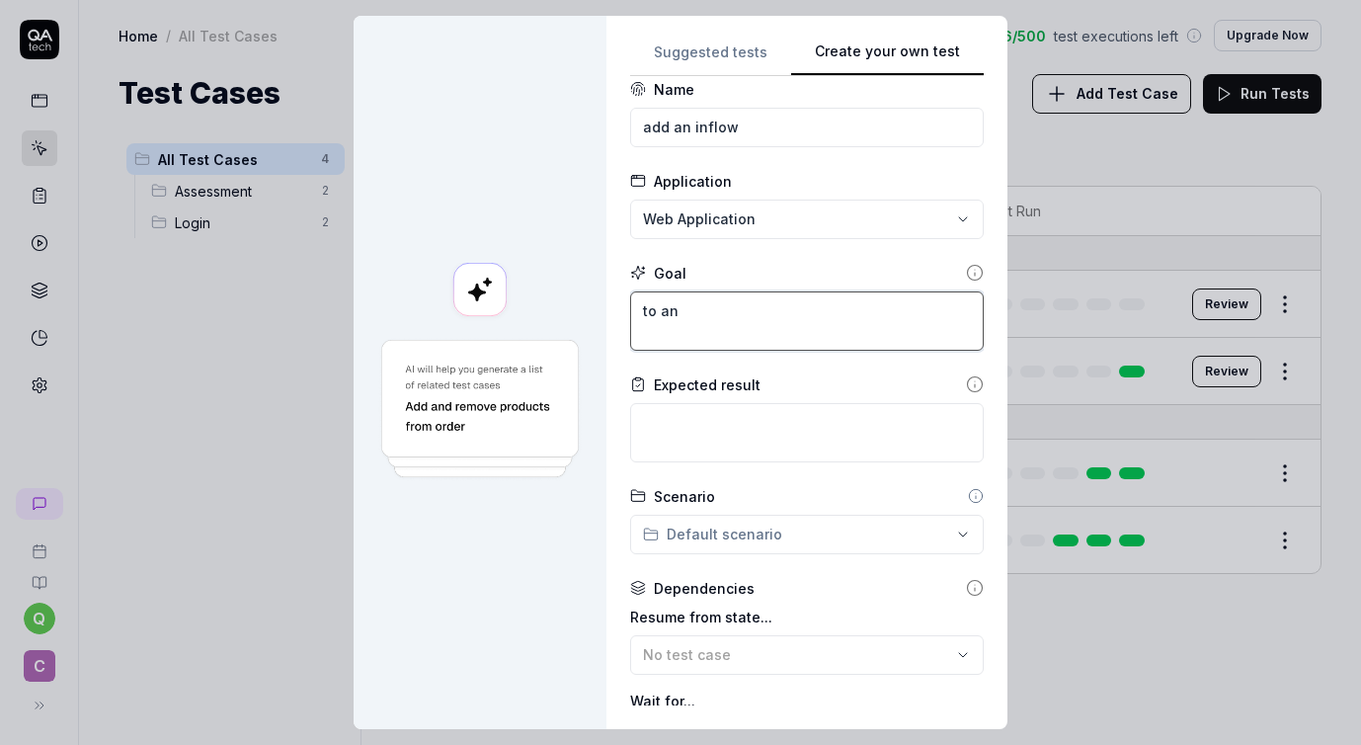
type textarea "to a"
type textarea "*"
type textarea "to ad"
type textarea "*"
type textarea "to add"
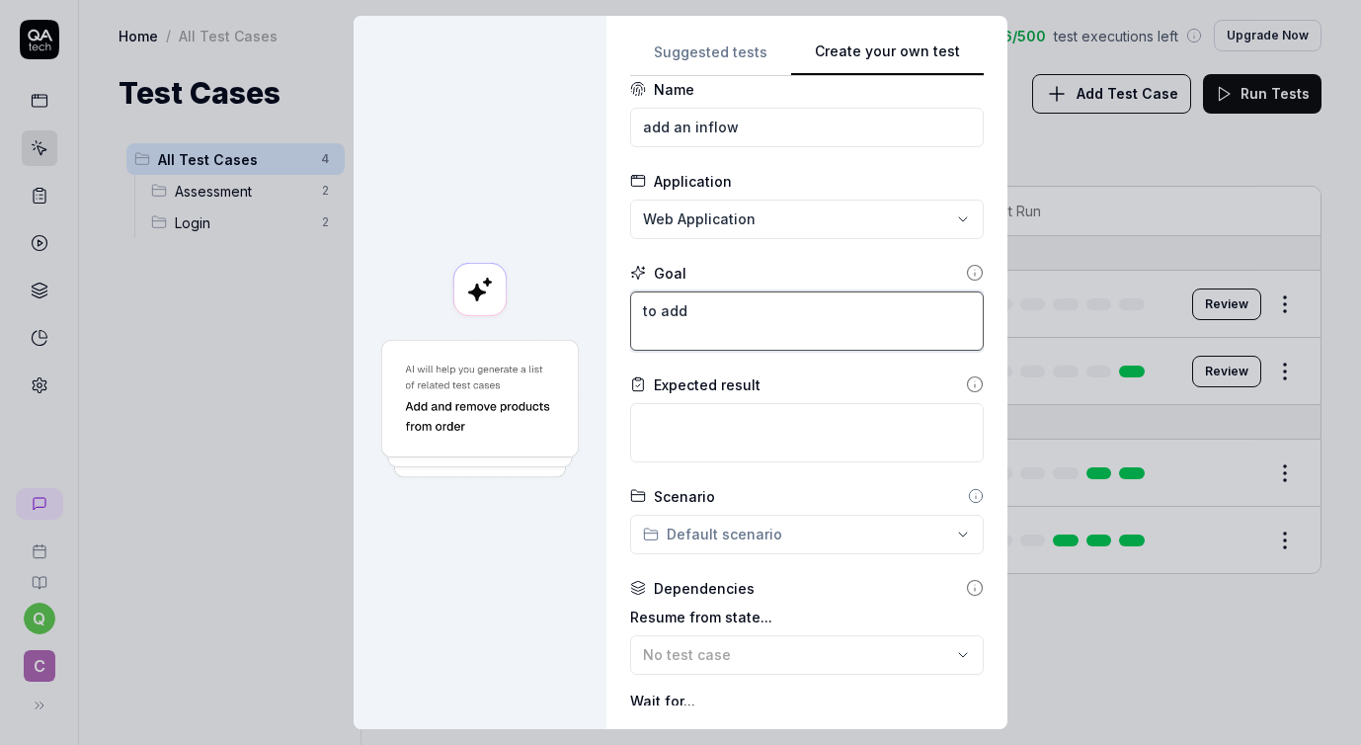
type textarea "*"
type textarea "to add"
type textarea "*"
type textarea "to add a"
type textarea "*"
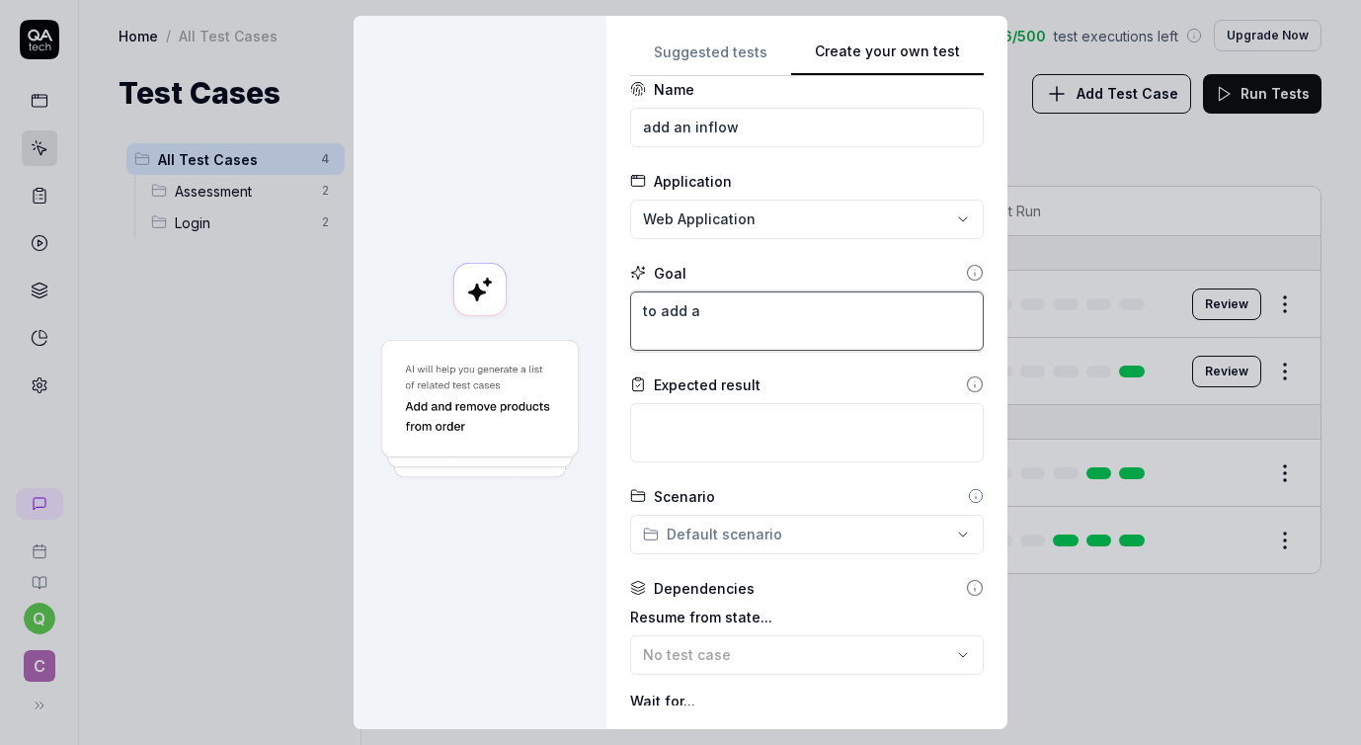
type textarea "to add an"
type textarea "*"
type textarea "to add an"
type textarea "*"
type textarea "to add an i"
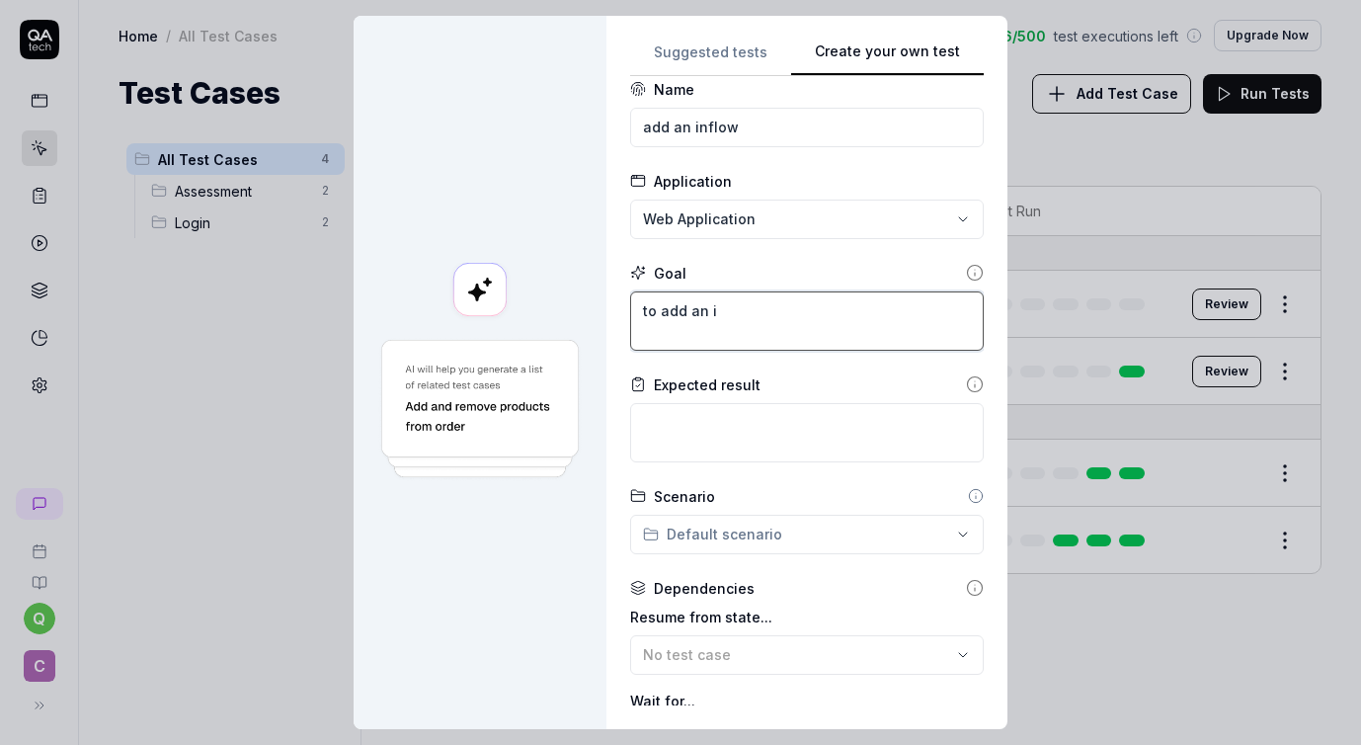
type textarea "*"
type textarea "to add an in"
type textarea "*"
type textarea "to add an inf"
type textarea "*"
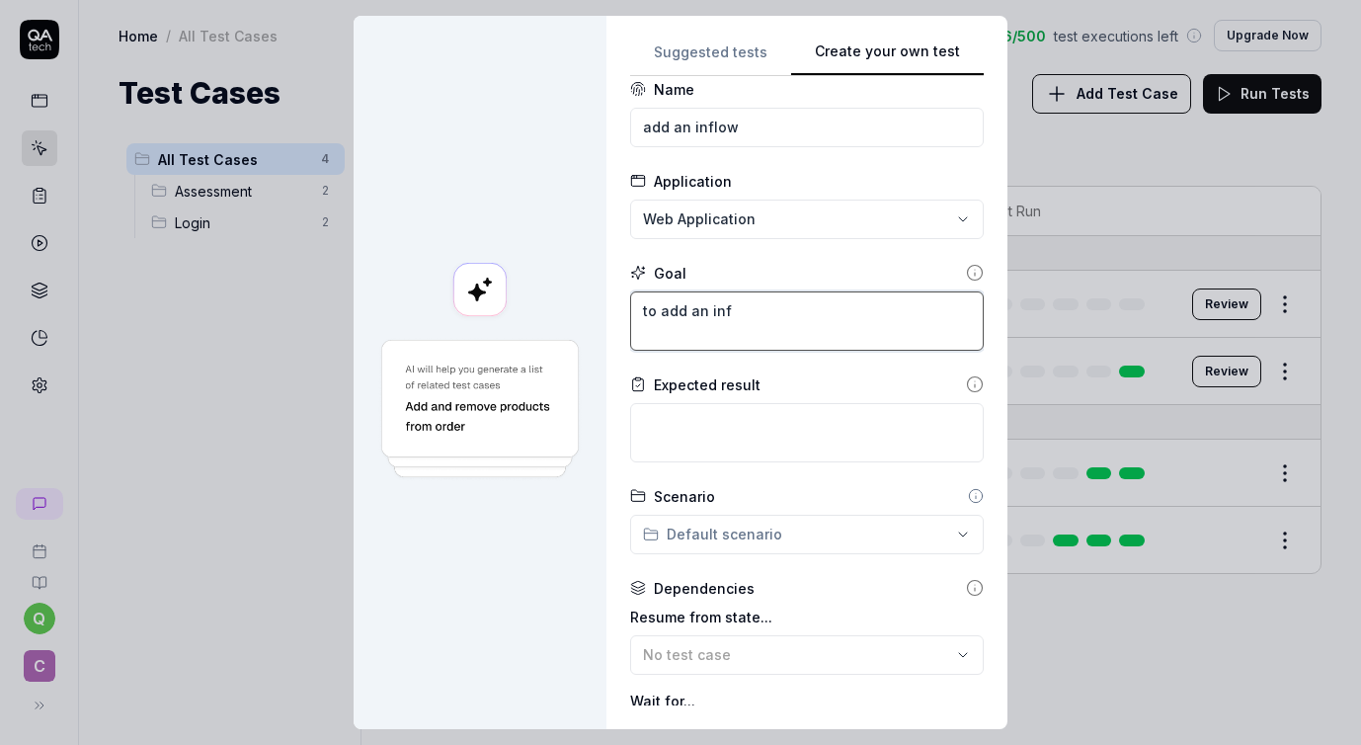
type textarea "to add an infl"
type textarea "*"
type textarea "to add an inflo"
type textarea "*"
type textarea "to add an inflow"
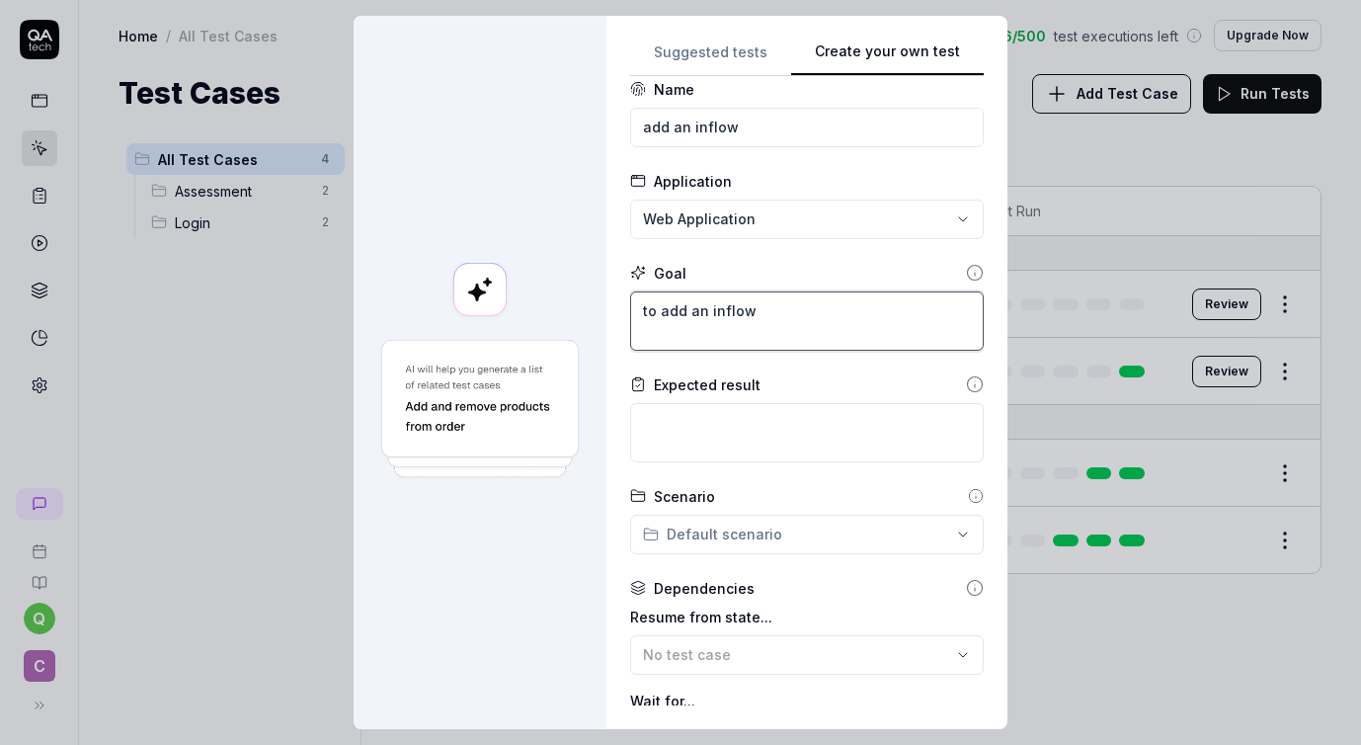
type textarea "*"
type textarea "to add an inflow"
type textarea "*"
type textarea "to add an inflow i"
type textarea "*"
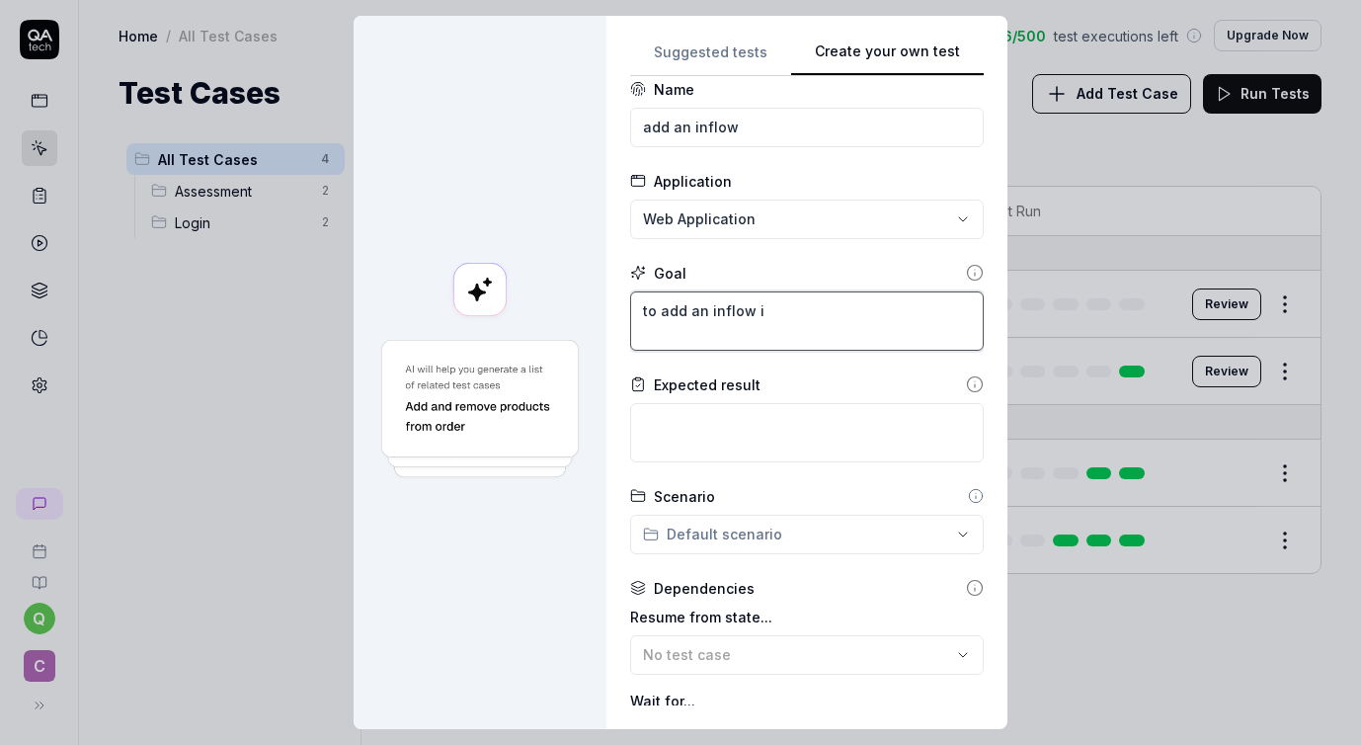
type textarea "to add an inflow in"
type textarea "*"
type textarea "to add an inflow int"
type textarea "*"
type textarea "to add an inflow into"
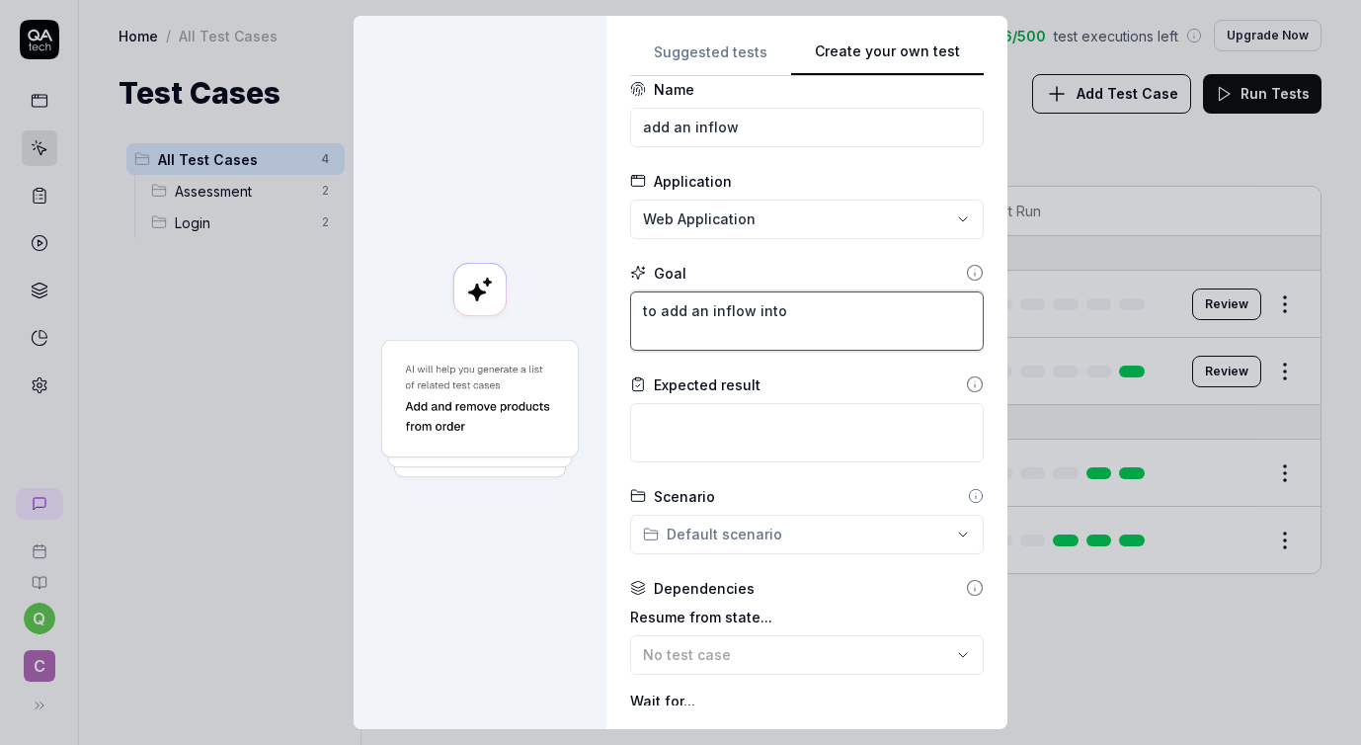
type textarea "*"
type textarea "to add an inflow into"
type textarea "*"
type textarea "to add an inflow into a"
type textarea "*"
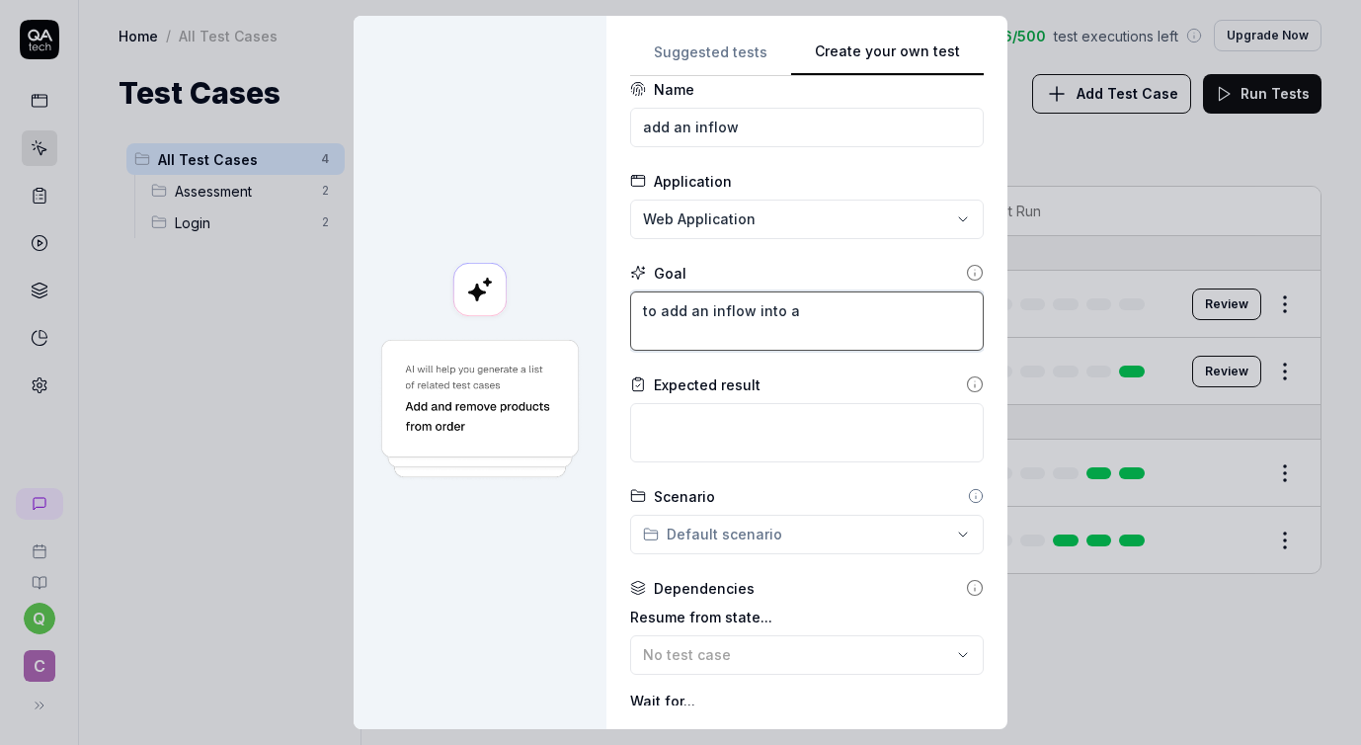
type textarea "to add an inflow into an"
type textarea "*"
type textarea "to add an inflow into an"
type textarea "*"
type textarea "to add an inflow into an a"
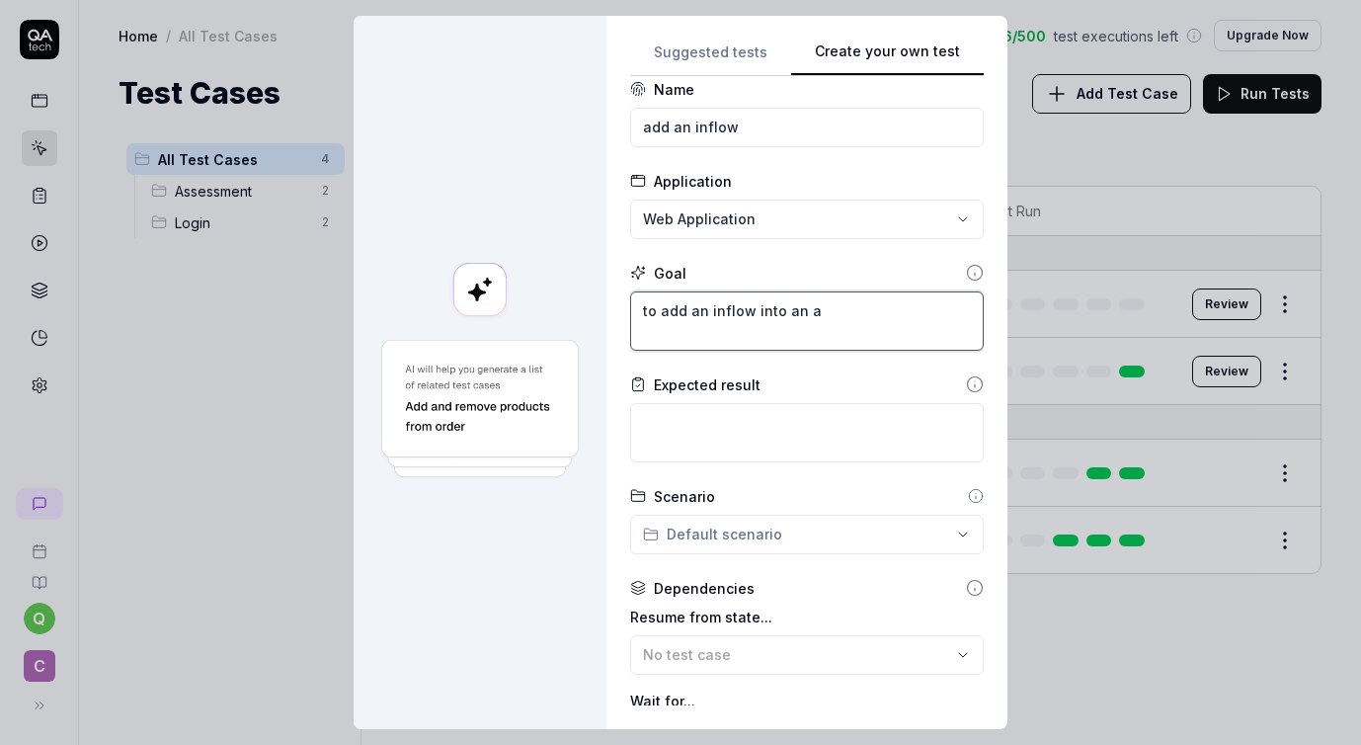
type textarea "*"
type textarea "to add an inflow into an as"
type textarea "*"
type textarea "to add an inflow into an ass"
type textarea "*"
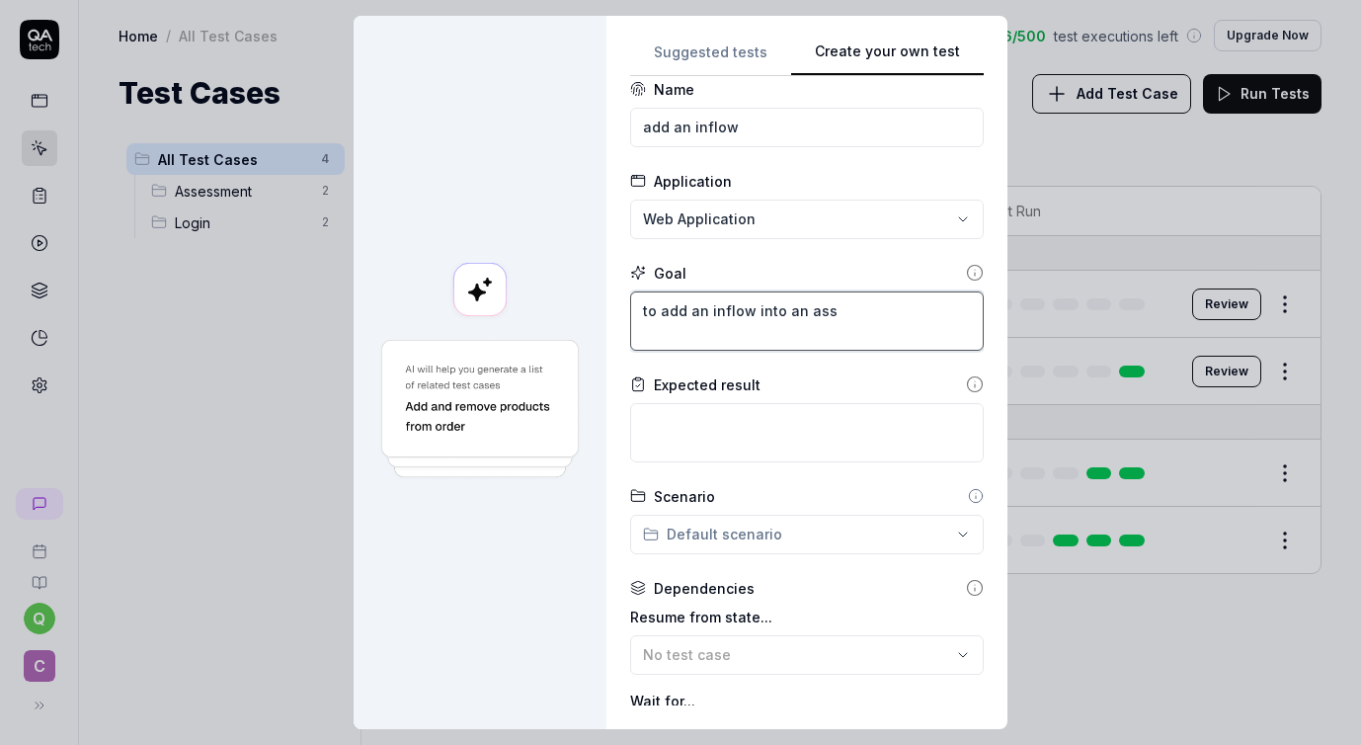
type textarea "to add an inflow into an asse"
type textarea "*"
type textarea "to add an inflow into an asses"
type textarea "*"
type textarea "to add an inflow into an assess"
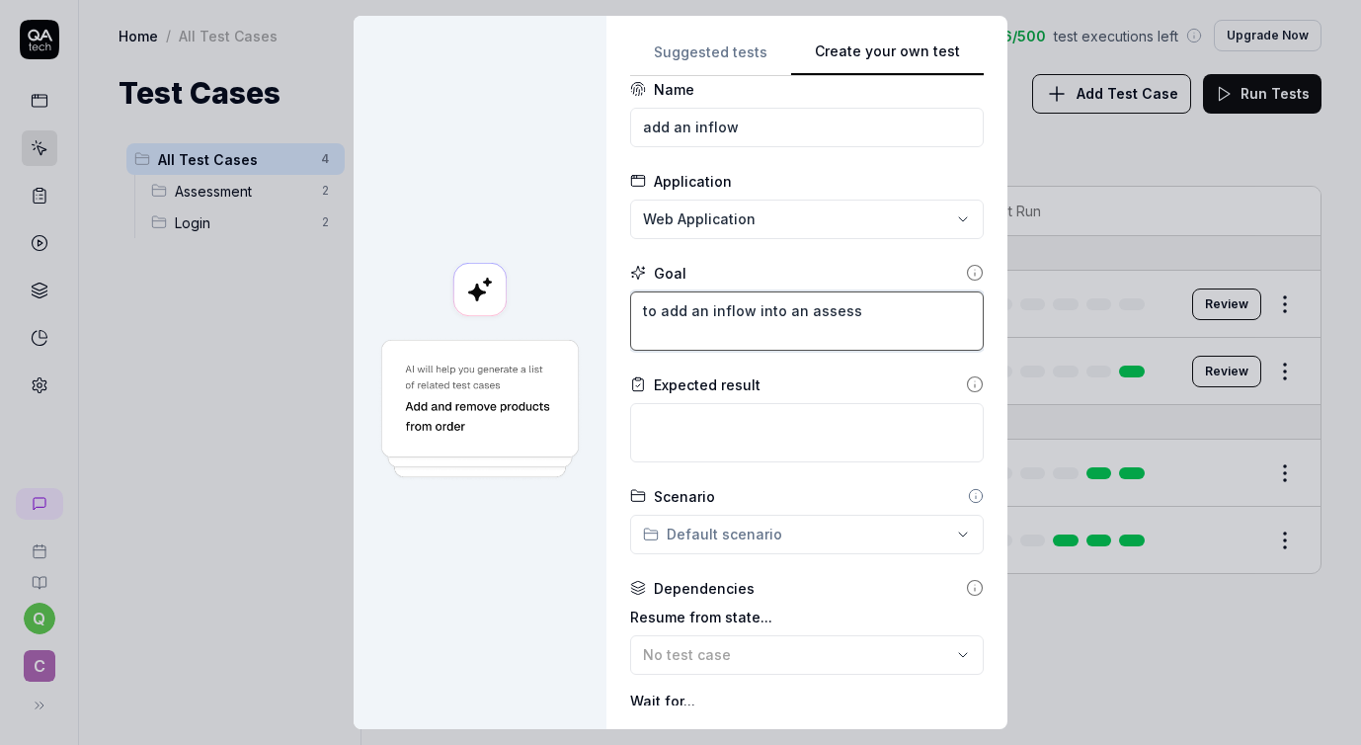
type textarea "*"
type textarea "to add an inflow into an assessm"
type textarea "*"
type textarea "to add an inflow into an assessme"
type textarea "*"
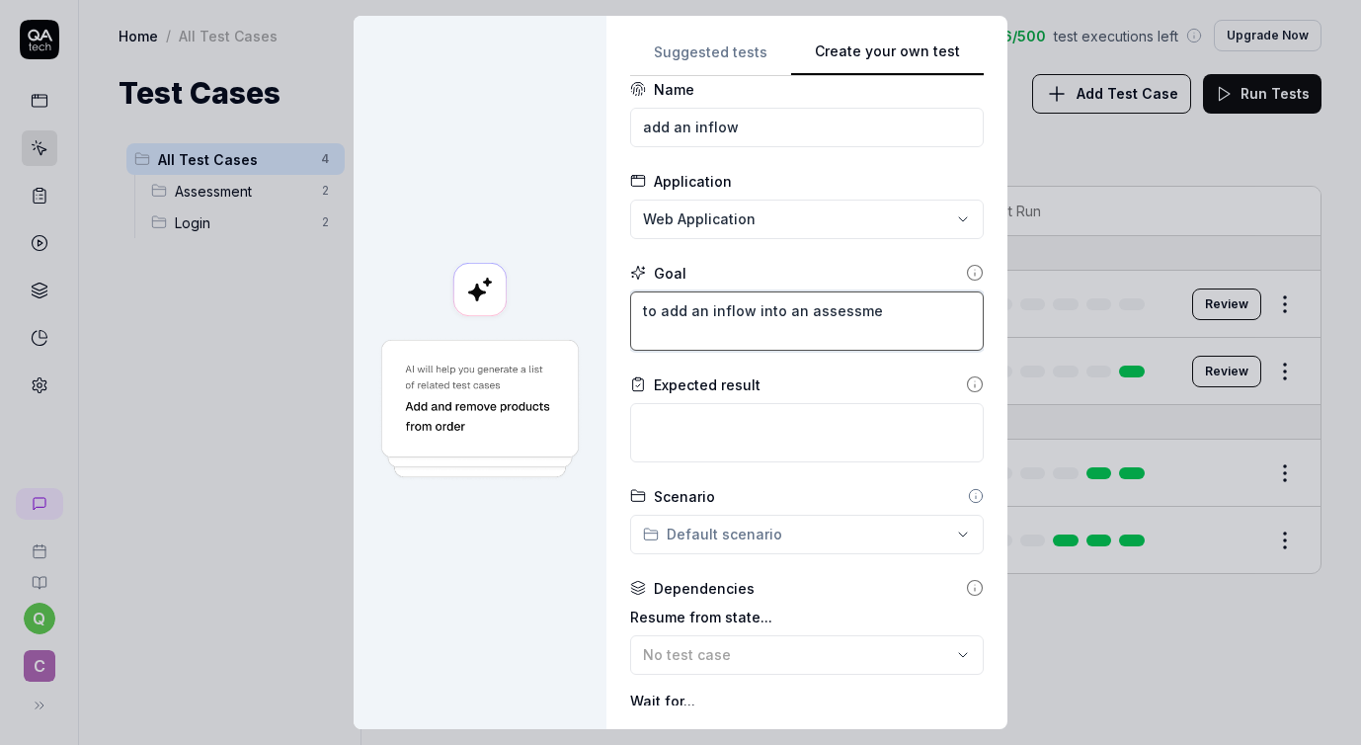
type textarea "to add an inflow into an assessmen"
type textarea "*"
type textarea "to add an inflow into an assessment"
click at [874, 305] on textarea "to add an inflow into an assessment" at bounding box center [807, 320] width 354 height 59
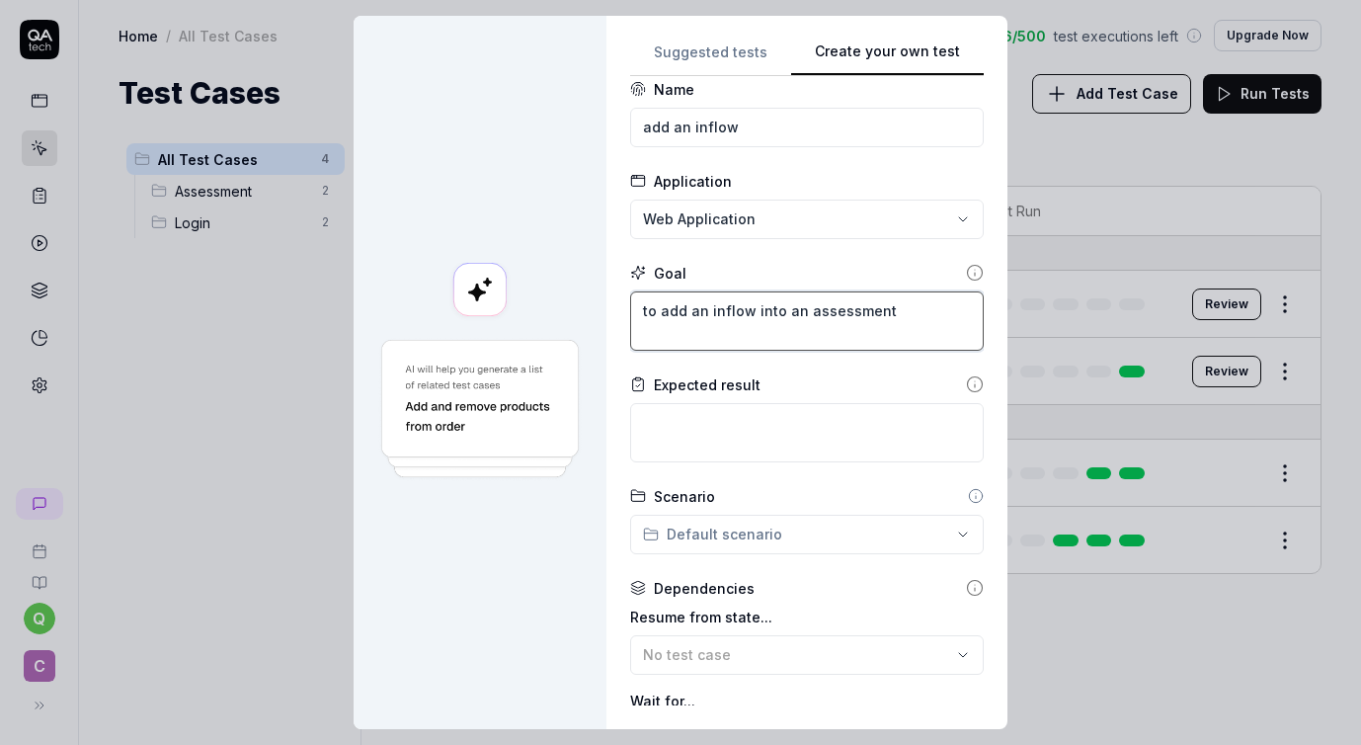
click at [650, 315] on textarea "to add an inflow into an assessment" at bounding box center [807, 320] width 354 height 59
click at [681, 309] on textarea "to add an inflow into an assessment" at bounding box center [807, 320] width 354 height 59
type textarea "*"
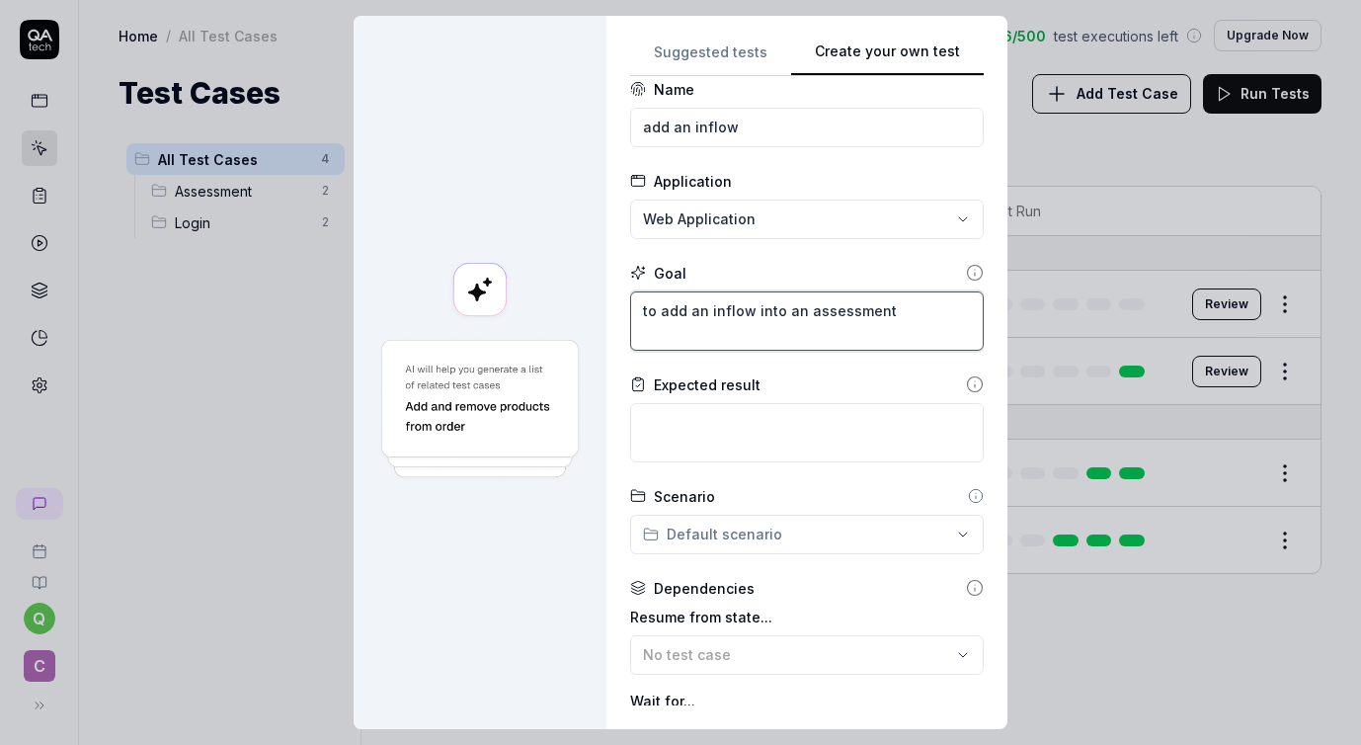
type textarea "l"
type textarea "*"
type textarea "lo"
type textarea "*"
type textarea "log"
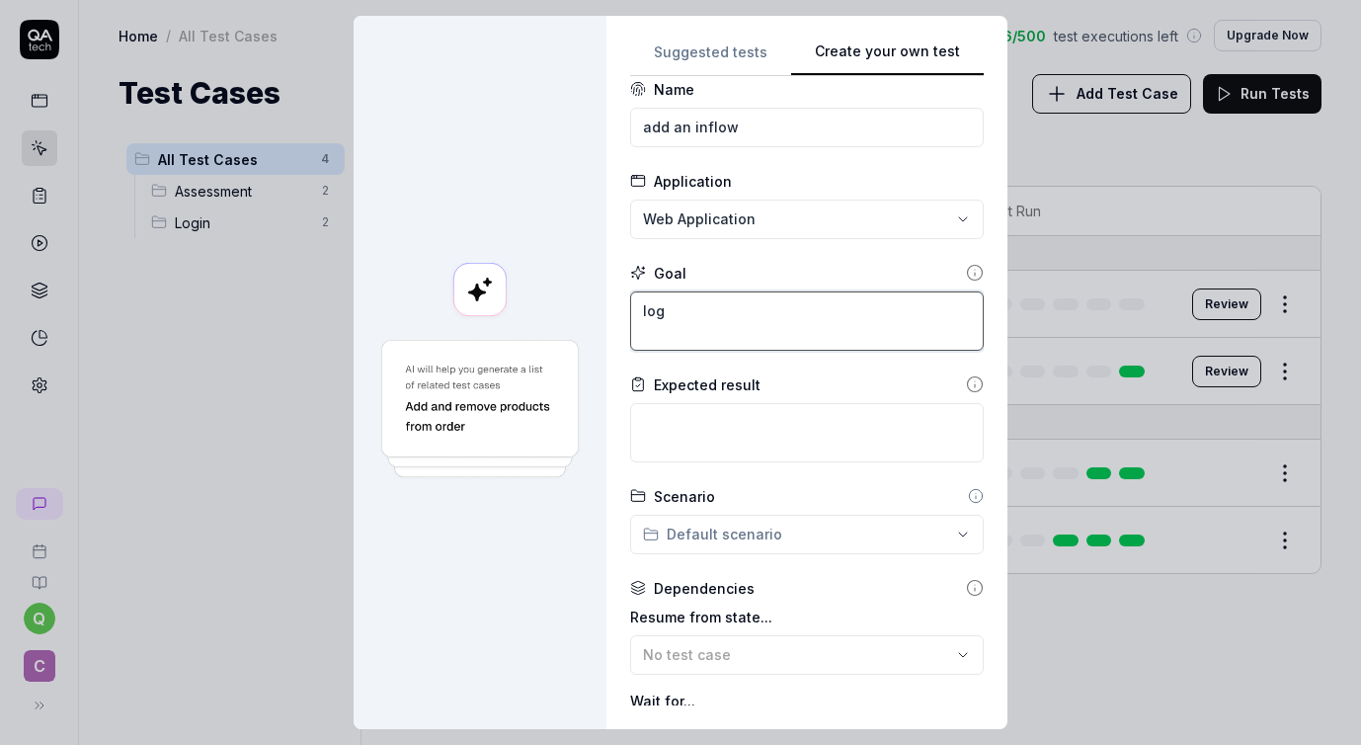
type textarea "*"
type textarea "logi"
type textarea "*"
type textarea "login"
type textarea "*"
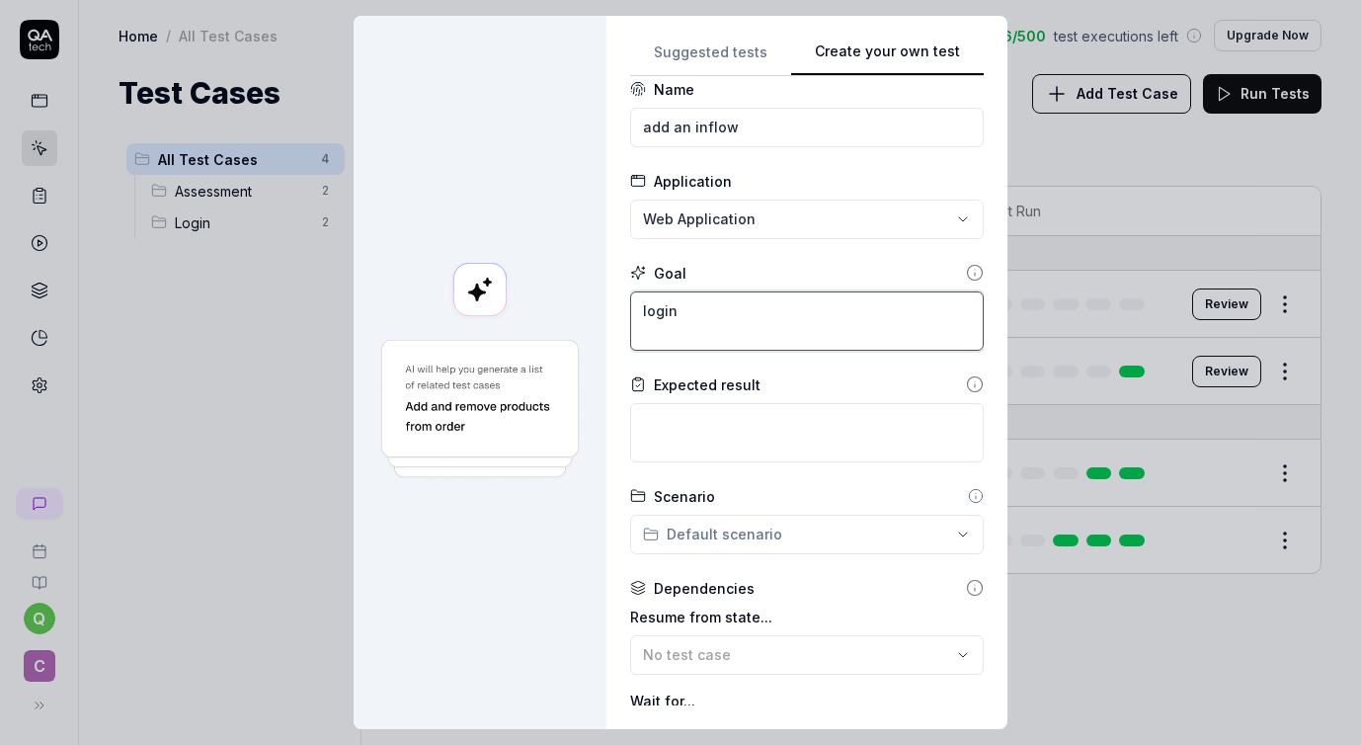
type textarea "login"
type textarea "*"
type textarea "login C"
type textarea "*"
type textarea "login CTI"
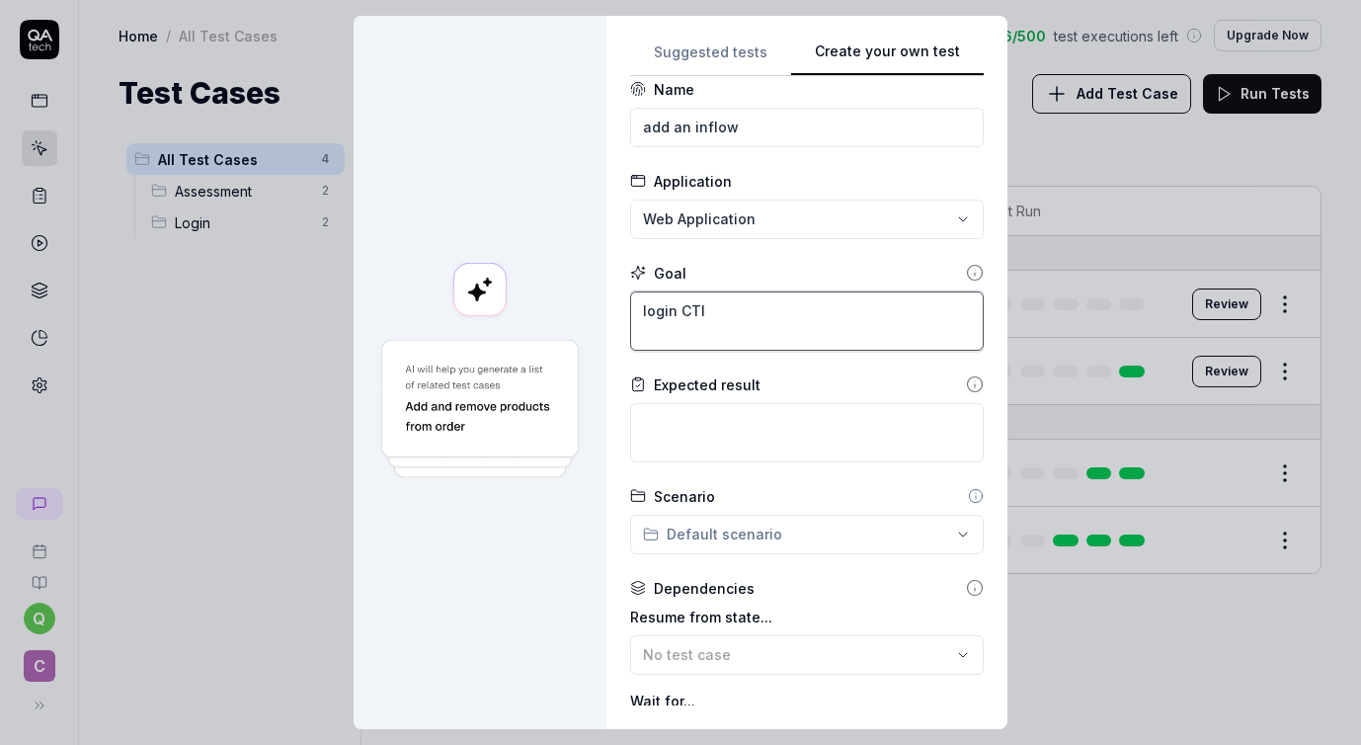
type textarea "*"
type textarea "login CTIO"
type textarea "*"
type textarea "login CTIO"
type textarea "*"
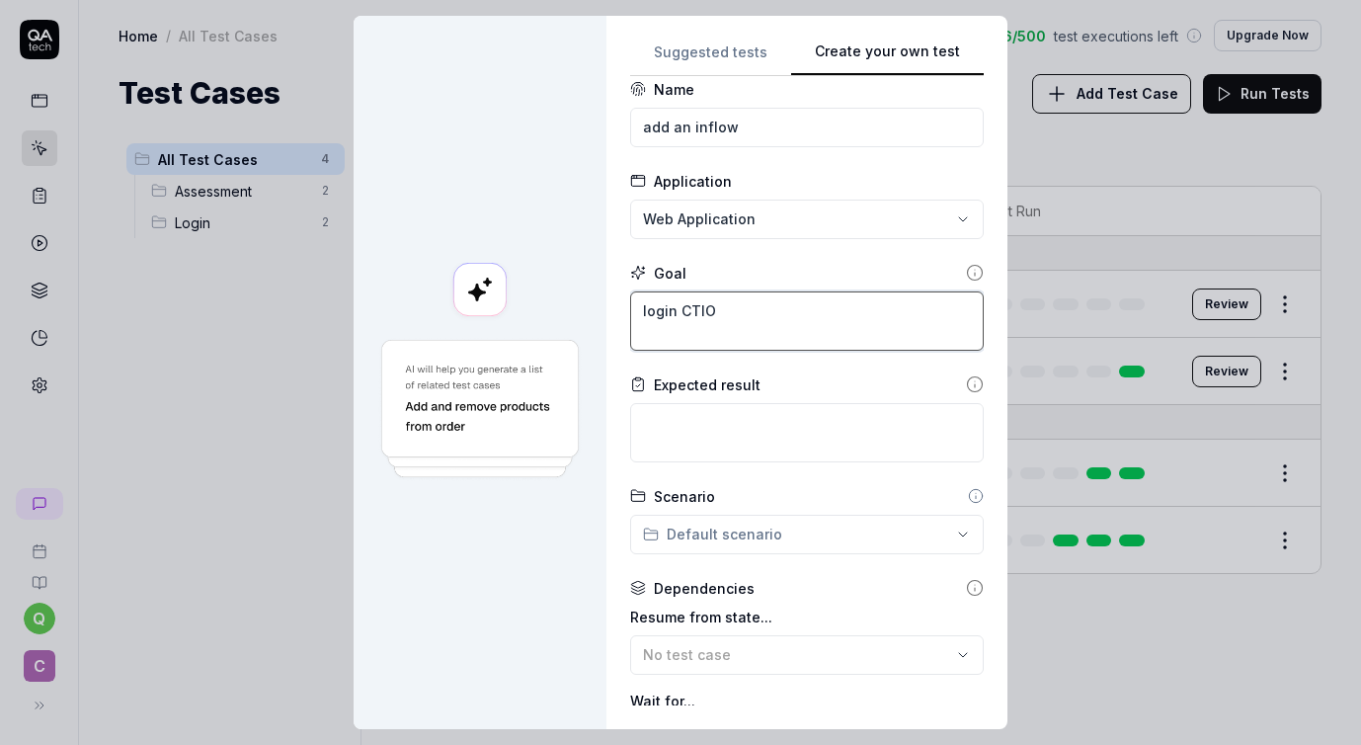
type textarea "login CTIO"
type textarea "*"
type textarea "login CTI"
type textarea "*"
type textarea "login CTI"
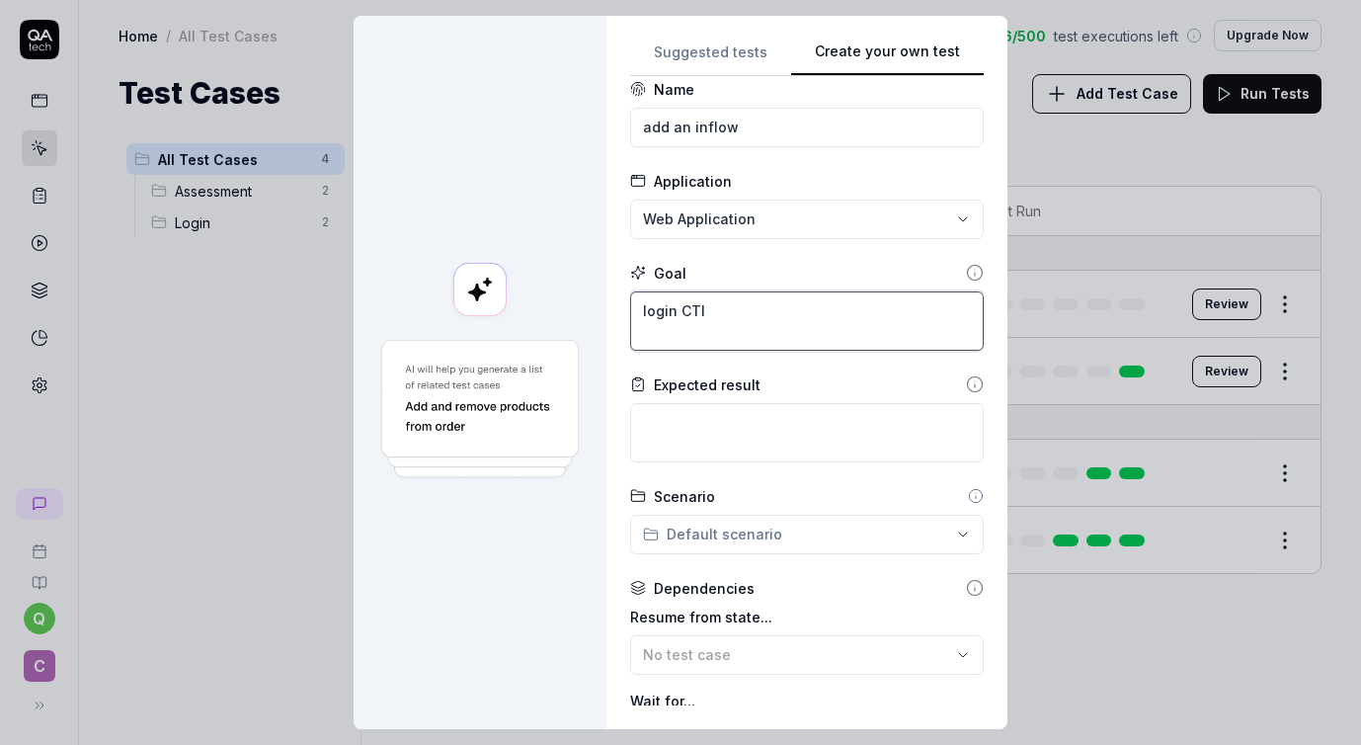
type textarea "*"
type textarea "login CTI t"
type textarea "*"
type textarea "login CTI to"
type textarea "*"
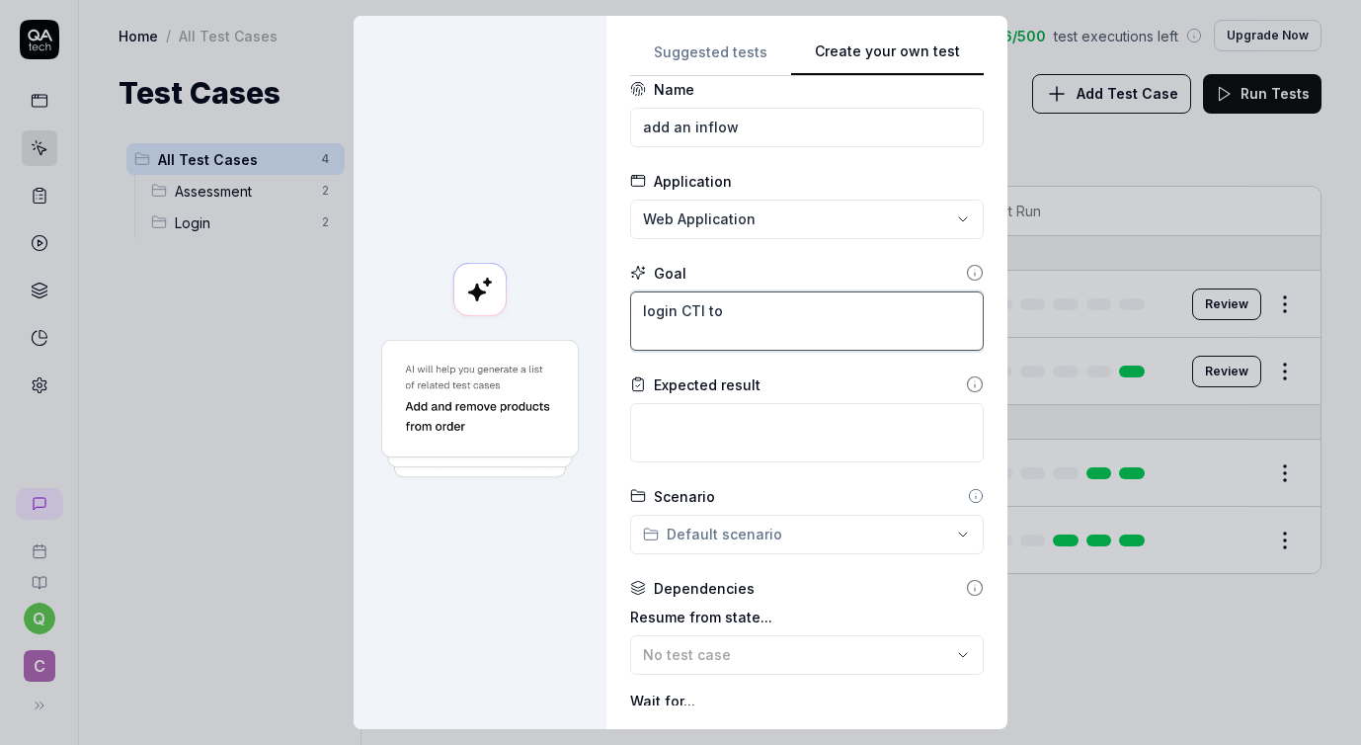
type textarea "login CTI too"
type textarea "*"
type textarea "login CTI tool"
type textarea "*"
type textarea "login CTI tool,"
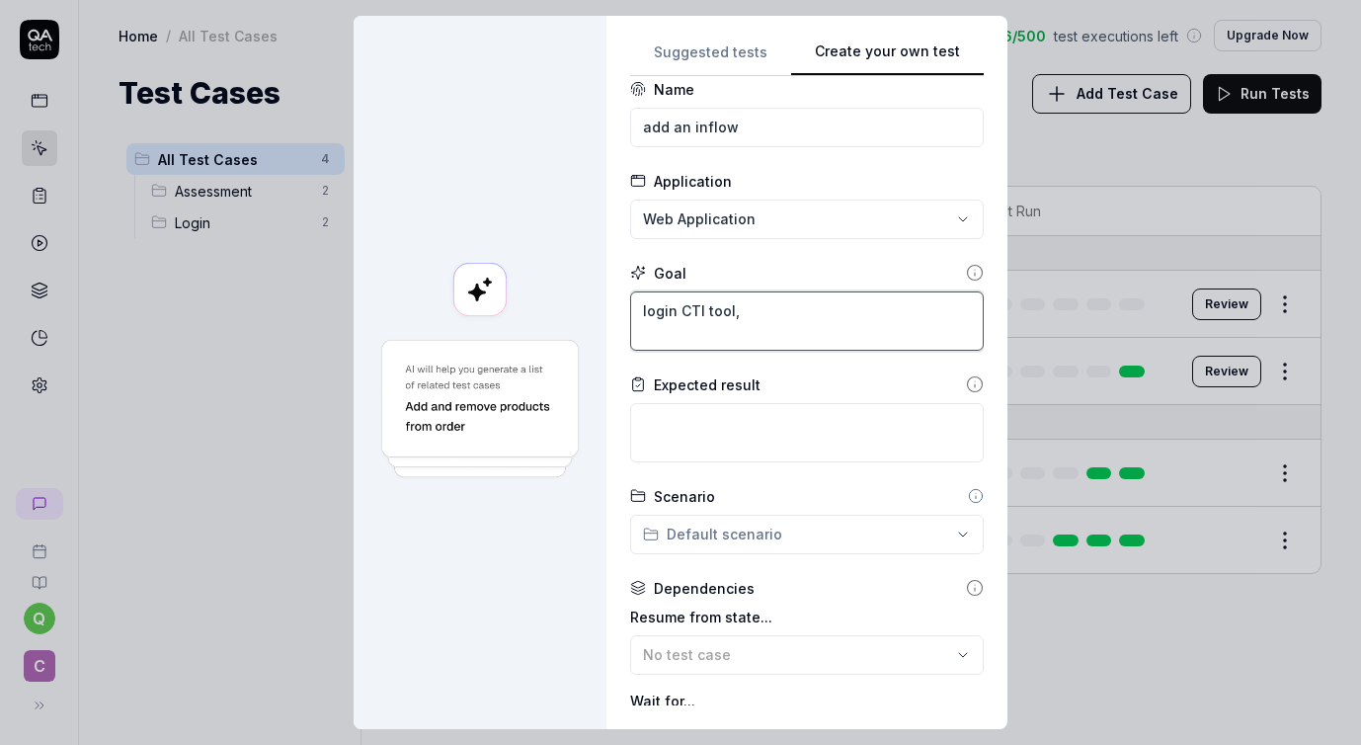
type textarea "*"
type textarea "login CTI tool,"
type textarea "*"
type textarea "login CTI tool, s"
type textarea "*"
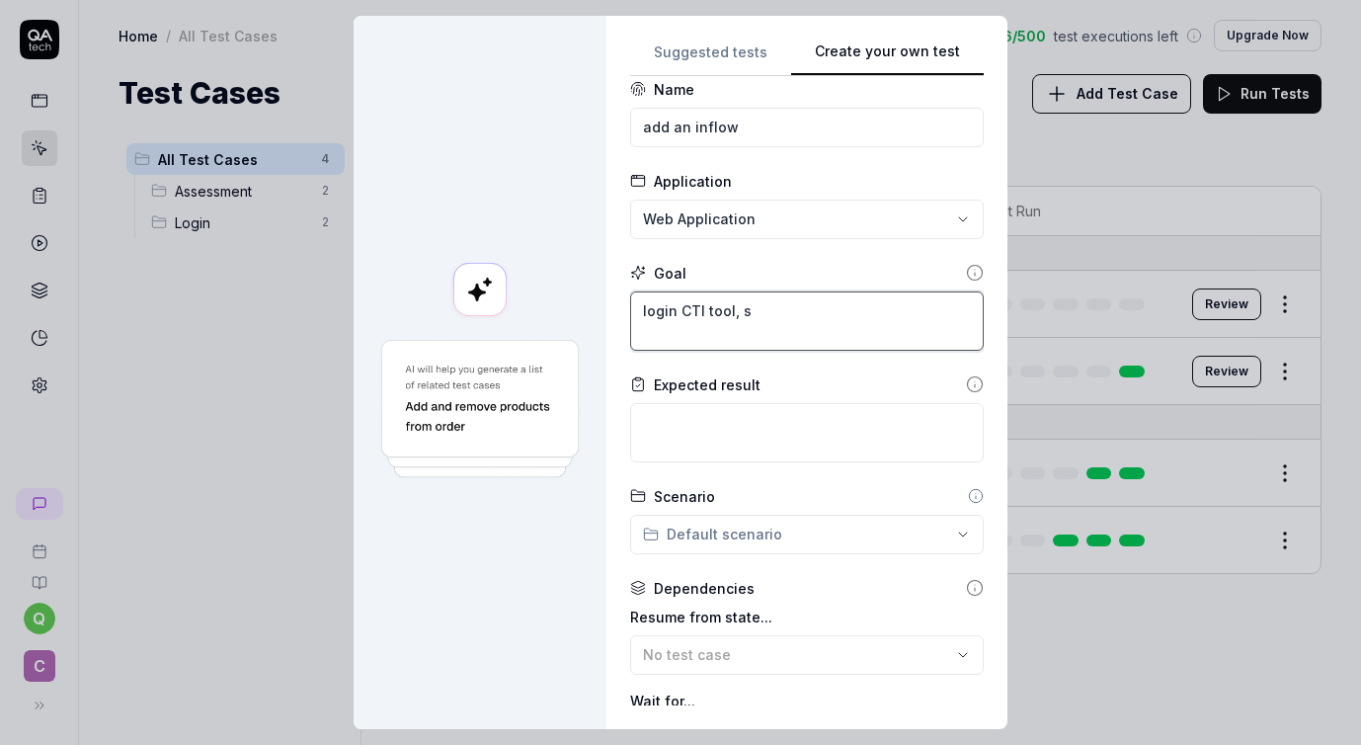
type textarea "login CTI tool, se"
type textarea "*"
type textarea "login CTI tool, sel"
type textarea "*"
type textarea "login CTI tool, sele"
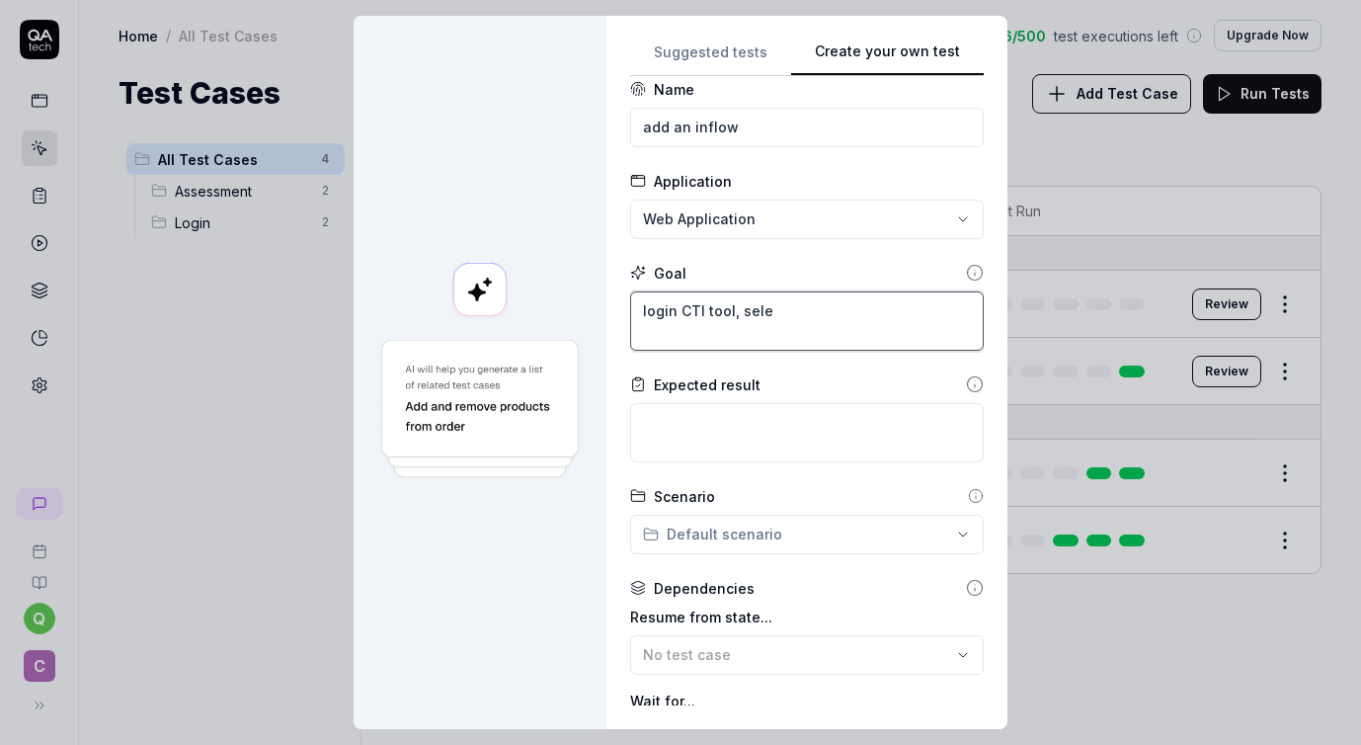
type textarea "*"
type textarea "login CTI tool, selec"
type textarea "*"
type textarea "login CTI tool, select"
type textarea "*"
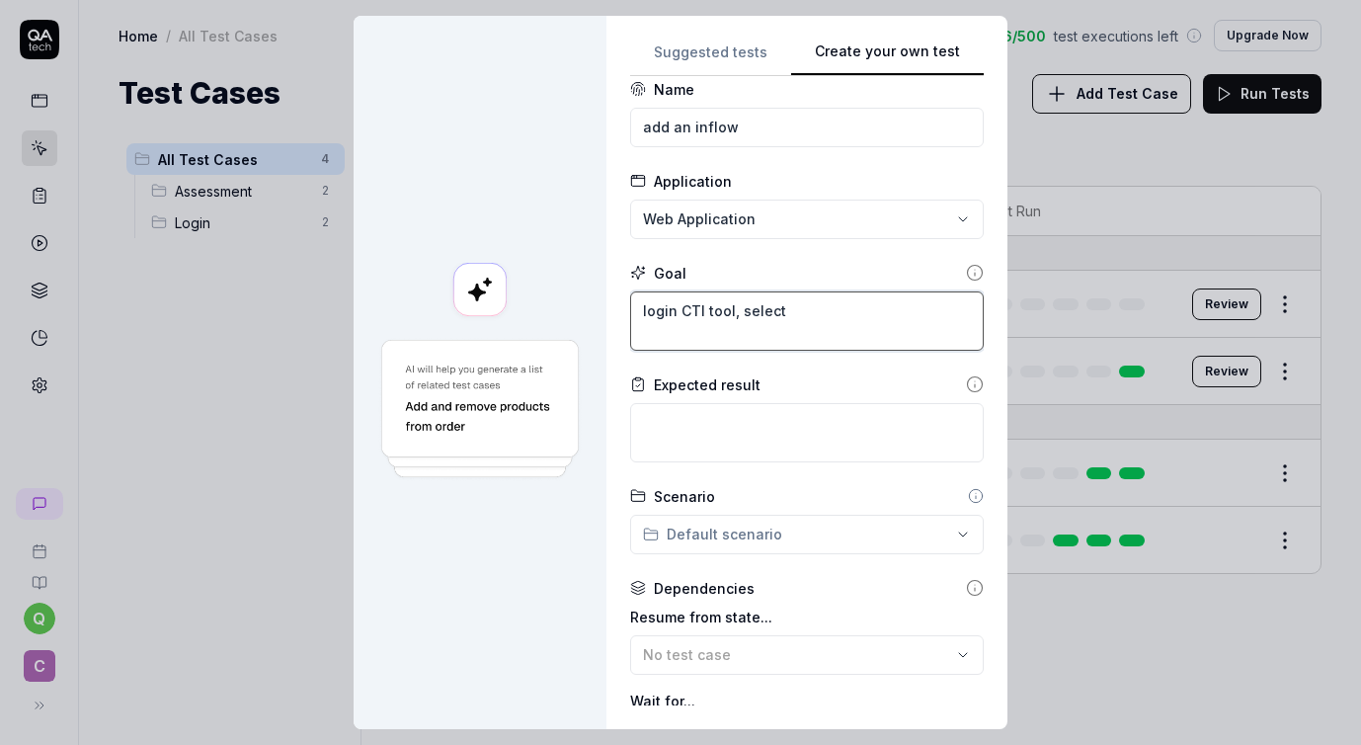
type textarea "login CTI tool, select"
type textarea "*"
type textarea "login CTI tool, select t"
type textarea "*"
type textarea "login CTI tool, select th"
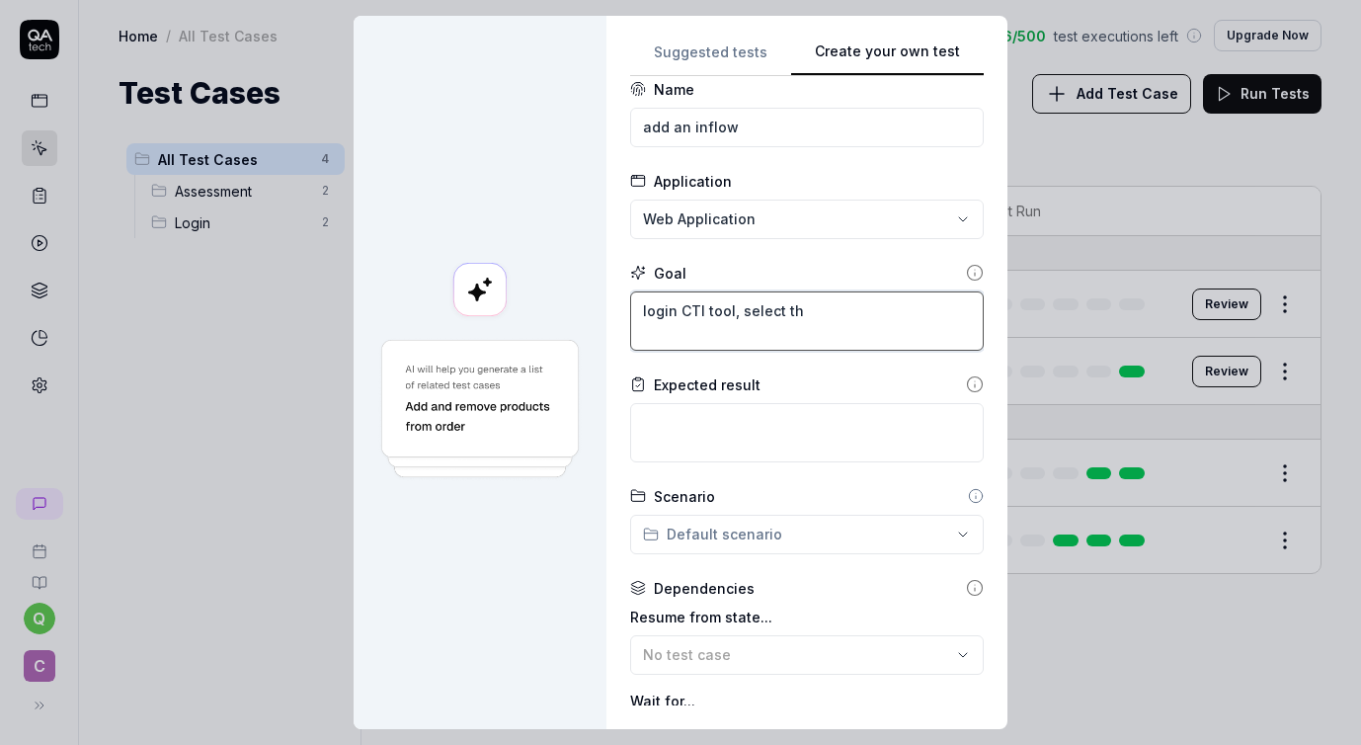
type textarea "*"
type textarea "login CTI tool, select the"
type textarea "*"
type textarea "login CTI tool, select the"
type textarea "*"
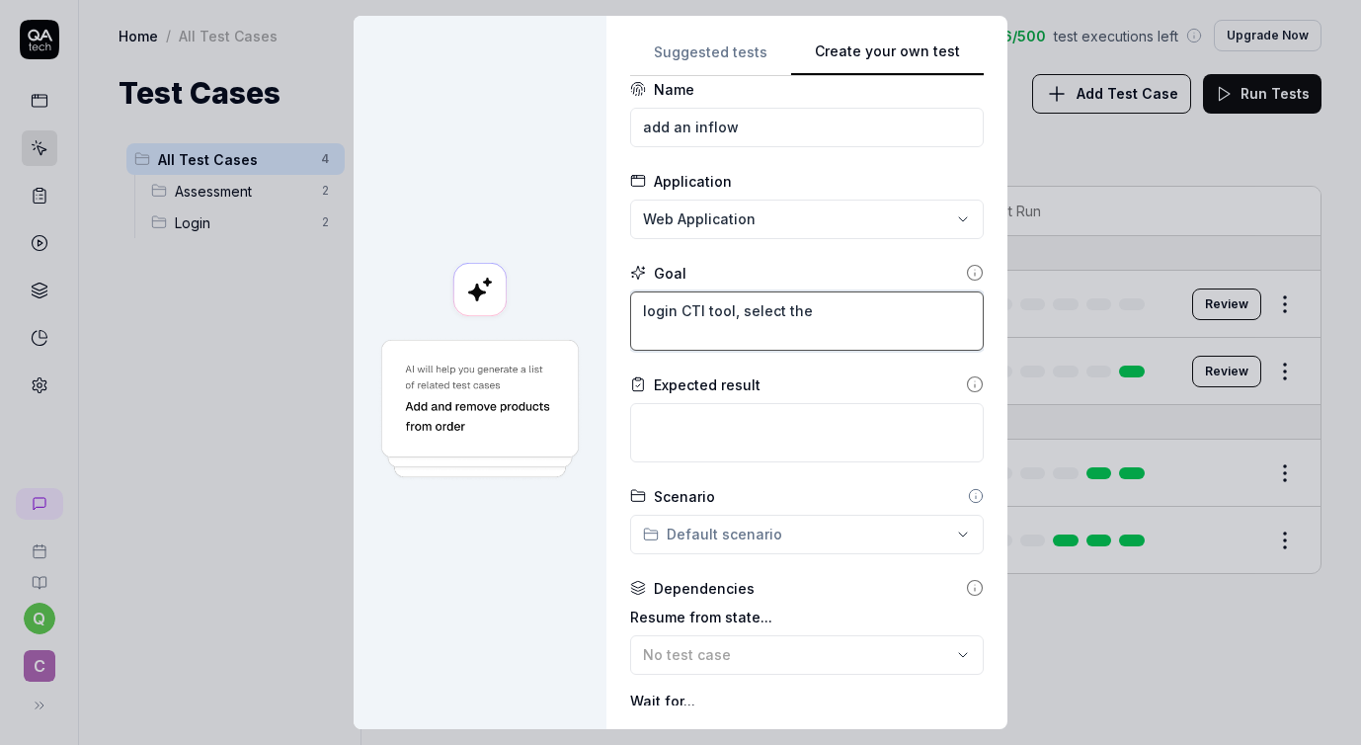
type textarea "login CTI tool, select the"
type textarea "*"
type textarea "login CTI tool, select th"
type textarea "*"
type textarea "login CTI tool, select t"
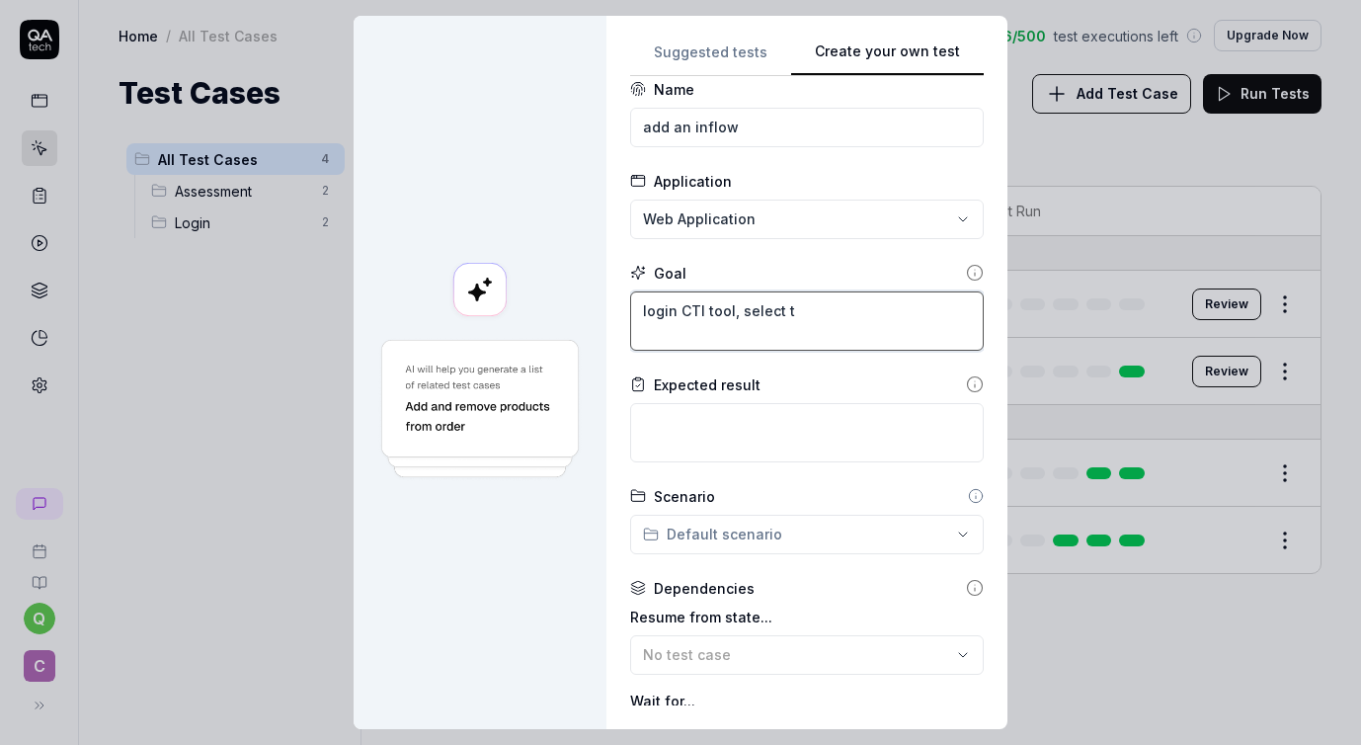
type textarea "*"
type textarea "login CTI tool, select"
type textarea "*"
type textarea "login CTI tool, select"
type textarea "*"
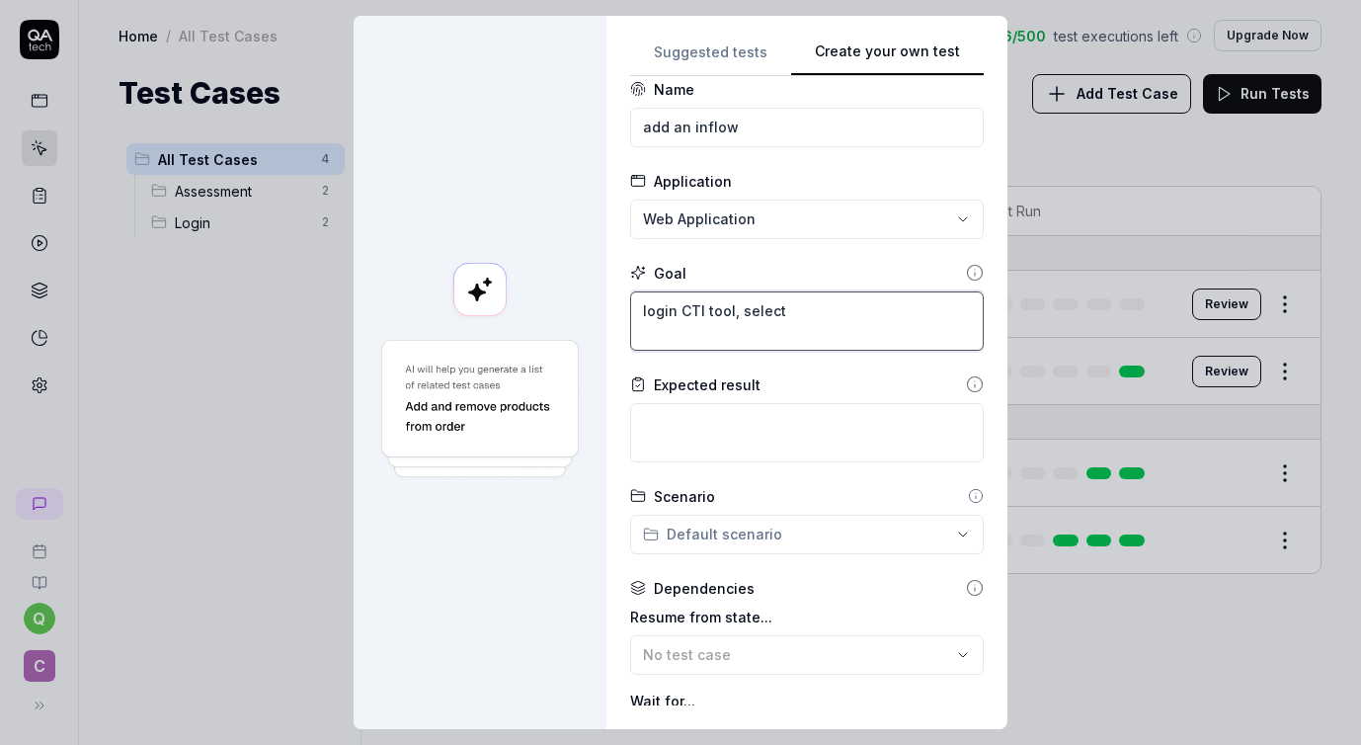
type textarea "login CTI tool, selec"
type textarea "*"
type textarea "login CTI tool, sele"
type textarea "*"
type textarea "login CTI tool, sel"
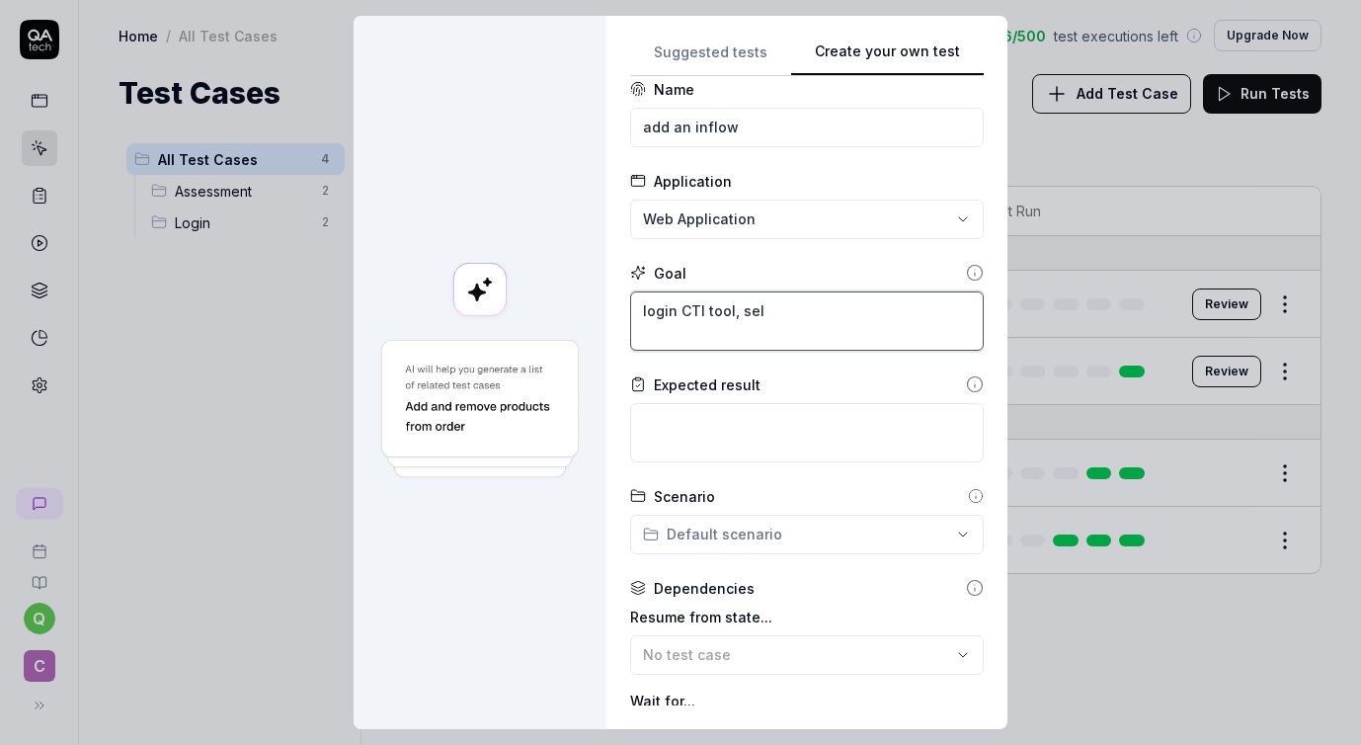
type textarea "*"
type textarea "login CTI tool, se"
type textarea "*"
type textarea "login CTI tool, s"
type textarea "*"
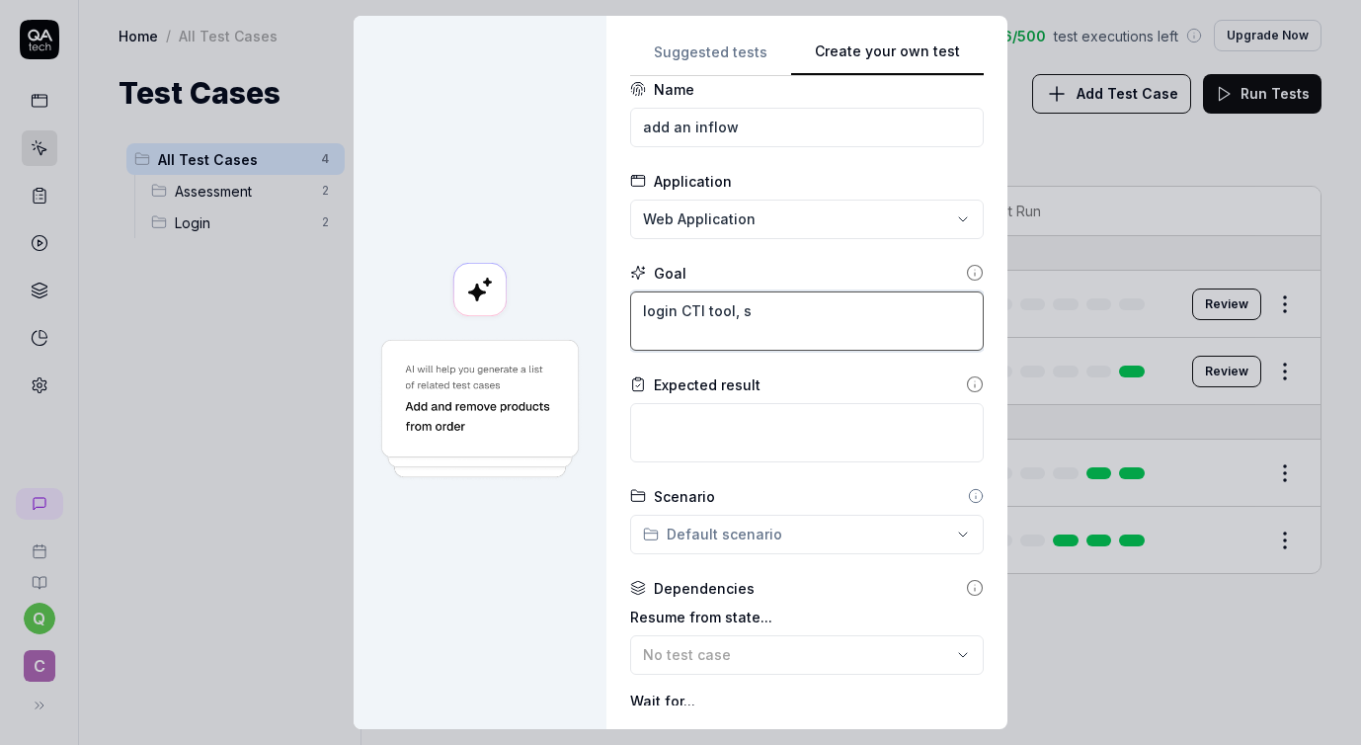
type textarea "login CTI tool,"
type textarea "*"
type textarea "login CTI tool, c"
type textarea "*"
type textarea "login CTI tool, cr"
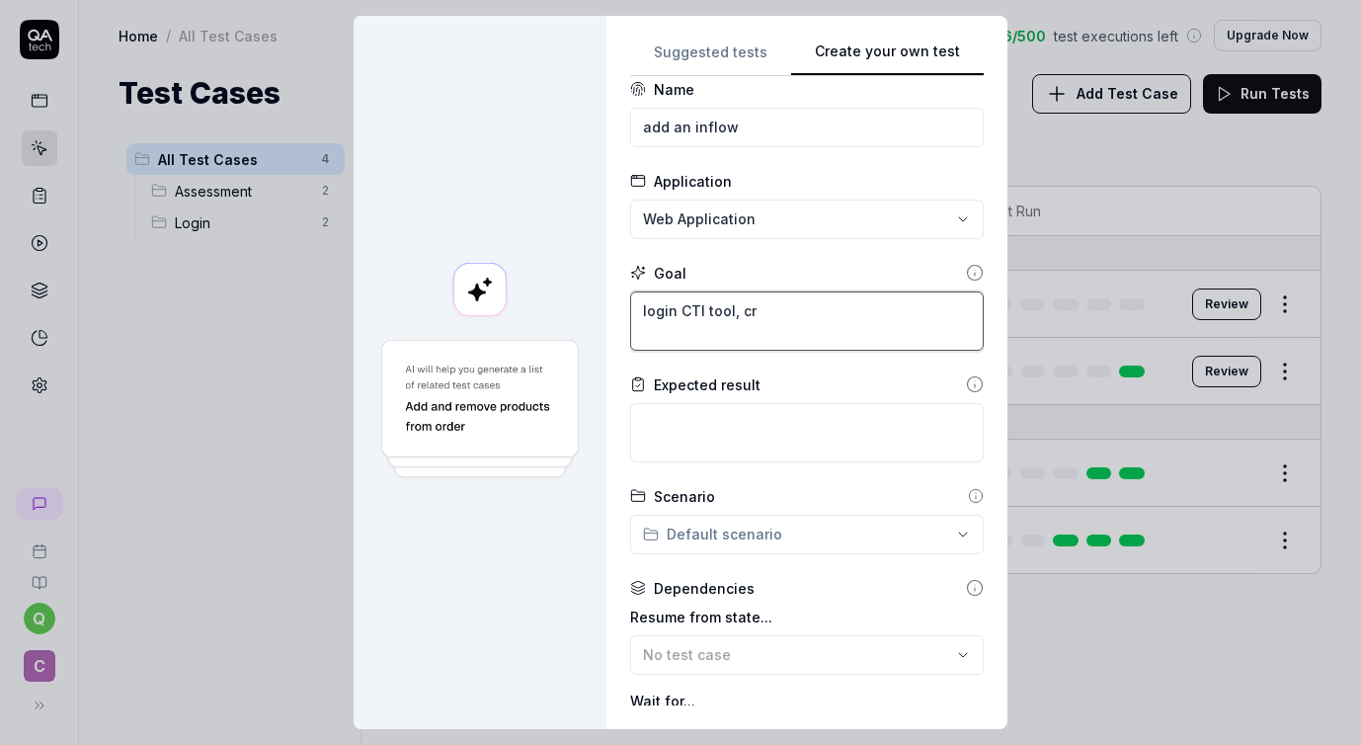
type textarea "*"
type textarea "login CTI tool, cre"
type textarea "*"
type textarea "login CTI tool, crea"
type textarea "*"
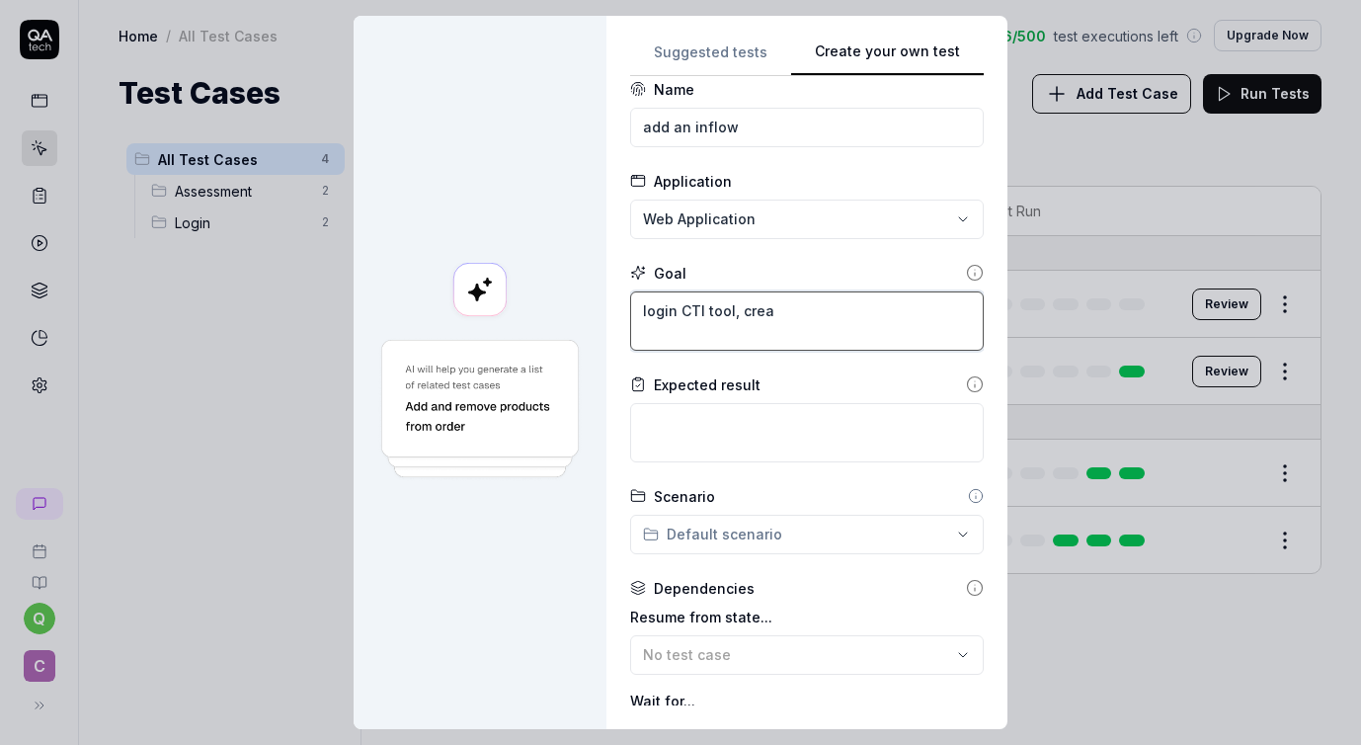
type textarea "login CTI tool, creat"
type textarea "*"
type textarea "login CTI tool, create"
type textarea "*"
type textarea "login CTI tool, create"
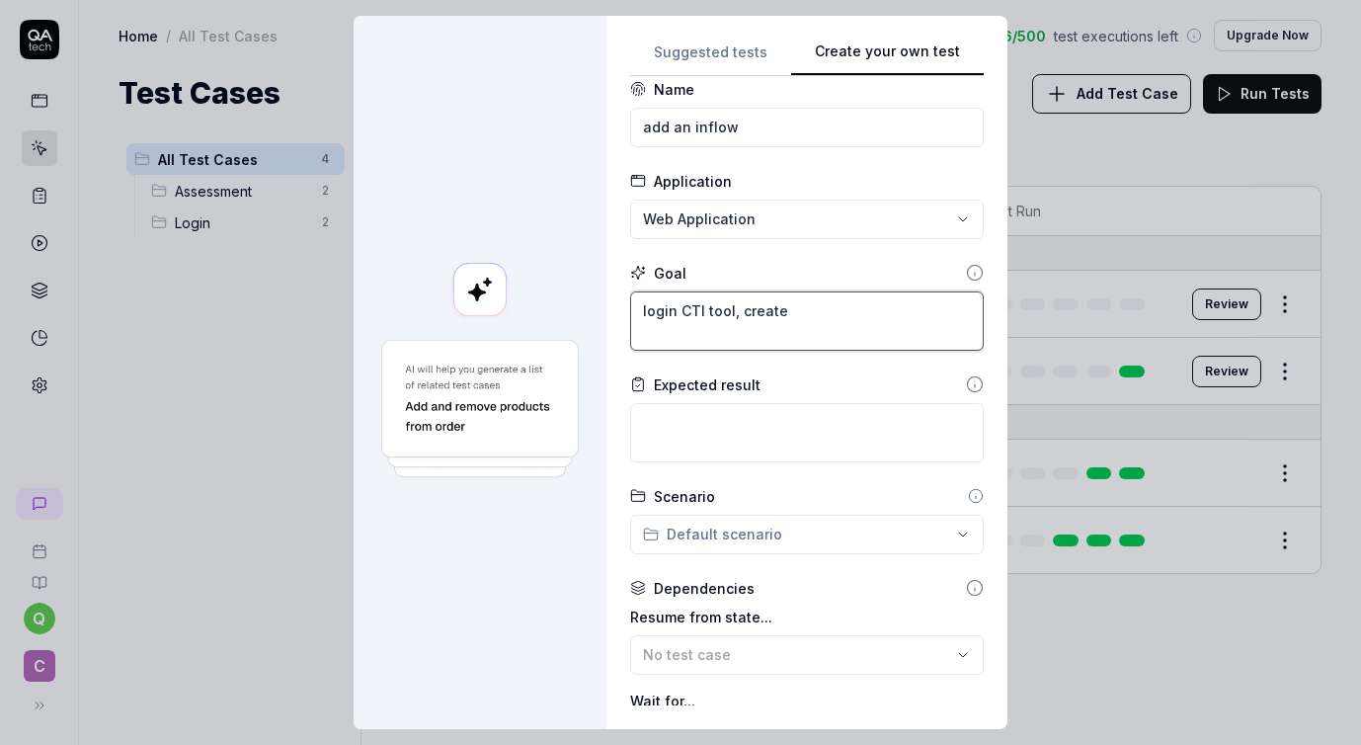
type textarea "*"
type textarea "login CTI tool, create a"
type textarea "*"
type textarea "login CTI tool, create an"
type textarea "*"
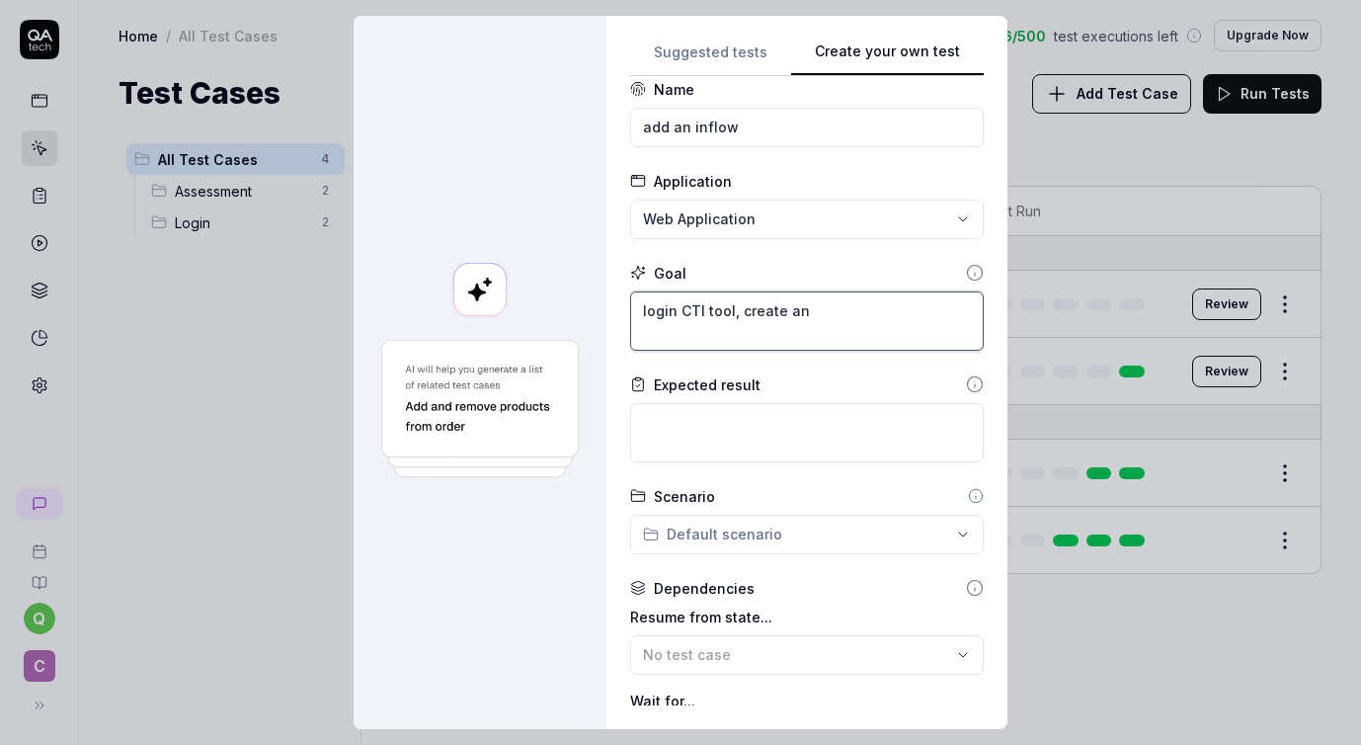
type textarea "login CTI tool, create an"
type textarea "*"
type textarea "login CTI tool, create an a"
type textarea "*"
click at [746, 309] on textarea "login CTI tool, create an assessment, go into assessment, go to step3" at bounding box center [807, 320] width 354 height 59
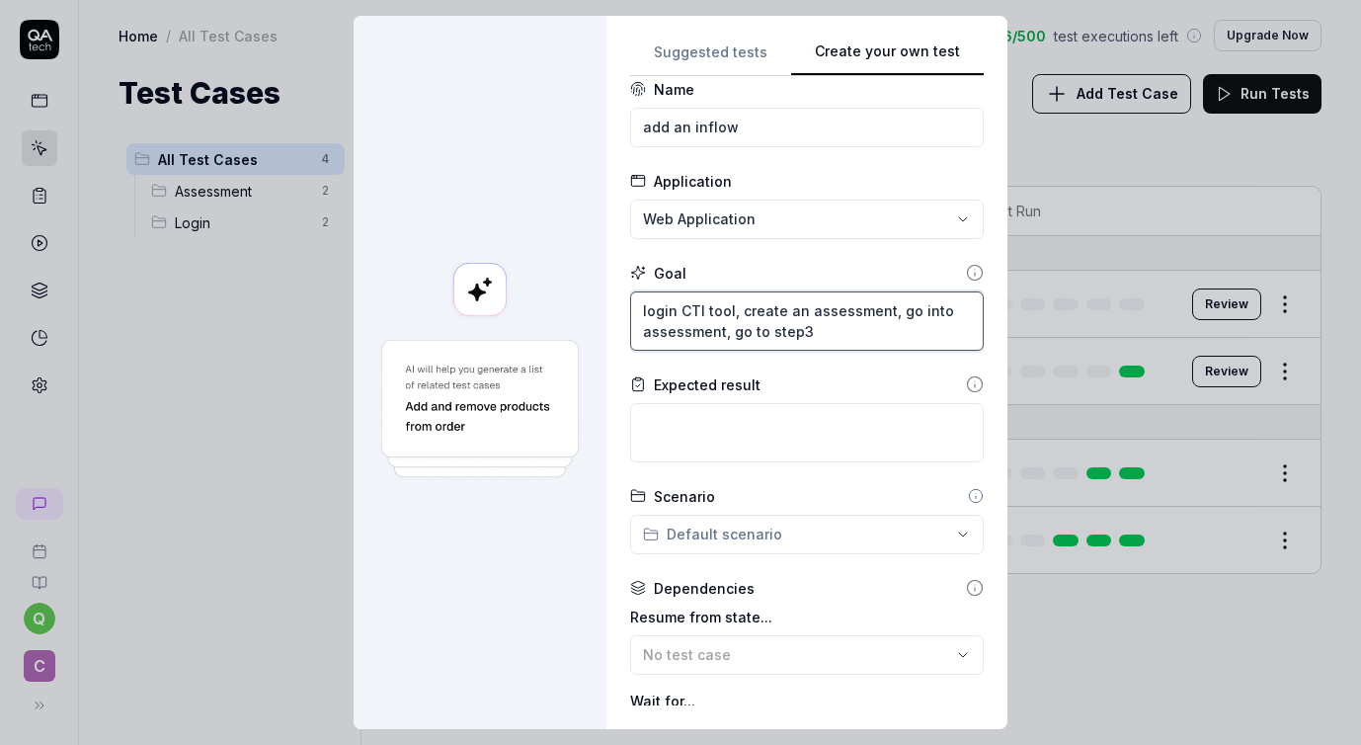
click at [873, 337] on textarea "login CTI tool, create an assessment, go into assessment, go to step3" at bounding box center [807, 320] width 354 height 59
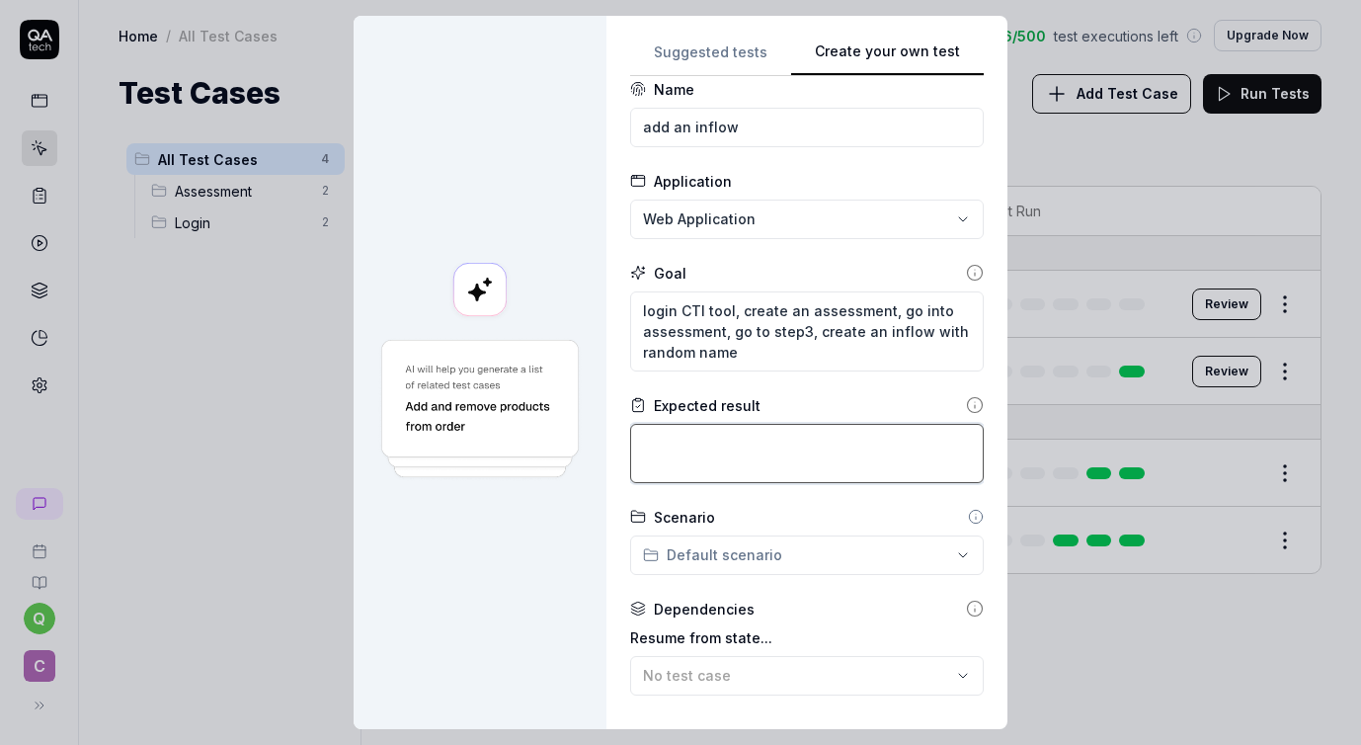
click at [832, 448] on textarea at bounding box center [807, 453] width 354 height 59
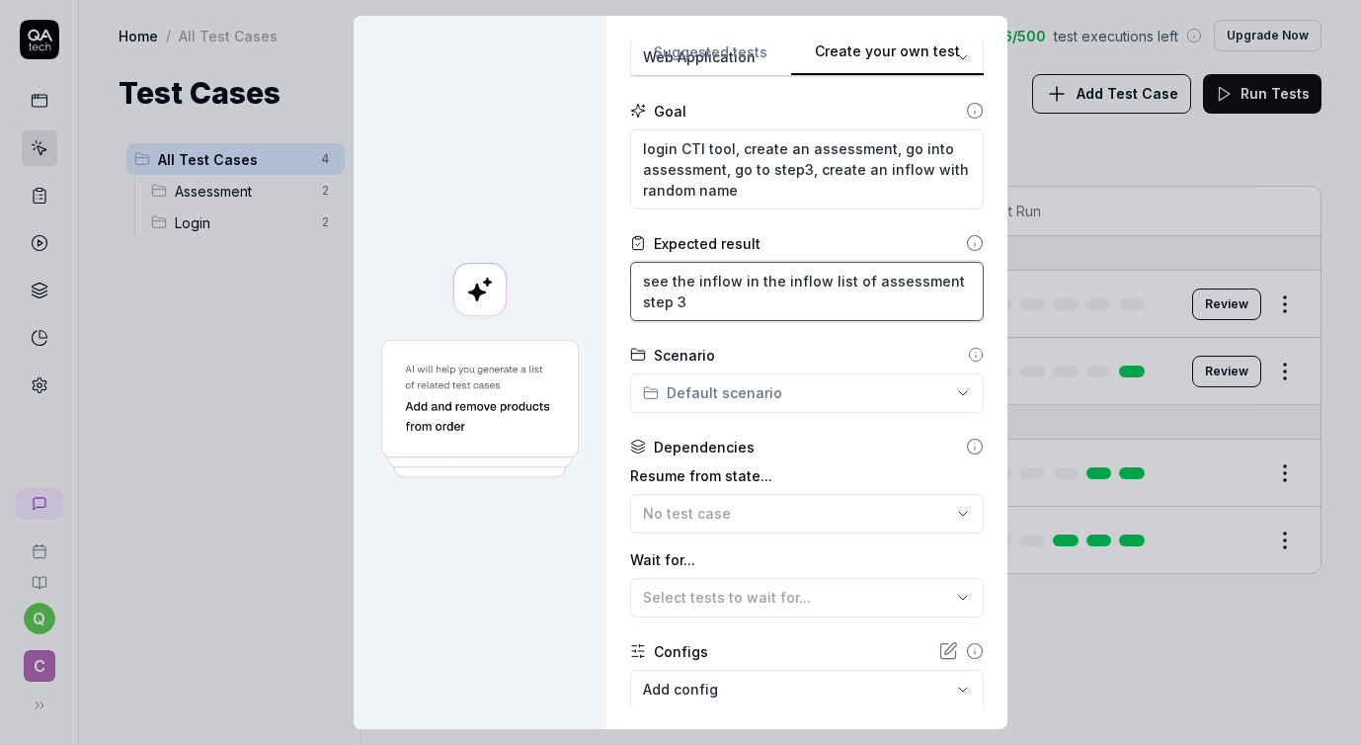
scroll to position [204, 0]
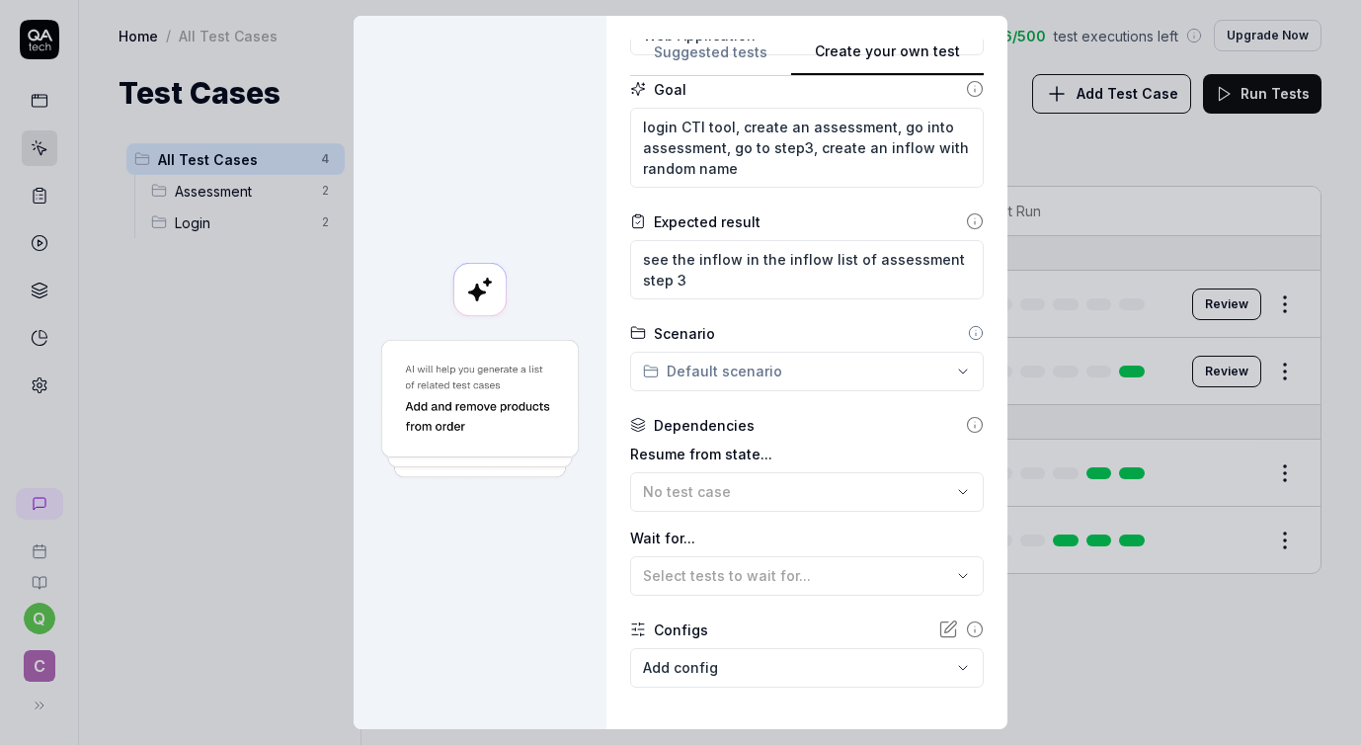
click at [793, 362] on div "**********" at bounding box center [680, 372] width 1361 height 745
click at [732, 420] on span "2 test case" at bounding box center [706, 427] width 62 height 15
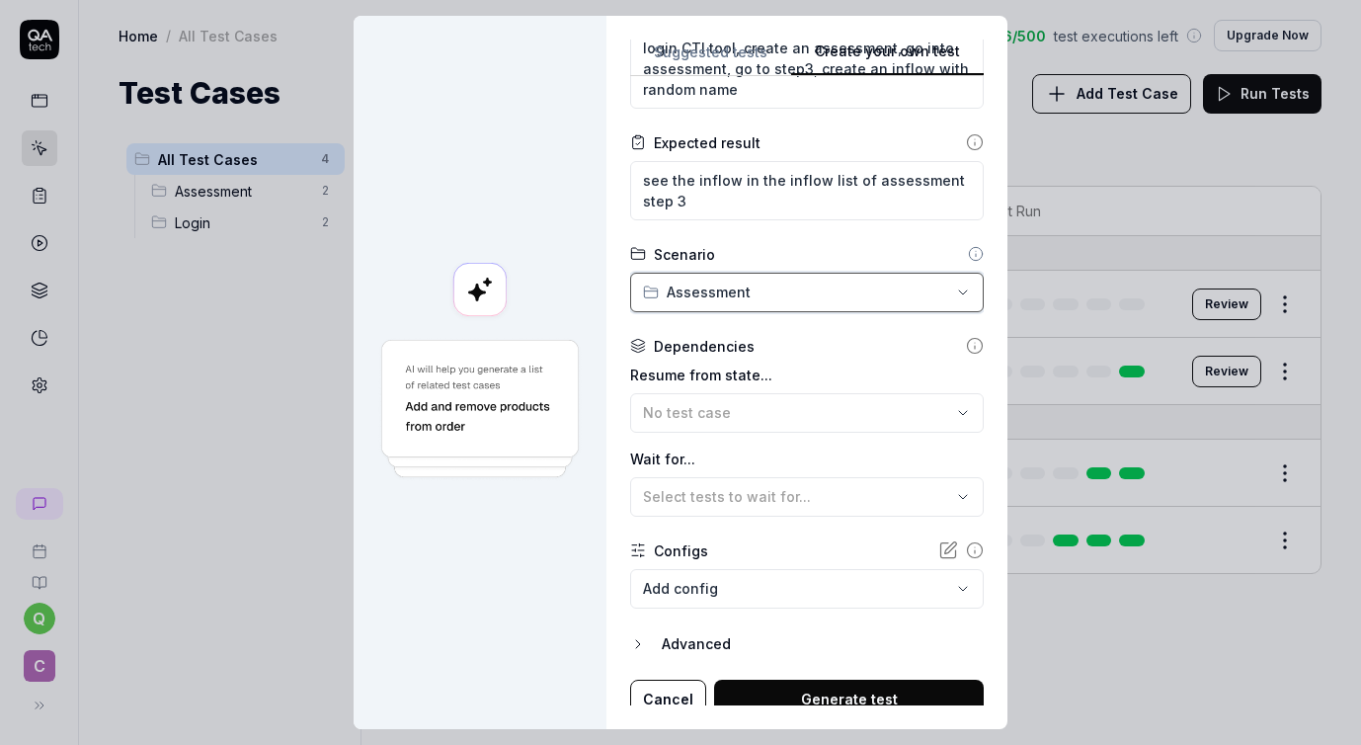
scroll to position [296, 0]
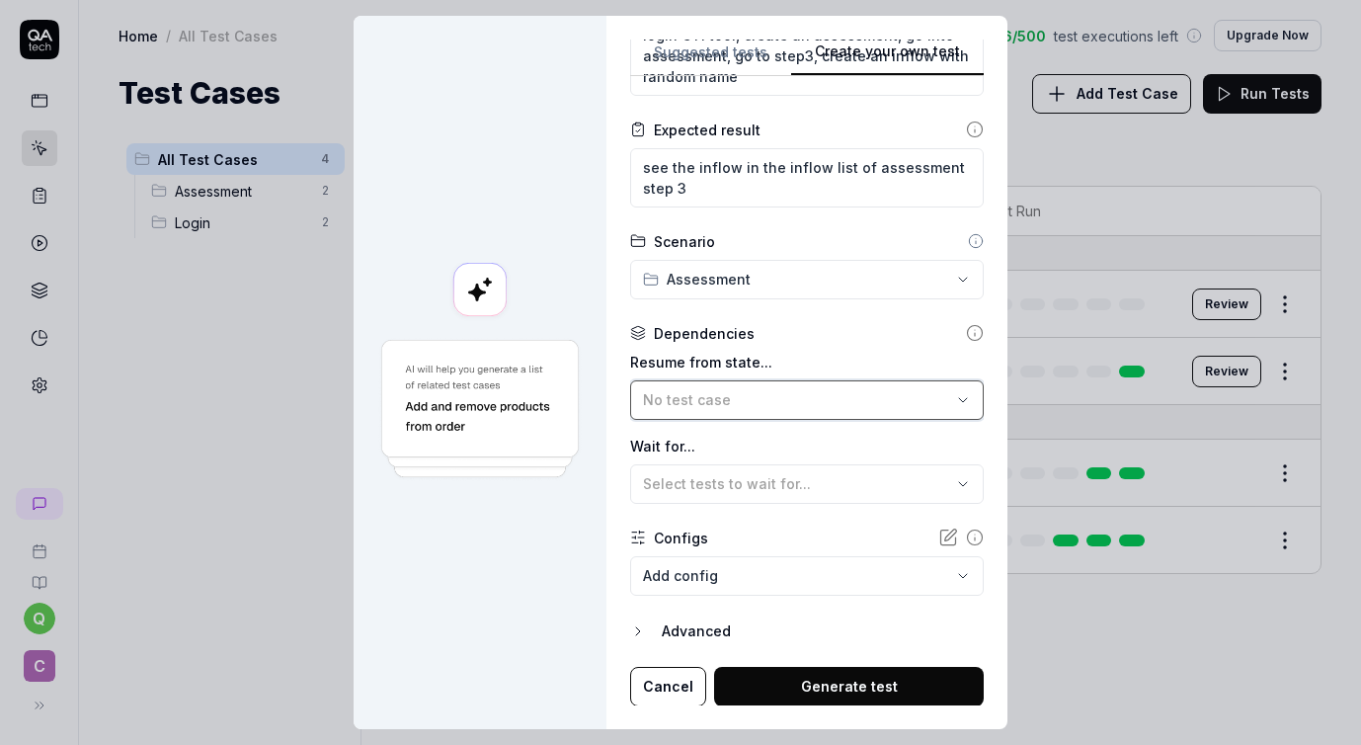
click at [719, 405] on span "No test case" at bounding box center [687, 399] width 88 height 17
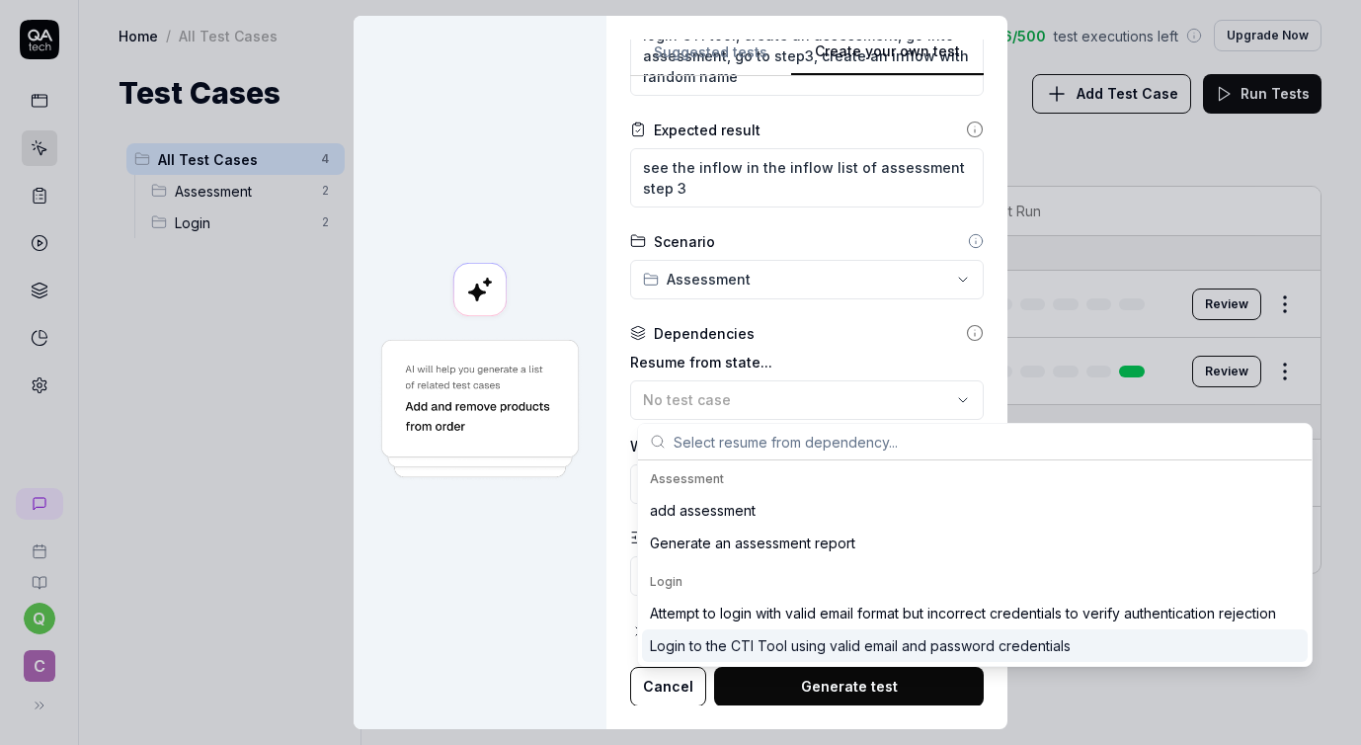
click at [708, 652] on div "Login to the CTI Tool using valid email and password credentials" at bounding box center [860, 645] width 421 height 21
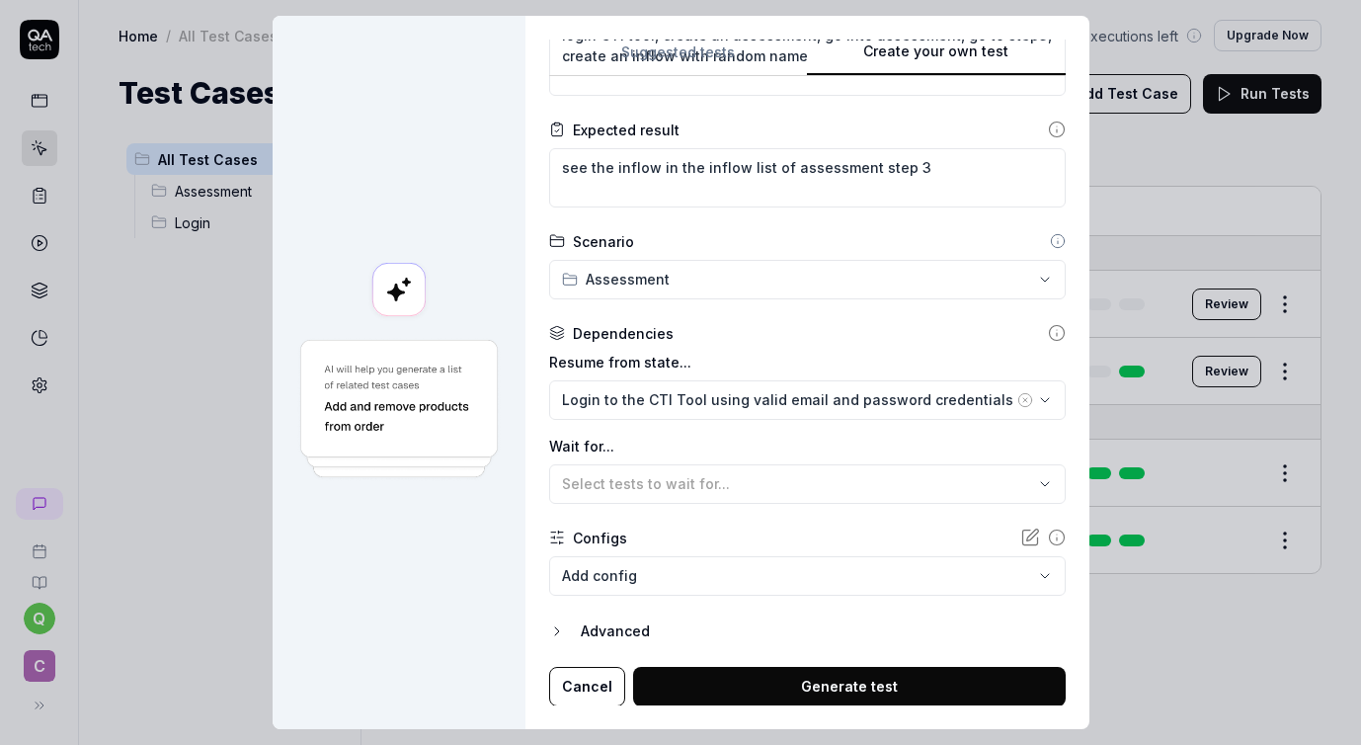
click at [932, 673] on button "Generate test" at bounding box center [849, 687] width 433 height 40
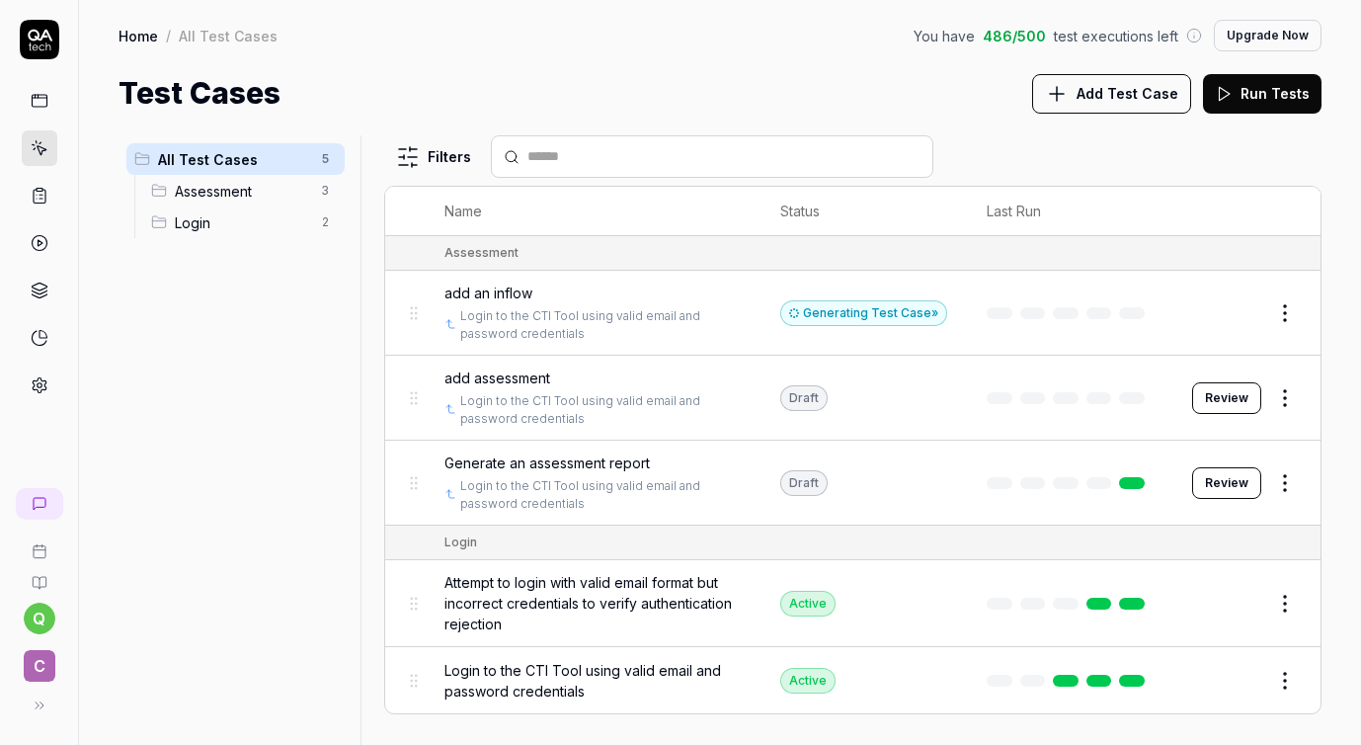
click at [1073, 307] on div at bounding box center [1070, 313] width 166 height 12
click at [882, 316] on div "Generating Test Case »" at bounding box center [863, 313] width 167 height 26
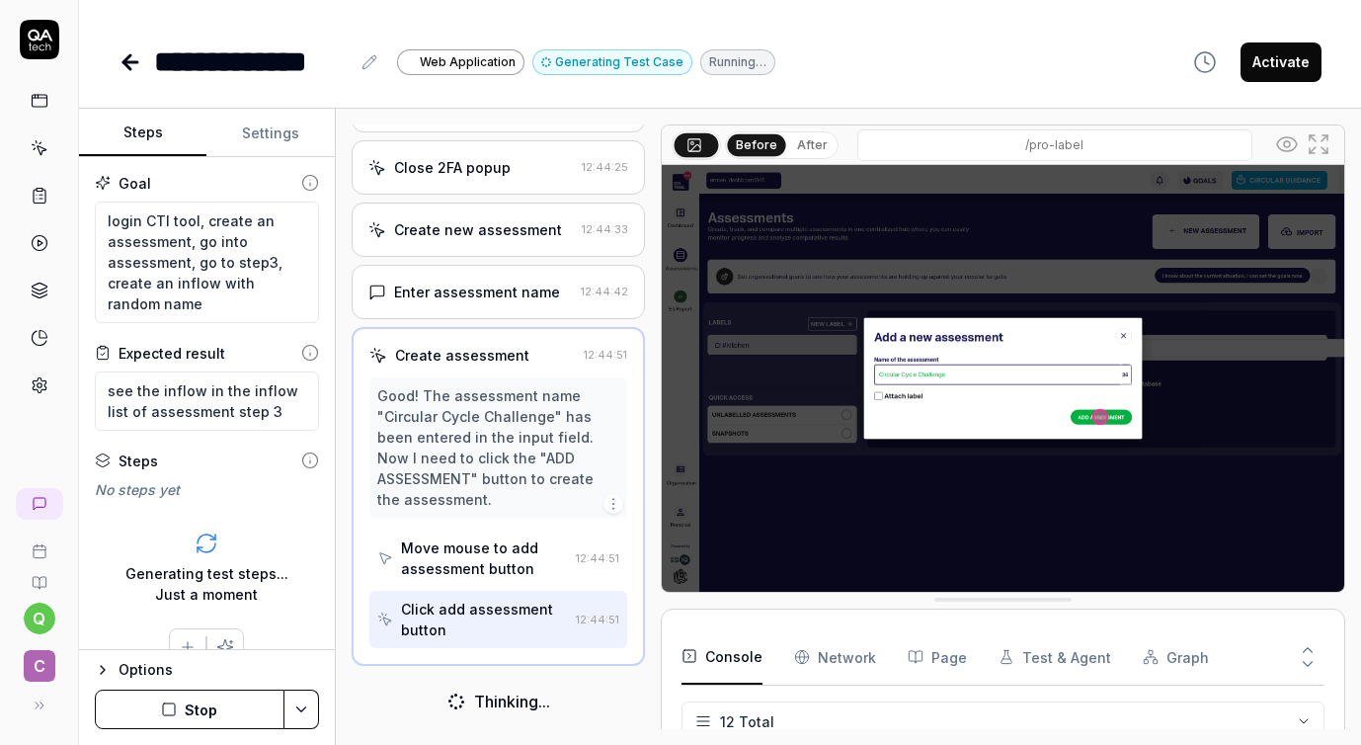
scroll to position [433, 0]
click at [40, 246] on icon at bounding box center [40, 243] width 18 height 18
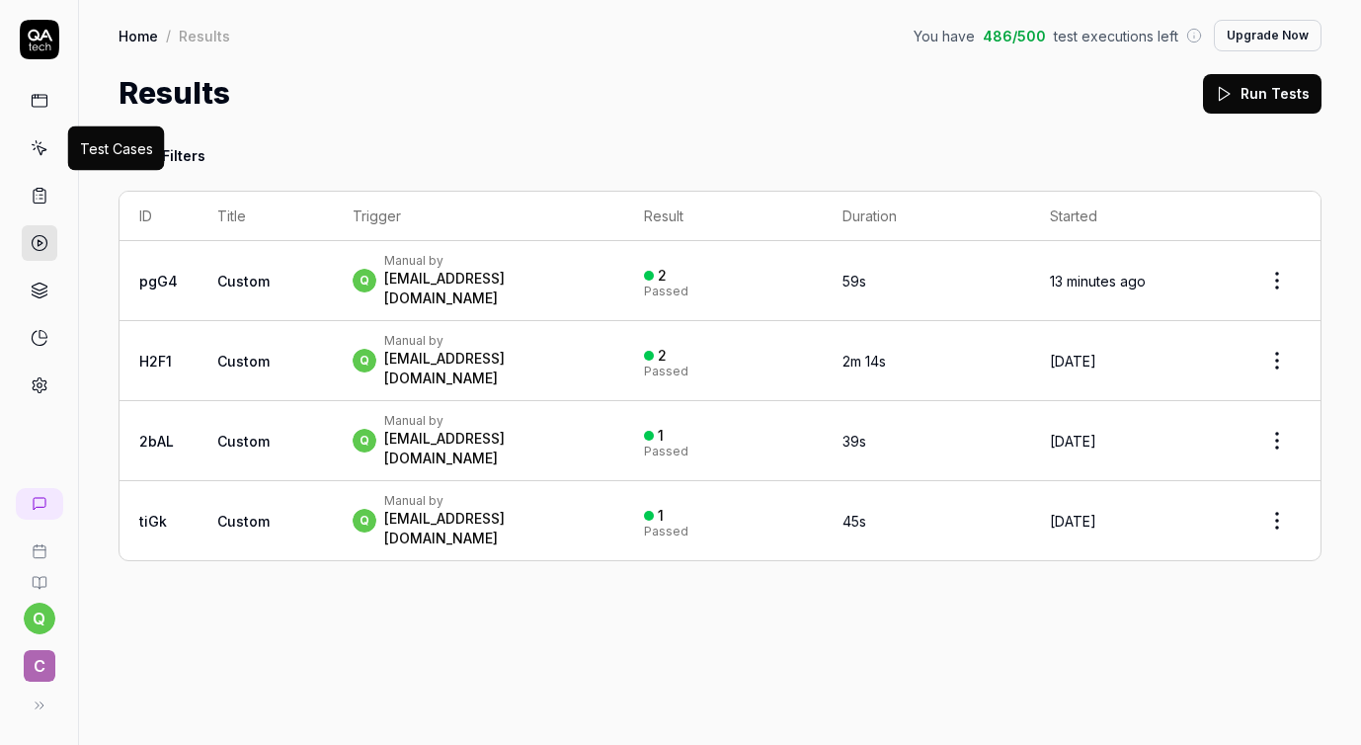
click at [40, 136] on link at bounding box center [40, 148] width 36 height 36
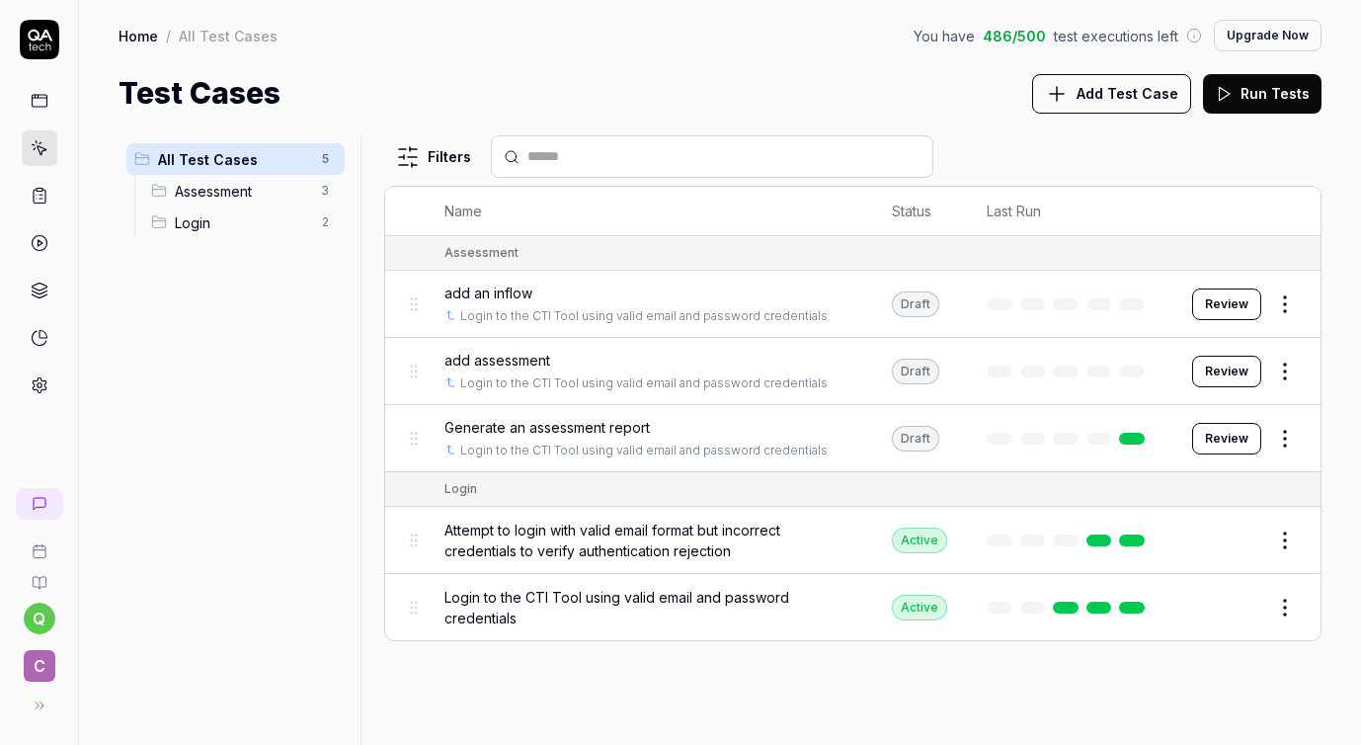
click at [643, 290] on div "add an inflow" at bounding box center [648, 292] width 408 height 21
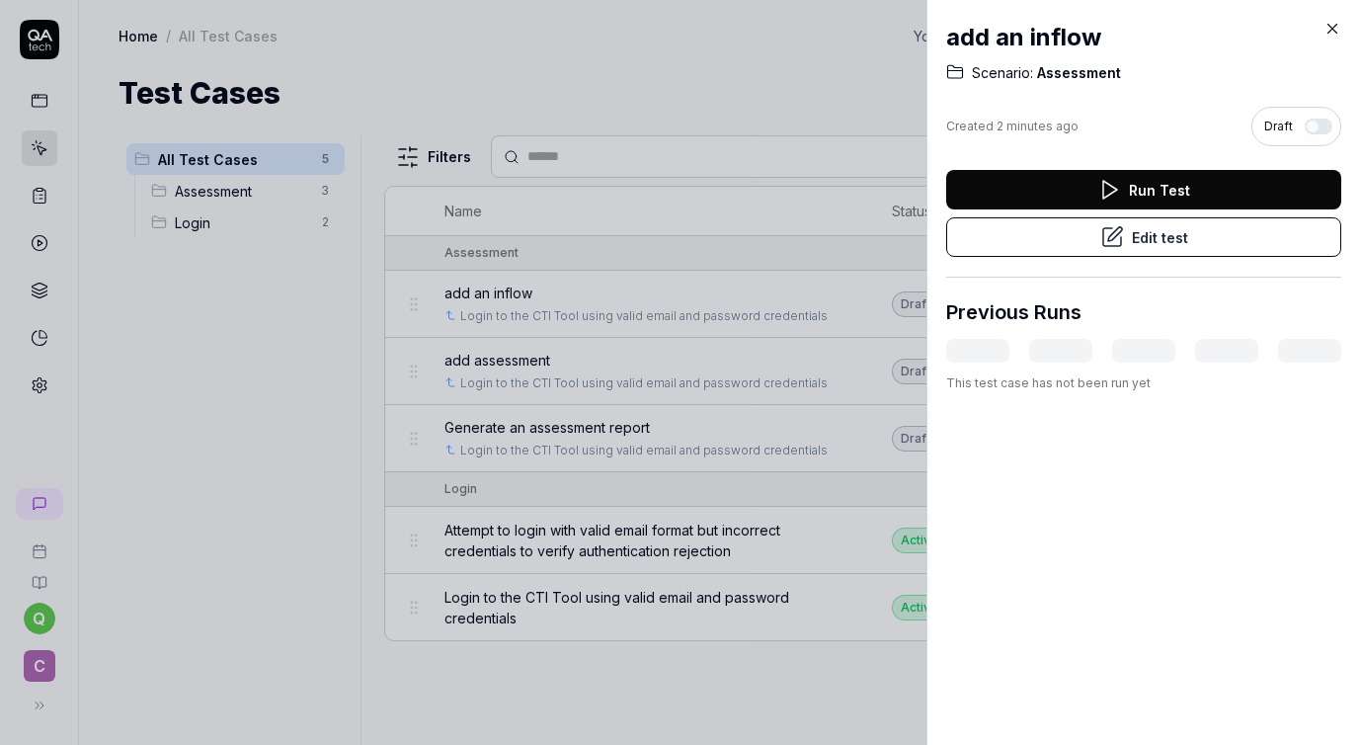
click at [1331, 28] on icon at bounding box center [1332, 29] width 9 height 9
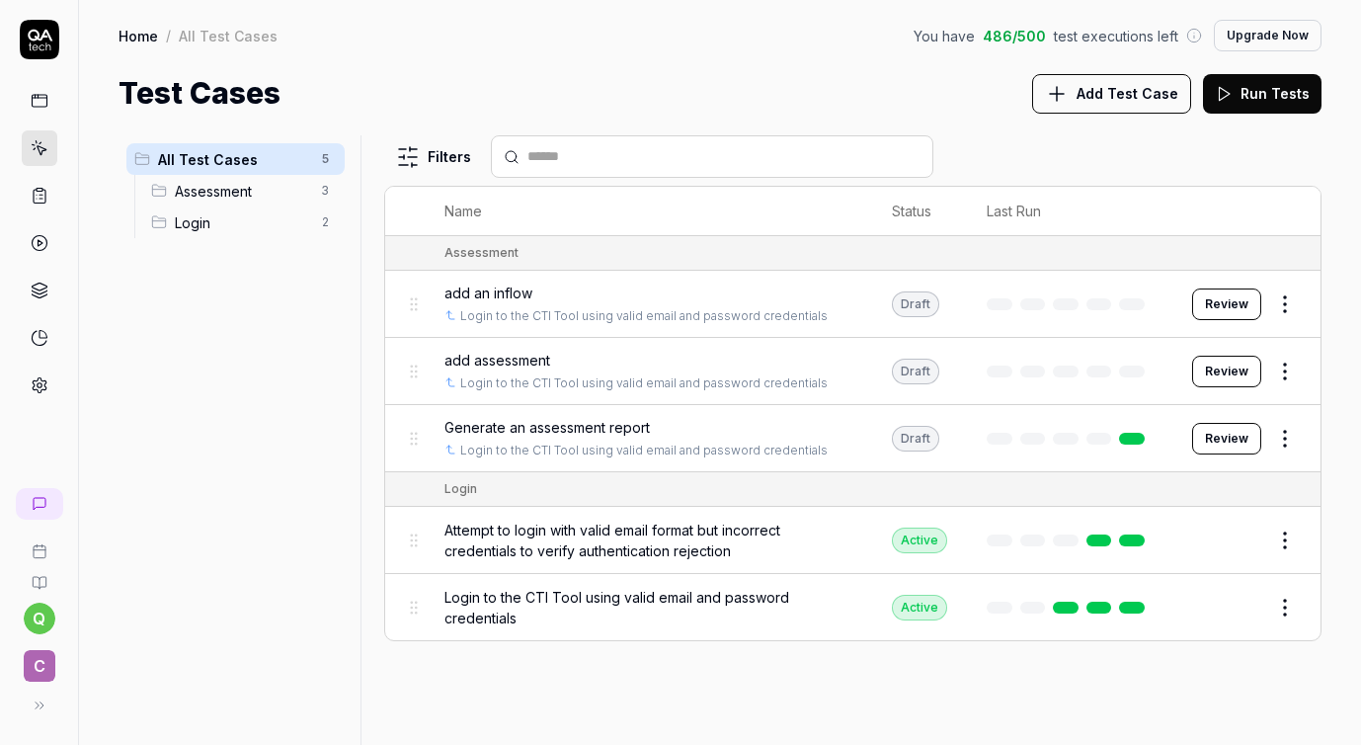
click at [1283, 301] on html "q C Home / All Test Cases You have 486 / 500 test executions left Upgrade Now H…" at bounding box center [680, 372] width 1361 height 745
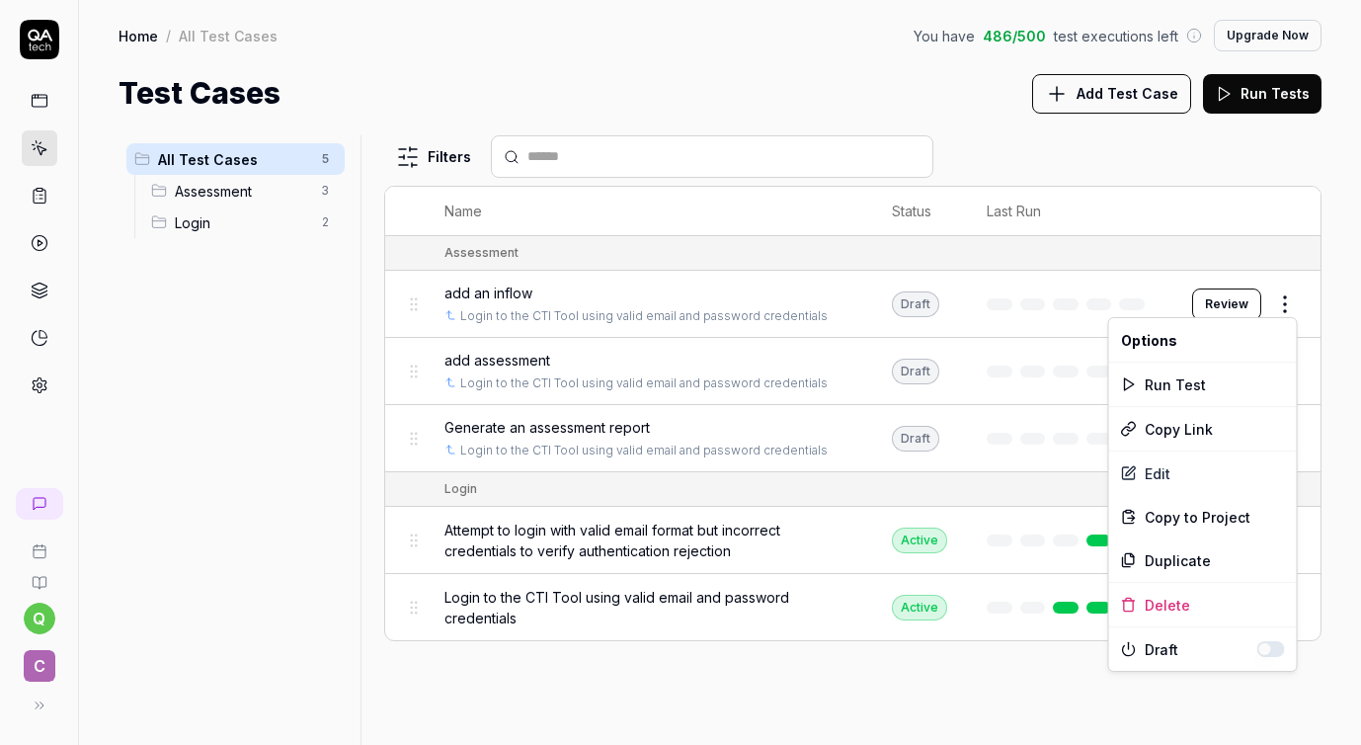
click at [734, 293] on html "q C Home / All Test Cases You have 486 / 500 test executions left Upgrade Now H…" at bounding box center [680, 372] width 1361 height 745
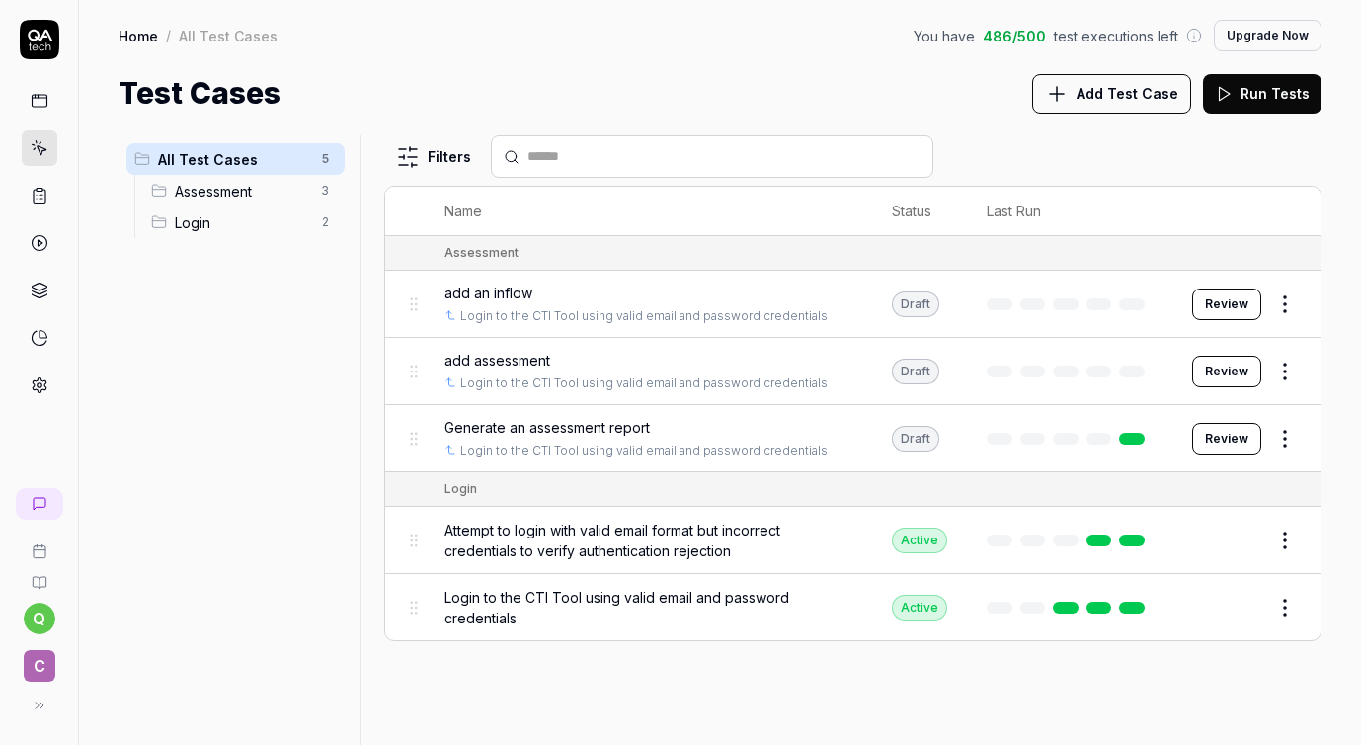
click at [734, 293] on div "add an inflow" at bounding box center [648, 292] width 408 height 21
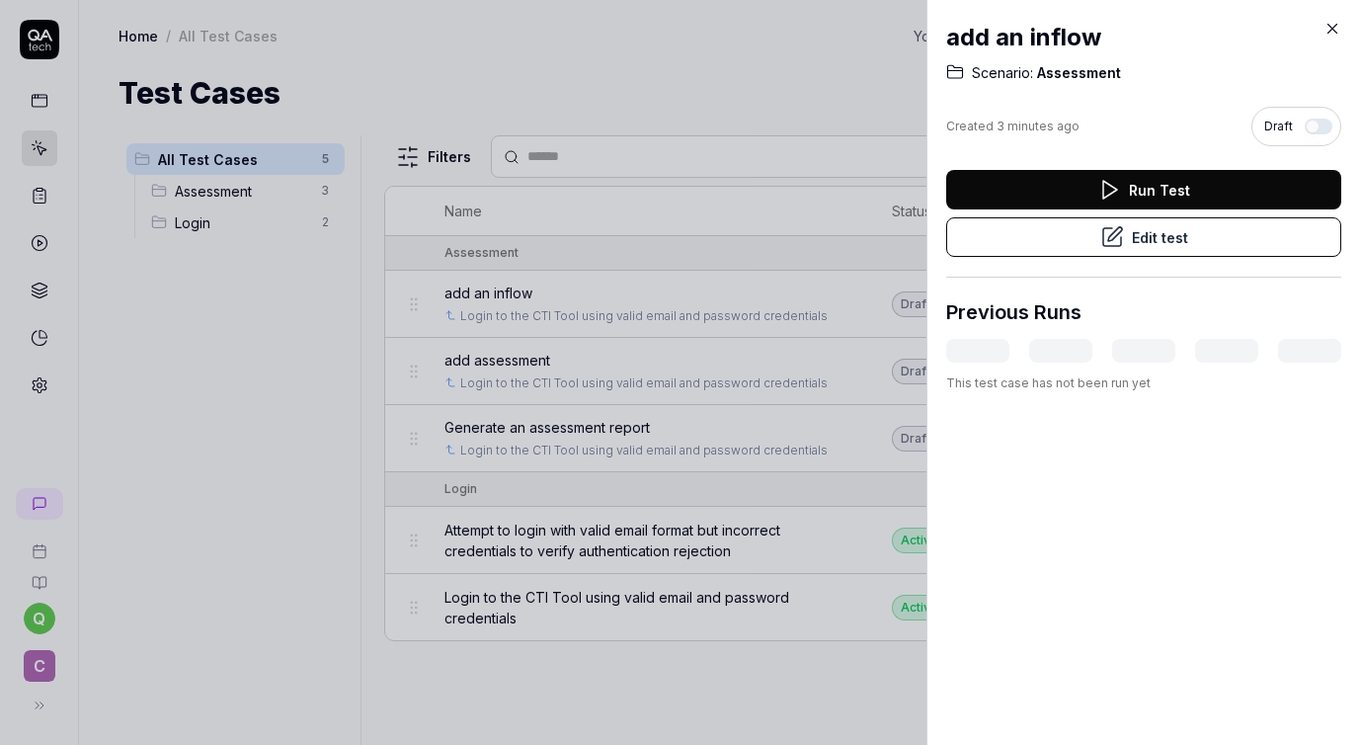
click at [1339, 25] on icon at bounding box center [1332, 29] width 18 height 18
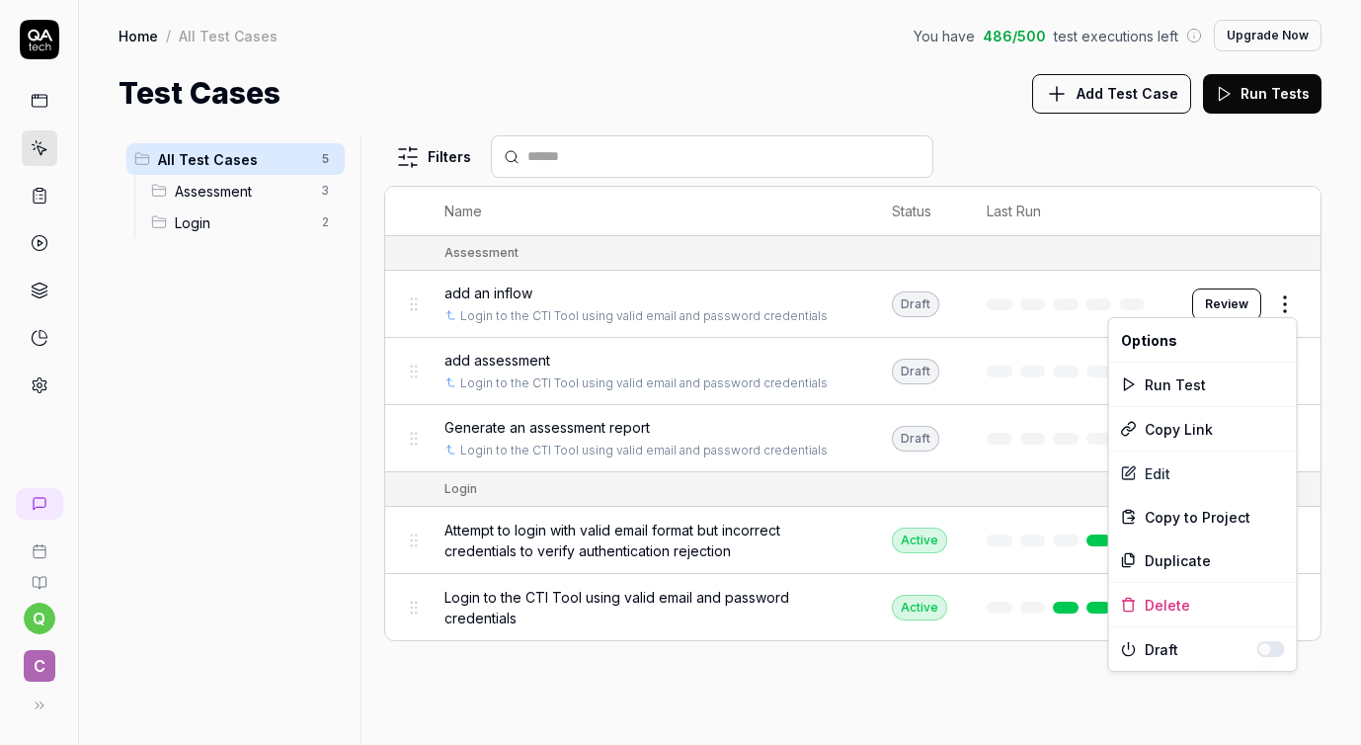
click at [1290, 297] on html "q C Home / All Test Cases You have 486 / 500 test executions left Upgrade Now H…" at bounding box center [680, 372] width 1361 height 745
click at [1171, 456] on div "Edit" at bounding box center [1203, 472] width 188 height 43
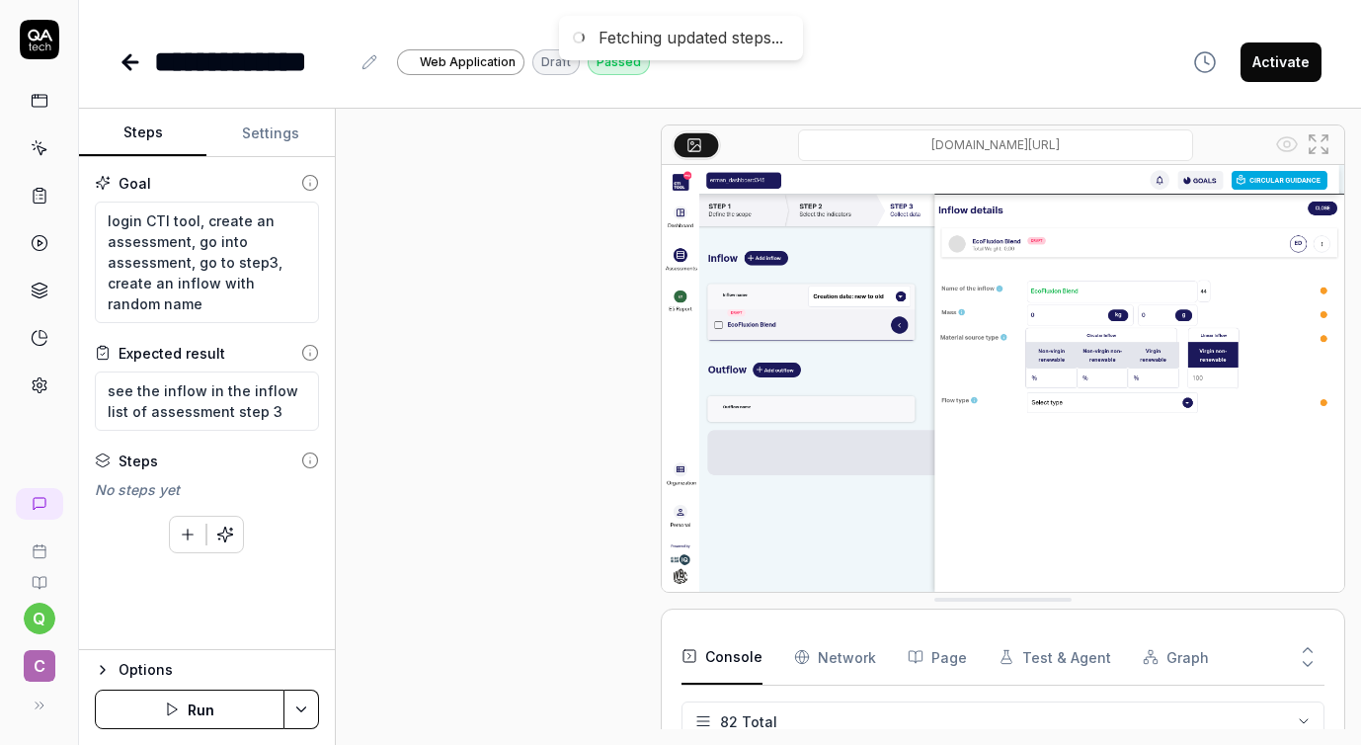
scroll to position [936, 0]
